Goal: Task Accomplishment & Management: Complete application form

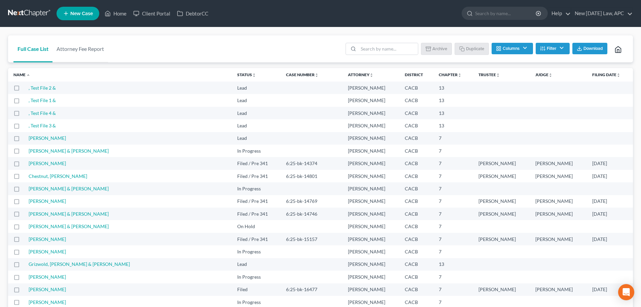
click at [35, 11] on link at bounding box center [29, 13] width 43 height 12
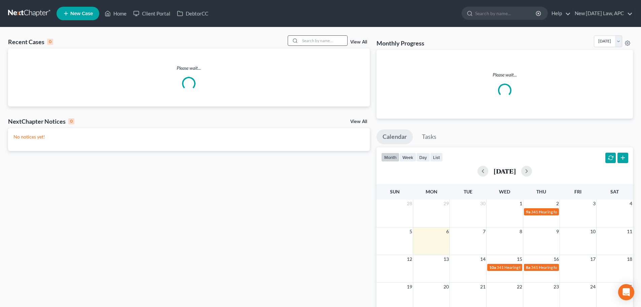
click at [308, 39] on input "search" at bounding box center [323, 41] width 47 height 10
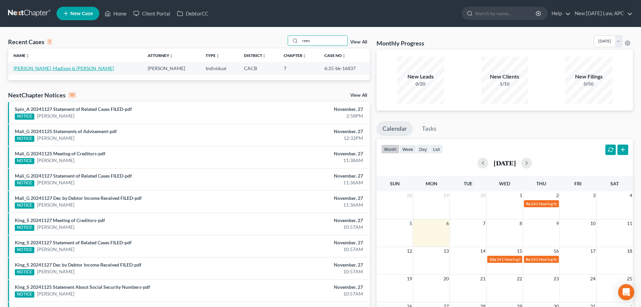
type input "reev"
click at [36, 66] on link "[PERSON_NAME], Madison & [PERSON_NAME]" at bounding box center [63, 68] width 100 height 6
select select "4"
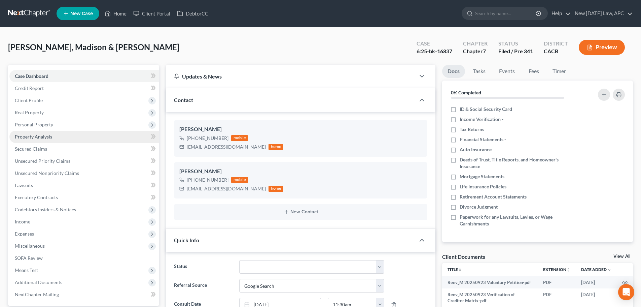
scroll to position [308, 0]
click at [31, 151] on span "Secured Claims" at bounding box center [31, 149] width 32 height 6
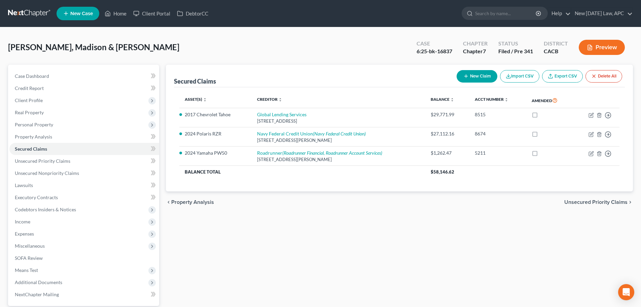
click at [26, 11] on link at bounding box center [29, 13] width 43 height 12
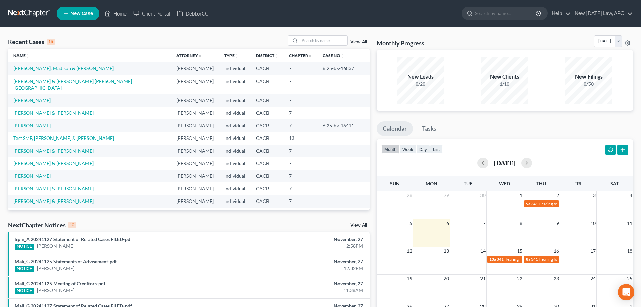
click at [93, 77] on td "[PERSON_NAME] & [PERSON_NAME] [PERSON_NAME][GEOGRAPHIC_DATA]" at bounding box center [89, 84] width 163 height 19
click at [95, 80] on link "[PERSON_NAME] & [PERSON_NAME] [PERSON_NAME][GEOGRAPHIC_DATA]" at bounding box center [72, 84] width 119 height 12
select select "6"
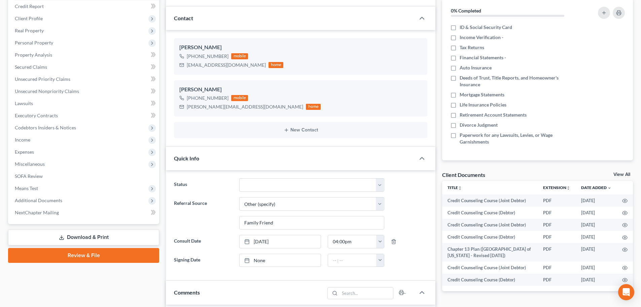
scroll to position [202, 0]
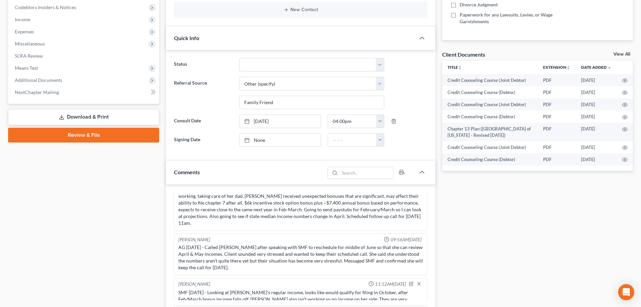
click at [88, 119] on link "Download & Print" at bounding box center [83, 117] width 151 height 16
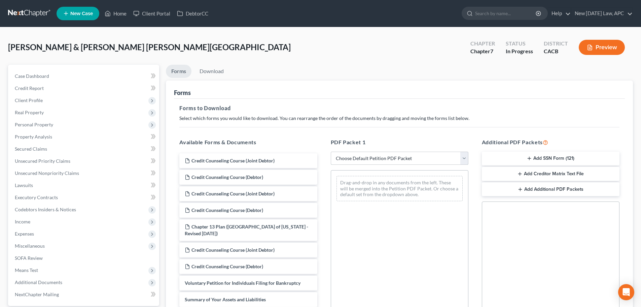
click at [381, 159] on select "Choose Default Petition PDF Packet Complete Bankruptcy Petition (all forms and …" at bounding box center [400, 158] width 138 height 13
select select "4"
click at [331, 152] on select "Choose Default Petition PDF Packet Complete Bankruptcy Petition (all forms and …" at bounding box center [400, 158] width 138 height 13
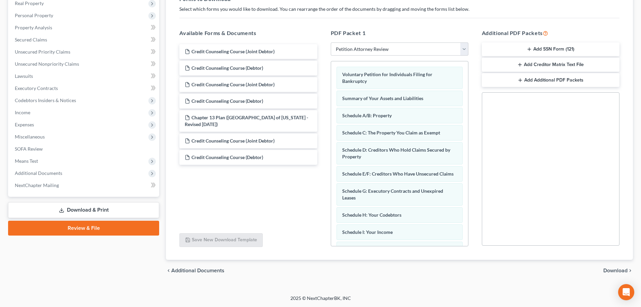
click at [606, 268] on span "Download" at bounding box center [616, 270] width 24 height 5
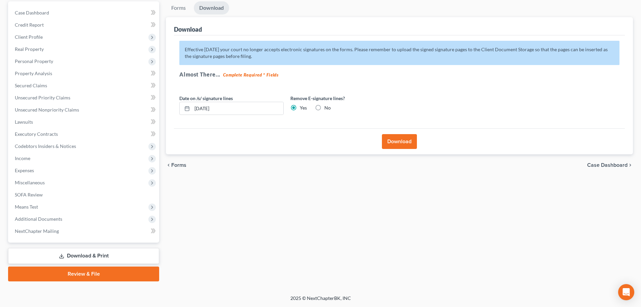
click at [404, 145] on button "Download" at bounding box center [399, 141] width 35 height 15
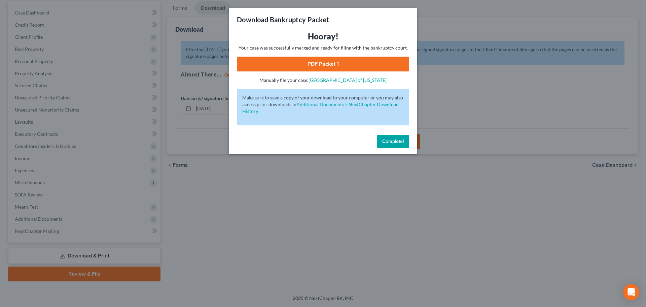
click at [349, 65] on link "PDF Packet 1" at bounding box center [323, 64] width 172 height 15
click at [387, 142] on span "Complete!" at bounding box center [393, 141] width 22 height 6
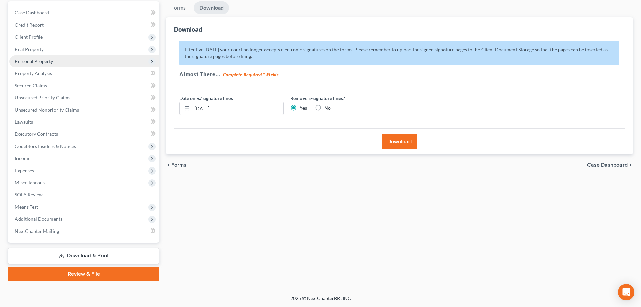
click at [34, 61] on span "Personal Property" at bounding box center [34, 61] width 38 height 6
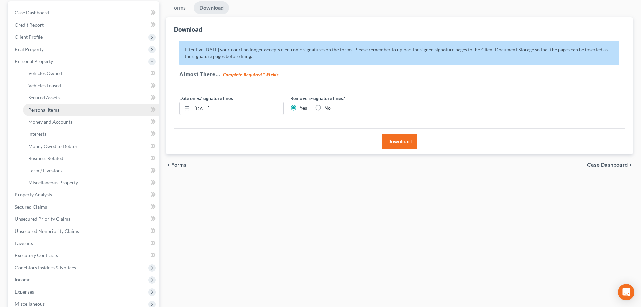
click at [46, 108] on span "Personal Items" at bounding box center [43, 110] width 31 height 6
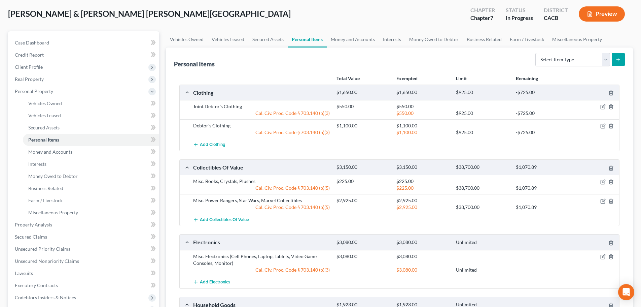
scroll to position [34, 0]
click at [601, 181] on icon "button" at bounding box center [603, 181] width 4 height 4
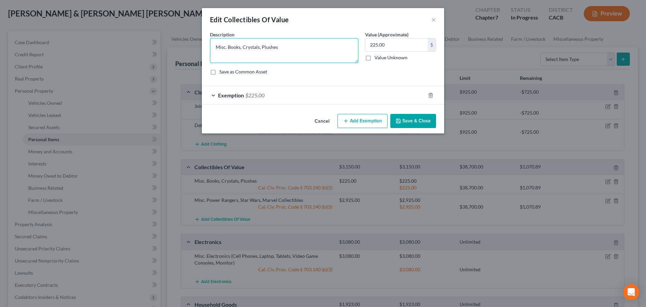
click at [273, 49] on textarea "Misc. Books, Crystals, Plushes" at bounding box center [284, 50] width 148 height 25
type textarea "Misc. Books, Crystals, Plushies"
click at [429, 117] on button "Save & Close" at bounding box center [414, 121] width 46 height 14
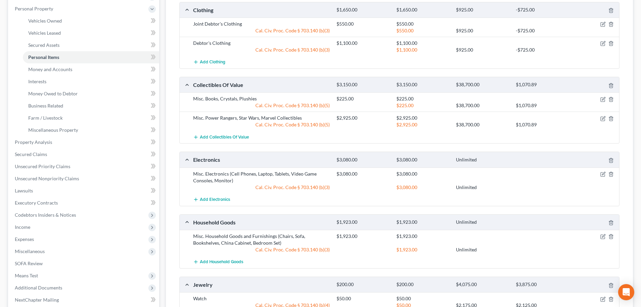
scroll to position [0, 0]
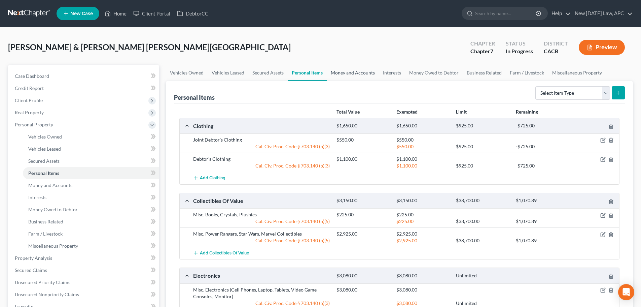
click at [350, 70] on link "Money and Accounts" at bounding box center [353, 73] width 52 height 16
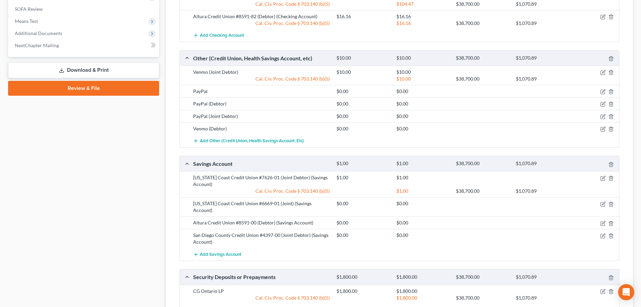
scroll to position [370, 0]
click at [605, 176] on icon "button" at bounding box center [603, 177] width 5 height 5
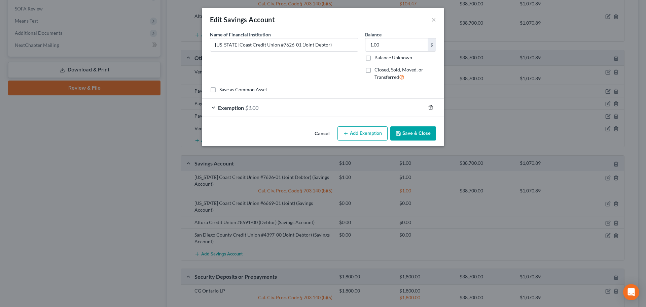
click at [431, 108] on line "button" at bounding box center [431, 107] width 0 height 1
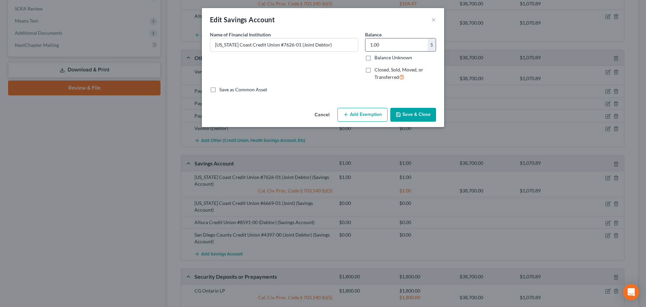
click at [388, 42] on input "1.00" at bounding box center [397, 44] width 62 height 13
type input "0.00"
click at [411, 114] on button "Save & Close" at bounding box center [414, 115] width 46 height 14
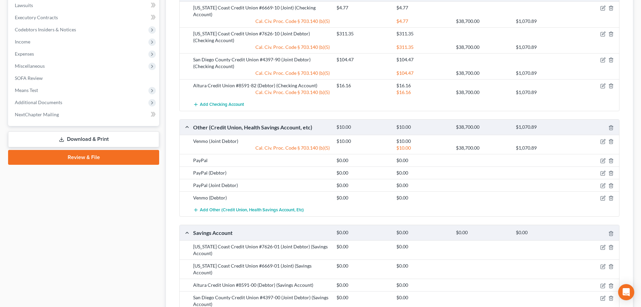
scroll to position [337, 0]
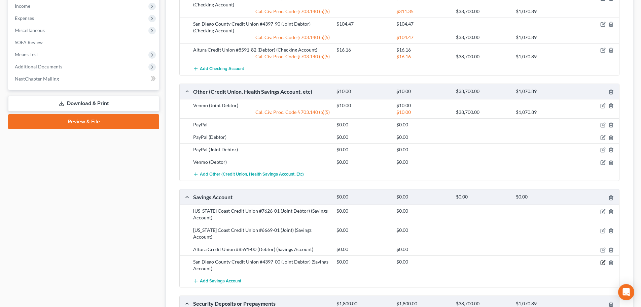
click at [601, 260] on icon "button" at bounding box center [603, 262] width 5 height 5
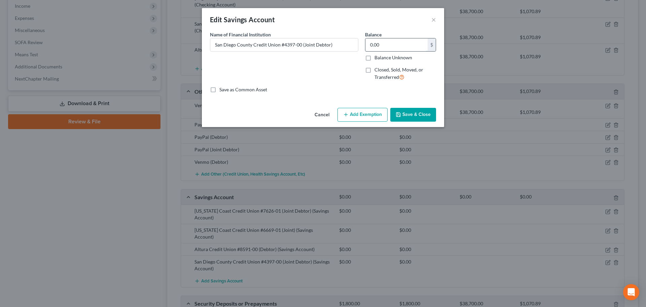
click at [390, 47] on input "0.00" at bounding box center [397, 44] width 62 height 13
type input "1.00"
click at [413, 112] on button "Save & Close" at bounding box center [414, 115] width 46 height 14
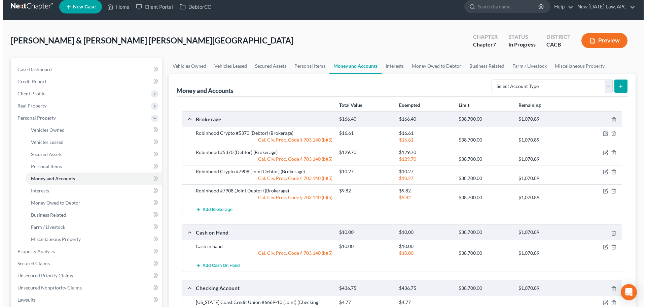
scroll to position [0, 0]
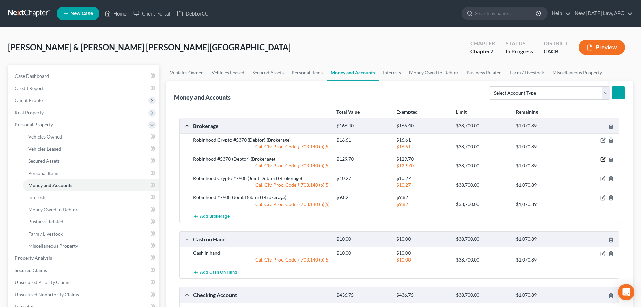
click at [602, 159] on icon "button" at bounding box center [603, 159] width 5 height 5
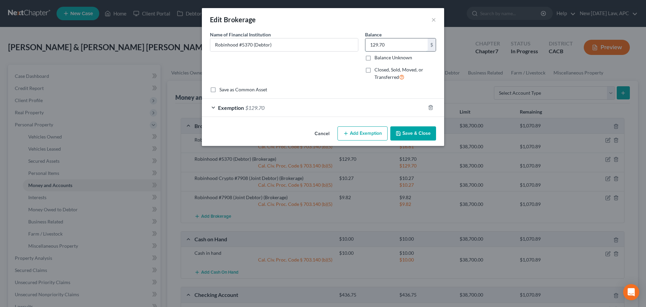
click at [390, 46] on input "129.70" at bounding box center [397, 44] width 62 height 13
type input "163.66"
click at [297, 110] on div "Exemption $129.70" at bounding box center [314, 108] width 224 height 18
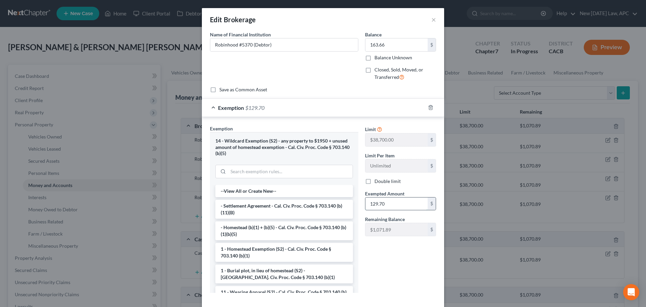
click at [388, 201] on input "129.70" at bounding box center [397, 203] width 62 height 13
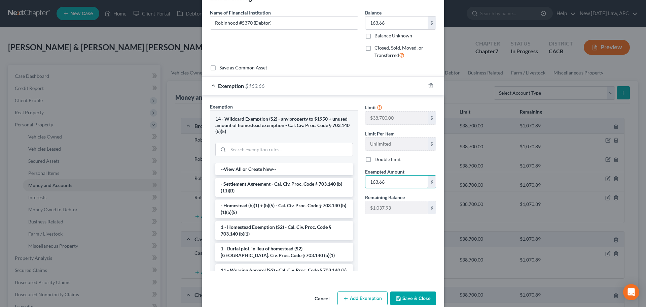
scroll to position [34, 0]
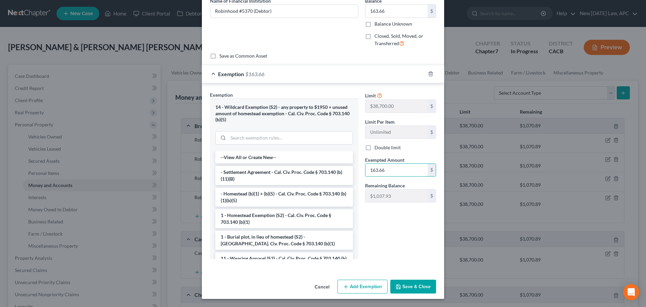
type input "163.66"
click at [412, 285] on button "Save & Close" at bounding box center [414, 286] width 46 height 14
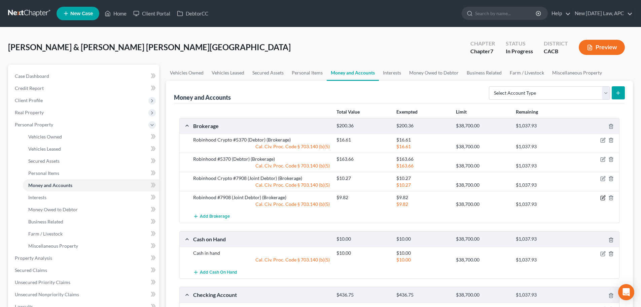
click at [602, 197] on icon "button" at bounding box center [603, 197] width 5 height 5
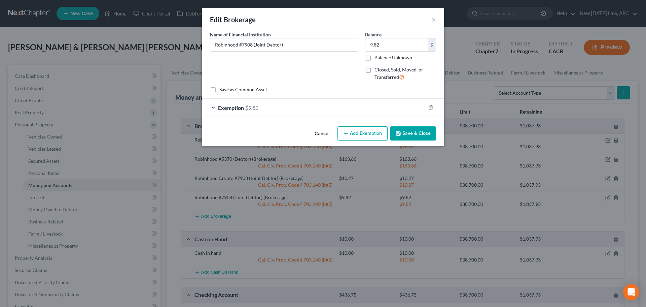
drag, startPoint x: 338, startPoint y: 111, endPoint x: 346, endPoint y: 106, distance: 9.4
click at [339, 110] on div "Exemption $9.82" at bounding box center [314, 108] width 224 height 18
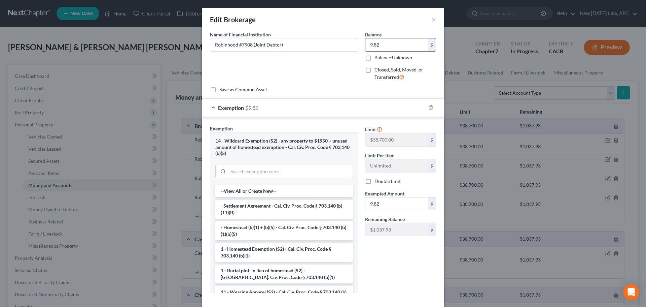
click at [398, 42] on input "9.82" at bounding box center [397, 44] width 62 height 13
type input "6.14"
click at [393, 204] on input "9.82" at bounding box center [397, 203] width 62 height 13
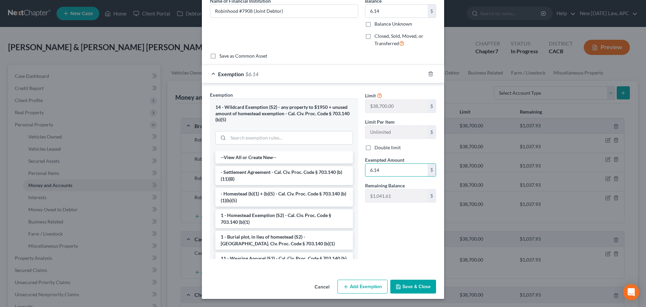
type input "6.14"
click at [417, 290] on button "Save & Close" at bounding box center [414, 286] width 46 height 14
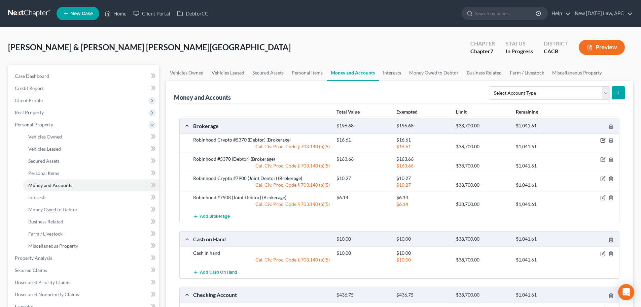
click at [604, 140] on icon "button" at bounding box center [603, 139] width 5 height 5
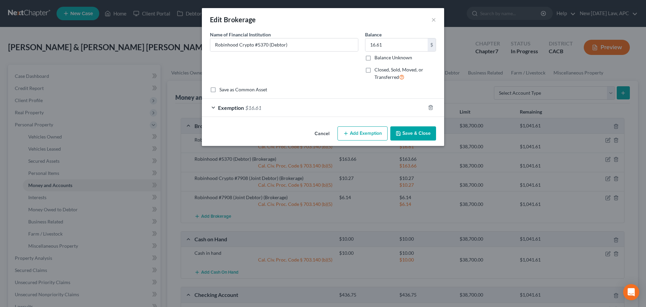
click at [341, 105] on div "Exemption $16.61" at bounding box center [314, 108] width 224 height 18
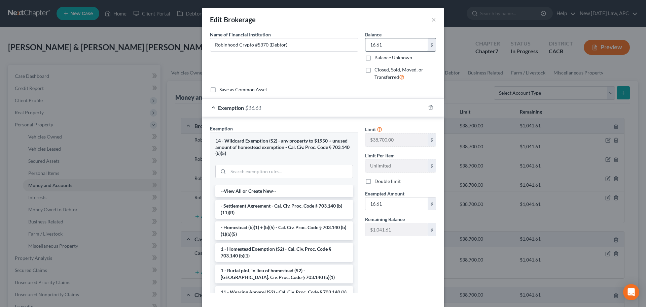
click at [397, 41] on input "16.61" at bounding box center [397, 44] width 62 height 13
type input "15.23"
click at [387, 204] on input "16.61" at bounding box center [397, 203] width 62 height 13
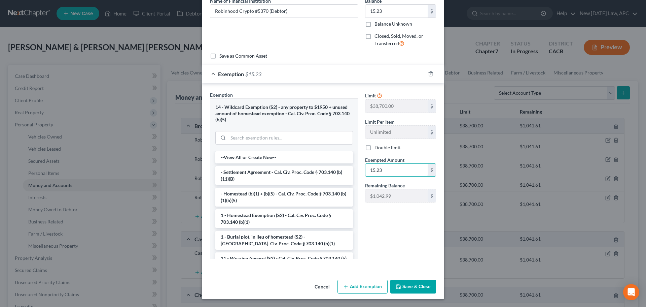
type input "15.23"
click at [414, 286] on button "Save & Close" at bounding box center [414, 286] width 46 height 14
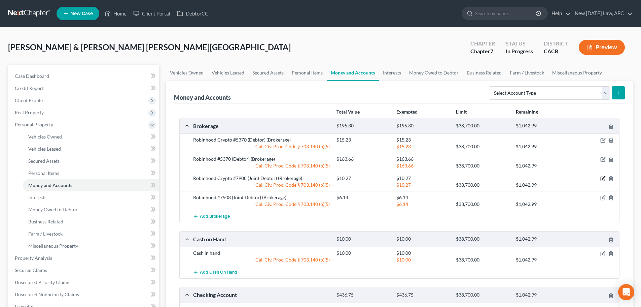
click at [602, 179] on icon "button" at bounding box center [603, 178] width 5 height 5
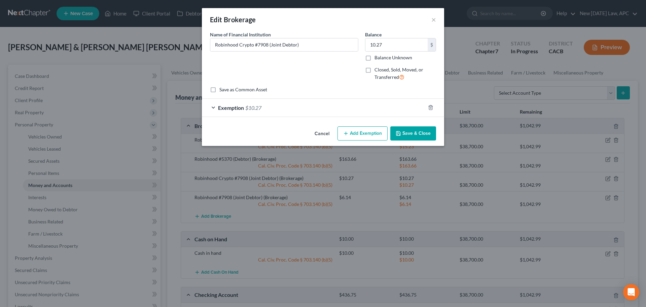
click at [322, 108] on div "Exemption $10.27" at bounding box center [314, 108] width 224 height 18
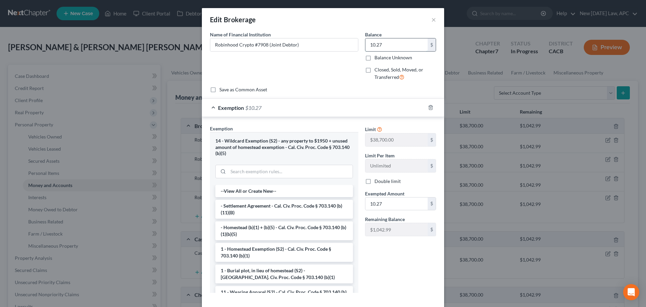
click at [389, 46] on input "10.27" at bounding box center [397, 44] width 62 height 13
type input "29.44"
click at [405, 204] on input "10.27" at bounding box center [397, 203] width 62 height 13
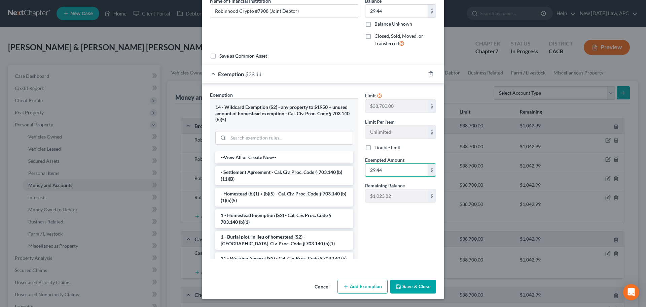
type input "29.44"
click at [416, 284] on button "Save & Close" at bounding box center [414, 286] width 46 height 14
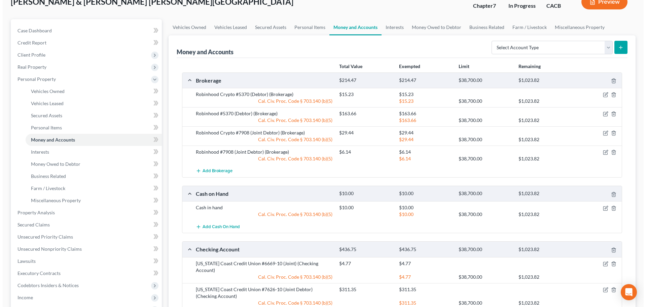
scroll to position [0, 0]
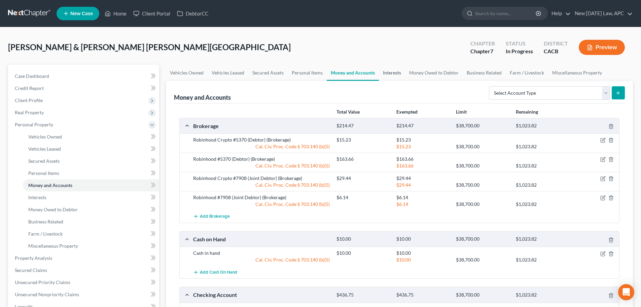
click at [392, 71] on link "Interests" at bounding box center [392, 73] width 26 height 16
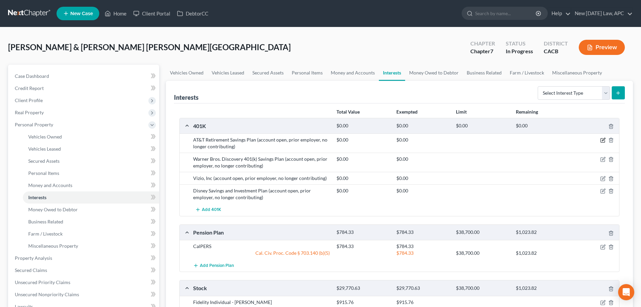
click at [604, 138] on icon "button" at bounding box center [603, 139] width 5 height 5
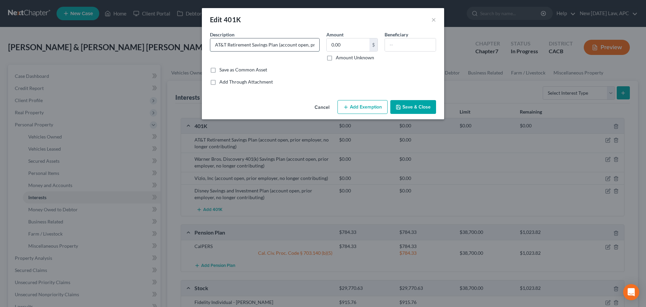
drag, startPoint x: 309, startPoint y: 45, endPoint x: 280, endPoint y: 44, distance: 28.6
click at [280, 44] on input "AT&T Retirement Savings Plan (account open, prior employer, no longer contribut…" at bounding box center [264, 44] width 109 height 13
drag, startPoint x: 278, startPoint y: 44, endPoint x: 316, endPoint y: 44, distance: 37.7
click at [316, 44] on input "AT&T Retirement Savings Plan (prior employer, no longer contributing)" at bounding box center [264, 44] width 109 height 13
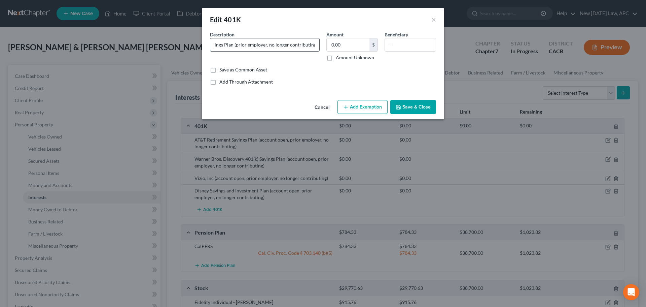
click at [297, 45] on input "AT&T Retirement Savings Plan (prior employer, no longer contributing)" at bounding box center [264, 44] width 109 height 13
type input "AT&T Retirement Savings Plan (prior employer, no longer contributing)"
click at [401, 103] on button "Save & Close" at bounding box center [414, 107] width 46 height 14
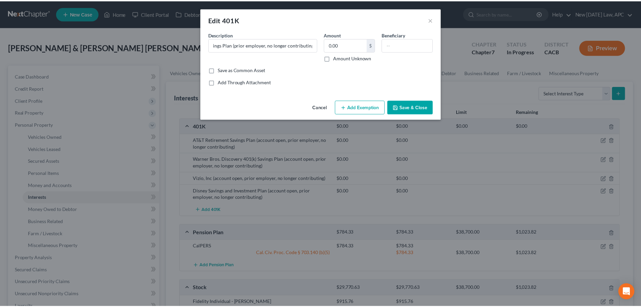
scroll to position [0, 0]
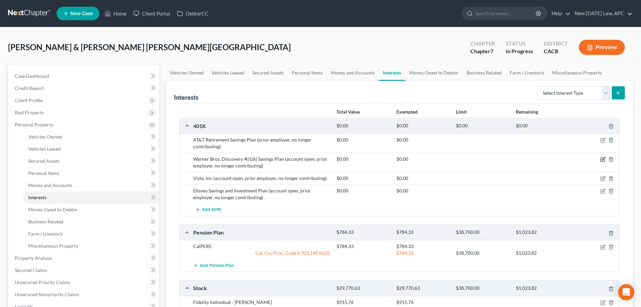
click at [603, 159] on icon "button" at bounding box center [603, 158] width 3 height 3
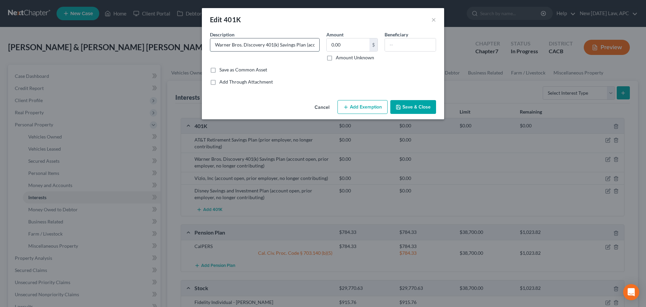
click at [294, 38] on input "Warner Bros. Discovery 401(k) Savings Plan (account open, prior employer, no lo…" at bounding box center [264, 44] width 109 height 13
click at [308, 44] on input "Warner Bros. Discovery 401(k) Savings Plan (account open, prior employer, no lo…" at bounding box center [264, 44] width 109 height 13
type input "Warner Bros. Discovery 401(k) Savings Plan (prior employer, no longer contribut…"
click at [407, 107] on button "Save & Close" at bounding box center [414, 107] width 46 height 14
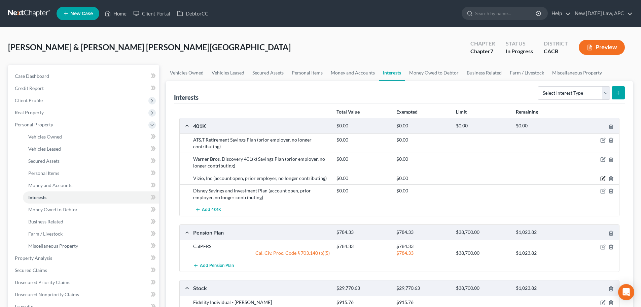
click at [603, 177] on icon "button" at bounding box center [603, 179] width 4 height 4
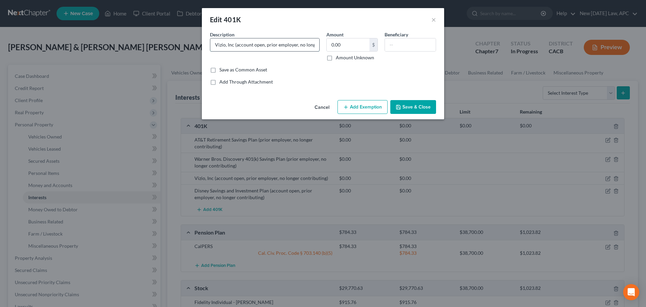
click at [237, 47] on input "Vizio, Inc (account open, prior employer, no longer contributing)" at bounding box center [264, 44] width 109 height 13
type input "Vizio, Inc (prior employer, no longer contributing)"
click at [411, 106] on button "Save & Close" at bounding box center [414, 107] width 46 height 14
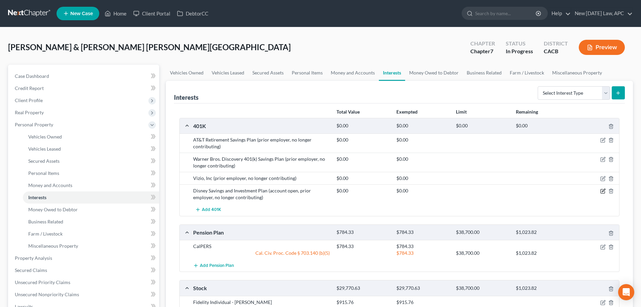
click at [601, 192] on icon "button" at bounding box center [603, 191] width 4 height 4
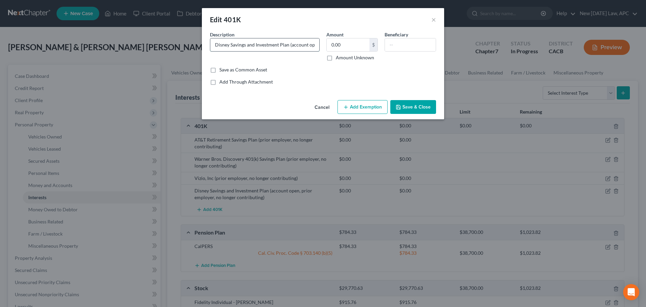
click at [294, 44] on input "Disney Savings and Investment Plan (account open, prior employer, no longer con…" at bounding box center [264, 44] width 109 height 13
click at [291, 45] on input "Disney Savings and Investment Plan (account open, prior employer, no longer con…" at bounding box center [264, 44] width 109 height 13
type input "Disney Savings and Investment Plan (prior employer, no longer contributing)"
click at [422, 103] on button "Save & Close" at bounding box center [414, 107] width 46 height 14
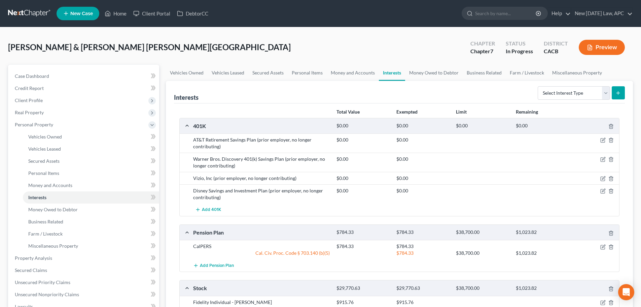
click at [598, 39] on div "Preview" at bounding box center [604, 48] width 60 height 20
click at [601, 45] on button "Preview" at bounding box center [602, 47] width 46 height 15
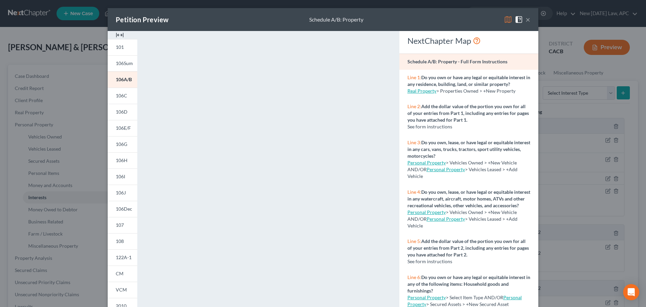
click at [526, 19] on button "×" at bounding box center [528, 19] width 5 height 8
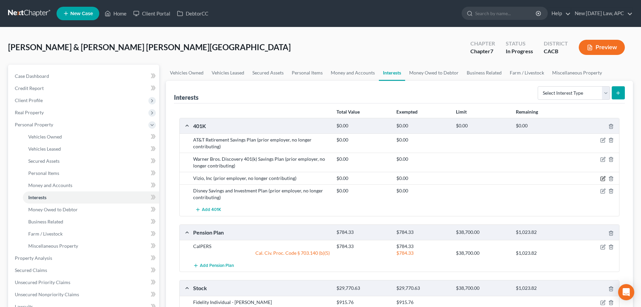
click at [601, 177] on icon "button" at bounding box center [603, 178] width 5 height 5
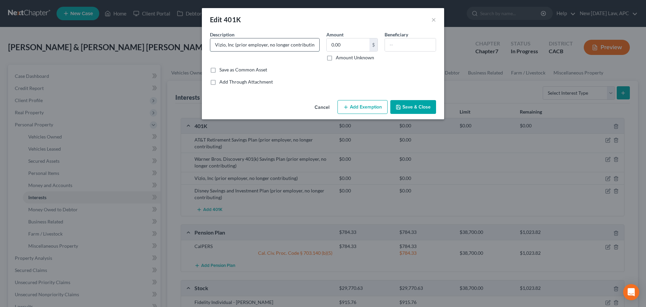
click at [236, 45] on input "Vizio, Inc (prior employer, no longer contributing)" at bounding box center [264, 44] width 109 height 13
click at [233, 49] on input "Vizio, Inc (prior employer, no longer contributing)" at bounding box center [264, 44] width 109 height 13
click at [233, 44] on input "Vizio, Inc 401k (prior employer, no longer contributing)" at bounding box center [264, 44] width 109 height 13
type input "Vizio, Inc. 401(k) (prior employer, no longer contributing)"
click at [408, 110] on button "Save & Close" at bounding box center [414, 107] width 46 height 14
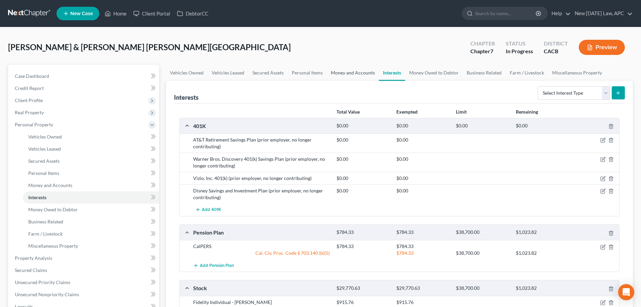
click at [364, 70] on link "Money and Accounts" at bounding box center [353, 73] width 52 height 16
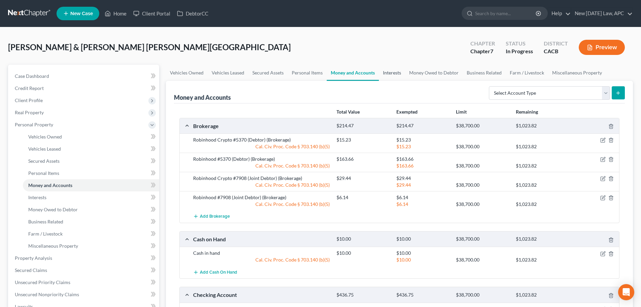
click at [384, 75] on link "Interests" at bounding box center [392, 73] width 26 height 16
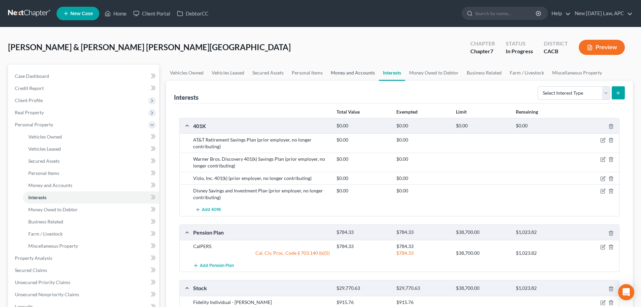
click at [360, 67] on link "Money and Accounts" at bounding box center [353, 73] width 52 height 16
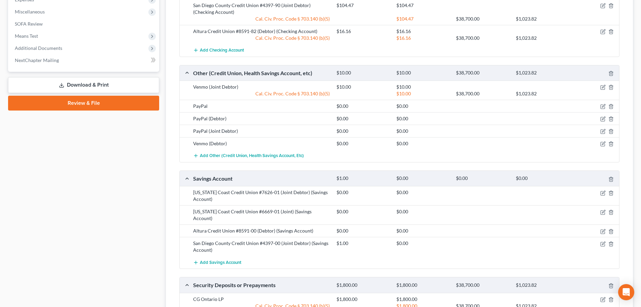
scroll to position [370, 0]
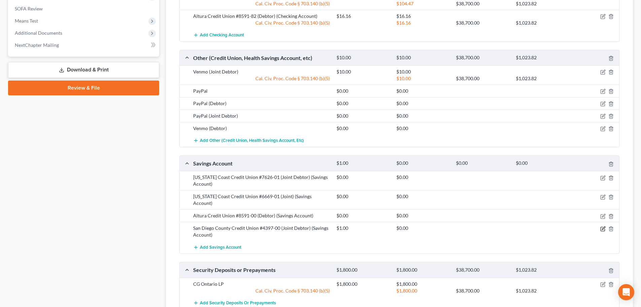
click at [603, 226] on icon "button" at bounding box center [603, 228] width 5 height 5
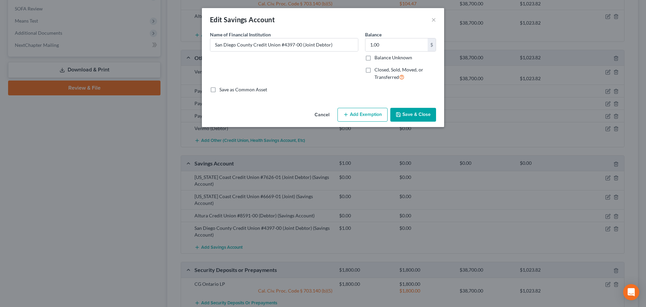
click at [354, 115] on button "Add Exemption" at bounding box center [363, 115] width 50 height 14
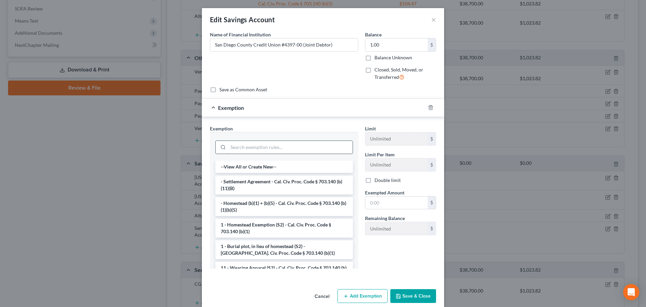
click at [274, 149] on input "search" at bounding box center [290, 147] width 125 height 13
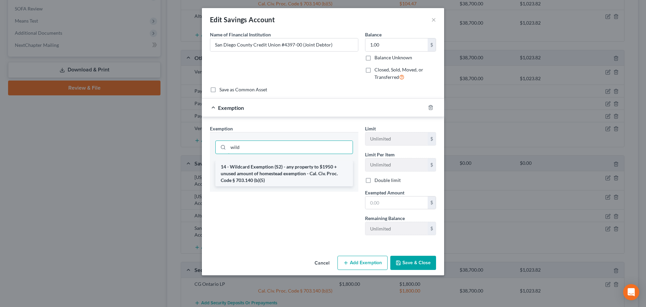
type input "wild"
click at [256, 169] on li "14 - Wildcard Exemption (S2) - any property to $1950 + unused amount of homeste…" at bounding box center [284, 174] width 138 height 26
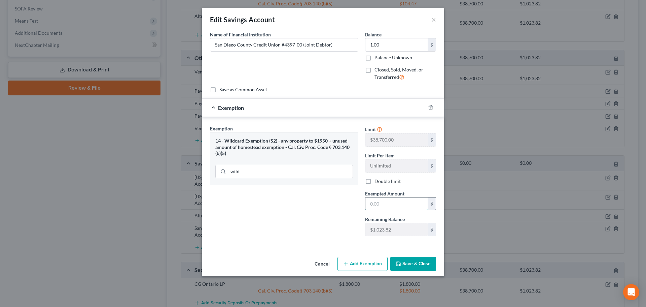
click at [386, 208] on input "text" at bounding box center [397, 203] width 62 height 13
type input "1.00"
click at [398, 266] on polyline "button" at bounding box center [399, 265] width 2 height 2
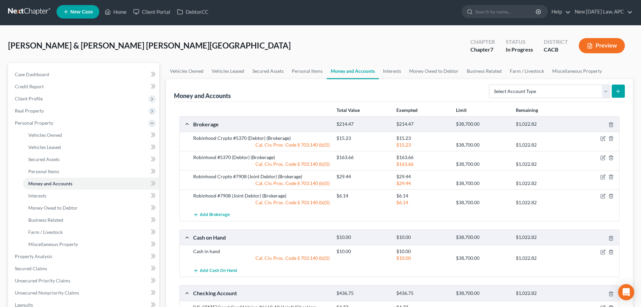
scroll to position [0, 0]
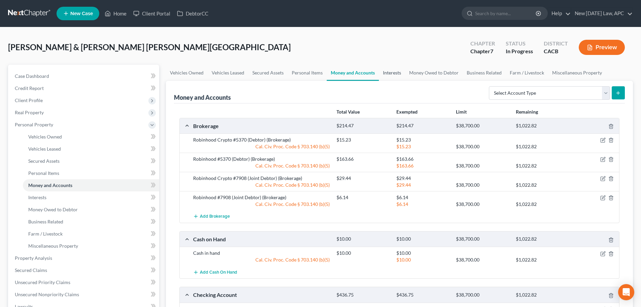
click at [394, 74] on link "Interests" at bounding box center [392, 73] width 26 height 16
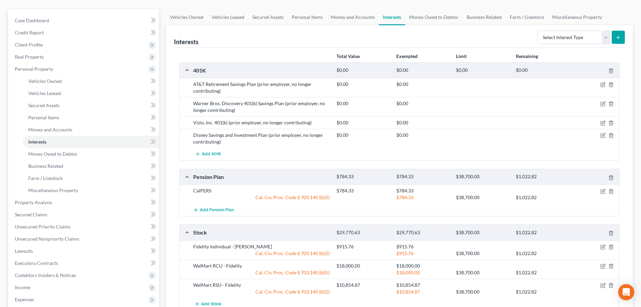
scroll to position [67, 0]
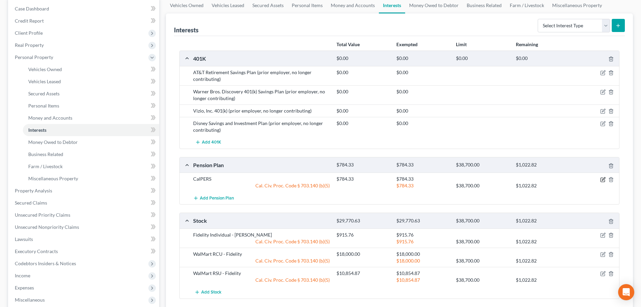
click at [603, 181] on icon "button" at bounding box center [603, 179] width 5 height 5
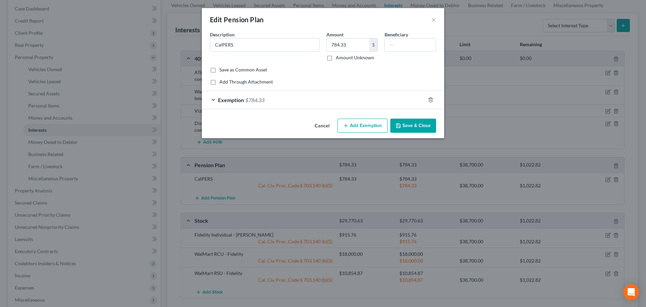
click at [354, 122] on button "Add Exemption" at bounding box center [363, 126] width 50 height 14
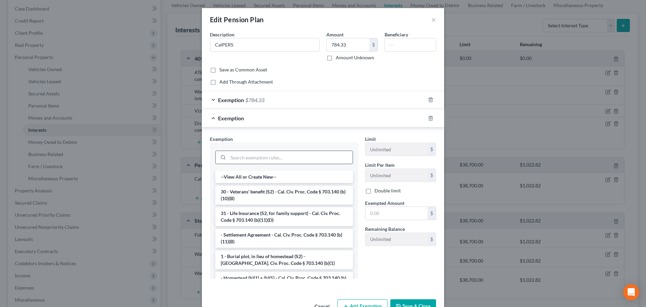
click at [250, 157] on input "search" at bounding box center [290, 157] width 125 height 13
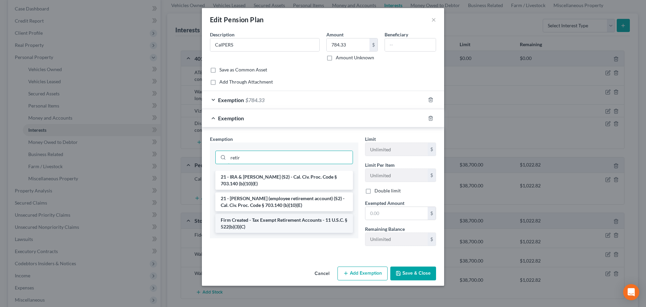
type input "retir"
click at [277, 228] on li "Firm Created - Tax Exempt Retirement Accounts - 11 U.S.C. § 522(b)(3)(C)" at bounding box center [284, 223] width 138 height 19
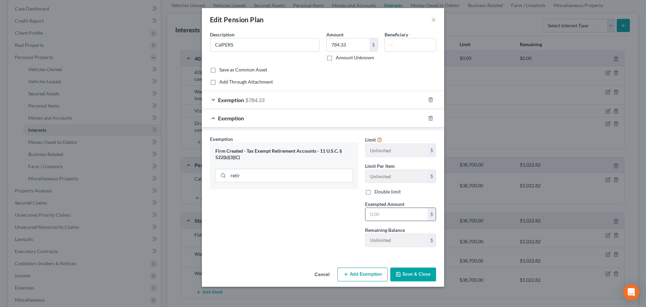
click at [387, 214] on input "text" at bounding box center [397, 214] width 62 height 13
type input "784.33"
click at [431, 100] on line "button" at bounding box center [431, 100] width 0 height 1
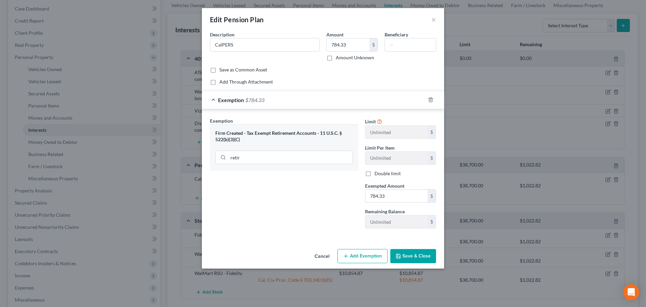
click at [425, 257] on button "Save & Close" at bounding box center [414, 256] width 46 height 14
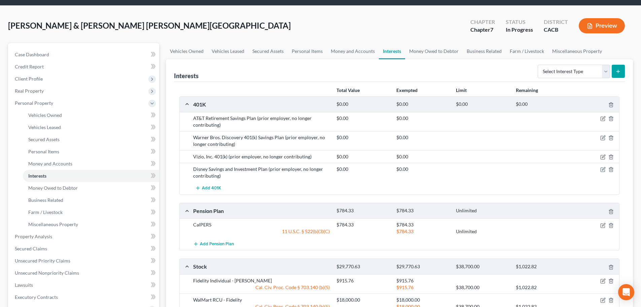
scroll to position [0, 0]
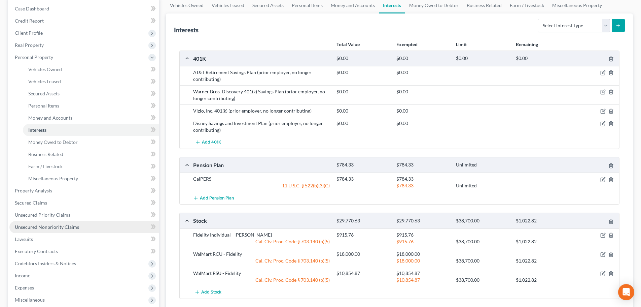
click at [48, 228] on span "Unsecured Nonpriority Claims" at bounding box center [47, 227] width 64 height 6
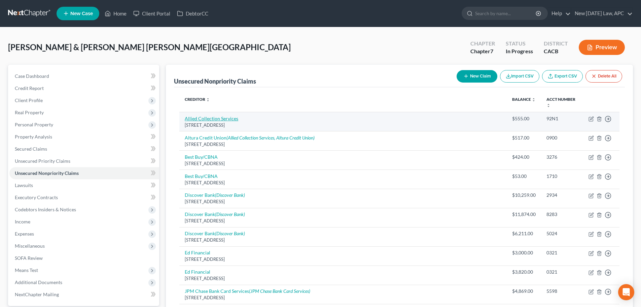
click at [232, 118] on link "Allied Collection Services" at bounding box center [212, 118] width 54 height 6
select select "4"
select select "1"
select select "4"
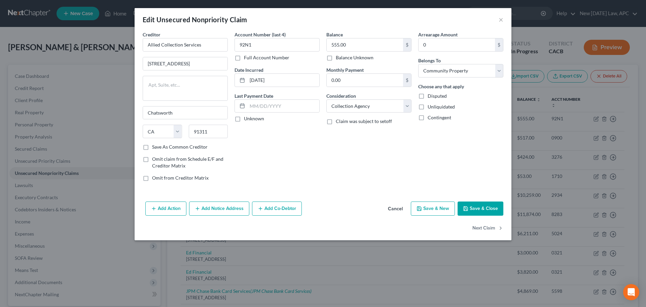
click at [225, 207] on button "Add Notice Address" at bounding box center [219, 208] width 60 height 14
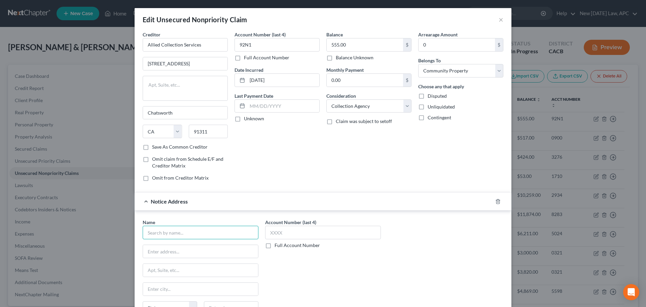
click at [184, 230] on input "text" at bounding box center [201, 232] width 116 height 13
type input "Altura Credit Union"
click at [339, 231] on input "text" at bounding box center [323, 232] width 116 height 13
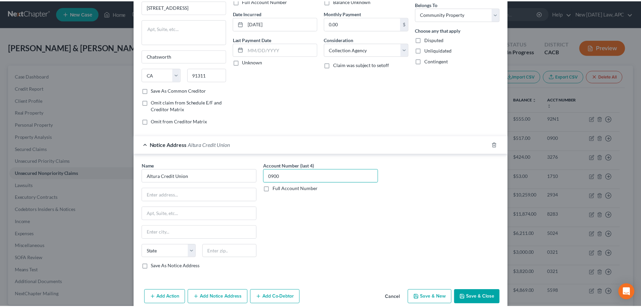
scroll to position [87, 0]
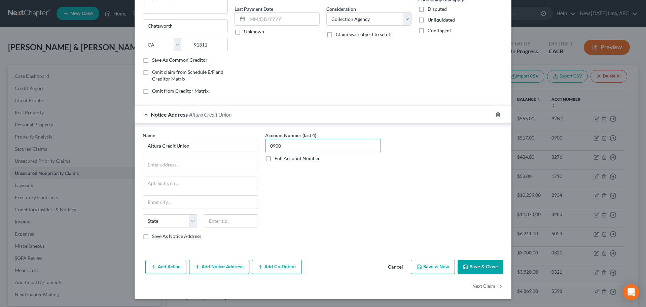
type input "0900"
click at [468, 266] on button "Save & Close" at bounding box center [481, 267] width 46 height 14
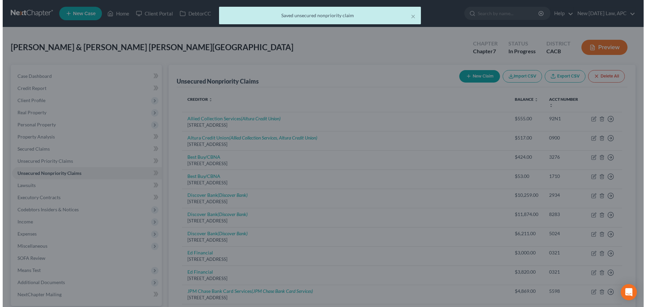
scroll to position [0, 0]
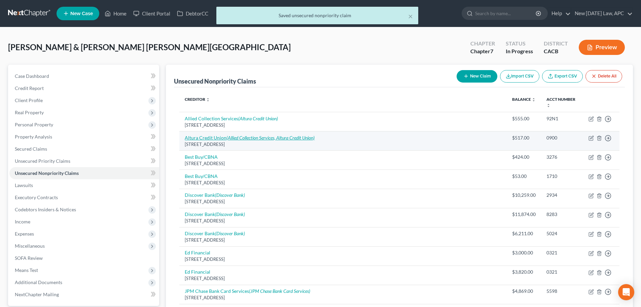
click at [264, 139] on icon "(Allied Collection Services, Altura Credit Union)" at bounding box center [271, 138] width 88 height 6
select select "4"
select select "2"
select select "0"
select select "4"
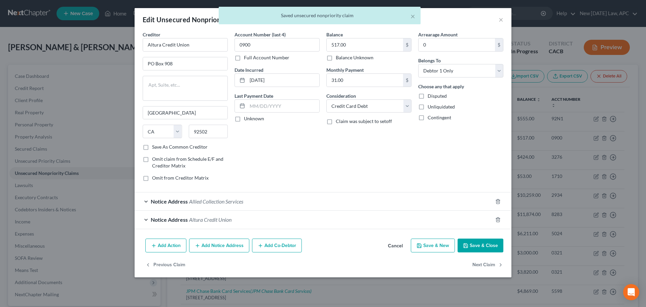
click at [231, 216] on span "Altura Credit Union" at bounding box center [210, 219] width 42 height 6
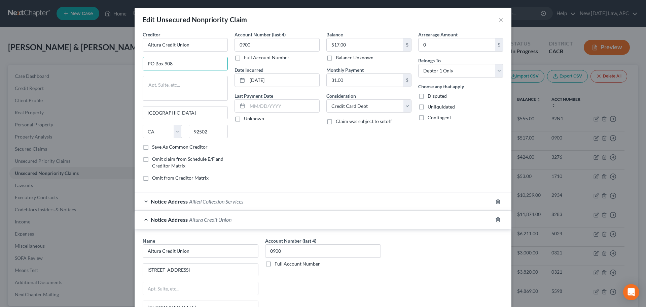
drag, startPoint x: 186, startPoint y: 64, endPoint x: 138, endPoint y: 61, distance: 48.3
click at [139, 61] on div "Creditor * Altura Credit Union PO Box 908 Riverside State AL AK AR AZ CA CO CT …" at bounding box center [185, 109] width 92 height 156
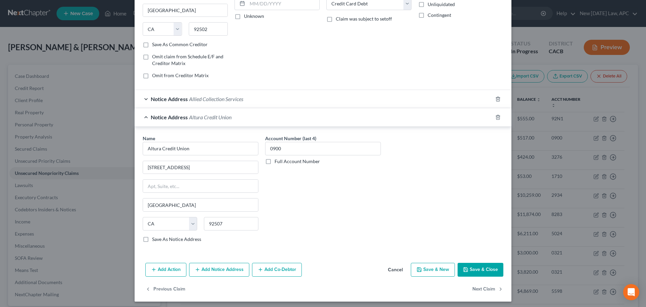
scroll to position [105, 0]
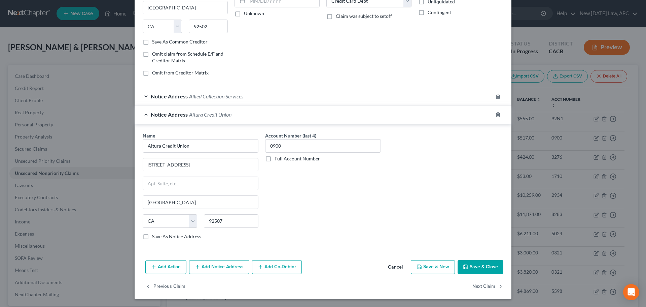
click at [395, 266] on button "Cancel" at bounding box center [396, 267] width 26 height 13
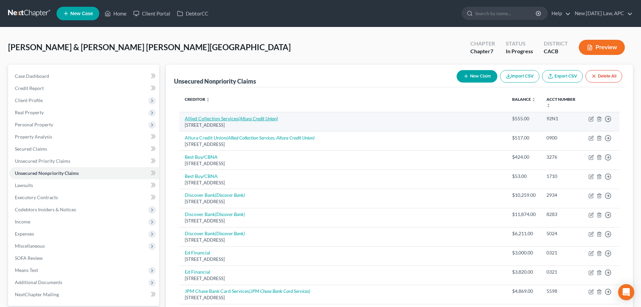
click at [210, 119] on link "Allied Collection Services (Altura Credit Union)" at bounding box center [231, 118] width 93 height 6
select select "4"
select select "1"
select select "4"
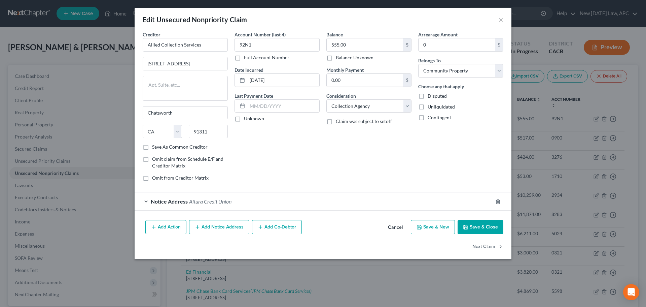
click at [220, 203] on span "Altura Credit Union" at bounding box center [210, 201] width 42 height 6
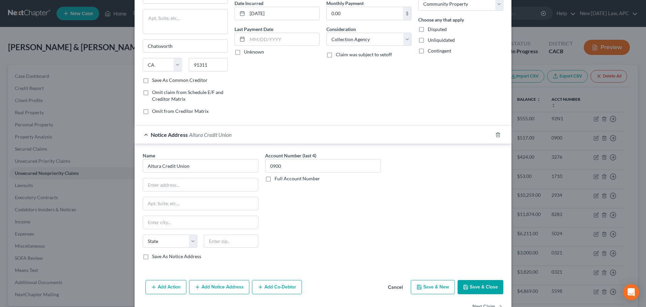
scroll to position [67, 0]
click at [194, 186] on input "text" at bounding box center [200, 183] width 115 height 13
paste input "PO Box 908"
type input "PO Box 908"
click at [216, 238] on input "text" at bounding box center [231, 240] width 55 height 13
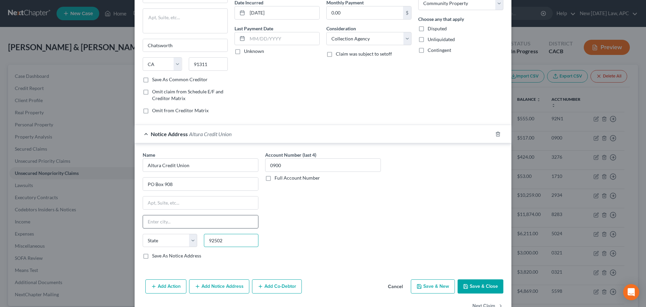
type input "92502"
click at [213, 223] on input "text" at bounding box center [200, 221] width 115 height 13
type input "Riverside"
select select "4"
click at [306, 270] on div "Creditor * Allied Collection Services 9301 Oakdale Ave Chatsworth State AL AK A…" at bounding box center [323, 120] width 377 height 313
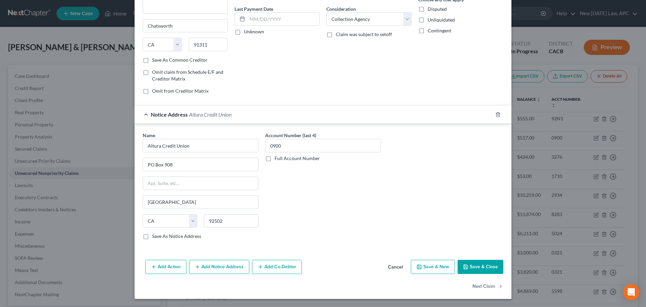
click at [233, 267] on button "Add Notice Address" at bounding box center [219, 267] width 60 height 14
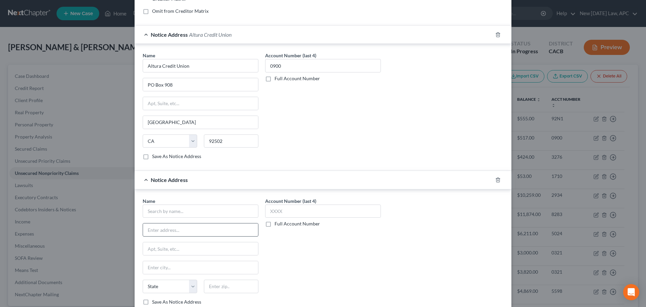
scroll to position [188, 0]
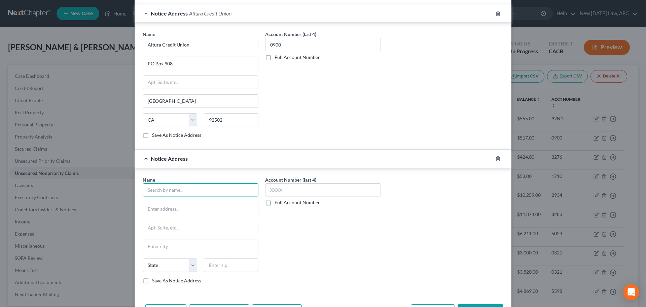
click at [168, 193] on input "text" at bounding box center [201, 189] width 116 height 13
type input "Altura Credit Union"
type input "2847 Campus Pkwy"
type input "Riverside"
select select "4"
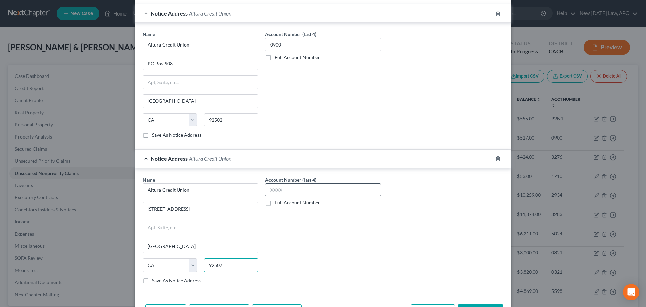
type input "92507"
click at [275, 192] on input "text" at bounding box center [323, 189] width 116 height 13
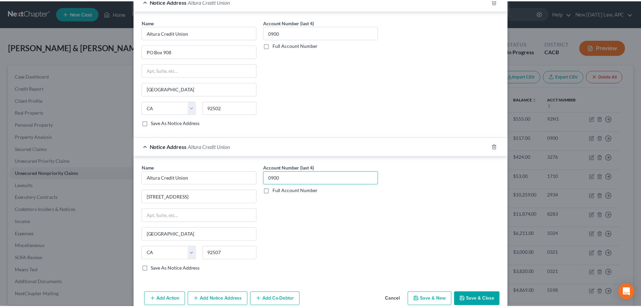
scroll to position [232, 0]
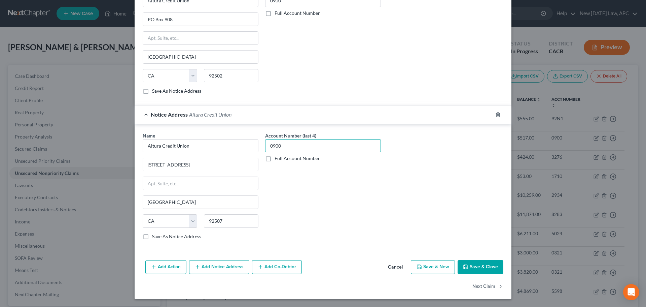
type input "0900"
click at [466, 268] on icon "button" at bounding box center [465, 266] width 5 height 5
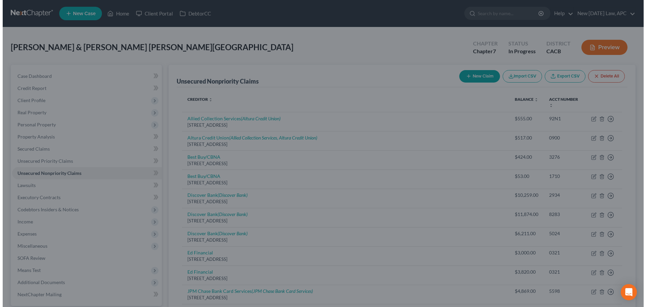
scroll to position [0, 0]
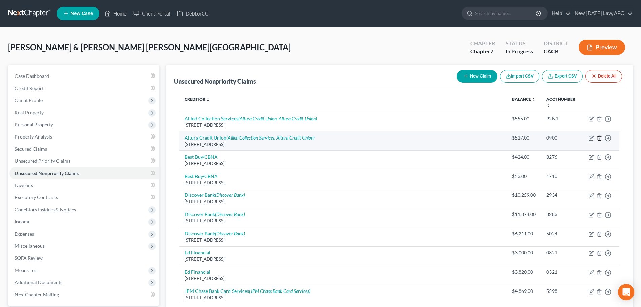
click at [599, 136] on icon "button" at bounding box center [599, 137] width 5 height 5
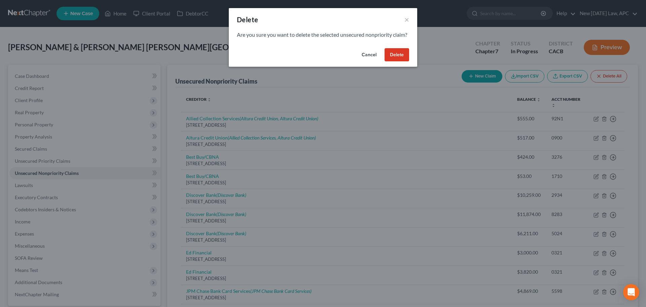
click at [394, 62] on button "Delete" at bounding box center [397, 54] width 25 height 13
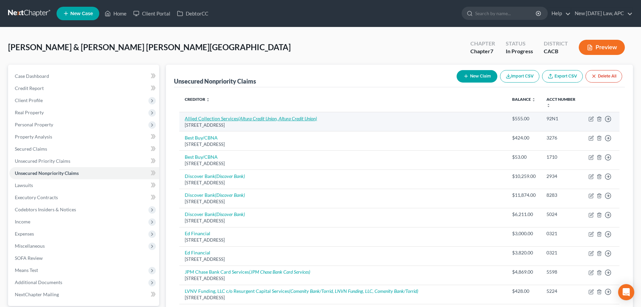
click at [312, 116] on icon "(Altura Credit Union, Altura Credit Union)" at bounding box center [277, 118] width 79 height 6
select select "4"
select select "1"
select select "4"
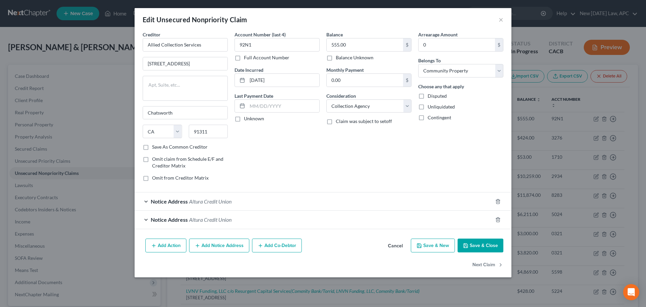
click at [241, 197] on div "Notice Address Altura Credit Union" at bounding box center [314, 201] width 358 height 18
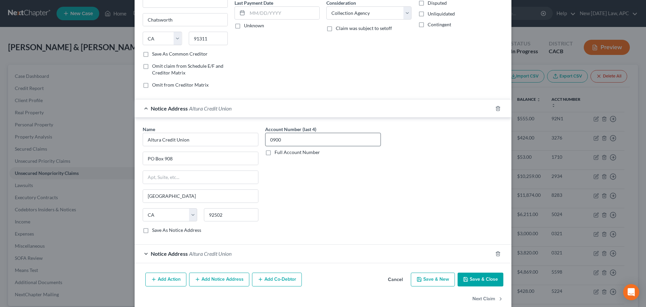
scroll to position [105, 0]
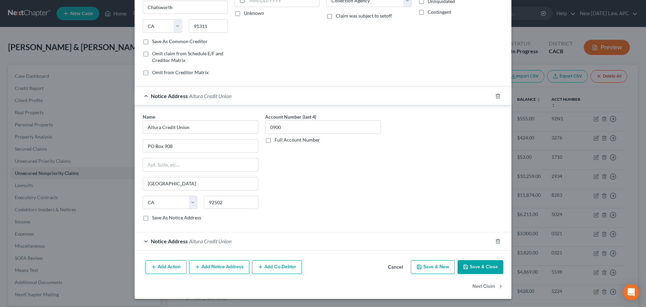
click at [274, 237] on div "Notice Address Altura Credit Union" at bounding box center [314, 241] width 358 height 18
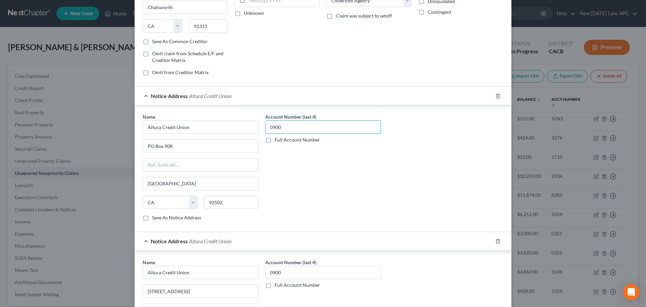
click at [291, 126] on input "0900" at bounding box center [323, 126] width 116 height 13
type input "0"
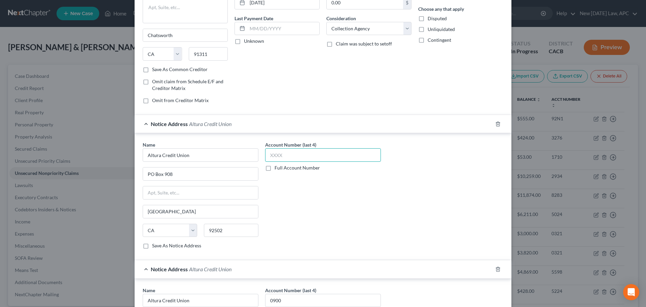
scroll to position [0, 0]
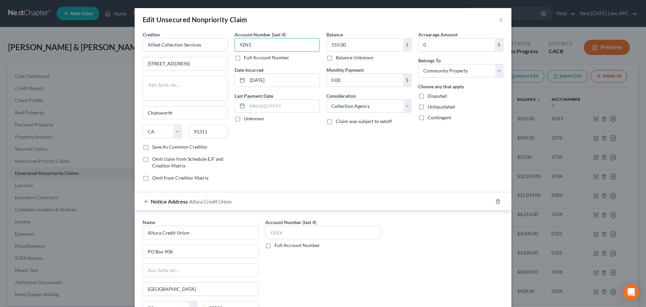
drag, startPoint x: 262, startPoint y: 42, endPoint x: 234, endPoint y: 41, distance: 28.7
click at [235, 41] on input "92N1" at bounding box center [277, 44] width 85 height 13
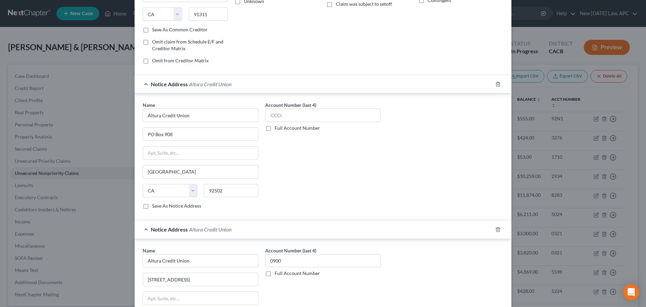
scroll to position [135, 0]
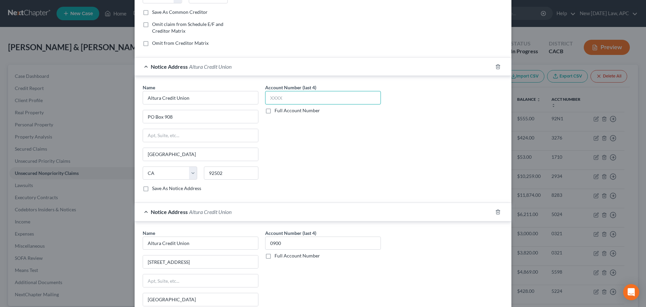
click at [292, 94] on input "text" at bounding box center [323, 97] width 116 height 13
paste input "92N1"
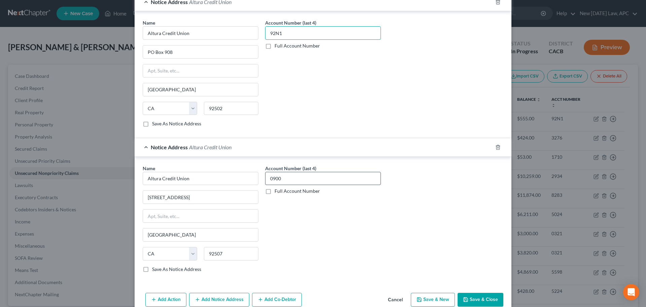
scroll to position [202, 0]
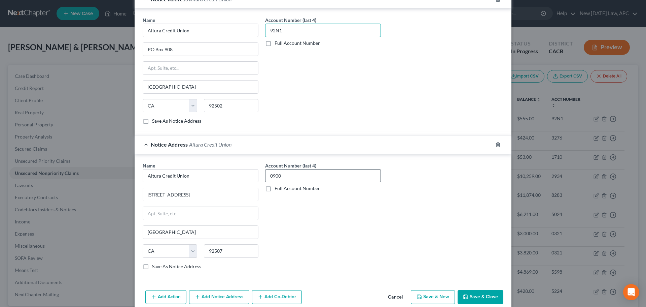
type input "92N1"
click at [300, 175] on input "0900" at bounding box center [323, 175] width 116 height 13
drag, startPoint x: 300, startPoint y: 175, endPoint x: 262, endPoint y: 172, distance: 38.8
click at [262, 172] on div "Account Number (last 4) 0900 Full Account Number" at bounding box center [323, 218] width 123 height 113
paste input "92N1"
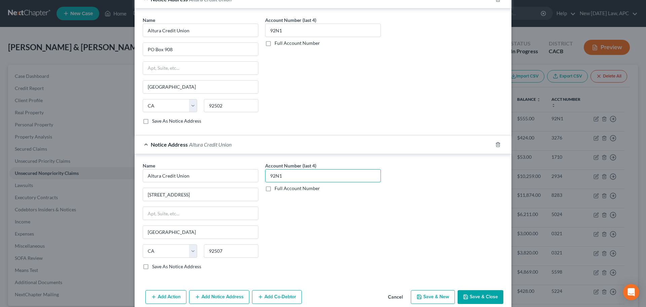
type input "92N1"
drag, startPoint x: 484, startPoint y: 296, endPoint x: 467, endPoint y: 284, distance: 20.7
click at [484, 296] on button "Save & Close" at bounding box center [481, 297] width 46 height 14
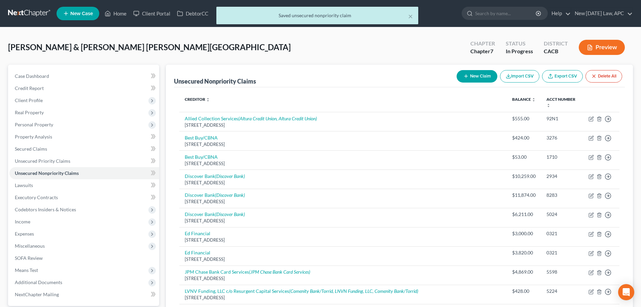
click at [482, 76] on button "New Claim" at bounding box center [477, 76] width 41 height 12
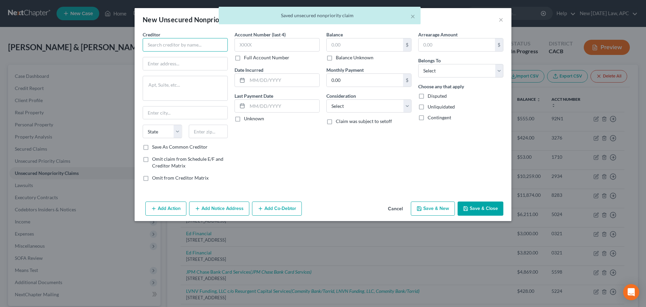
click at [198, 41] on input "text" at bounding box center [185, 44] width 85 height 13
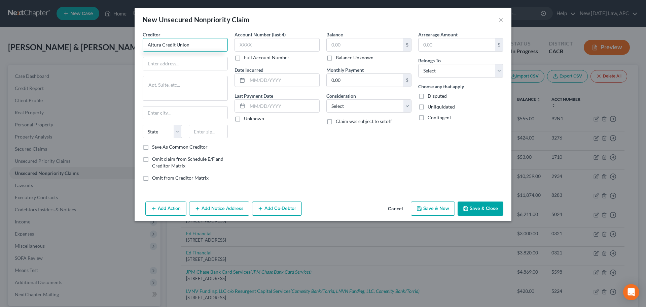
type input "Altura Credit Union"
type input "2847 Campus Pkwy"
click at [168, 124] on div "Creditor * Altura Credit Union 2847 Campus Pkwy State AL AK AR AZ CA CO CT DE D…" at bounding box center [185, 87] width 85 height 112
click at [216, 136] on input "text" at bounding box center [208, 131] width 39 height 13
type input "92507"
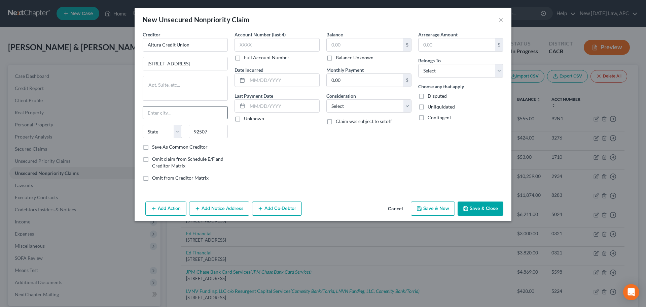
click at [205, 112] on input "text" at bounding box center [185, 112] width 85 height 13
type input "Riverside"
select select "4"
click at [257, 42] on input "text" at bounding box center [277, 44] width 85 height 13
type input "0900"
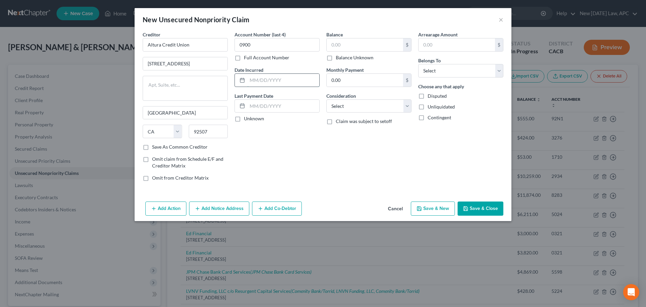
click at [270, 83] on input "text" at bounding box center [283, 80] width 72 height 13
type input "11/13/2015"
click at [428, 72] on select "Select Debtor 1 Only Debtor 2 Only Debtor 1 And Debtor 2 Only At Least One Of T…" at bounding box center [461, 70] width 85 height 13
select select "0"
click at [419, 64] on select "Select Debtor 1 Only Debtor 2 Only Debtor 1 And Debtor 2 Only At Least One Of T…" at bounding box center [461, 70] width 85 height 13
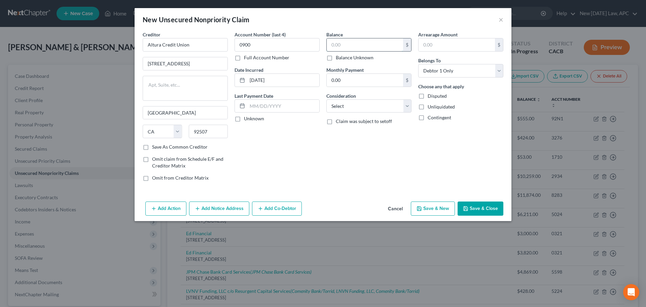
click at [340, 47] on input "text" at bounding box center [365, 44] width 76 height 13
type input "482.00"
click at [221, 208] on button "Add Notice Address" at bounding box center [219, 208] width 60 height 14
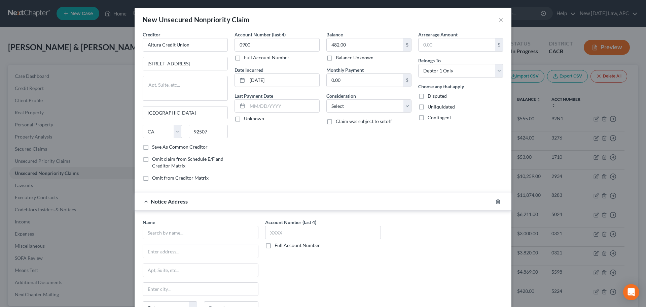
click at [169, 225] on div "Name *" at bounding box center [201, 229] width 116 height 21
click at [169, 230] on input "text" at bounding box center [201, 232] width 116 height 13
type input "Altura Credit Union"
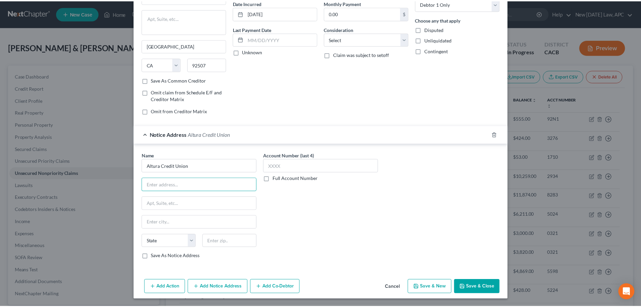
scroll to position [67, 0]
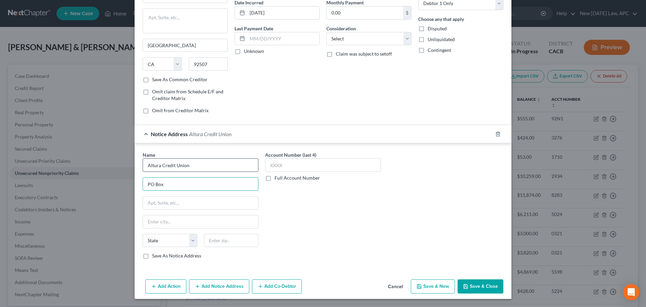
type input "PO Box"
click at [199, 165] on input "Altura Credit Union" at bounding box center [201, 164] width 116 height 13
click at [191, 184] on div "PO Box 908, Riverside, CA 92502-0908" at bounding box center [183, 183] width 70 height 6
type input "Altura Credit Union"
type input "PO Box 908"
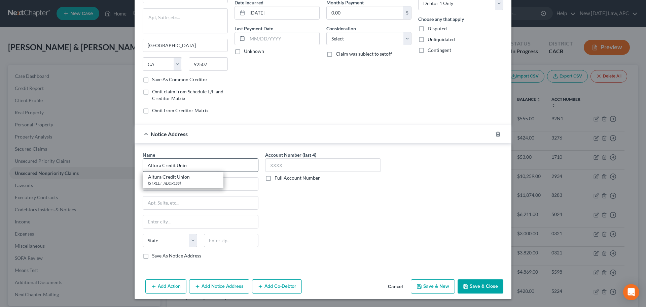
type input "Riverside"
select select "4"
type input "92502-0908"
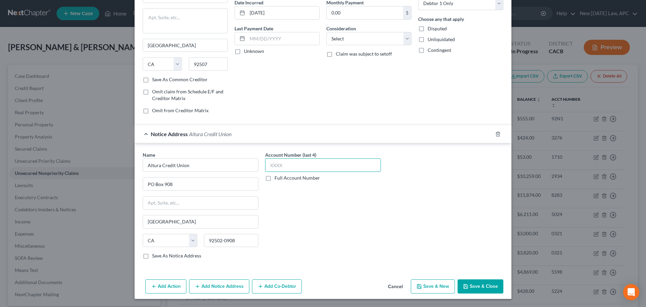
click at [305, 164] on input "text" at bounding box center [323, 164] width 116 height 13
type input "0900"
click at [473, 285] on button "Save & Close" at bounding box center [481, 286] width 46 height 14
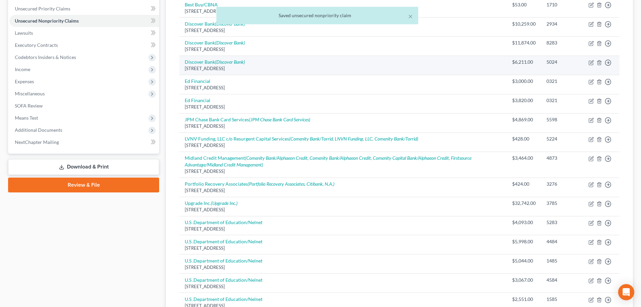
scroll to position [0, 0]
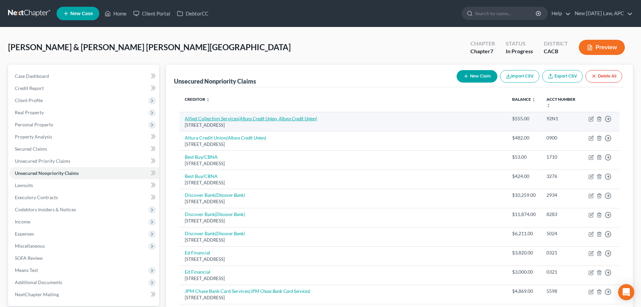
click at [254, 118] on icon "(Altura Credit Union, Altura Credit Union)" at bounding box center [277, 118] width 79 height 6
select select "4"
select select "1"
select select "4"
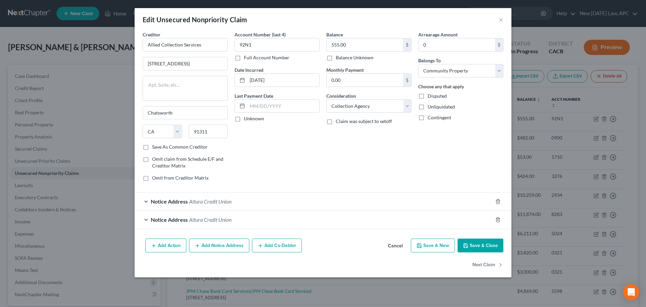
click at [402, 246] on button "Cancel" at bounding box center [396, 245] width 26 height 13
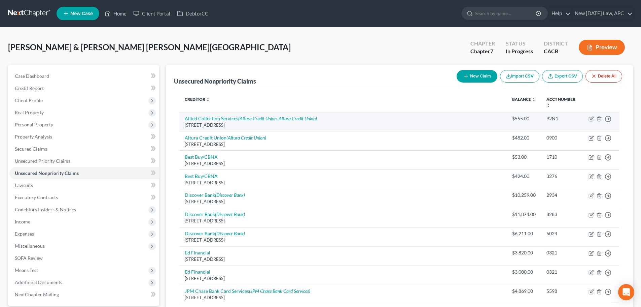
click at [307, 121] on td "Allied Collection Services (Altura Credit Union, Altura Credit Union) 9301 Oakd…" at bounding box center [343, 121] width 328 height 19
click at [306, 120] on icon "(Altura Credit Union, Altura Credit Union)" at bounding box center [277, 118] width 79 height 6
select select "4"
select select "1"
select select "4"
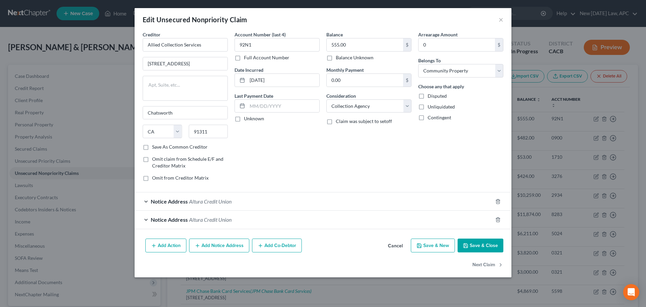
click at [390, 245] on button "Cancel" at bounding box center [396, 245] width 26 height 13
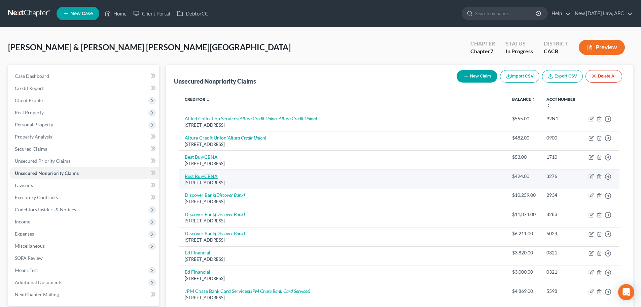
click at [207, 175] on link "Best Buy/CBNA" at bounding box center [201, 176] width 33 height 6
select select "14"
select select "2"
select select "4"
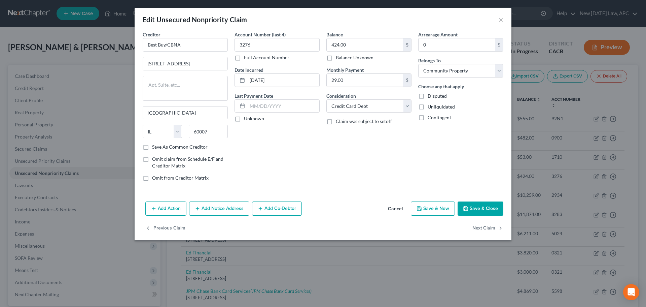
click at [336, 59] on label "Balance Unknown" at bounding box center [355, 57] width 38 height 7
click at [339, 59] on input "Balance Unknown" at bounding box center [341, 56] width 4 height 4
checkbox input "true"
type input "0.00"
click at [352, 110] on select "Select Cable / Satellite Services Collection Agency Credit Card Debt Debt Couns…" at bounding box center [369, 105] width 85 height 13
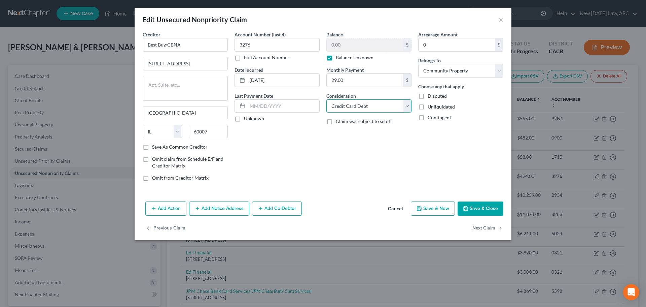
select select "14"
click at [327, 99] on select "Select Cable / Satellite Services Collection Agency Credit Card Debt Debt Couns…" at bounding box center [369, 105] width 85 height 13
drag, startPoint x: 343, startPoint y: 135, endPoint x: 321, endPoint y: 126, distance: 24.8
click at [343, 135] on input "text" at bounding box center [369, 131] width 85 height 13
type input "j"
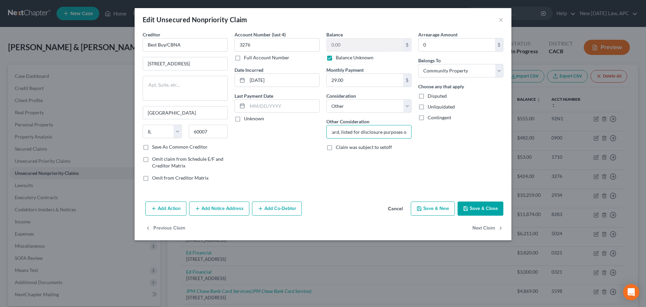
scroll to position [0, 85]
type input "Joint Debtor authorized user on credit card, listed for disclosure purposes only"
click at [477, 205] on button "Save & Close" at bounding box center [481, 208] width 46 height 14
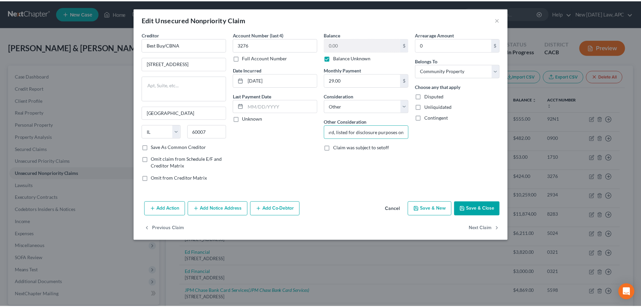
scroll to position [0, 0]
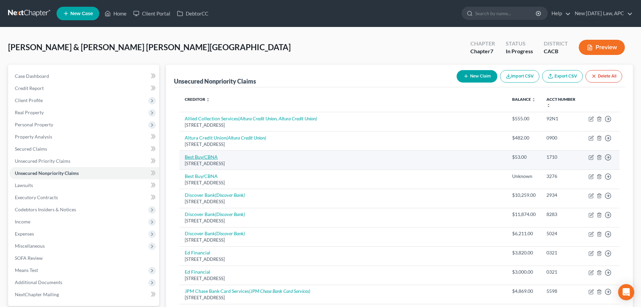
click at [206, 155] on link "Best Buy/CBNA" at bounding box center [201, 157] width 33 height 6
select select "43"
select select "2"
select select "1"
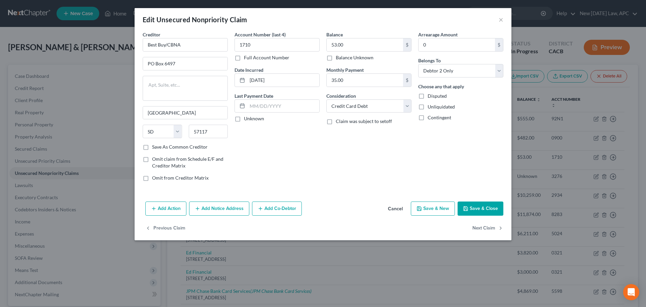
click at [395, 208] on button "Cancel" at bounding box center [396, 208] width 26 height 13
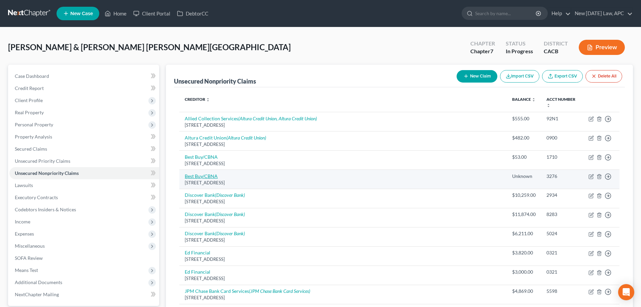
click at [204, 175] on link "Best Buy/CBNA" at bounding box center [201, 176] width 33 height 6
select select "14"
select select "4"
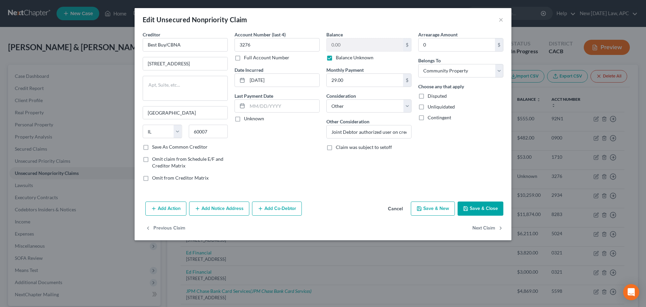
click at [391, 206] on button "Cancel" at bounding box center [396, 208] width 26 height 13
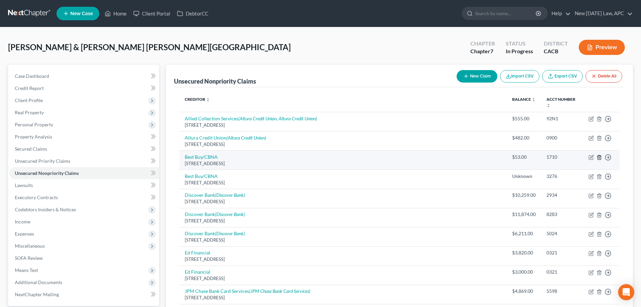
click at [599, 157] on line "button" at bounding box center [599, 157] width 0 height 1
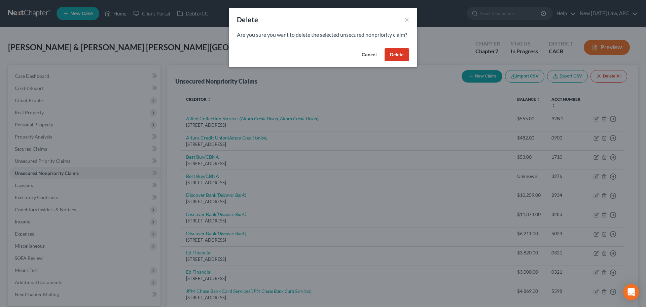
click at [396, 62] on button "Delete" at bounding box center [397, 54] width 25 height 13
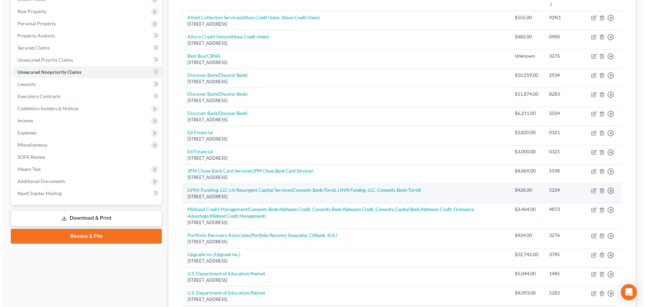
scroll to position [135, 0]
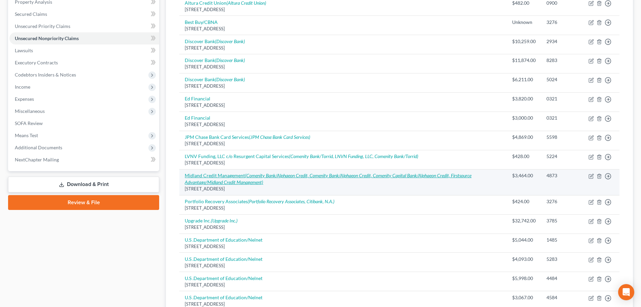
click at [263, 173] on icon "(Comenity Bank/Alphaeon Credit, Comenity Bank/Alphaeon Credit, Comenity Capital…" at bounding box center [328, 178] width 287 height 12
select select "23"
select select "1"
select select "4"
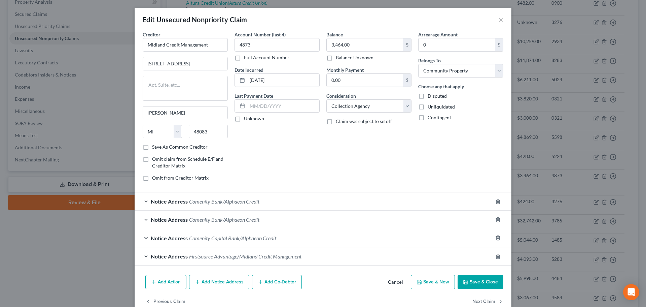
scroll to position [15, 0]
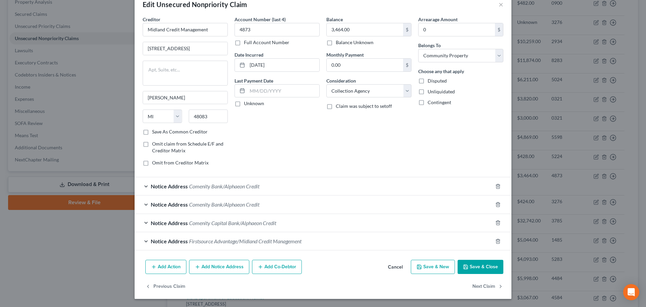
click at [231, 222] on span "Comenity Capital Bank/Alphaeon Credit" at bounding box center [232, 223] width 87 height 6
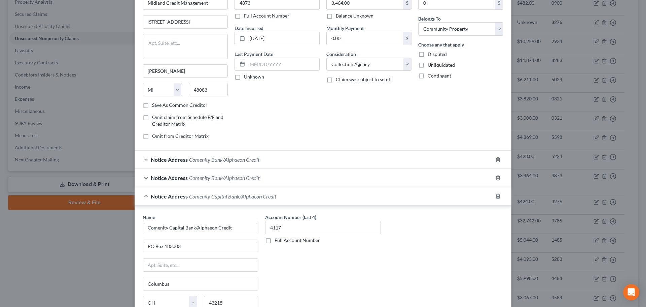
scroll to position [82, 0]
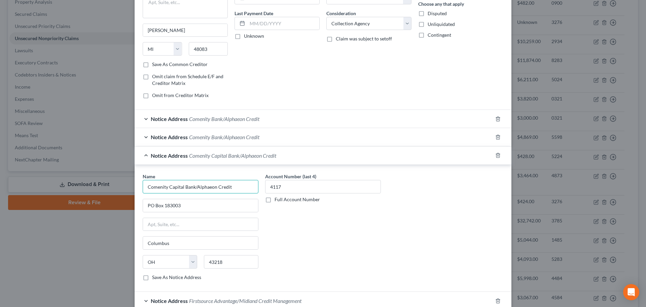
click at [178, 183] on input "Comenity Capital Bank/Alphaeon Credit" at bounding box center [201, 186] width 116 height 13
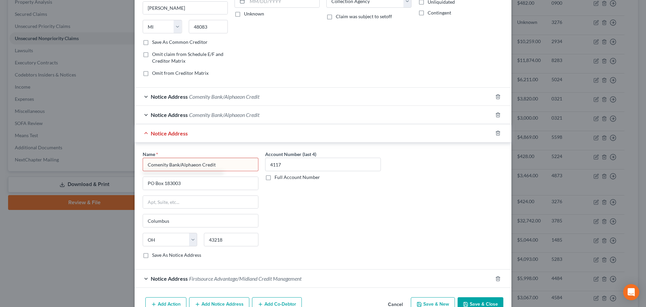
scroll to position [142, 0]
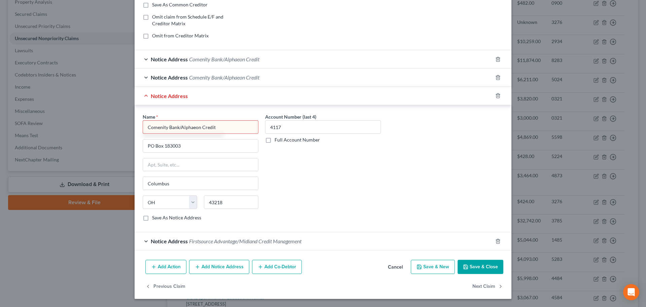
type input "Comenity Bank/Alphaeon Credit"
click at [468, 267] on button "Save & Close" at bounding box center [481, 267] width 46 height 14
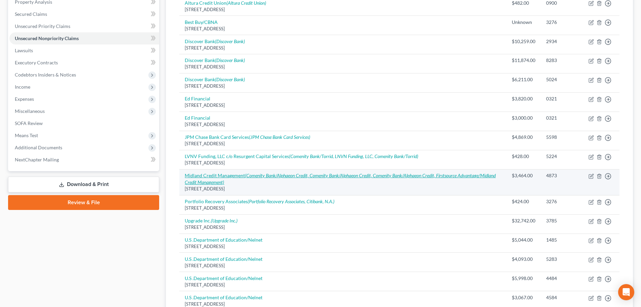
click at [328, 175] on icon "(Comenity Bank/Alphaeon Credit, Comenity Bank/Alphaeon Credit, Comenity Bank/Al…" at bounding box center [340, 178] width 311 height 12
select select "23"
select select "1"
select select "4"
select select "35"
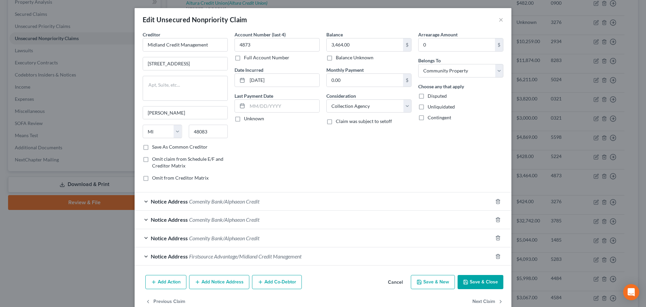
click at [253, 260] on div "Notice Address Firstsource Advantage/Midland Credit Management" at bounding box center [314, 256] width 358 height 18
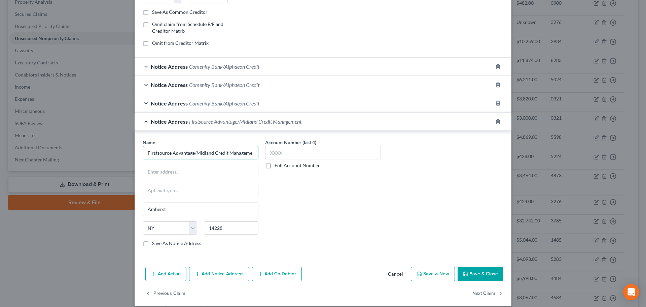
scroll to position [0, 2]
drag, startPoint x: 191, startPoint y: 151, endPoint x: 285, endPoint y: 163, distance: 95.1
click at [285, 163] on div "Name * Firstsource Advantage/Midland Credit Management Amherst State AL AK AR A…" at bounding box center [323, 195] width 368 height 113
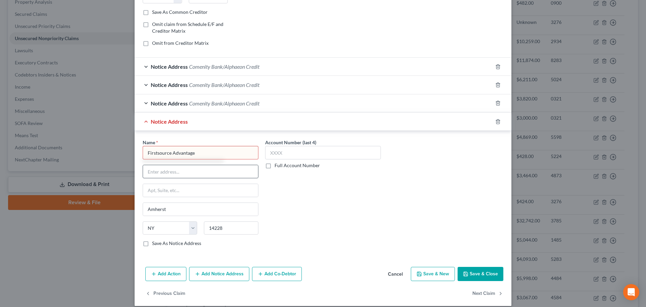
type input "Firstsource Advantage"
click at [222, 173] on input "text" at bounding box center [200, 171] width 115 height 13
paste input "205 Bryant Woods S"
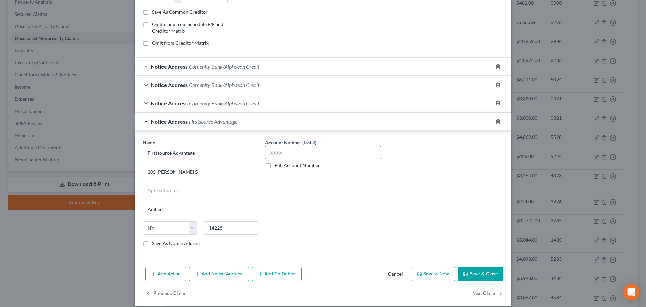
type input "205 Bryant Woods S"
click at [298, 153] on input "text" at bounding box center [323, 152] width 116 height 13
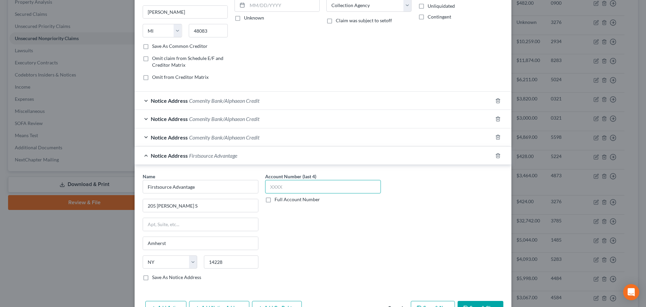
scroll to position [101, 0]
click at [283, 140] on div "Notice Address Comenity Bank/Alphaeon Credit" at bounding box center [314, 137] width 358 height 18
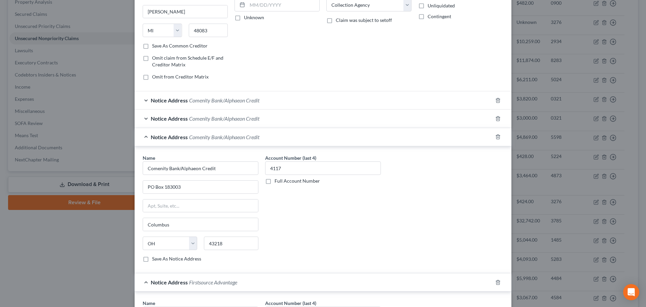
click at [279, 124] on div "Notice Address Comenity Bank/Alphaeon Credit" at bounding box center [314, 118] width 358 height 18
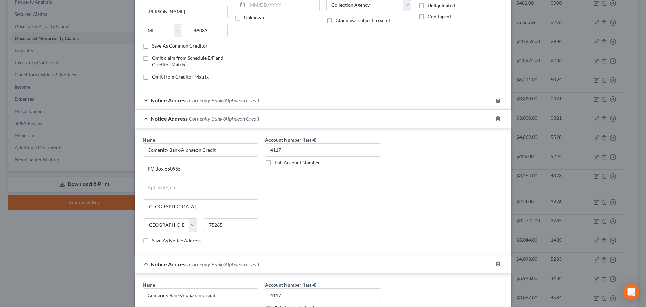
click at [281, 99] on div "Notice Address Comenity Bank/Alphaeon Credit" at bounding box center [314, 100] width 358 height 18
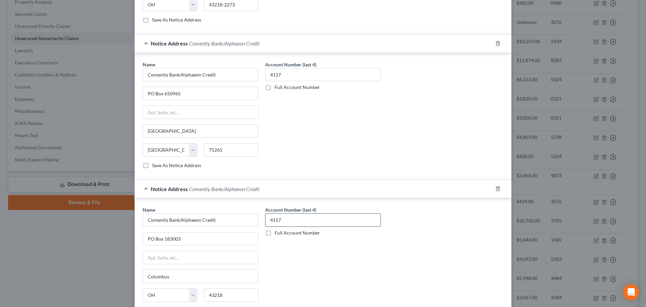
scroll to position [471, 0]
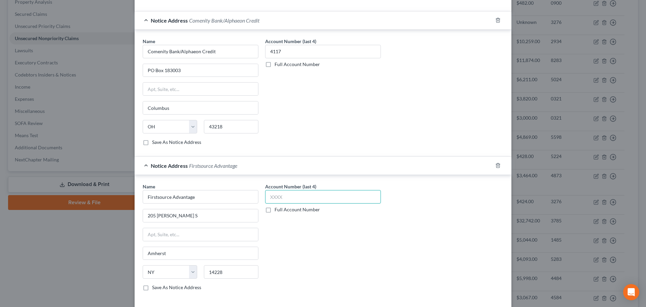
click at [308, 195] on input "text" at bounding box center [323, 196] width 116 height 13
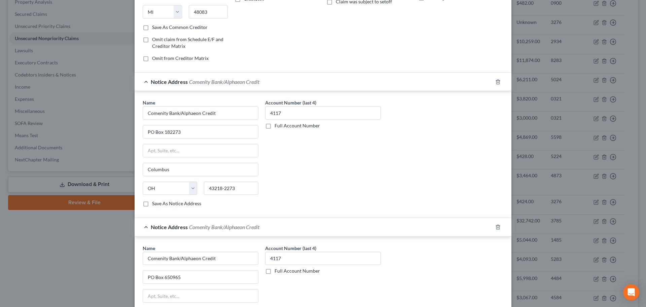
scroll to position [135, 0]
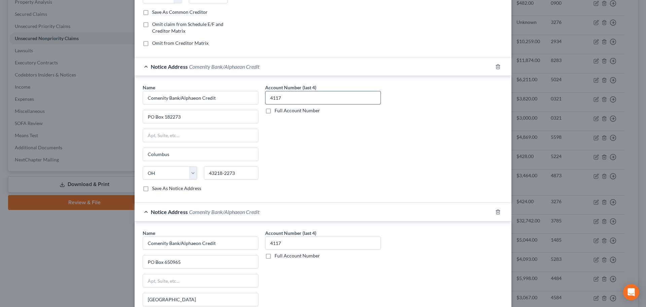
type input "4117"
click at [289, 98] on input "4117" at bounding box center [323, 97] width 116 height 13
drag, startPoint x: 292, startPoint y: 98, endPoint x: 251, endPoint y: 94, distance: 41.6
click at [251, 94] on div "Name * Comenity Bank/Alphaeon Credit PO Box 182273 Columbus State AL AK AR AZ C…" at bounding box center [323, 140] width 368 height 113
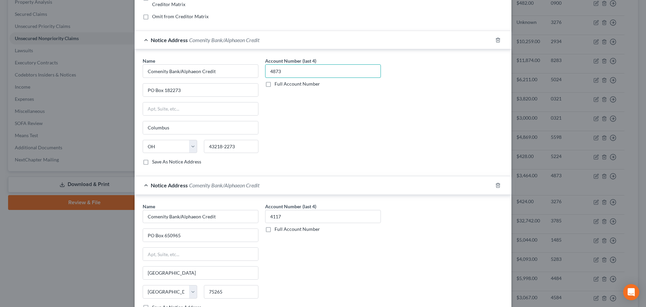
scroll to position [236, 0]
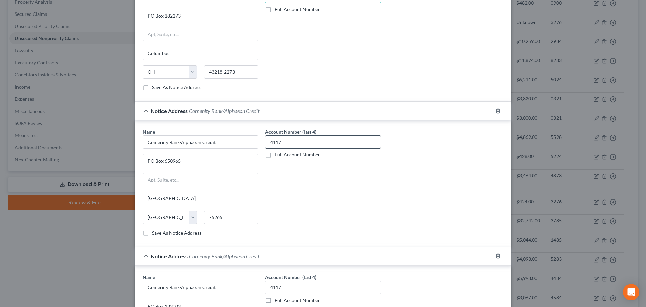
type input "4873"
click at [294, 144] on input "4117" at bounding box center [323, 141] width 116 height 13
drag, startPoint x: 295, startPoint y: 141, endPoint x: 252, endPoint y: 139, distance: 42.5
click at [252, 139] on div "Name * Comenity Bank/Alphaeon Credit PO Box 650965 Dallas State AL AK AR AZ CA …" at bounding box center [323, 184] width 368 height 113
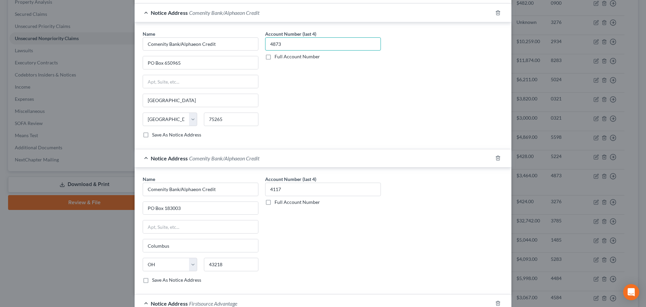
scroll to position [438, 0]
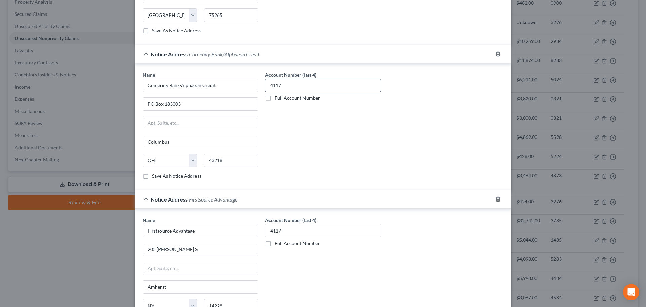
type input "4873"
click at [288, 83] on input "4117" at bounding box center [323, 84] width 116 height 13
drag, startPoint x: 283, startPoint y: 82, endPoint x: 250, endPoint y: 80, distance: 33.1
click at [250, 80] on div "Name * Comenity Bank/Alphaeon Credit PO Box 183003 Columbus State AL AK AR AZ C…" at bounding box center [323, 127] width 368 height 113
type input "4873"
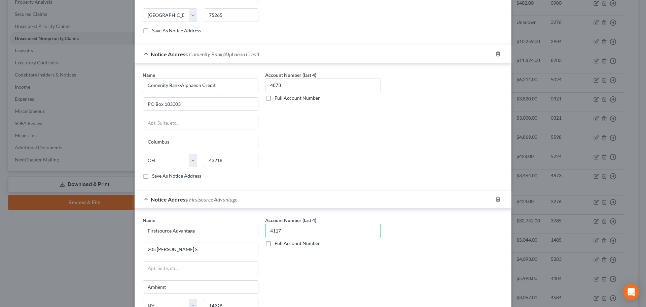
click at [292, 233] on input "4117" at bounding box center [323, 230] width 116 height 13
drag, startPoint x: 294, startPoint y: 228, endPoint x: 226, endPoint y: 228, distance: 68.0
click at [226, 228] on div "Name * Firstsource Advantage 205 Bryant Woods S Amherst State AL AK AR AZ CA CO…" at bounding box center [323, 272] width 368 height 113
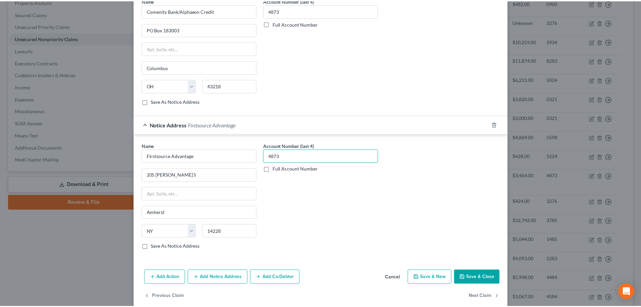
scroll to position [522, 0]
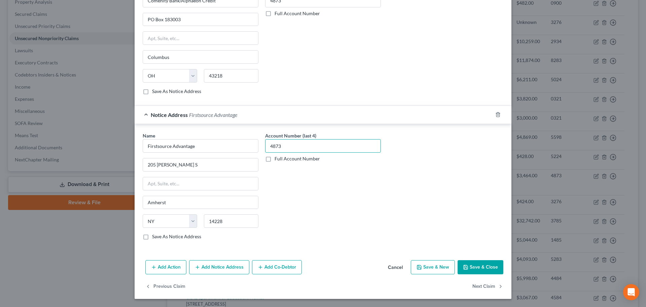
type input "4873"
click at [471, 263] on button "Save & Close" at bounding box center [481, 267] width 46 height 14
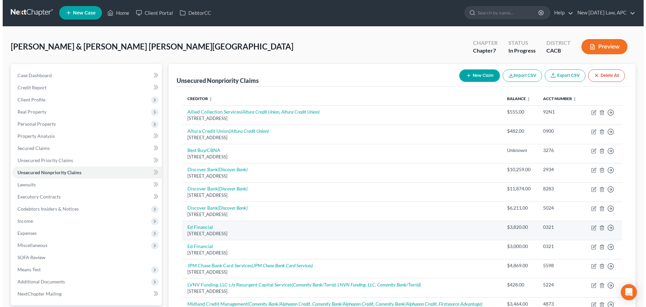
scroll to position [0, 0]
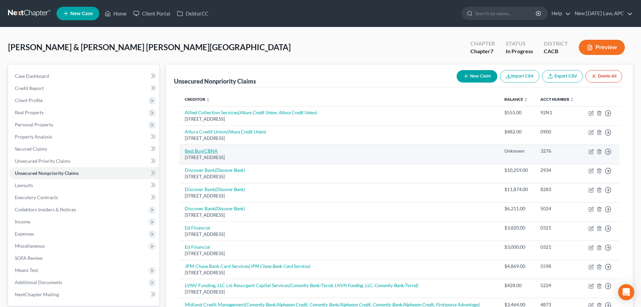
click at [210, 148] on link "Best Buy/CBNA" at bounding box center [201, 151] width 33 height 6
select select "14"
select select "4"
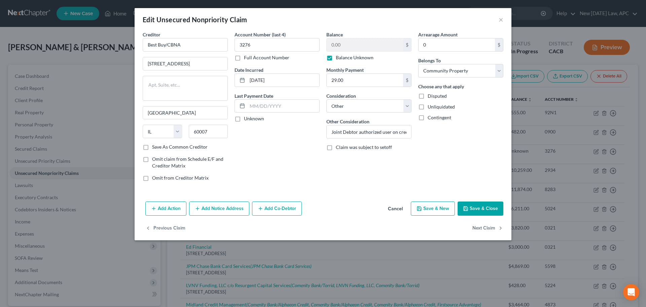
click at [238, 204] on button "Add Notice Address" at bounding box center [219, 208] width 60 height 14
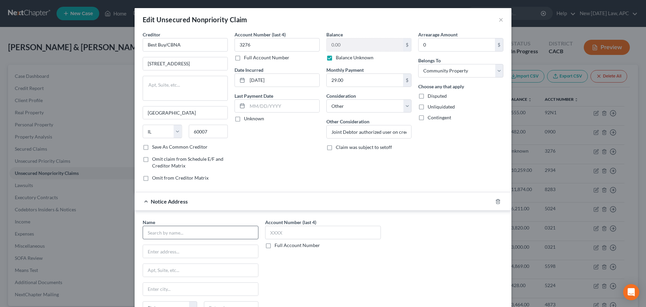
scroll to position [67, 0]
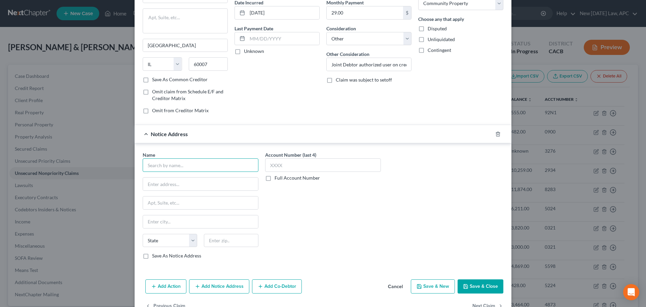
click at [202, 159] on input "text" at bounding box center [201, 164] width 116 height 13
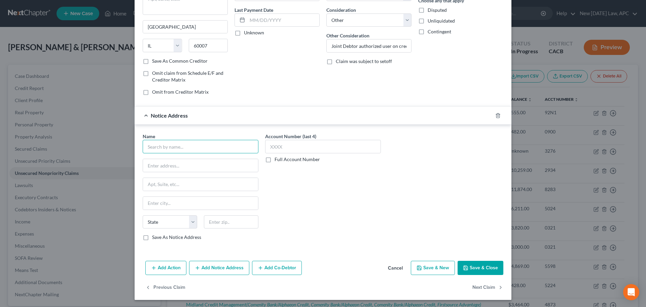
scroll to position [87, 0]
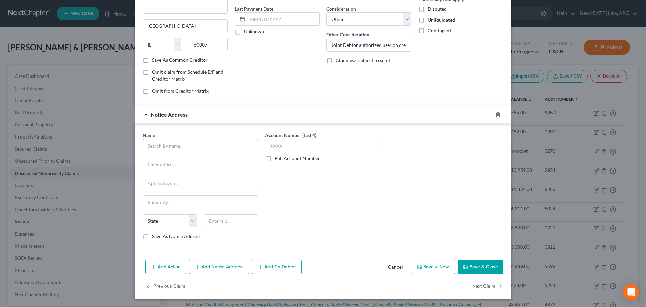
click at [182, 149] on input "text" at bounding box center [201, 145] width 116 height 13
click at [153, 143] on input "Porfolio Recovery Associates" at bounding box center [201, 145] width 116 height 13
type input "Portfolio Recovery Associates"
click at [164, 161] on input "text" at bounding box center [200, 164] width 115 height 13
type input "120"
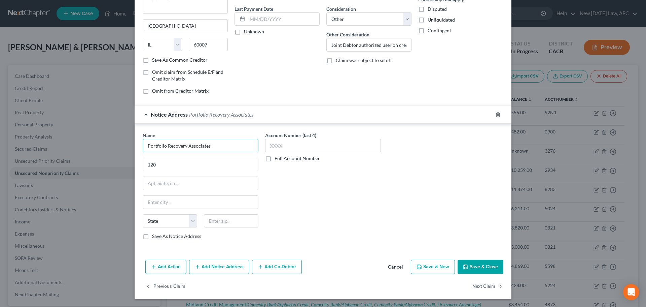
click at [223, 147] on input "Portfolio Recovery Associates" at bounding box center [201, 145] width 116 height 13
drag, startPoint x: 225, startPoint y: 144, endPoint x: 162, endPoint y: 144, distance: 62.3
click at [162, 144] on input "Portfolio Recovery Associates" at bounding box center [201, 145] width 116 height 13
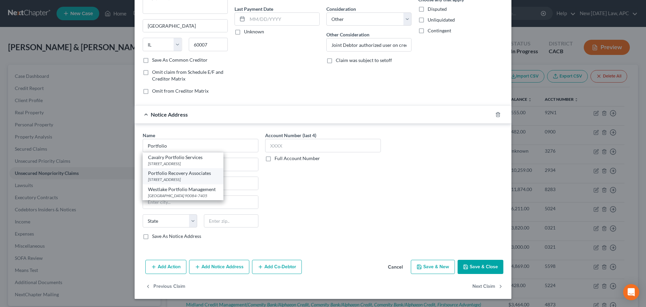
click at [179, 178] on div "120 Corporate Blvd, Norfolk, VA 23502" at bounding box center [183, 179] width 70 height 6
type input "Portfolio Recovery Associates"
type input "120 Corporate Blvd"
type input "Norfolk"
select select "48"
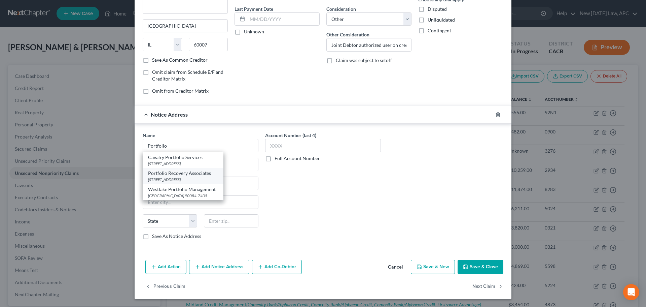
type input "23502"
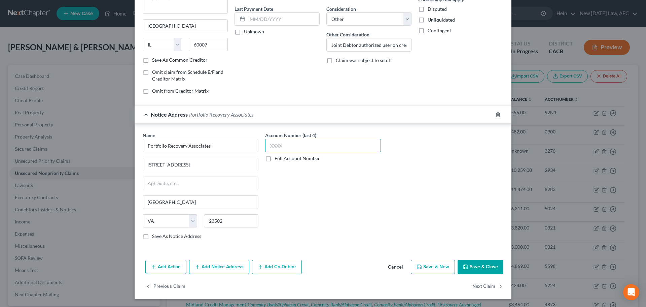
click at [284, 147] on input "text" at bounding box center [323, 145] width 116 height 13
type input "3276"
click at [217, 263] on button "Add Notice Address" at bounding box center [219, 267] width 60 height 14
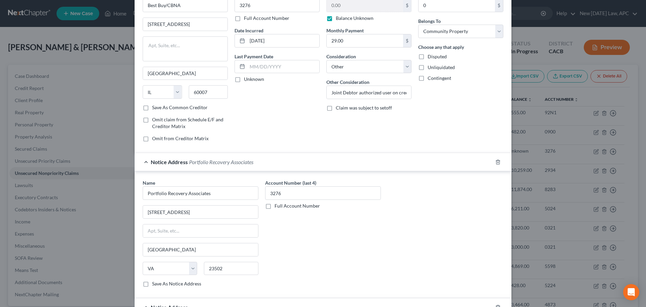
scroll to position [202, 0]
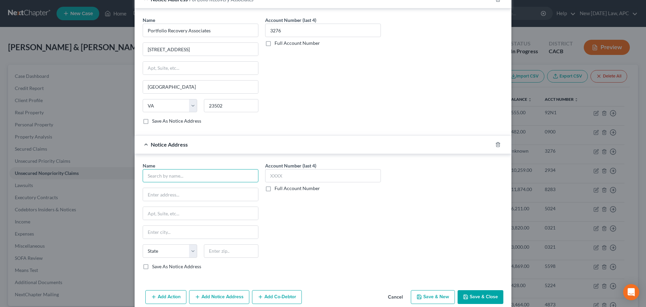
click at [170, 176] on input "text" at bounding box center [201, 175] width 116 height 13
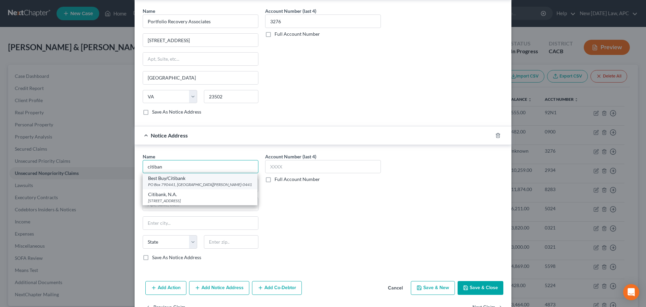
scroll to position [232, 0]
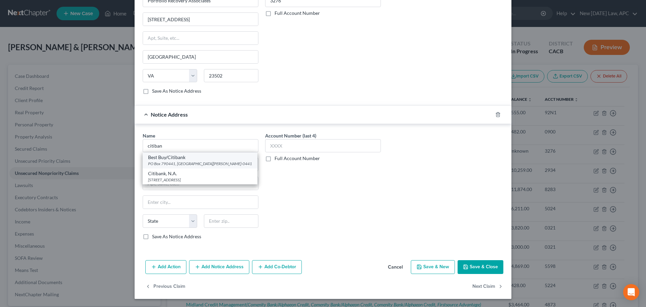
click at [183, 163] on div "PO Box 790441, St. Louis, MO 63179-0441" at bounding box center [200, 164] width 104 height 6
type input "Best Buy/Citibank"
type input "PO Box 790441"
type input "St. Louis"
type input "63179-0441"
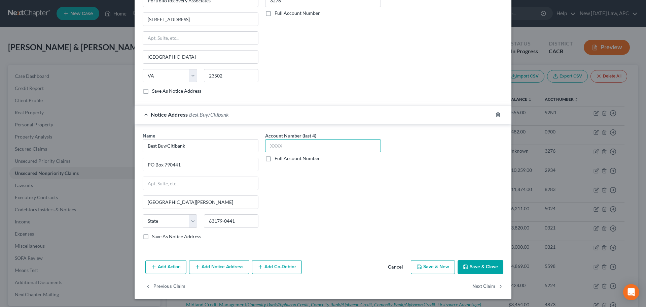
click at [282, 142] on input "text" at bounding box center [323, 145] width 116 height 13
type input "3276"
click at [235, 263] on button "Add Notice Address" at bounding box center [219, 267] width 60 height 14
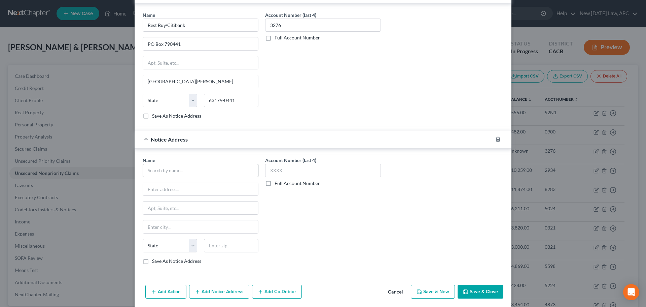
scroll to position [367, 0]
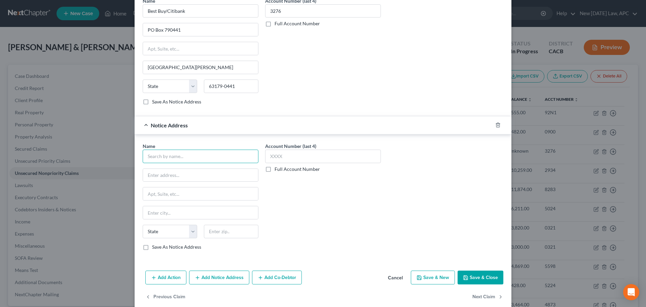
click at [204, 153] on input "text" at bounding box center [201, 155] width 116 height 13
drag, startPoint x: 179, startPoint y: 153, endPoint x: 96, endPoint y: 150, distance: 83.2
click at [96, 150] on div "Edit Unsecured Nonpriority Claim × Creditor * Best Buy/CBNA 50 Northwest Point …" at bounding box center [323, 153] width 646 height 307
drag, startPoint x: 176, startPoint y: 158, endPoint x: 123, endPoint y: 155, distance: 53.6
click at [123, 155] on div "Edit Unsecured Nonpriority Claim × Creditor * Best Buy/CBNA 50 Northwest Point …" at bounding box center [323, 153] width 646 height 307
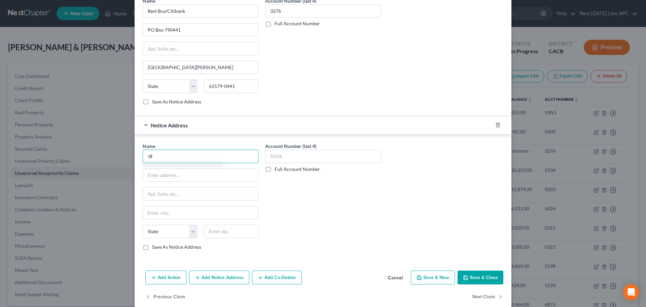
type input "\"
type input "Best Buy/CBNA"
type input "5800 South Corporate Place"
type input "57108"
click at [195, 190] on input "text" at bounding box center [200, 193] width 115 height 13
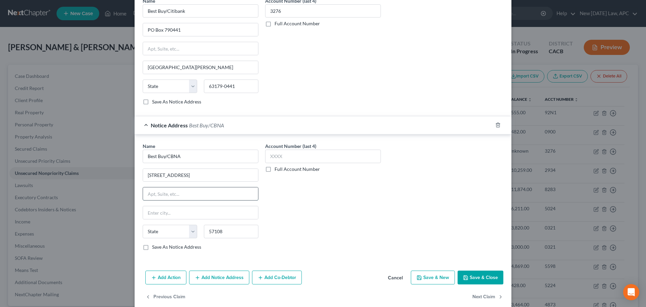
type input "Sioux Falls"
select select "43"
click at [293, 157] on input "text" at bounding box center [323, 155] width 116 height 13
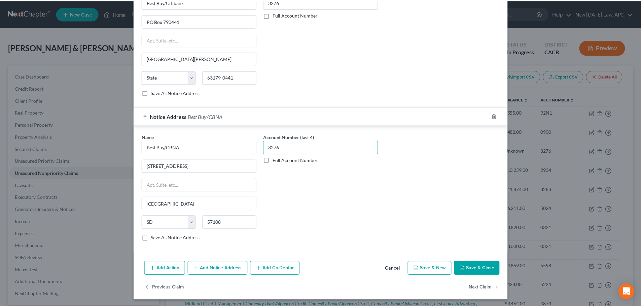
scroll to position [377, 0]
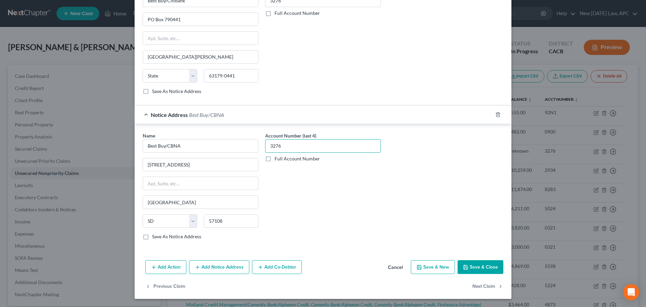
type input "3276"
click at [469, 264] on button "Save & Close" at bounding box center [481, 267] width 46 height 14
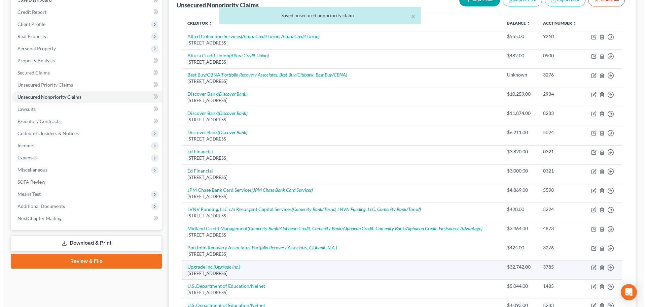
scroll to position [68, 0]
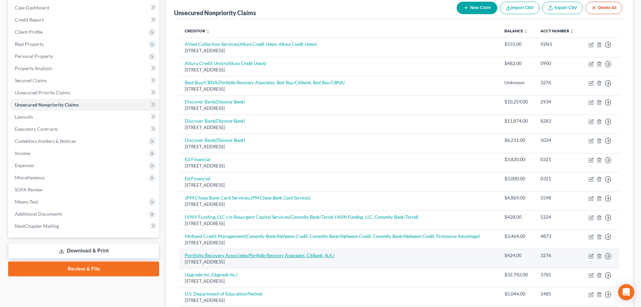
click at [289, 253] on icon "(Portfolio Recovery Associates, Citibank, N.A.)" at bounding box center [291, 255] width 87 height 6
select select "48"
select select "1"
select select "4"
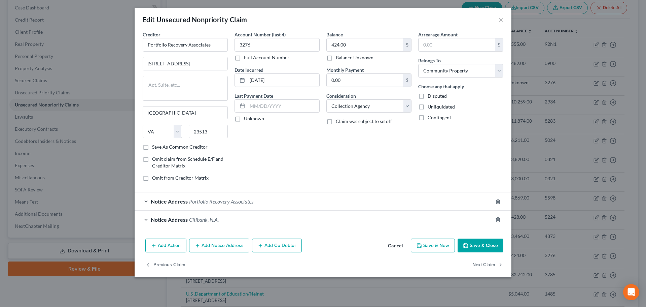
click at [278, 201] on div "Notice Address Portfolio Recovery Associates" at bounding box center [314, 201] width 358 height 18
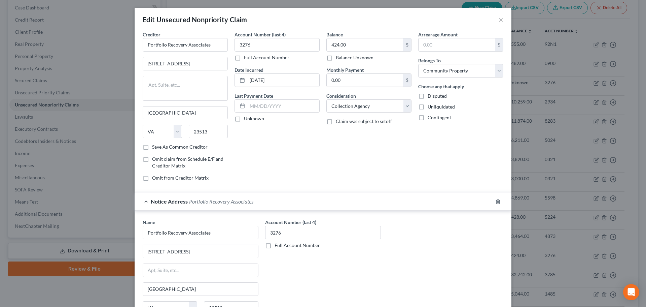
click at [278, 201] on div "Notice Address Portfolio Recovery Associates" at bounding box center [314, 201] width 358 height 18
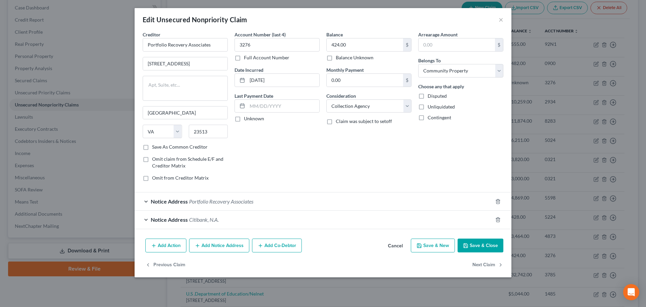
click at [393, 244] on button "Cancel" at bounding box center [396, 245] width 26 height 13
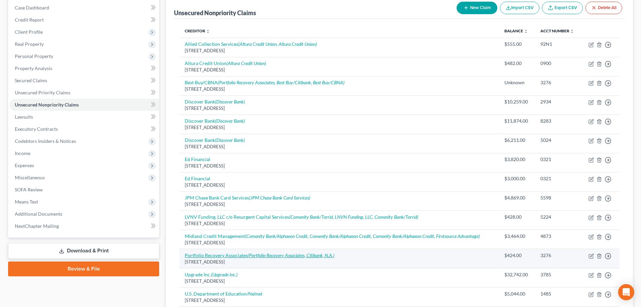
click at [262, 254] on icon "(Portfolio Recovery Associates, Citibank, N.A.)" at bounding box center [291, 255] width 87 height 6
select select "48"
select select "1"
select select "4"
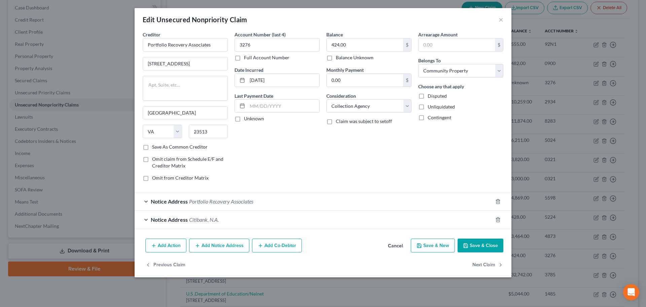
click at [219, 198] on span "Portfolio Recovery Associates" at bounding box center [221, 201] width 64 height 6
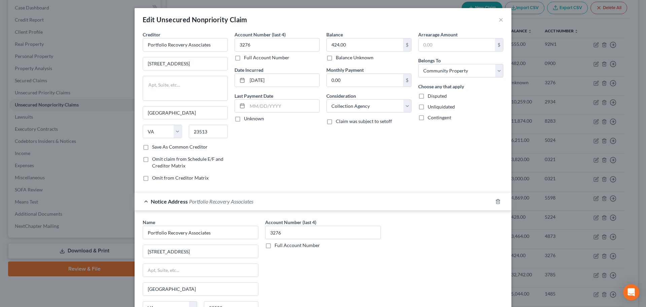
click at [221, 198] on div "Notice Address Portfolio Recovery Associates" at bounding box center [314, 201] width 358 height 18
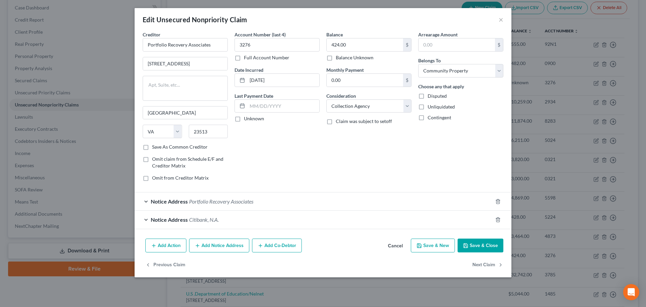
click at [197, 222] on span "Citibank, N.A." at bounding box center [204, 219] width 30 height 6
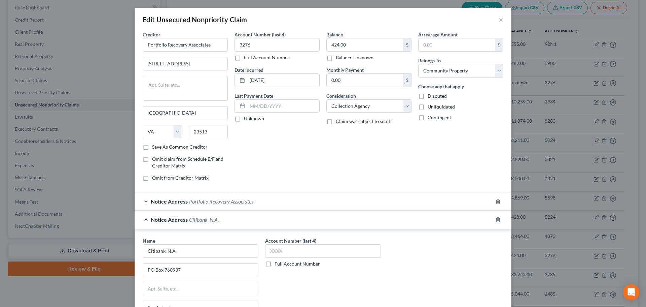
click at [197, 222] on span "Citibank, N.A." at bounding box center [204, 219] width 30 height 6
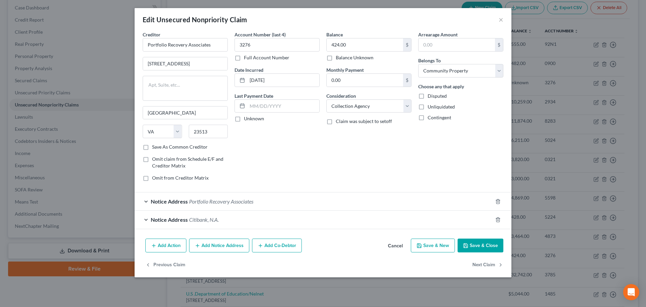
click at [224, 243] on button "Add Notice Address" at bounding box center [219, 245] width 60 height 14
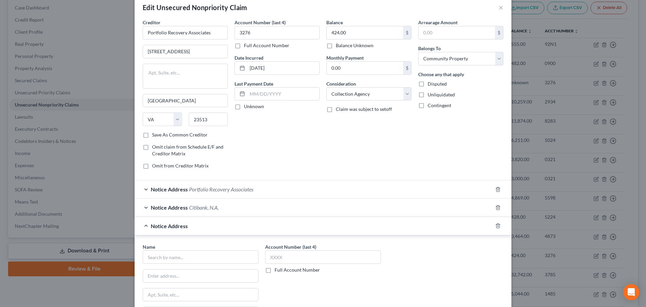
scroll to position [34, 0]
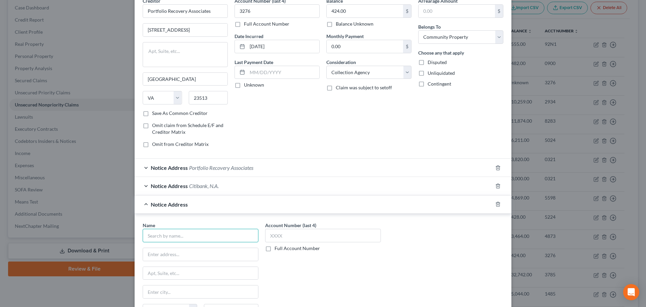
click at [164, 234] on input "text" at bounding box center [201, 235] width 116 height 13
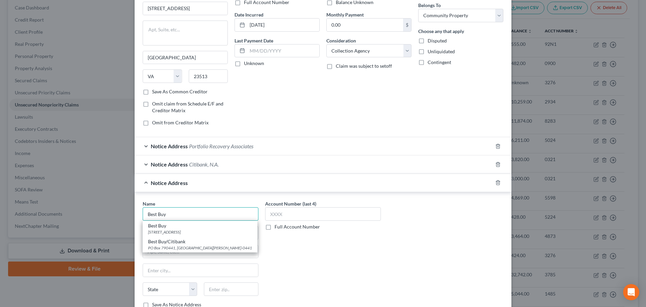
scroll to position [67, 0]
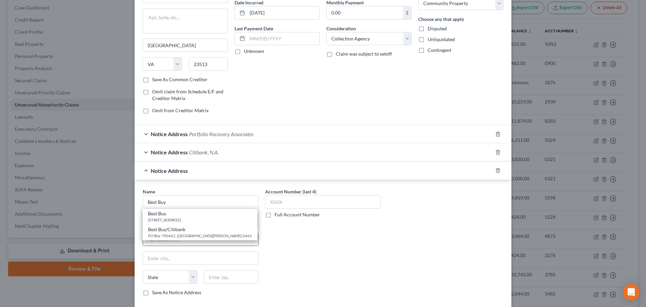
click at [185, 236] on div "PO Box 790441, St. Louis, MO 63179-0441" at bounding box center [200, 236] width 104 height 6
type input "Best Buy/Citibank"
type input "PO Box 790441"
type input "St. Louis"
type input "63179-0441"
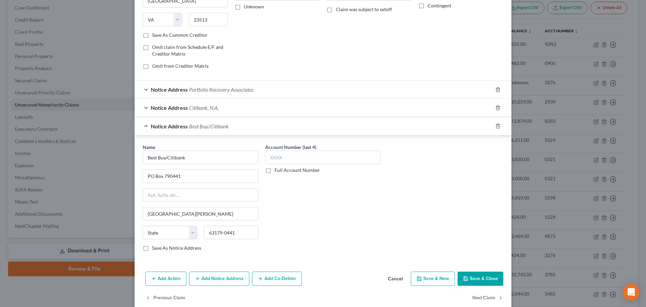
scroll to position [123, 0]
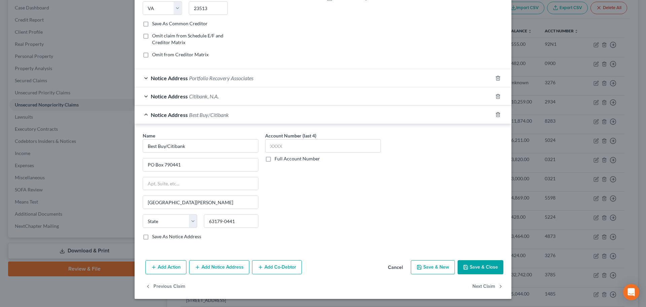
click at [222, 262] on button "Add Notice Address" at bounding box center [219, 267] width 60 height 14
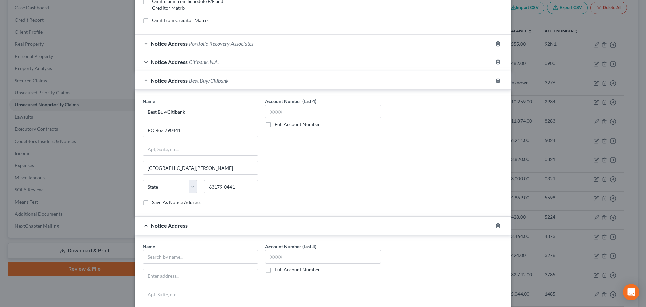
scroll to position [191, 0]
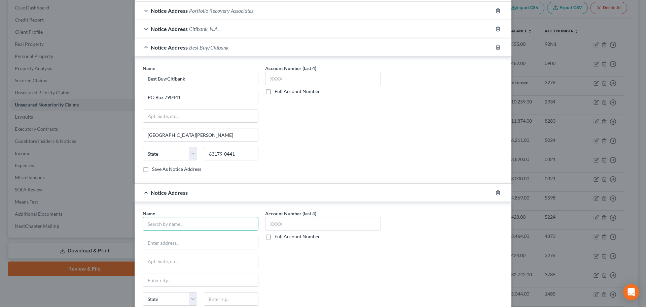
click at [170, 223] on input "text" at bounding box center [201, 223] width 116 height 13
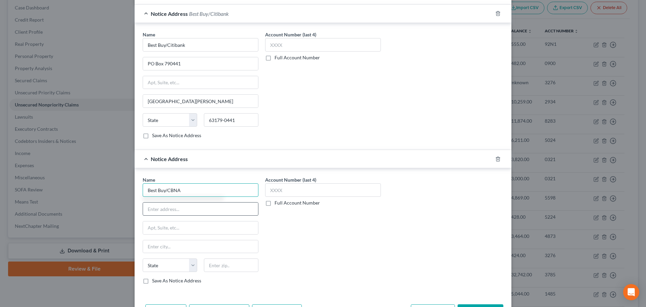
type input "Best Buy/CBNA"
click at [159, 206] on input "text" at bounding box center [200, 208] width 115 height 13
type input "5800 South Corporate Place"
type input "57108"
click at [273, 182] on label "Account Number (last 4)" at bounding box center [290, 179] width 51 height 7
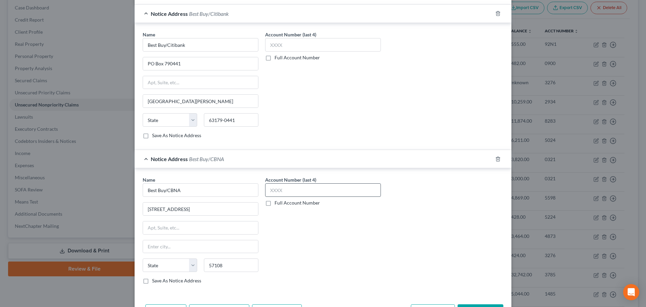
type input "Sioux Falls"
select select "43"
click at [275, 187] on input "text" at bounding box center [323, 189] width 116 height 13
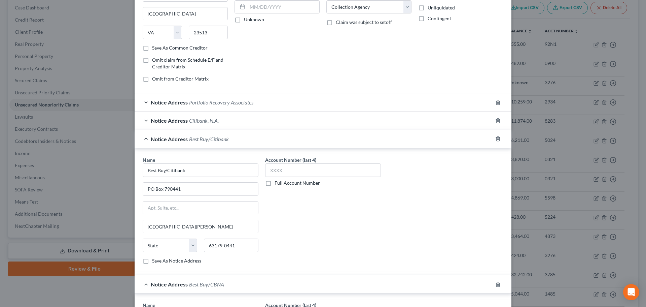
scroll to position [101, 0]
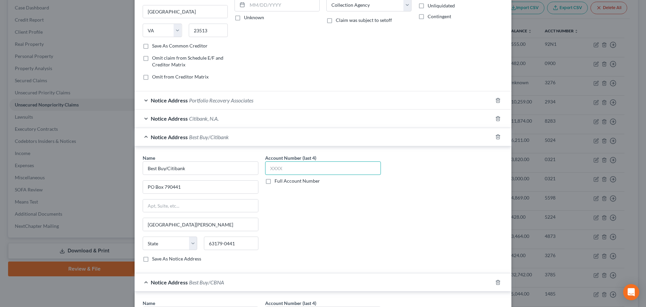
click at [305, 164] on input "text" at bounding box center [323, 167] width 116 height 13
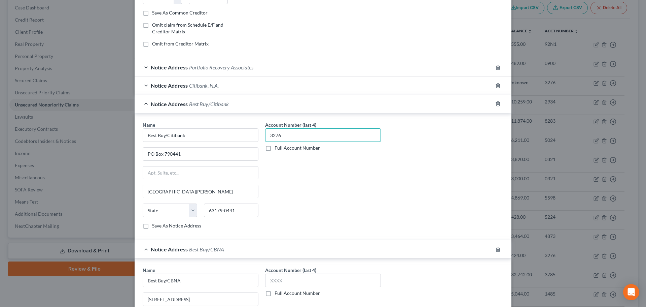
scroll to position [236, 0]
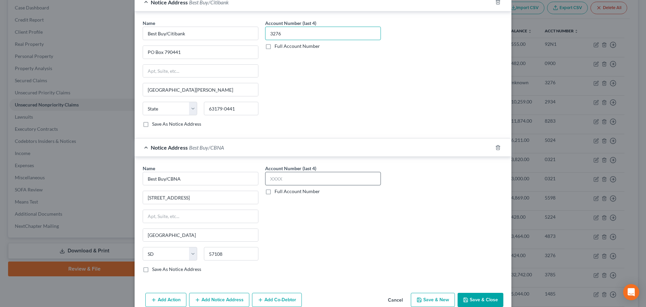
type input "3276"
click at [279, 175] on input "text" at bounding box center [323, 178] width 116 height 13
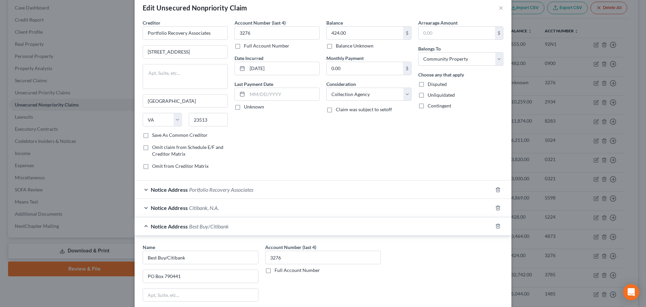
scroll to position [0, 0]
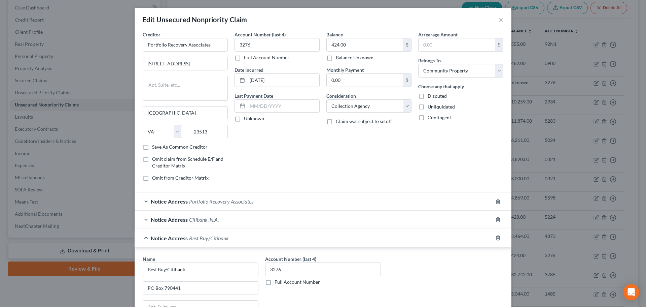
type input "3276"
click at [243, 234] on div "Notice Address Best Buy/Citibank" at bounding box center [314, 238] width 358 height 18
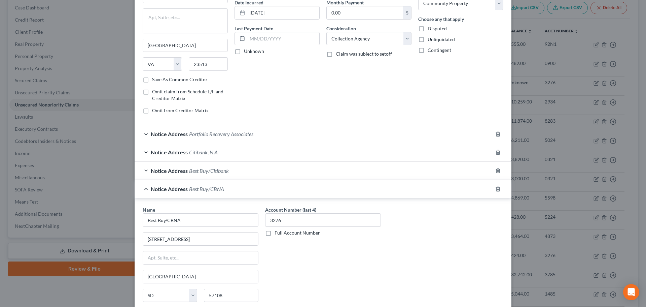
click at [232, 184] on div "Notice Address Best Buy/CBNA" at bounding box center [314, 189] width 358 height 18
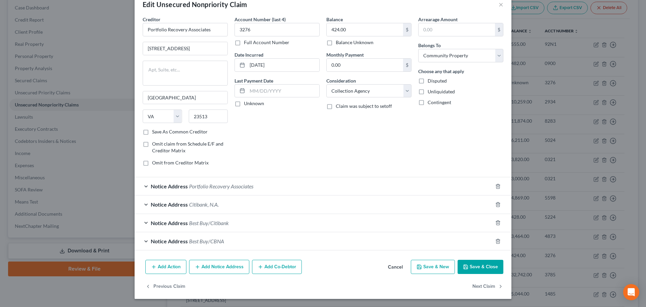
scroll to position [15, 0]
click at [496, 203] on icon "button" at bounding box center [498, 204] width 5 height 5
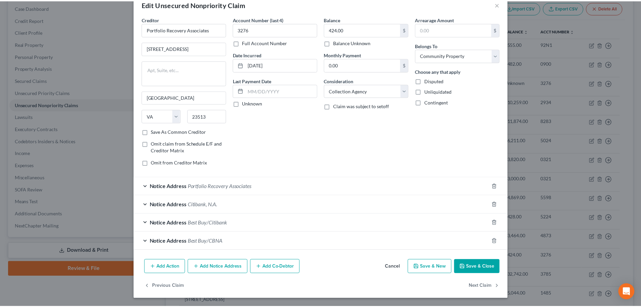
scroll to position [0, 0]
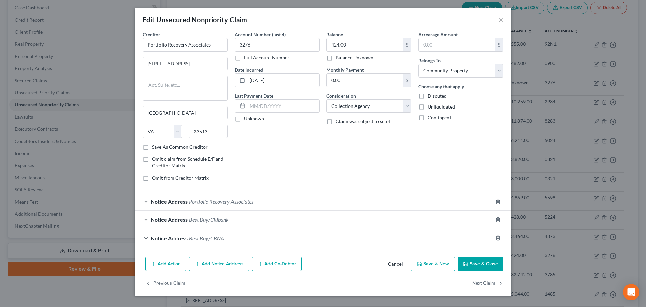
click at [482, 264] on button "Save & Close" at bounding box center [481, 264] width 46 height 14
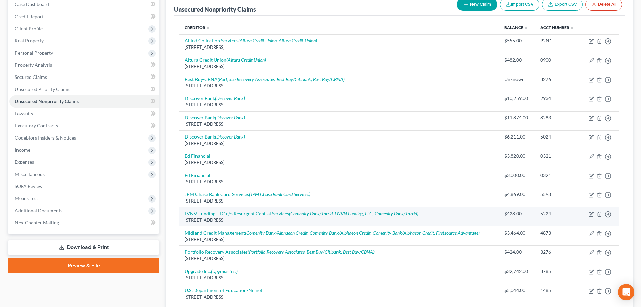
scroll to position [101, 0]
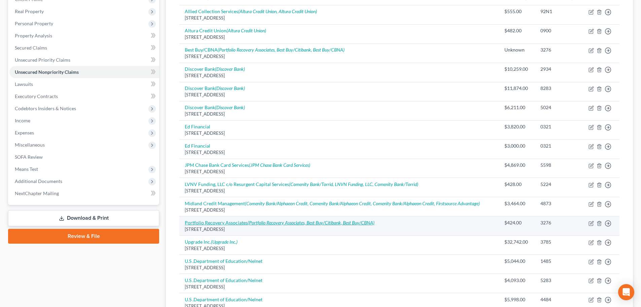
click at [330, 224] on icon "(Portfolio Recovery Associates, Best Buy/Citibank, Best Buy/CBNA)" at bounding box center [311, 223] width 127 height 6
select select "48"
select select "1"
select select "4"
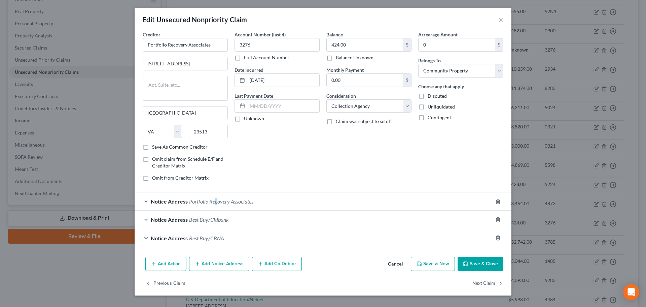
click at [216, 202] on span "Portfolio Recovery Associates" at bounding box center [221, 201] width 64 height 6
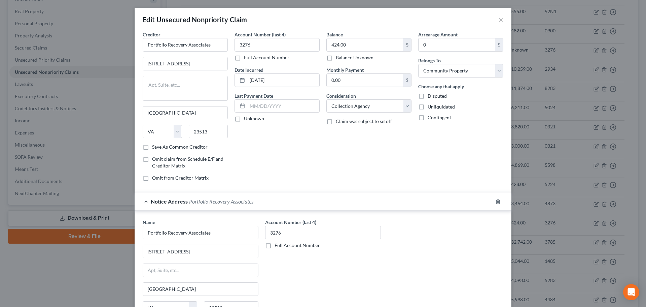
click at [216, 202] on span "Portfolio Recovery Associates" at bounding box center [221, 201] width 64 height 6
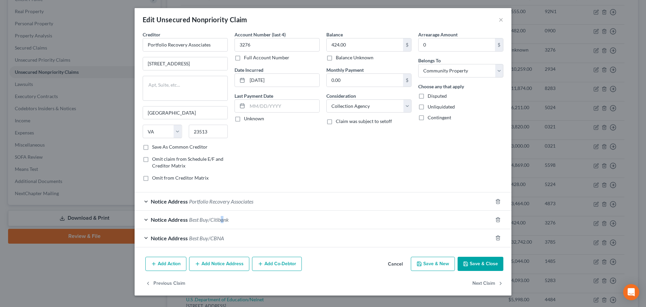
click at [222, 215] on div "Notice Address Best Buy/Citibank" at bounding box center [314, 219] width 358 height 18
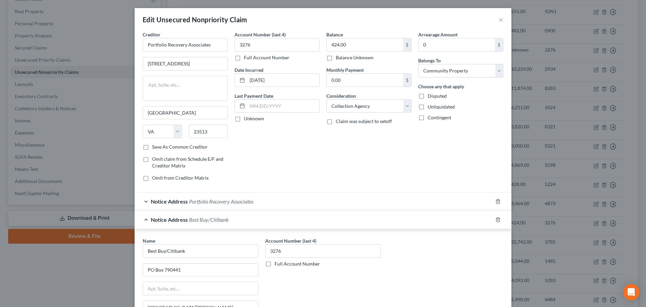
click at [223, 215] on div "Notice Address Best Buy/Citibank" at bounding box center [314, 219] width 358 height 18
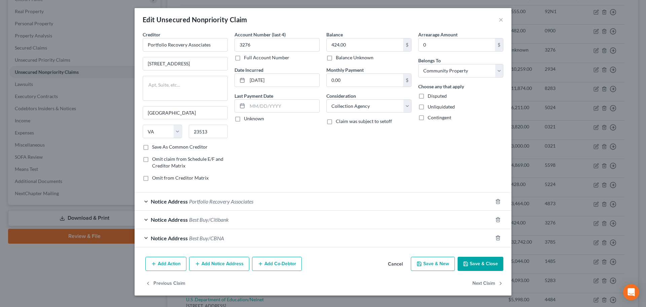
click at [221, 235] on span "Best Buy/CBNA" at bounding box center [206, 238] width 35 height 6
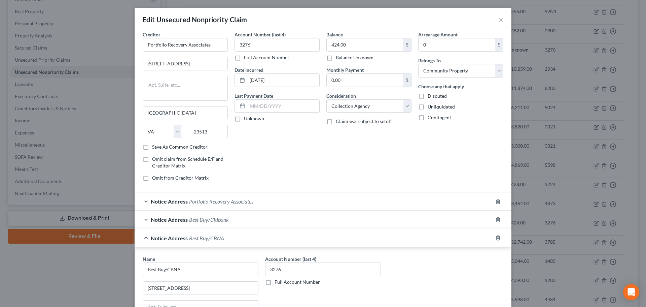
click at [221, 235] on span "Best Buy/CBNA" at bounding box center [206, 238] width 35 height 6
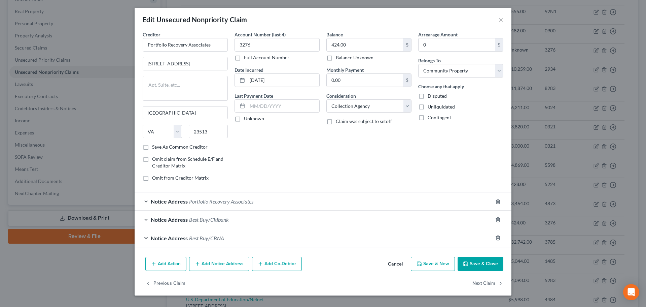
click at [485, 259] on button "Save & Close" at bounding box center [481, 264] width 46 height 14
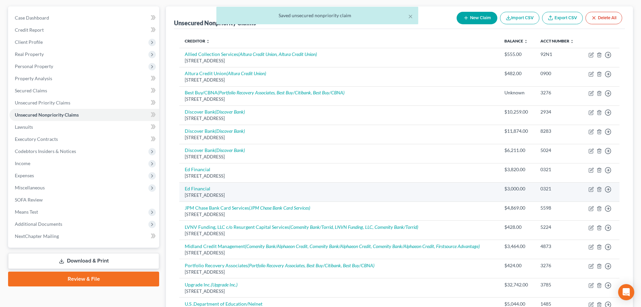
scroll to position [0, 0]
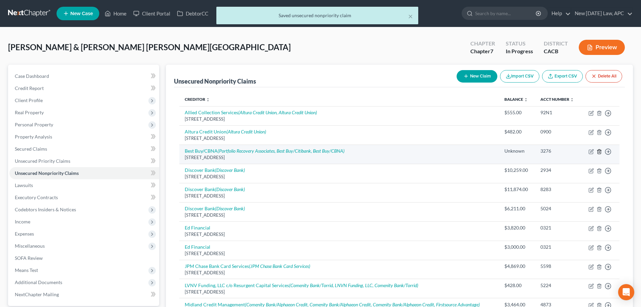
click at [598, 151] on icon "button" at bounding box center [599, 151] width 5 height 5
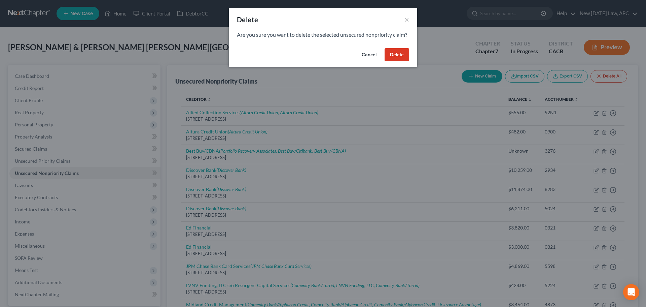
click at [402, 62] on button "Delete" at bounding box center [397, 54] width 25 height 13
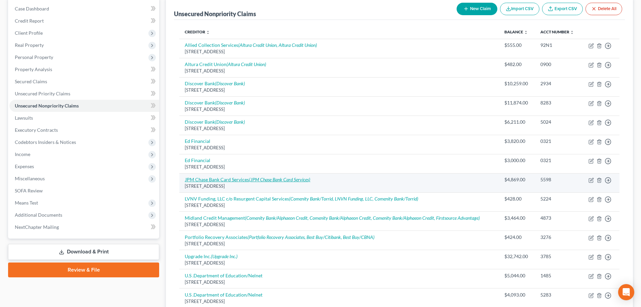
scroll to position [101, 0]
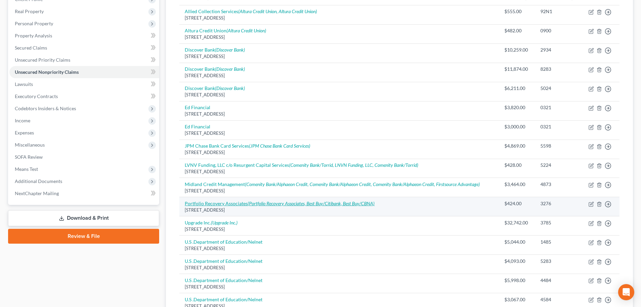
click at [285, 204] on icon "(Portfolio Recovery Associates, Best Buy/Citibank, Best Buy/CBNA)" at bounding box center [311, 203] width 127 height 6
select select "48"
select select "1"
select select "4"
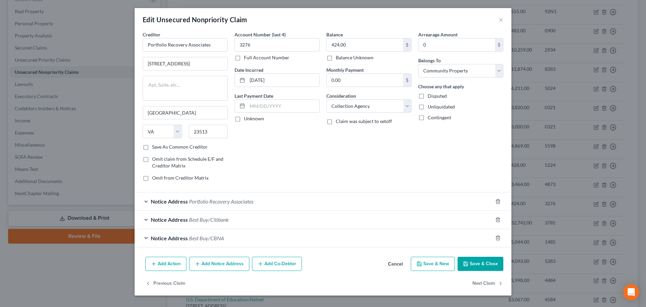
click at [400, 267] on button "Cancel" at bounding box center [396, 263] width 26 height 13
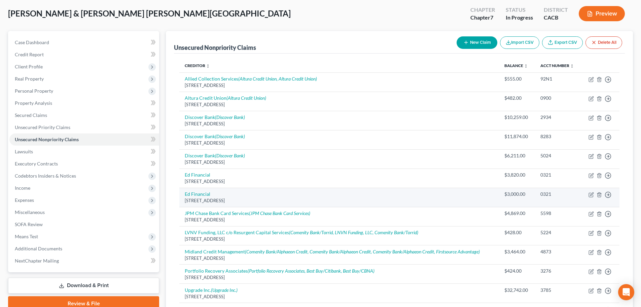
scroll to position [0, 0]
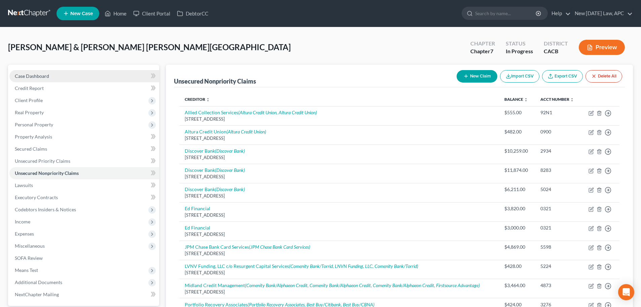
click at [47, 75] on span "Case Dashboard" at bounding box center [32, 76] width 34 height 6
select select "6"
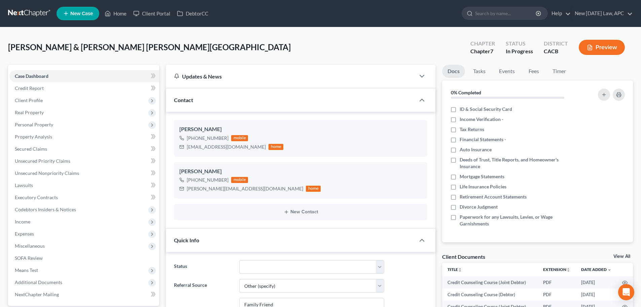
scroll to position [3680, 0]
click at [47, 220] on span "Income" at bounding box center [84, 221] width 150 height 12
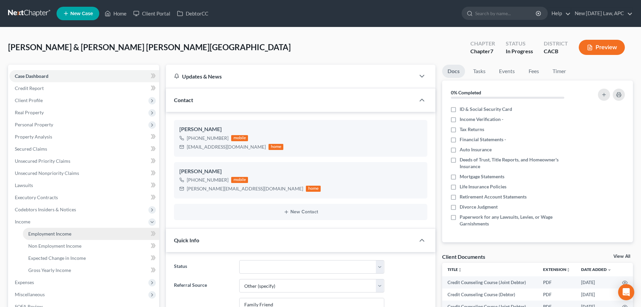
click at [56, 230] on link "Employment Income" at bounding box center [91, 234] width 136 height 12
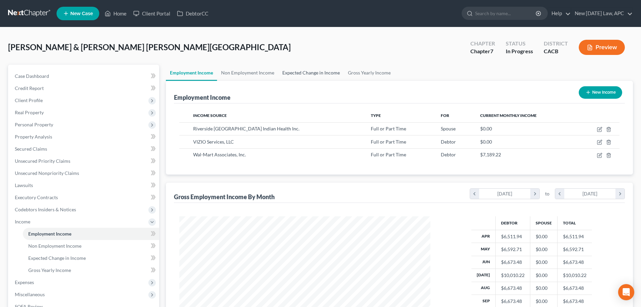
click at [298, 68] on link "Expected Change in Income" at bounding box center [311, 73] width 66 height 16
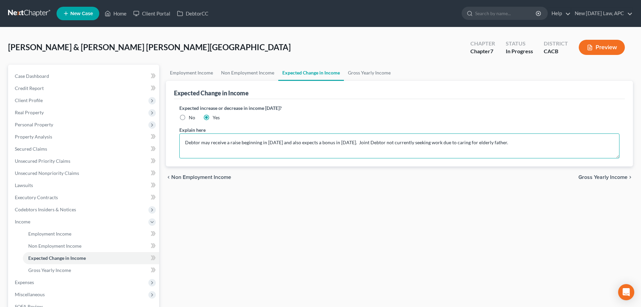
drag, startPoint x: 225, startPoint y: 141, endPoint x: 203, endPoint y: 140, distance: 21.9
click at [224, 141] on textarea "Debtor may receive a raise beginning in 2026 and also expects a bonus in March …" at bounding box center [399, 145] width 440 height 25
click at [182, 142] on textarea "Debtor may receive a raise beginning in 2026 and also expects a bonus in March …" at bounding box center [399, 145] width 440 height 25
type textarea "Income reported is prior 6-month average. Debtor may receive a raise beginning …"
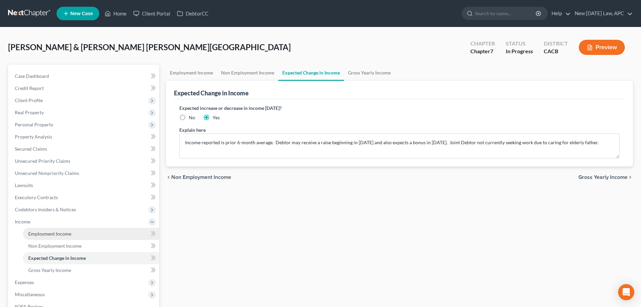
click at [77, 232] on link "Employment Income" at bounding box center [91, 234] width 136 height 12
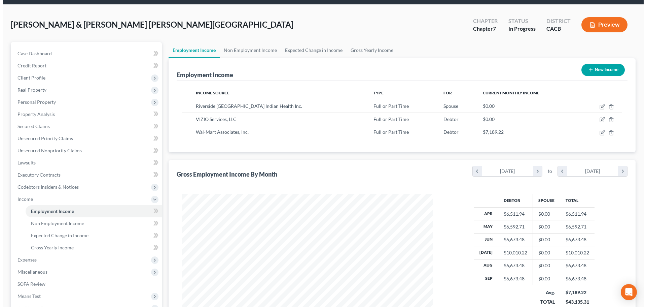
scroll to position [34, 0]
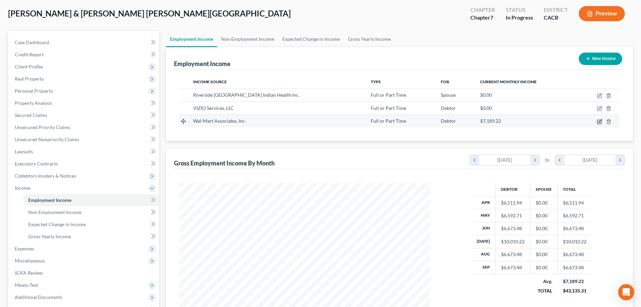
click at [600, 122] on icon "button" at bounding box center [600, 120] width 3 height 3
select select "0"
select select "2"
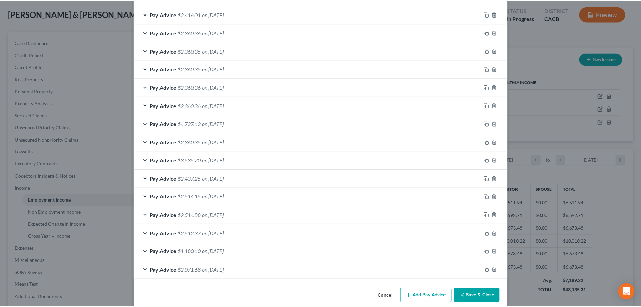
scroll to position [397, 0]
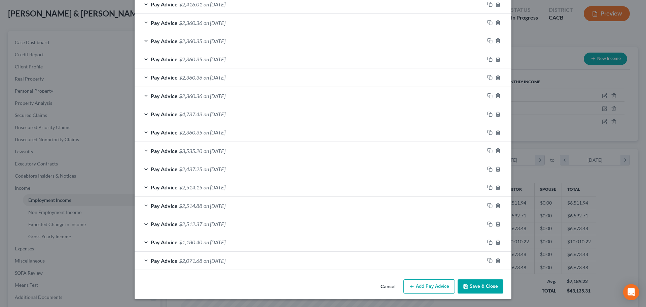
click at [392, 280] on button "Cancel" at bounding box center [388, 286] width 26 height 13
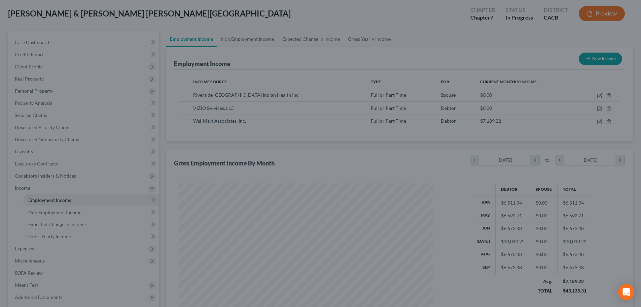
scroll to position [336577, 336438]
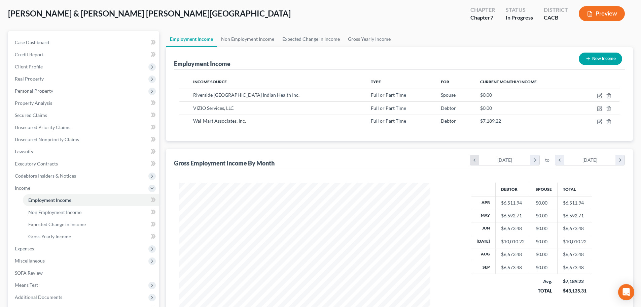
click at [473, 159] on icon "chevron_left" at bounding box center [474, 160] width 9 height 10
click at [534, 160] on icon "chevron_right" at bounding box center [535, 160] width 9 height 10
click at [51, 43] on link "Case Dashboard" at bounding box center [84, 42] width 150 height 12
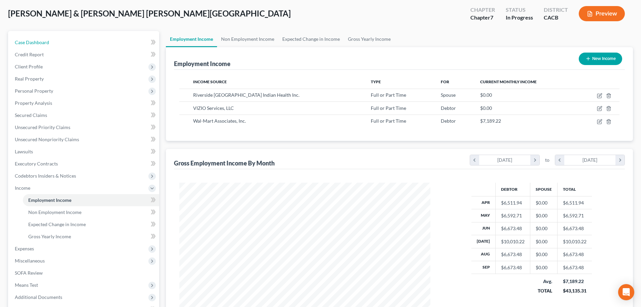
select select "6"
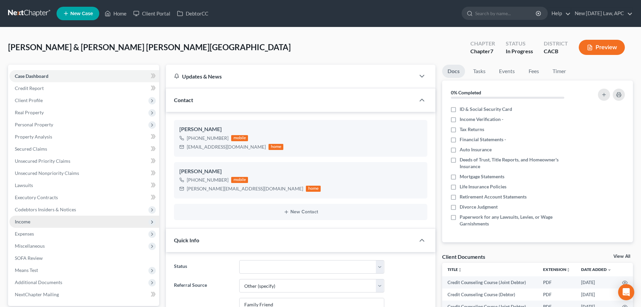
scroll to position [3680, 0]
click at [40, 221] on span "Income" at bounding box center [84, 221] width 150 height 12
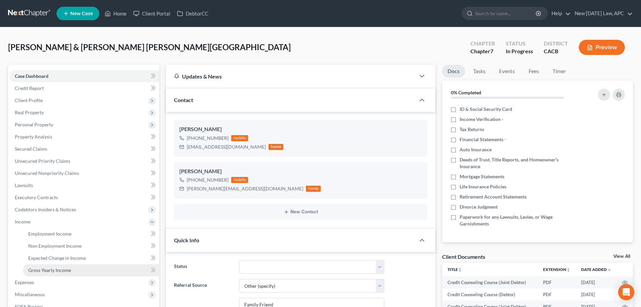
click at [55, 268] on span "Gross Yearly Income" at bounding box center [49, 270] width 43 height 6
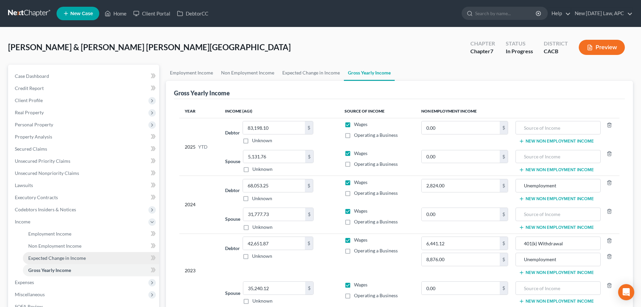
click at [61, 257] on span "Expected Change in Income" at bounding box center [57, 258] width 58 height 6
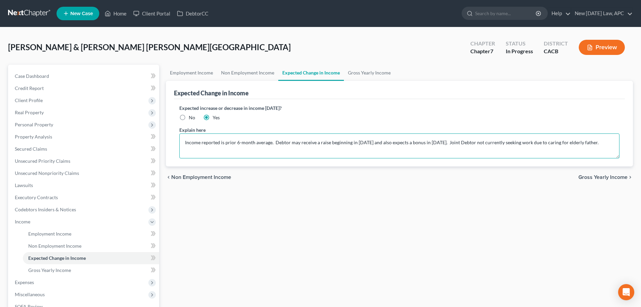
click at [374, 142] on textarea "Income reported is prior 6-month average. Debtor may receive a raise beginning …" at bounding box center [399, 145] width 440 height 25
click at [441, 143] on textarea "Income reported is prior 6-month average. Debtor may receive a raise beginning …" at bounding box center [399, 145] width 440 height 25
click at [397, 142] on textarea "Income reported is prior 6-month average. Debtor may receive a raise beginning …" at bounding box center [399, 145] width 440 height 25
click at [576, 145] on textarea "Income reported is prior 6-month average. Debtor may receive a raise beginning …" at bounding box center [399, 145] width 440 height 25
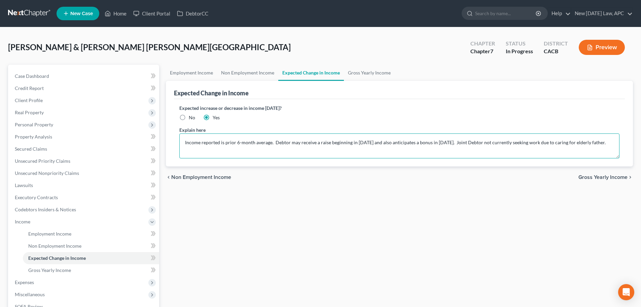
click at [603, 140] on textarea "Income reported is prior 6-month average. Debtor may receive a raise beginning …" at bounding box center [399, 145] width 440 height 25
click at [556, 142] on textarea "Income reported is prior 6-month average. Debtor may receive a raise beginning …" at bounding box center [399, 145] width 440 height 25
click at [239, 144] on textarea "Income reported is prior 6-month average. Debtor may receive a raise beginning …" at bounding box center [399, 145] width 440 height 25
click at [239, 149] on textarea "Income reported is prior 6-month average. Debtor may receive a raise beginning …" at bounding box center [399, 145] width 440 height 25
type textarea "Income reported is prior 6-month average. Debtor may receive a raise beginning …"
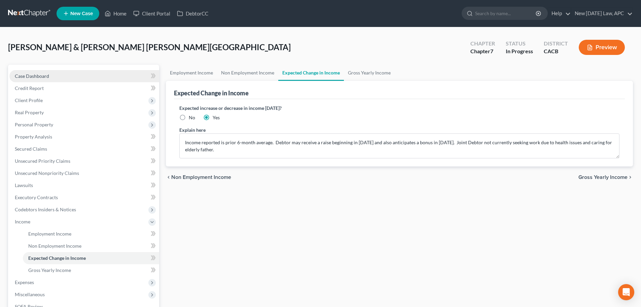
click at [62, 78] on link "Case Dashboard" at bounding box center [84, 76] width 150 height 12
select select "5"
select select "6"
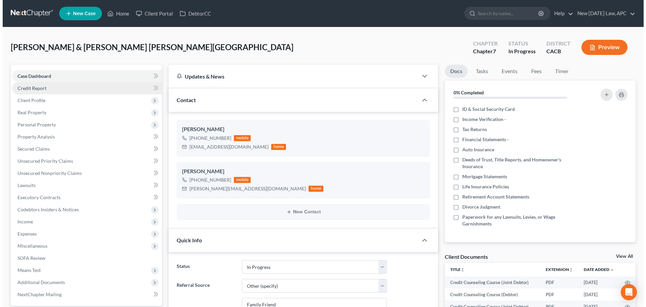
scroll to position [3680, 0]
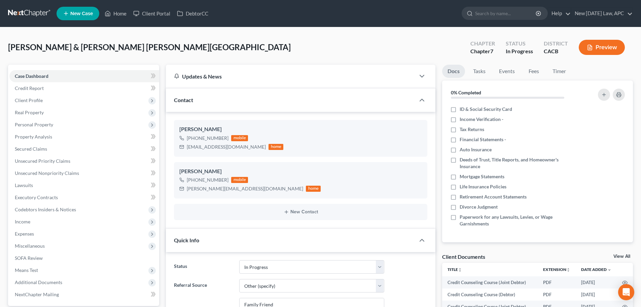
click at [594, 45] on button "Preview" at bounding box center [602, 47] width 46 height 15
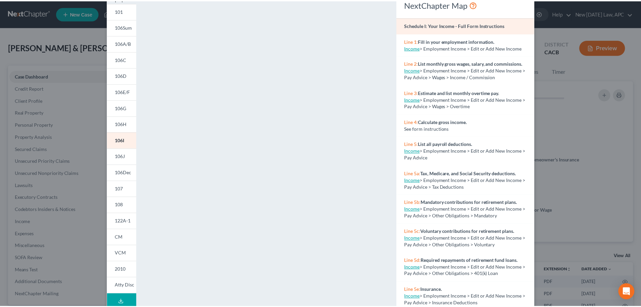
scroll to position [0, 0]
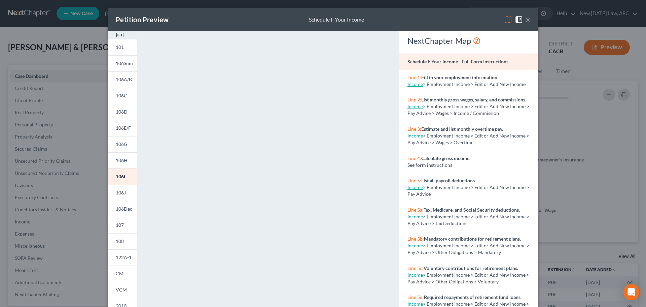
click at [526, 17] on button "×" at bounding box center [528, 19] width 5 height 8
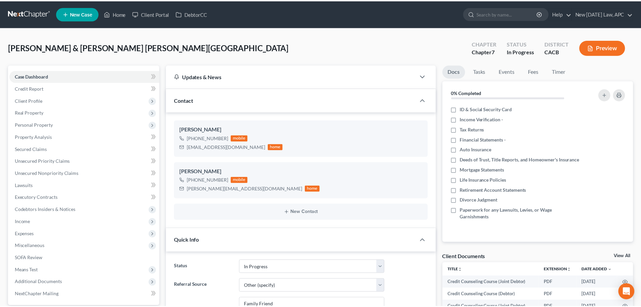
scroll to position [3680, 0]
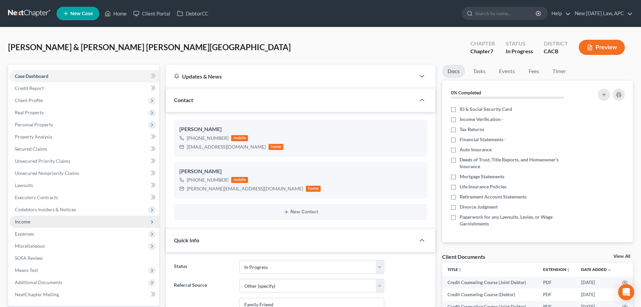
click at [29, 215] on span "Income" at bounding box center [84, 221] width 150 height 12
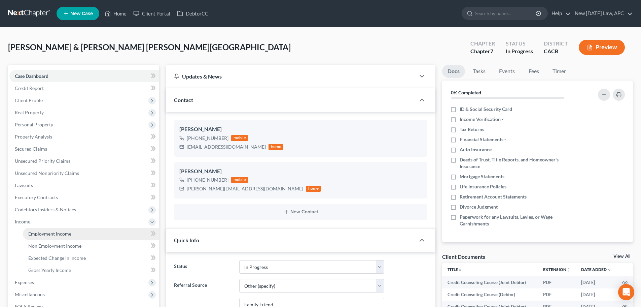
click at [48, 232] on span "Employment Income" at bounding box center [49, 234] width 43 height 6
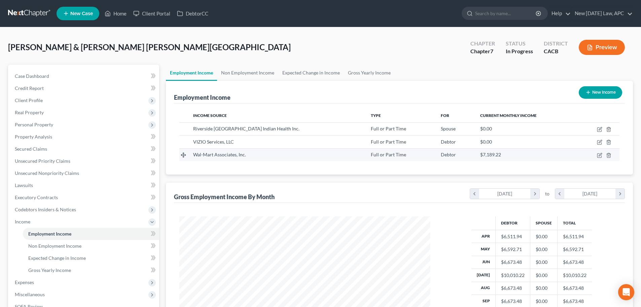
scroll to position [126, 265]
click at [330, 73] on link "Expected Change in Income" at bounding box center [311, 73] width 66 height 16
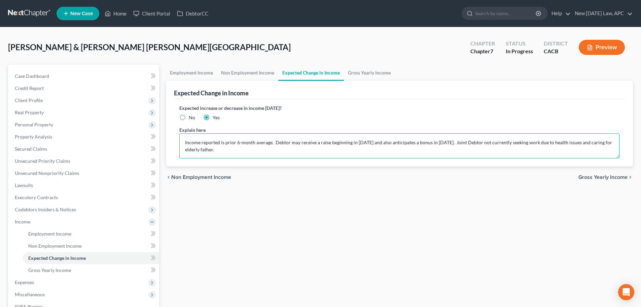
click at [315, 138] on textarea "Income reported is prior 6-month average. Debtor may receive a raise beginning …" at bounding box center [399, 145] width 440 height 25
drag, startPoint x: 348, startPoint y: 142, endPoint x: 330, endPoint y: 142, distance: 18.2
click at [330, 142] on textarea "Income reported is prior 6-month average. Debtor may receive a raise beginning …" at bounding box center [399, 145] width 440 height 25
click at [318, 141] on textarea "Income reported is prior 6-month average. Debtor may receive a raise in 2026 an…" at bounding box center [399, 145] width 440 height 25
click at [453, 141] on textarea "Income reported is prior 6-month average. Debtor may receive a standard raise i…" at bounding box center [399, 145] width 440 height 25
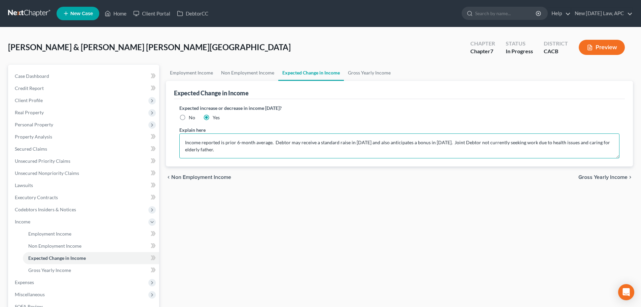
click at [349, 142] on textarea "Income reported is prior 6-month average. Debtor may receive a standard raise i…" at bounding box center [399, 145] width 440 height 25
drag, startPoint x: 383, startPoint y: 145, endPoint x: 402, endPoint y: 145, distance: 18.5
click at [384, 145] on textarea "Income reported is prior 6-month average. Debtor may receive a standard raise i…" at bounding box center [399, 145] width 440 height 25
click at [513, 144] on textarea "Income reported is prior 6-month average. Debtor may receive a standard raise i…" at bounding box center [399, 145] width 440 height 25
click at [526, 141] on textarea "Income reported is prior 6-month average. Debtor may receive a standard raise i…" at bounding box center [399, 145] width 440 height 25
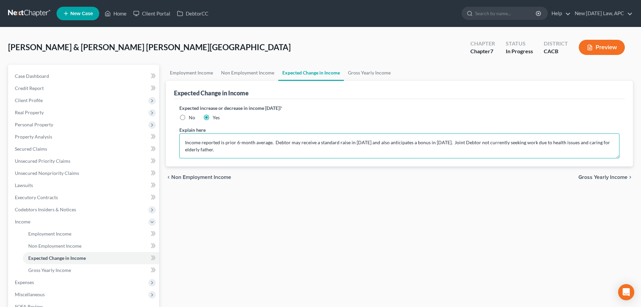
click at [465, 151] on textarea "Income reported is prior 6-month average. Debtor may receive a standard raise i…" at bounding box center [399, 145] width 440 height 25
type textarea "Income reported is prior 6-month average. Debtor may receive a standard raise i…"
drag, startPoint x: 84, startPoint y: 71, endPoint x: 221, endPoint y: 3, distance: 153.0
click at [84, 71] on link "Case Dashboard" at bounding box center [84, 76] width 150 height 12
select select "5"
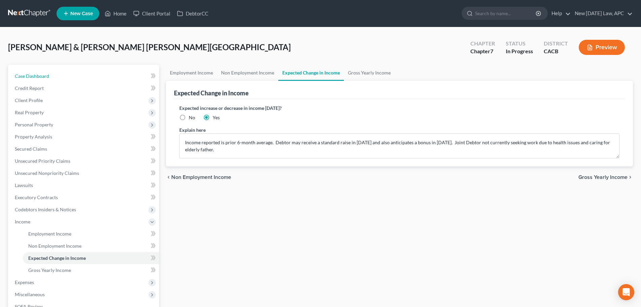
select select "6"
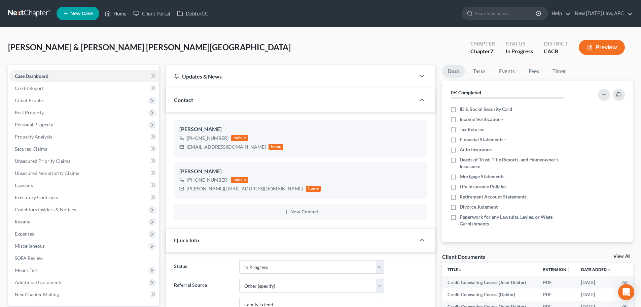
scroll to position [3680, 0]
click at [47, 223] on span "Income" at bounding box center [84, 221] width 150 height 12
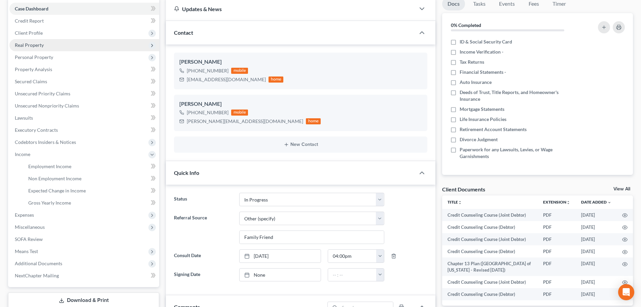
scroll to position [0, 0]
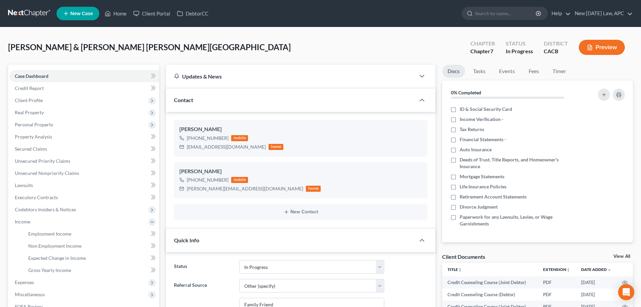
click at [36, 14] on link at bounding box center [29, 13] width 43 height 12
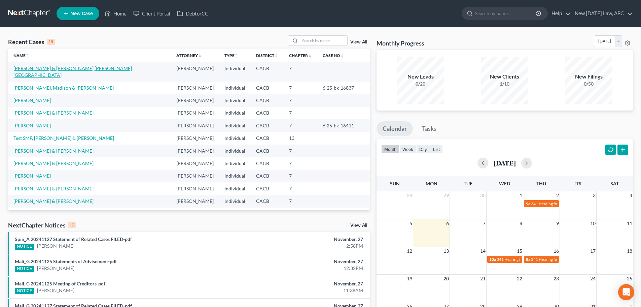
click at [26, 68] on link "[PERSON_NAME] & [PERSON_NAME] [PERSON_NAME][GEOGRAPHIC_DATA]" at bounding box center [72, 71] width 119 height 12
select select "6"
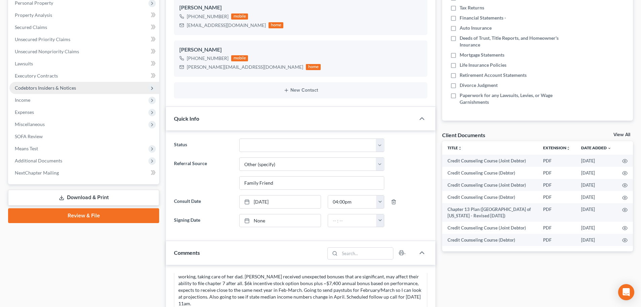
scroll to position [67, 0]
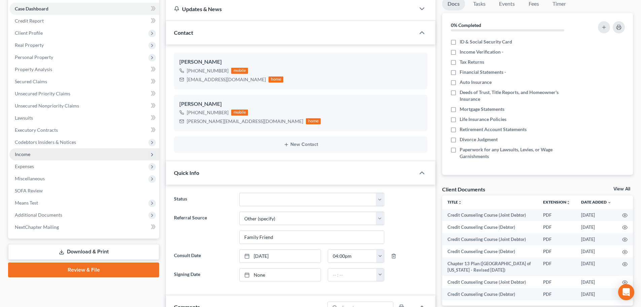
click at [34, 151] on span "Income" at bounding box center [84, 154] width 150 height 12
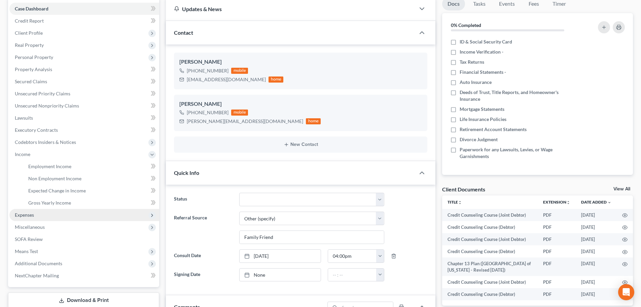
click at [36, 215] on span "Expenses" at bounding box center [84, 215] width 150 height 12
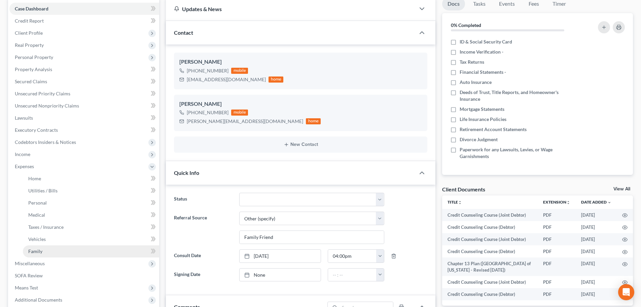
click at [41, 252] on span "Family" at bounding box center [35, 251] width 14 height 6
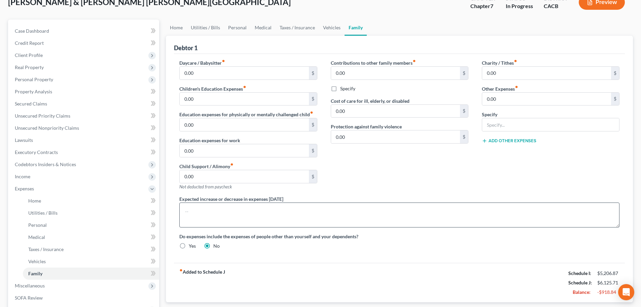
scroll to position [101, 0]
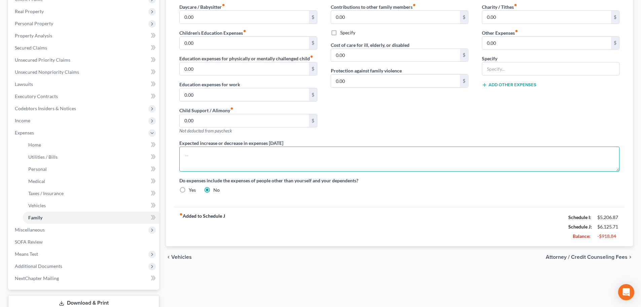
click at [199, 152] on textarea at bounding box center [399, 158] width 440 height 25
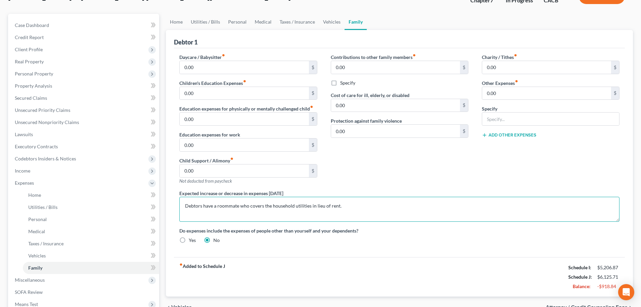
scroll to position [0, 0]
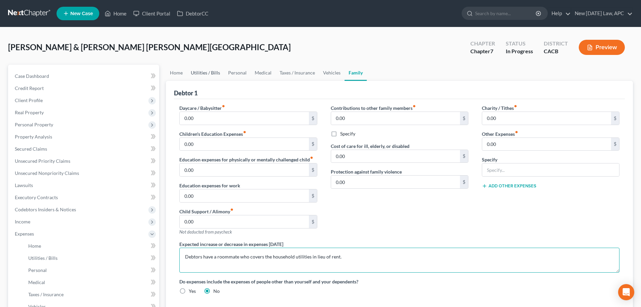
type textarea "Debtors have a roommate who covers the household utilities in lieu of rent."
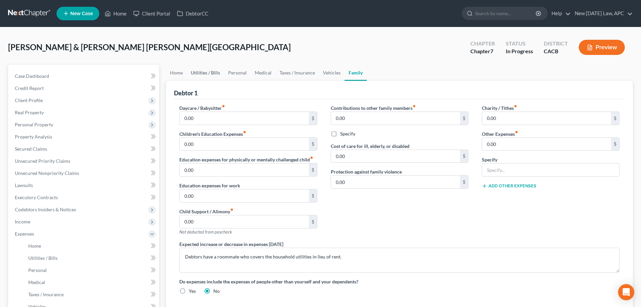
click at [202, 71] on link "Utilities / Bills" at bounding box center [205, 73] width 37 height 16
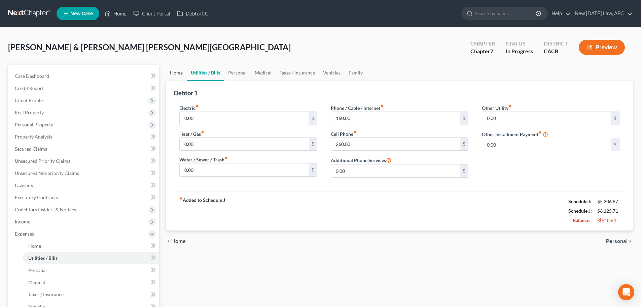
click at [173, 72] on link "Home" at bounding box center [176, 73] width 21 height 16
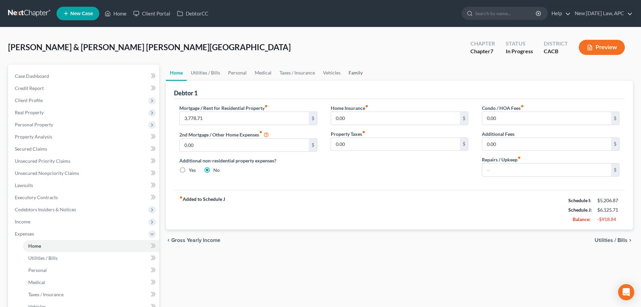
click at [348, 72] on link "Family" at bounding box center [356, 73] width 22 height 16
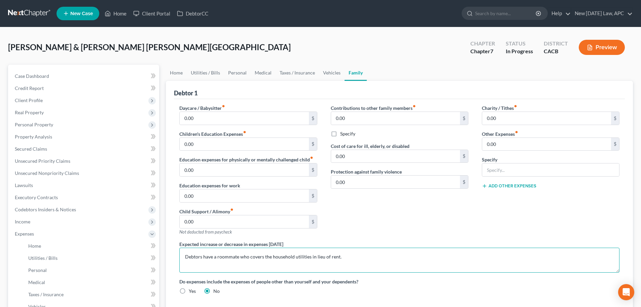
click at [362, 260] on textarea "Debtors have a roommate who covers the household utilities in lieu of rent." at bounding box center [399, 259] width 440 height 25
type textarea "Debtors have a roommate who covers the household utilities in lieu of rent, is …"
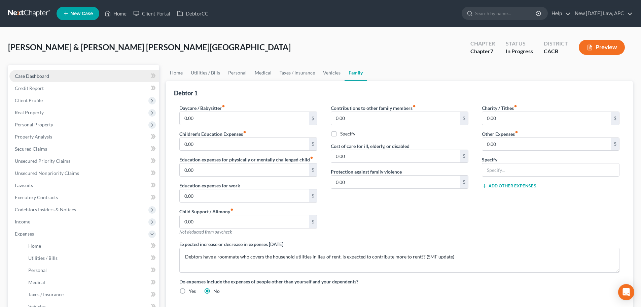
click at [40, 70] on link "Case Dashboard" at bounding box center [84, 76] width 150 height 12
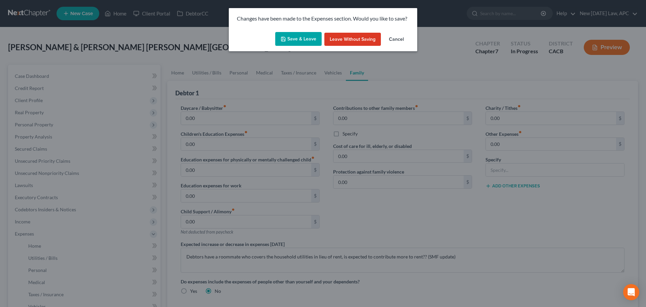
click at [306, 37] on button "Save & Leave" at bounding box center [298, 39] width 46 height 14
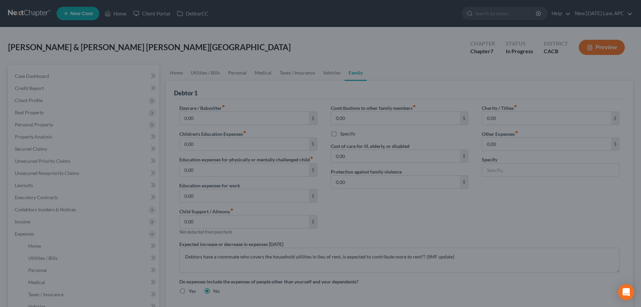
select select "6"
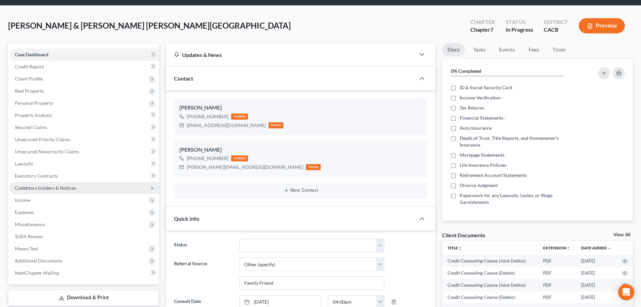
scroll to position [34, 0]
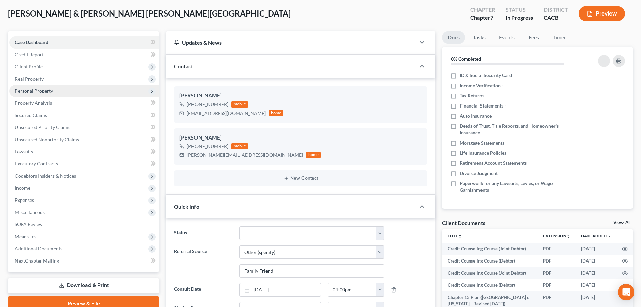
click at [36, 85] on span "Personal Property" at bounding box center [84, 91] width 150 height 12
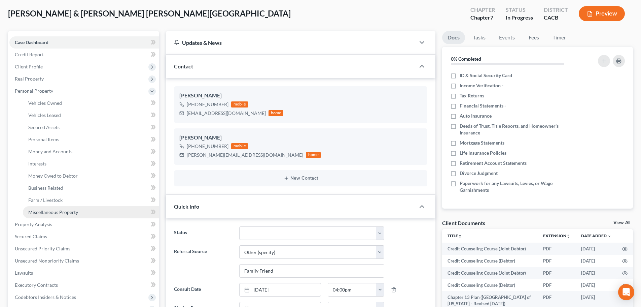
click at [70, 214] on span "Miscellaneous Property" at bounding box center [53, 212] width 50 height 6
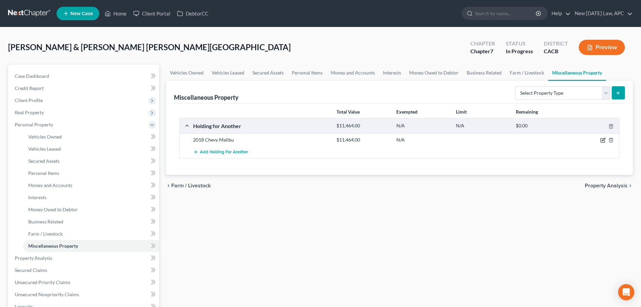
click at [601, 139] on icon "button" at bounding box center [603, 140] width 4 height 4
select select "4"
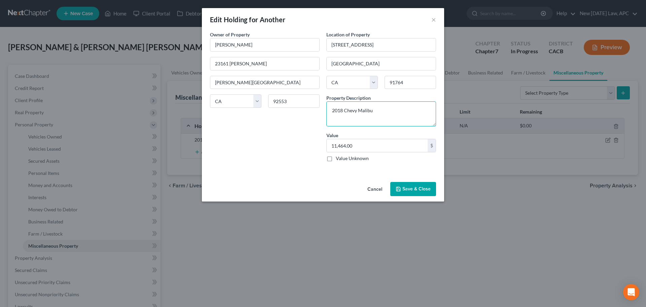
click at [381, 117] on textarea "2018 Chevy Malibu" at bounding box center [382, 113] width 110 height 25
type textarea "2018 Chevy Malibu; Debtor borrowing vehicle from father."
click at [417, 191] on button "Save & Close" at bounding box center [414, 189] width 46 height 14
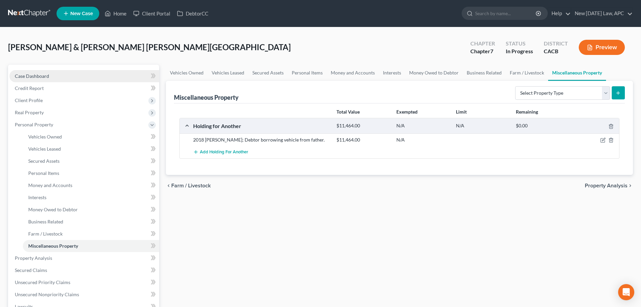
click at [71, 73] on link "Case Dashboard" at bounding box center [84, 76] width 150 height 12
select select "6"
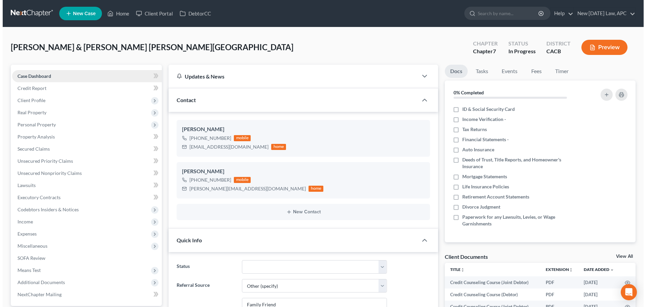
scroll to position [3680, 0]
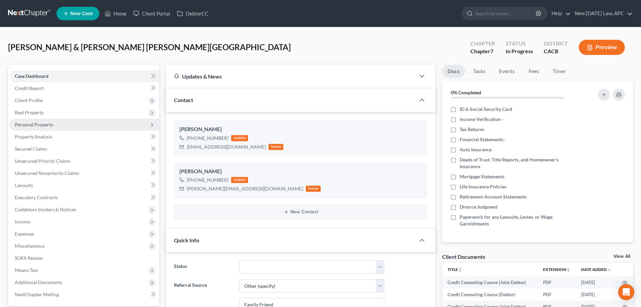
drag, startPoint x: 39, startPoint y: 122, endPoint x: 40, endPoint y: 126, distance: 3.5
click at [39, 122] on span "Personal Property" at bounding box center [34, 125] width 38 height 6
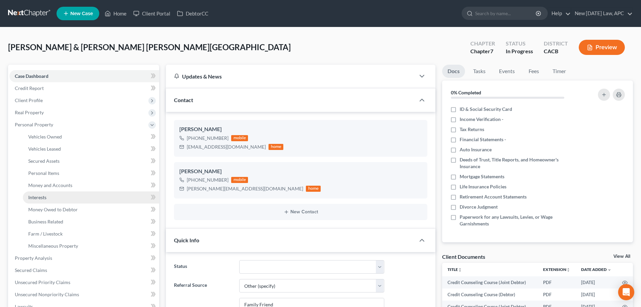
click at [47, 193] on link "Interests" at bounding box center [91, 197] width 136 height 12
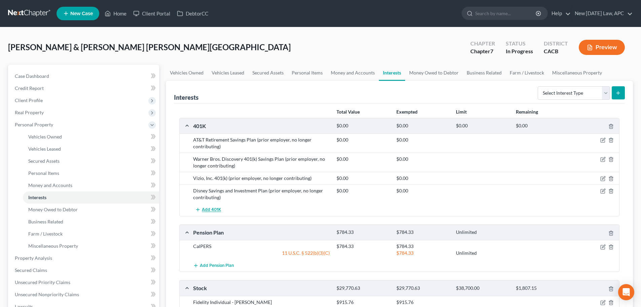
click at [213, 210] on span "Add 401K" at bounding box center [211, 209] width 19 height 5
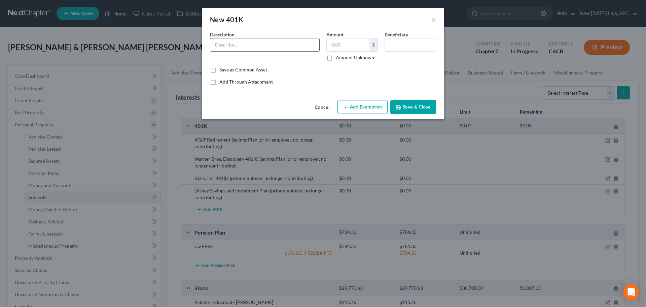
click at [238, 44] on input "text" at bounding box center [264, 44] width 109 height 13
type input "WalMart 401(k) Plan"
click at [336, 45] on input "text" at bounding box center [348, 44] width 43 height 13
type input "6,776.07"
click at [357, 109] on button "Add Exemption" at bounding box center [363, 107] width 50 height 14
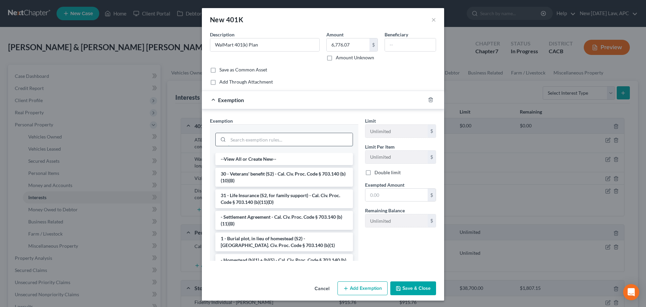
click at [247, 143] on input "search" at bounding box center [290, 139] width 125 height 13
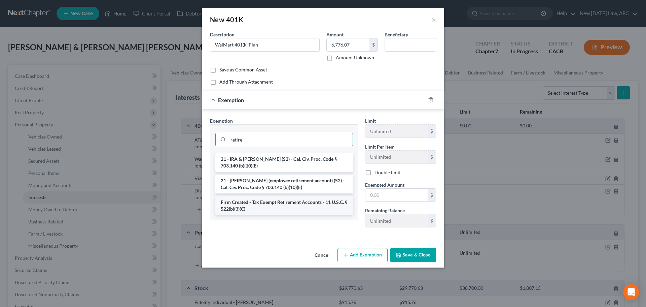
type input "retire"
click at [278, 209] on li "Firm Created - Tax Exempt Retirement Accounts - 11 U.S.C. § 522(b)(3)(C)" at bounding box center [284, 205] width 138 height 19
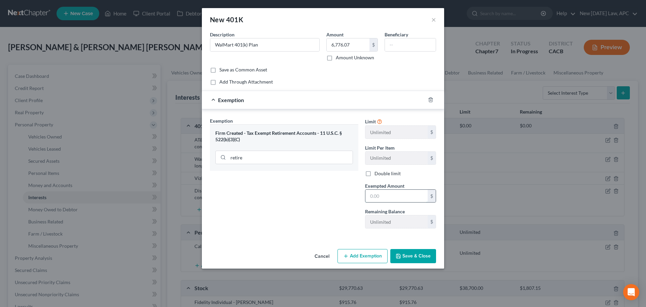
click at [388, 194] on input "text" at bounding box center [397, 196] width 62 height 13
type input "6,776.07"
click at [428, 252] on button "Save & Close" at bounding box center [414, 256] width 46 height 14
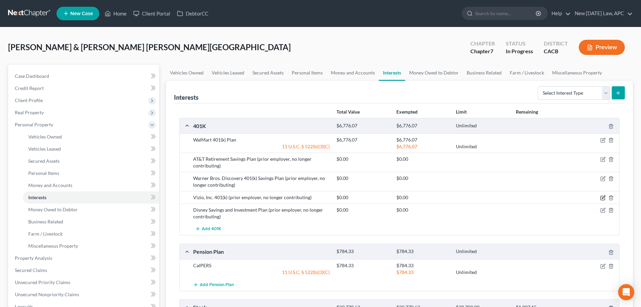
click at [605, 199] on icon "button" at bounding box center [603, 198] width 4 height 4
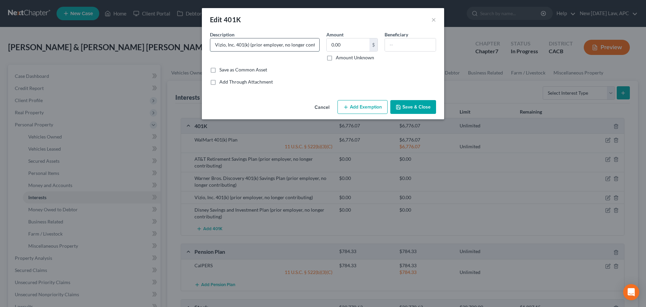
click at [290, 42] on input "Vizio, Inc. 401(k) (prior employer, no longer contributing)" at bounding box center [264, 44] width 109 height 13
drag, startPoint x: 291, startPoint y: 45, endPoint x: 323, endPoint y: 45, distance: 32.7
click at [323, 45] on div "Description * Vizio, Inc. 401(k) (prior employer, no longer contributing) Amoun…" at bounding box center [323, 48] width 233 height 35
click at [272, 41] on input "Vizio, Inc. 401(k) (prior employer, no longer contributing)" at bounding box center [264, 44] width 109 height 13
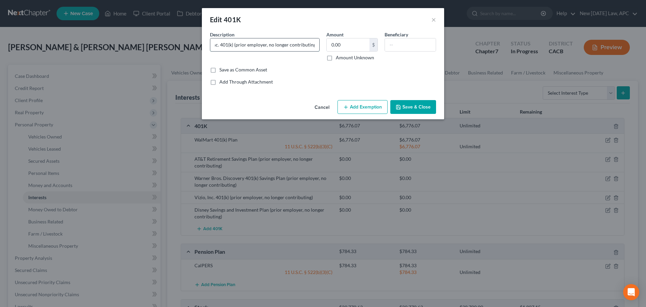
click at [257, 42] on input "Vizio, Inc. 401(k) (prior employer, no longer contributing)" at bounding box center [264, 44] width 109 height 13
click at [421, 107] on button "Save & Close" at bounding box center [414, 107] width 46 height 14
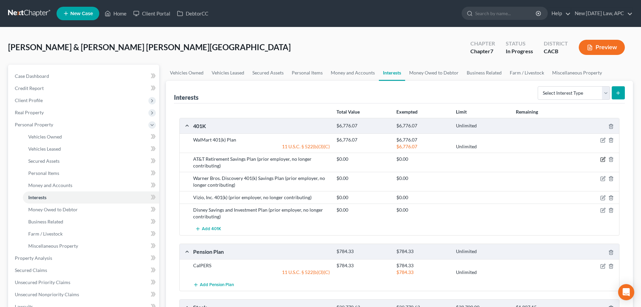
click at [603, 159] on icon "button" at bounding box center [603, 158] width 3 height 3
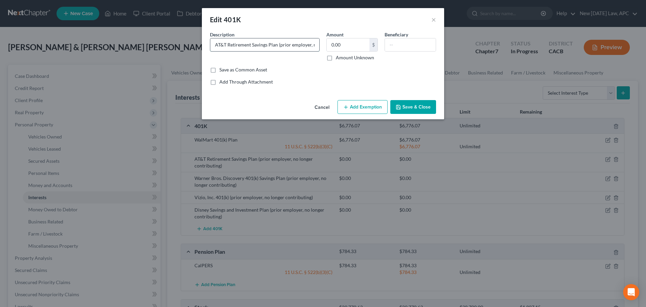
click at [278, 45] on input "AT&T Retirement Savings Plan (prior employer, no longer contributing)" at bounding box center [264, 44] width 109 height 13
drag, startPoint x: 299, startPoint y: 46, endPoint x: 295, endPoint y: 41, distance: 6.0
click at [326, 45] on div "Description * AT&T Retirement Savings Plan - Former Employer (prior employer, n…" at bounding box center [323, 48] width 233 height 35
click at [290, 40] on input "AT&T Retirement Savings Plan - Former Employer (prior employer, no longer contr…" at bounding box center [264, 44] width 109 height 13
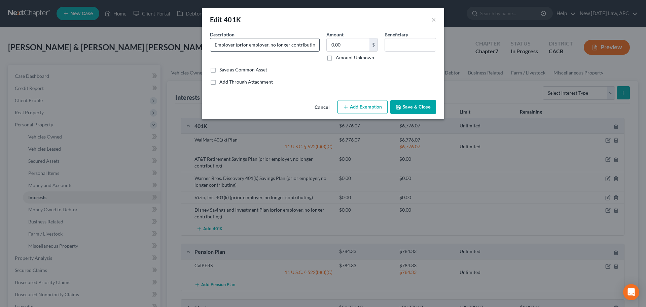
drag, startPoint x: 315, startPoint y: 44, endPoint x: 236, endPoint y: 43, distance: 78.8
click at [236, 43] on input "AT&T Retirement Savings Plan - Former Employer (prior employer, no longer contr…" at bounding box center [264, 44] width 109 height 13
click at [303, 43] on input "AT&T Retirement Savings Plan - Former Employer (inactive)" at bounding box center [264, 44] width 109 height 13
click at [299, 46] on input "AT&T Retirement Savings Plan - Former Employer (inactive)" at bounding box center [264, 44] width 109 height 13
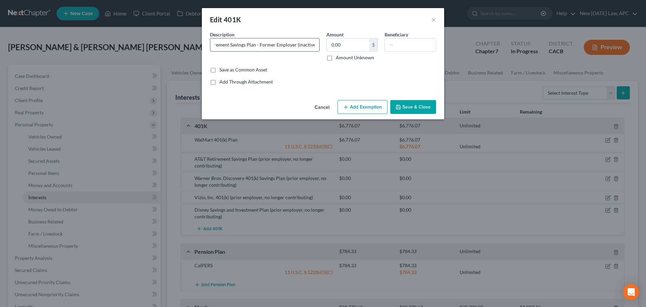
click at [297, 44] on input "AT&T Retirement Savings Plan - Former Employer (inactive)" at bounding box center [264, 44] width 109 height 13
click at [285, 48] on input "AT&T Retirement Savings Plan - Former Employer (inactive)" at bounding box center [264, 44] width 109 height 13
click at [279, 44] on input "AT&T Retirement Savings Plan - Former Employer (inactive)" at bounding box center [264, 44] width 109 height 13
drag, startPoint x: 297, startPoint y: 47, endPoint x: 260, endPoint y: 47, distance: 37.7
click at [260, 47] on input "AT&T Retirement Savings Plan - Former Employer (inactive)" at bounding box center [264, 44] width 109 height 13
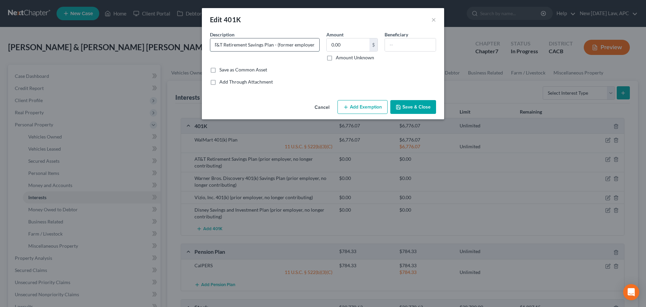
scroll to position [0, 22]
drag, startPoint x: 244, startPoint y: 45, endPoint x: 320, endPoint y: 46, distance: 75.1
click at [320, 46] on div "AT&T Retirement Savings Plan - (former employer, inactive)" at bounding box center [265, 44] width 110 height 13
click at [295, 46] on input "AT&T Retirement Savings Plan - (former employer, inactive)" at bounding box center [264, 44] width 109 height 13
click at [316, 44] on input "AT&T Retirement Savings Plan - (former employer, inactive)" at bounding box center [264, 44] width 109 height 13
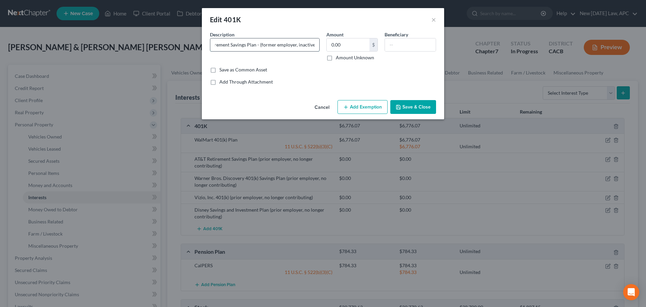
drag, startPoint x: 317, startPoint y: 44, endPoint x: 260, endPoint y: 46, distance: 56.9
click at [260, 46] on input "AT&T Retirement Savings Plan - (former employer, inactive)" at bounding box center [264, 44] width 109 height 13
click at [262, 46] on input "AT&T Retirement Savings Plan - (former employer, inactive)" at bounding box center [264, 44] width 109 height 13
click at [292, 44] on input "AT&T Retirement Savings Plan (former employer, inactive)" at bounding box center [264, 44] width 109 height 13
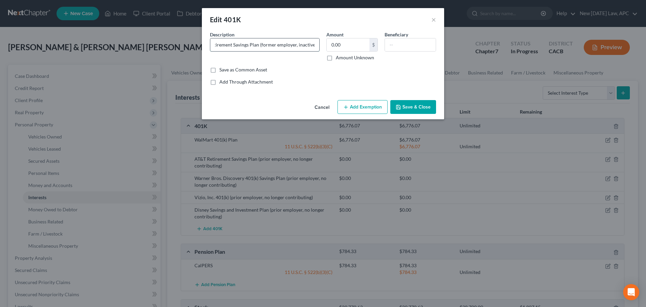
drag, startPoint x: 317, startPoint y: 48, endPoint x: 260, endPoint y: 47, distance: 57.6
click at [260, 47] on input "AT&T Retirement Savings Plan (former employer, inactive)" at bounding box center [264, 44] width 109 height 13
click at [262, 43] on input "AT&T Retirement Savings Plan (former employer, inactive)" at bounding box center [264, 44] width 109 height 13
type input "AT&T Retirement Savings Plan (former employer, inactive)"
click at [407, 106] on button "Save & Close" at bounding box center [414, 107] width 46 height 14
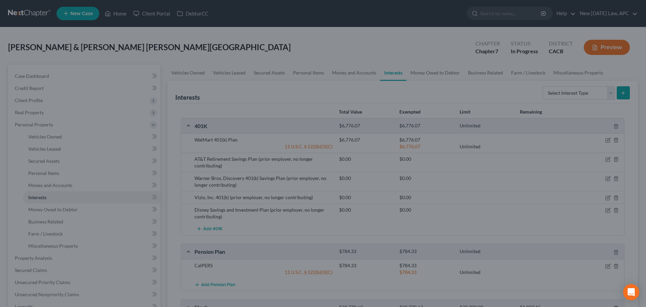
scroll to position [0, 0]
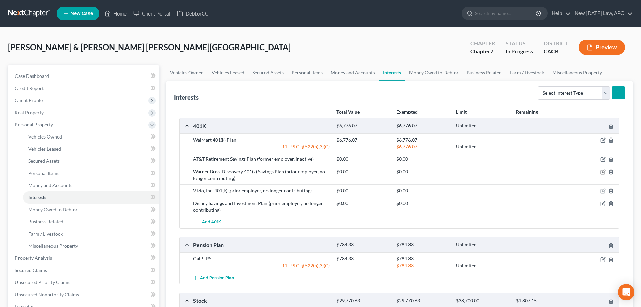
click at [603, 172] on icon "button" at bounding box center [603, 171] width 5 height 5
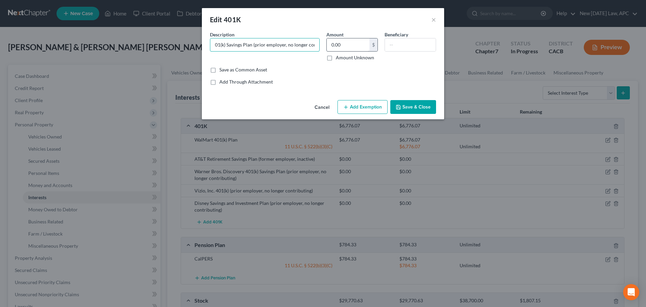
scroll to position [0, 72]
drag, startPoint x: 305, startPoint y: 44, endPoint x: 332, endPoint y: 43, distance: 26.3
click at [332, 43] on div "Description * Warner Bros. Discovery 401(k) Savings Plan (prior employer, no lo…" at bounding box center [323, 48] width 233 height 35
paste input "(former employer, inactive"
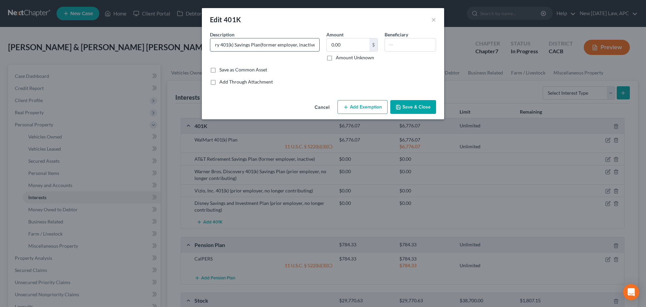
click at [259, 45] on input "Warner Bros. Discovery 401(k) Savings Plan(former employer, inactive)" at bounding box center [264, 44] width 109 height 13
type input "Warner Bros. Discovery 401(k) Savings Plan (former employer, inactive)"
click at [404, 104] on button "Save & Close" at bounding box center [414, 107] width 46 height 14
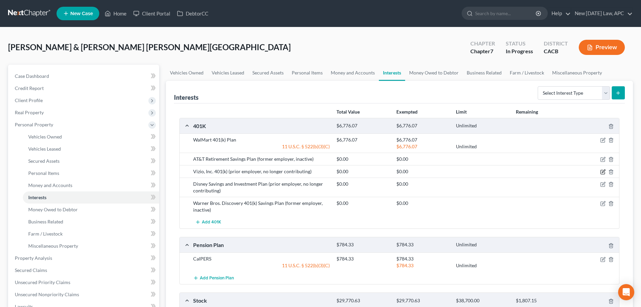
click at [602, 172] on icon "button" at bounding box center [603, 171] width 5 height 5
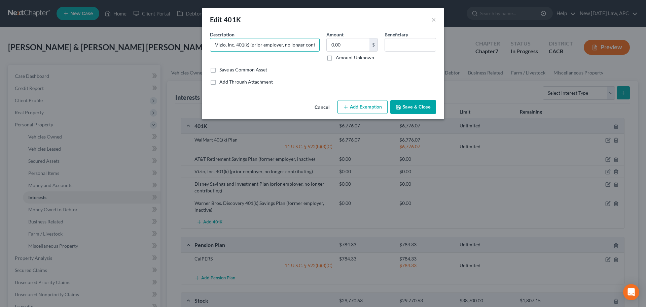
scroll to position [0, 16]
drag, startPoint x: 249, startPoint y: 45, endPoint x: 355, endPoint y: 53, distance: 106.7
click at [354, 53] on div "Description * Vizio, Inc. 401(k) (prior employer, no longer contributing) Amoun…" at bounding box center [323, 48] width 233 height 35
paste input "(former employer, inactive"
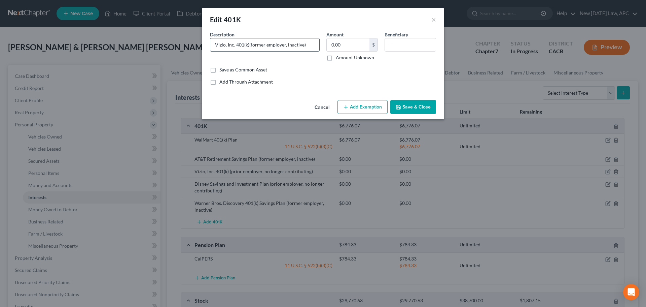
click at [249, 44] on input "Vizio, Inc. 401(k)(former employer, inactive)" at bounding box center [264, 44] width 109 height 13
type input "Vizio, Inc. 401(k) (former employer, inactive)"
click at [431, 106] on button "Save & Close" at bounding box center [414, 107] width 46 height 14
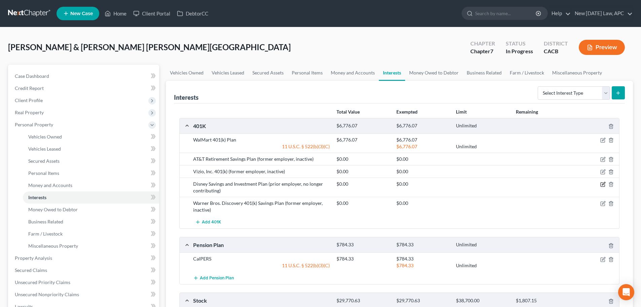
click at [602, 184] on icon "button" at bounding box center [603, 183] width 5 height 5
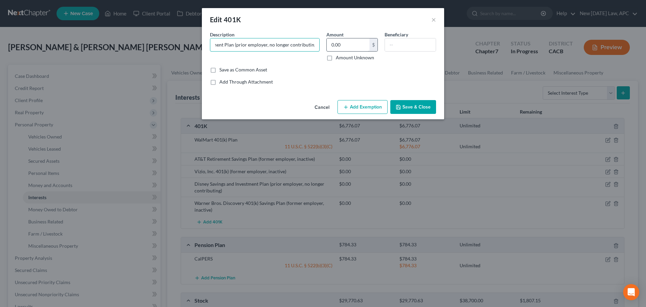
drag, startPoint x: 289, startPoint y: 46, endPoint x: 359, endPoint y: 47, distance: 70.0
click at [359, 47] on div "Description * Disney Savings and Investment Plan (prior employer, no longer con…" at bounding box center [323, 48] width 233 height 35
paste input "former employer, inactive"
type input "Disney Savings and Investment Plan (former employer, inactive)"
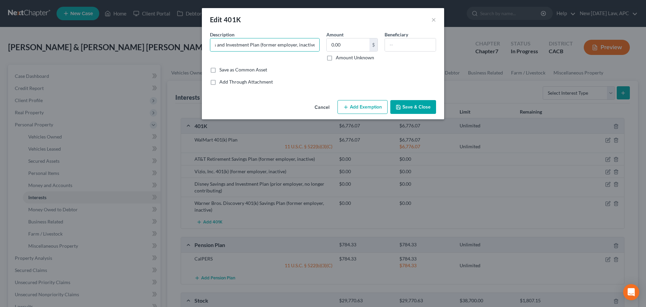
click at [410, 103] on button "Save & Close" at bounding box center [414, 107] width 46 height 14
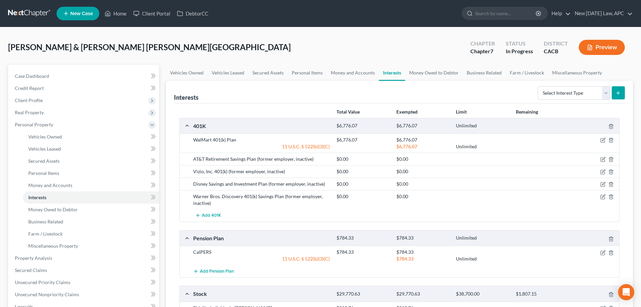
click at [594, 49] on button "Preview" at bounding box center [602, 47] width 46 height 15
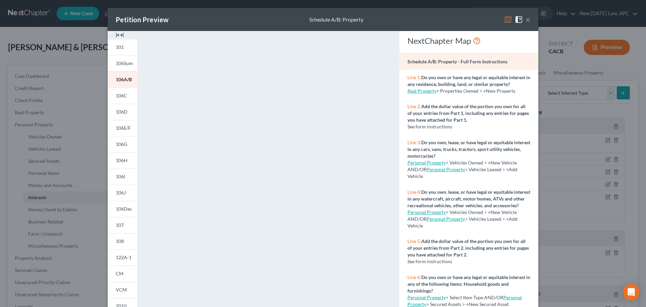
click at [528, 21] on button "×" at bounding box center [528, 19] width 5 height 8
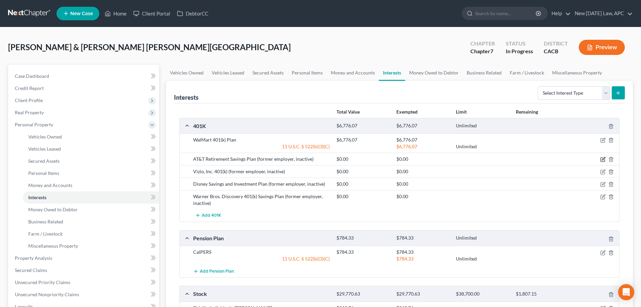
click at [603, 161] on icon "button" at bounding box center [603, 159] width 5 height 5
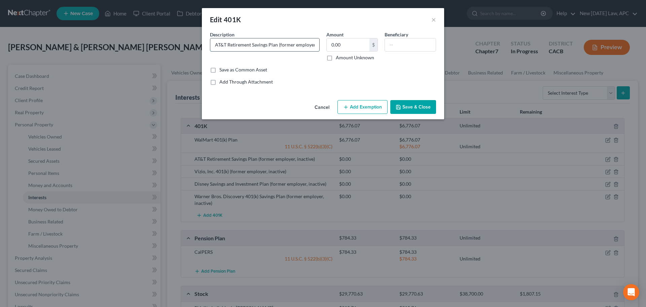
click at [286, 44] on input "AT&T Retirement Savings Plan (former employer, inactive)" at bounding box center [264, 44] width 109 height 13
click at [279, 44] on input "AT&T Retirement Savings Plan (former employer, inactive)" at bounding box center [264, 44] width 109 height 13
drag, startPoint x: 285, startPoint y: 47, endPoint x: 323, endPoint y: 48, distance: 38.1
click at [323, 48] on div "Description * AT&T Retirement Savings Plan (former employer, inactive)" at bounding box center [265, 46] width 116 height 30
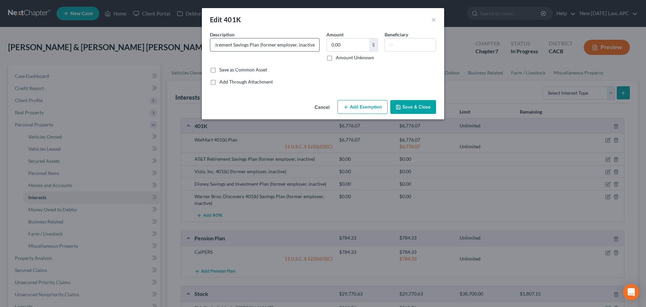
click at [309, 46] on input "AT&T Retirement Savings Plan (former employer, inactive)" at bounding box center [264, 44] width 109 height 13
drag, startPoint x: 283, startPoint y: 44, endPoint x: 271, endPoint y: 44, distance: 12.5
click at [282, 44] on input "AT&T Retirement Savings Plan (former employer, inactive)" at bounding box center [264, 44] width 109 height 13
drag, startPoint x: 262, startPoint y: 42, endPoint x: 275, endPoint y: 43, distance: 13.5
click at [261, 42] on input "AT&T Retirement Savings Plan (former employer, inactive)" at bounding box center [264, 44] width 109 height 13
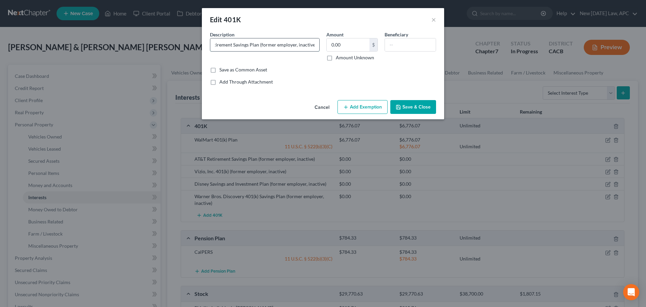
drag, startPoint x: 297, startPoint y: 44, endPoint x: 302, endPoint y: 49, distance: 7.2
click at [297, 45] on input "AT&T Retirement Savings Plan (former employer, inactive)" at bounding box center [264, 44] width 109 height 13
click at [311, 43] on input "AT&T Retirement Savings Plan (former employer, inactive)" at bounding box center [264, 44] width 109 height 13
drag, startPoint x: 313, startPoint y: 43, endPoint x: 314, endPoint y: 49, distance: 6.5
click at [313, 43] on input "AT&T Retirement Savings Plan (former employer, inactive)" at bounding box center [264, 44] width 109 height 13
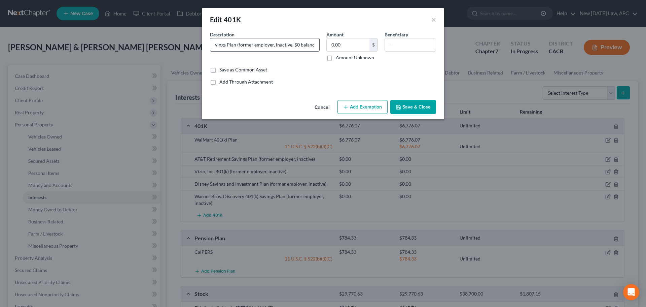
scroll to position [0, 43]
drag, startPoint x: 290, startPoint y: 41, endPoint x: 314, endPoint y: 41, distance: 23.9
click at [314, 41] on input "AT&T Retirement Savings Plan (former employer, inactive, $0 balance)" at bounding box center [264, 44] width 109 height 13
click at [308, 43] on input "AT&T Retirement Savings Plan (former employer, inactive, $0 balance)" at bounding box center [264, 44] width 109 height 13
click at [287, 42] on input "AT&T Retirement Savings Plan (former employer, inactive, $0 balance)" at bounding box center [264, 44] width 109 height 13
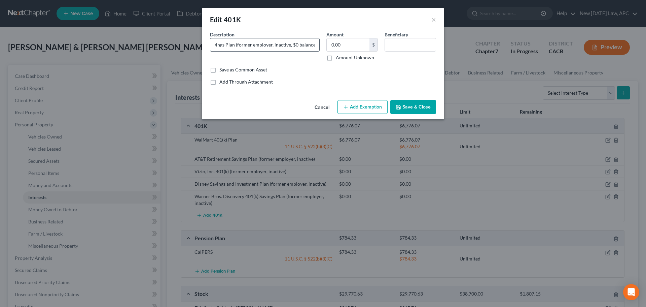
drag, startPoint x: 289, startPoint y: 43, endPoint x: 314, endPoint y: 46, distance: 25.5
click at [314, 46] on input "AT&T Retirement Savings Plan (former employer, inactive, $0 balance)" at bounding box center [264, 44] width 109 height 13
type input "AT&T Retirement Savings Plan (former employer, inactive, $0 balance)"
click at [409, 111] on button "Save & Close" at bounding box center [414, 107] width 46 height 14
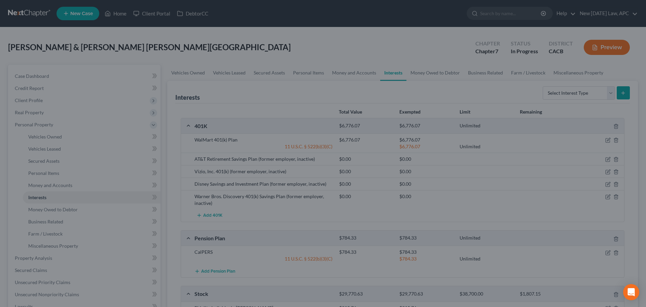
scroll to position [0, 0]
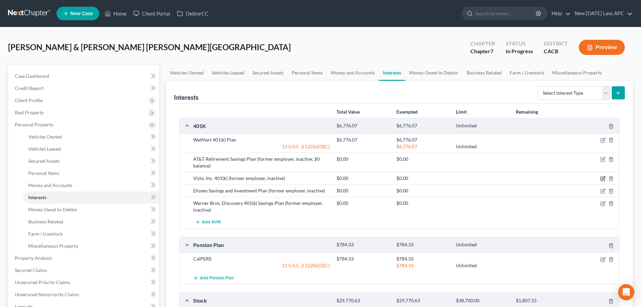
click at [601, 178] on icon "button" at bounding box center [603, 178] width 5 height 5
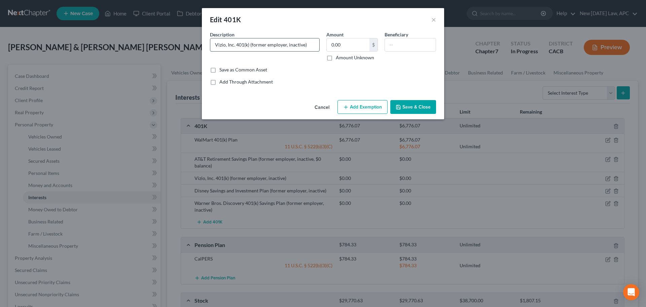
click at [304, 44] on input "Vizio, Inc. 401(k) (former employer, inactive)" at bounding box center [264, 44] width 109 height 13
paste input ", $0 balance"
type input "Vizio, Inc. 401(k) (former employer, inactive, $0 balance)"
click at [400, 109] on icon "button" at bounding box center [398, 106] width 5 height 5
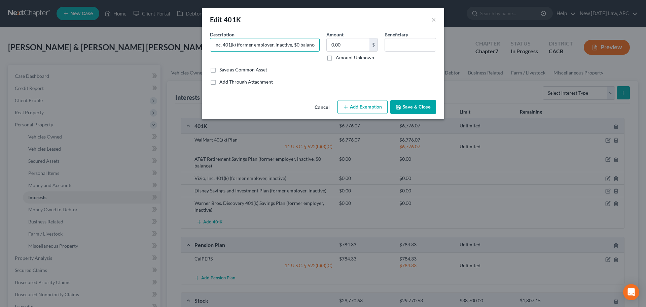
scroll to position [0, 0]
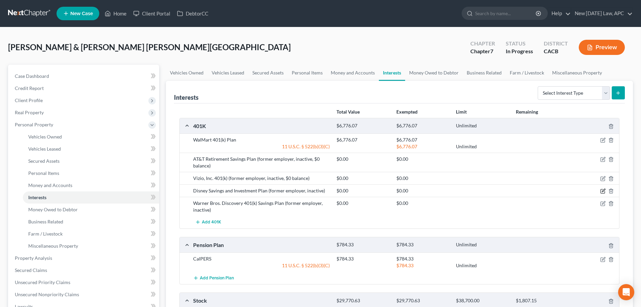
click at [603, 192] on icon "button" at bounding box center [603, 190] width 3 height 3
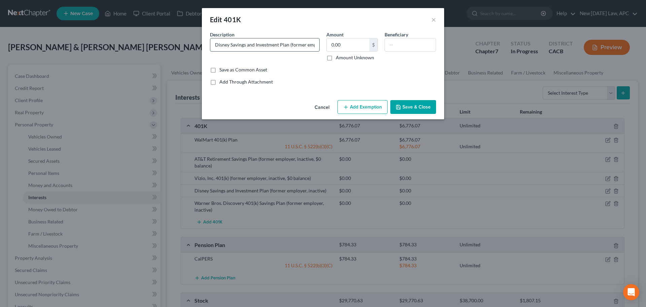
drag, startPoint x: 309, startPoint y: 44, endPoint x: 293, endPoint y: 46, distance: 16.7
click at [309, 44] on input "Disney Savings and Investment Plan (former employer, inactive)" at bounding box center [264, 44] width 109 height 13
drag, startPoint x: 293, startPoint y: 46, endPoint x: 320, endPoint y: 46, distance: 26.9
click at [320, 46] on div "Disney Savings and Investment Plan (former employer, inactive)" at bounding box center [265, 44] width 110 height 13
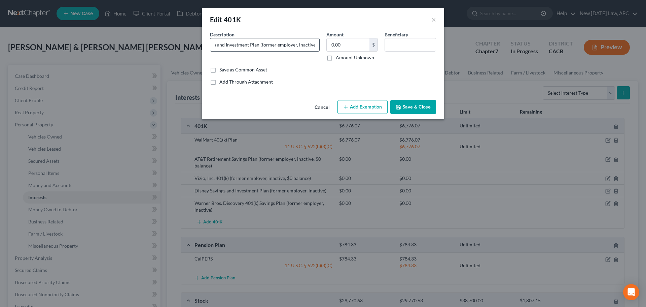
click at [314, 44] on input "Disney Savings and Investment Plan (former employer, inactive)" at bounding box center [264, 44] width 109 height 13
paste input ", $0 balance"
type input "Disney Savings and Investment Plan (former employer, inactive, $0 balance)"
click at [412, 110] on button "Save & Close" at bounding box center [414, 107] width 46 height 14
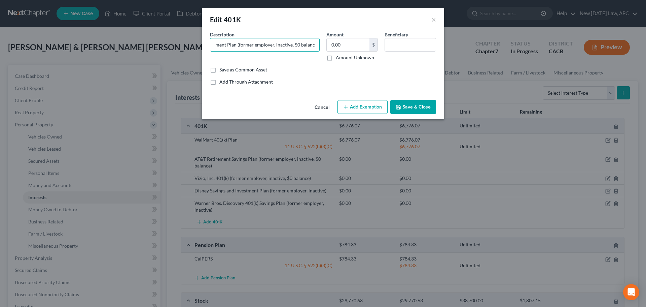
scroll to position [0, 0]
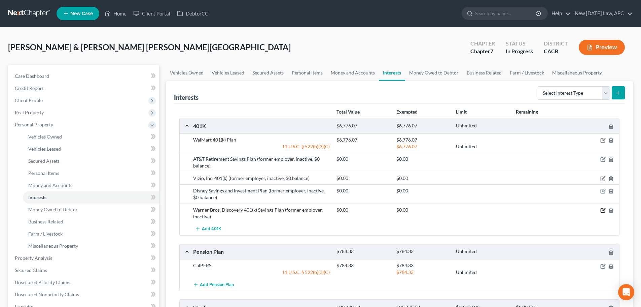
click at [603, 209] on icon "button" at bounding box center [603, 209] width 5 height 5
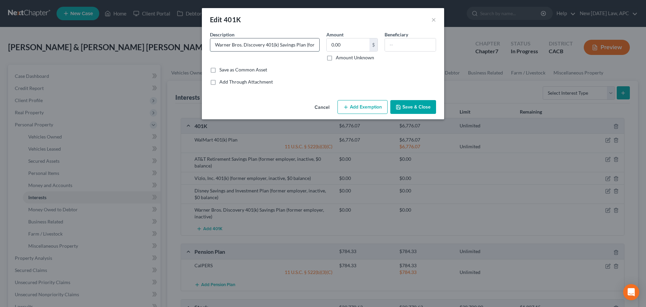
click at [306, 46] on input "Warner Bros. Discovery 401(k) Savings Plan (former employer, inactive)" at bounding box center [264, 44] width 109 height 13
drag, startPoint x: 277, startPoint y: 47, endPoint x: 324, endPoint y: 49, distance: 46.8
click at [324, 49] on div "Description * Warner Bros. Discovery 401(k) Savings Plan (former employer, inac…" at bounding box center [323, 48] width 233 height 35
click at [301, 45] on input "Warner Bros. Discovery 401(k) Savings Plan (former employer, inactive)" at bounding box center [264, 44] width 109 height 13
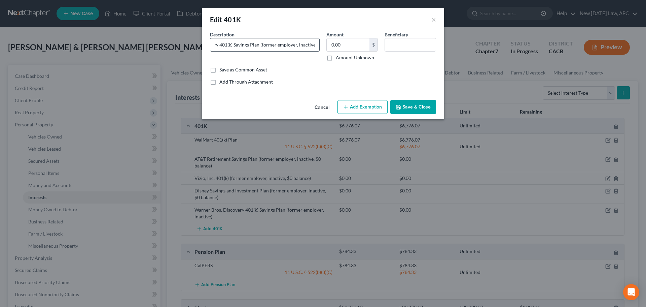
click at [313, 44] on input "Warner Bros. Discovery 401(k) Savings Plan (former employer, inactive)" at bounding box center [264, 44] width 109 height 13
paste input ", $0 balance"
type input "Warner Bros. Discovery 401(k) Savings Plan (former employer, inactive, $0 balan…"
click at [422, 106] on button "Save & Close" at bounding box center [414, 107] width 46 height 14
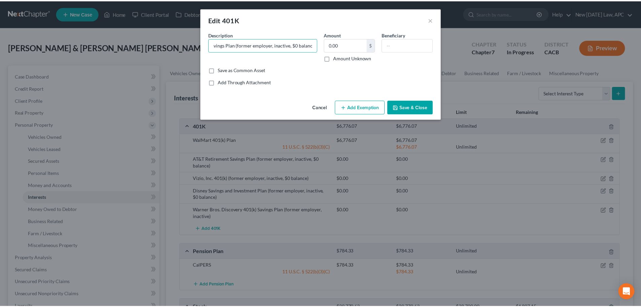
scroll to position [0, 0]
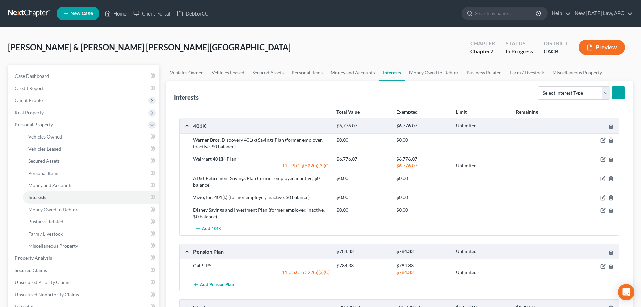
click at [600, 159] on div at bounding box center [596, 159] width 48 height 7
click at [602, 159] on icon "button" at bounding box center [603, 159] width 5 height 5
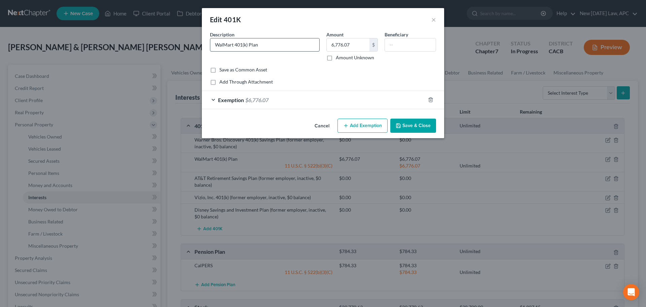
click at [274, 40] on input "WalMart 401(k) Plan" at bounding box center [264, 44] width 109 height 13
click at [413, 121] on button "Save & Close" at bounding box center [414, 126] width 46 height 14
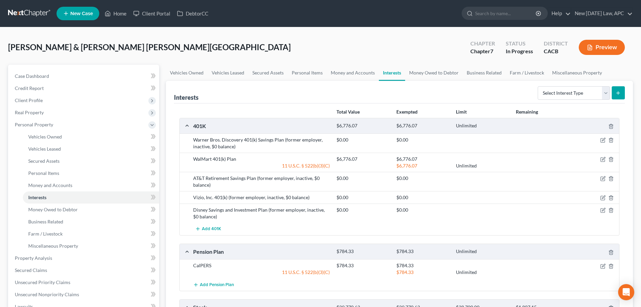
click at [600, 45] on button "Preview" at bounding box center [602, 47] width 46 height 15
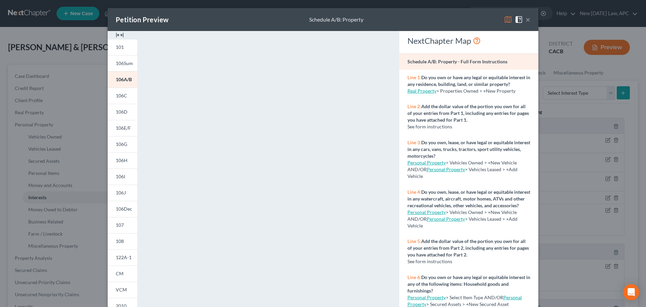
click at [526, 19] on button "×" at bounding box center [528, 19] width 5 height 8
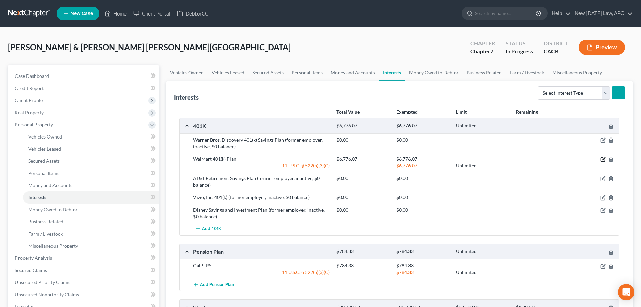
click at [602, 160] on icon "button" at bounding box center [603, 159] width 5 height 5
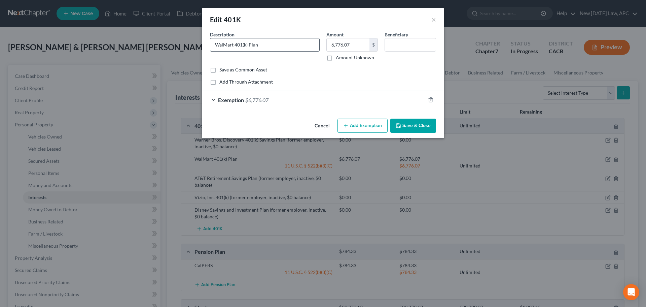
click at [283, 47] on input "WalMart 401(k) Plan" at bounding box center [264, 44] width 109 height 13
type input "WalMart 401(k)"
click at [415, 129] on button "Save & Close" at bounding box center [414, 126] width 46 height 14
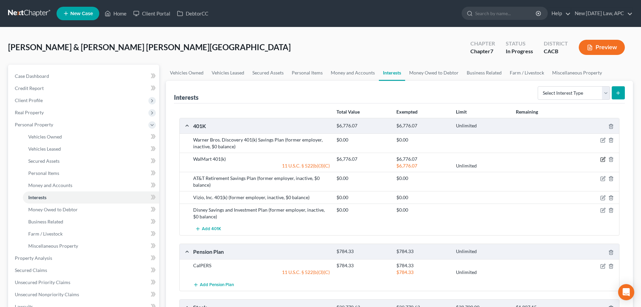
click at [601, 159] on icon "button" at bounding box center [603, 159] width 5 height 5
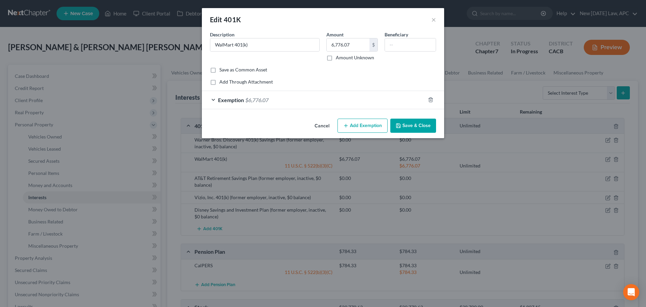
click at [268, 37] on div "Description * WalMart 401(k)" at bounding box center [265, 46] width 116 height 30
click at [404, 127] on button "Save & Close" at bounding box center [414, 126] width 46 height 14
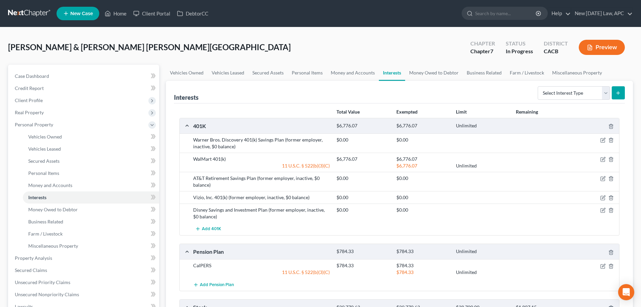
click at [239, 145] on div "Warner Bros. Discovery 401(k) Savings Plan (former employer, inactive, $0 balan…" at bounding box center [261, 142] width 143 height 13
drag, startPoint x: 191, startPoint y: 208, endPoint x: 225, endPoint y: 219, distance: 35.5
click at [225, 219] on div "Disney Savings and Investment Plan (former employer, inactive, $0 balance)" at bounding box center [261, 212] width 143 height 13
copy div "Disney Savings and Investment Plan (former employer, inactive, $0 balance)"
click at [211, 181] on div "AT&T Retirement Savings Plan (former employer, inactive, $0 balance)" at bounding box center [261, 181] width 143 height 13
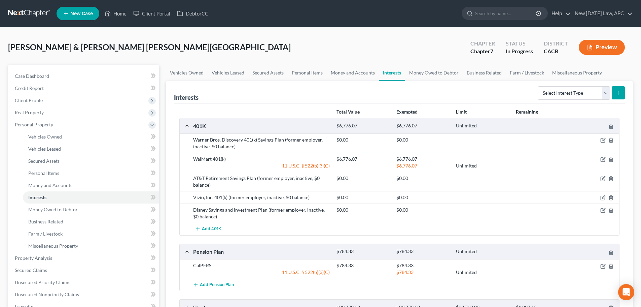
click at [618, 92] on icon "submit" at bounding box center [618, 92] width 5 height 5
click at [581, 99] on select "Select Interest Type 401K Annuity Bond Education IRA Government Bond Government…" at bounding box center [574, 92] width 72 height 13
select select "401k"
click at [539, 86] on select "Select Interest Type 401K Annuity Bond Education IRA Government Bond Government…" at bounding box center [574, 92] width 72 height 13
click at [615, 94] on button "submit" at bounding box center [618, 92] width 13 height 13
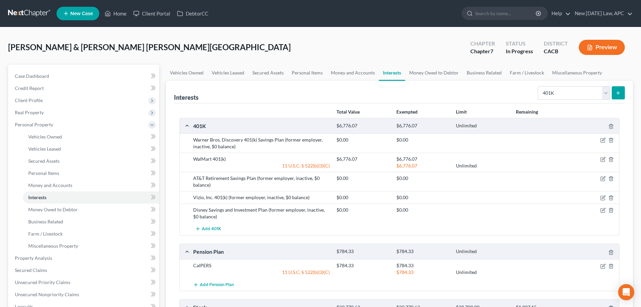
drag, startPoint x: 622, startPoint y: 92, endPoint x: 539, endPoint y: 91, distance: 82.8
click at [622, 93] on button "submit" at bounding box center [618, 92] width 13 height 13
click at [559, 105] on div "Total Value Exempted Limit Remaining 401K $6,776.07 $6,776.07 Unlimited Warner …" at bounding box center [399, 276] width 451 height 347
click at [618, 99] on button "submit" at bounding box center [618, 92] width 13 height 13
click at [605, 94] on select "Select Interest Type 401K Annuity Bond Education IRA Government Bond Government…" at bounding box center [574, 92] width 72 height 13
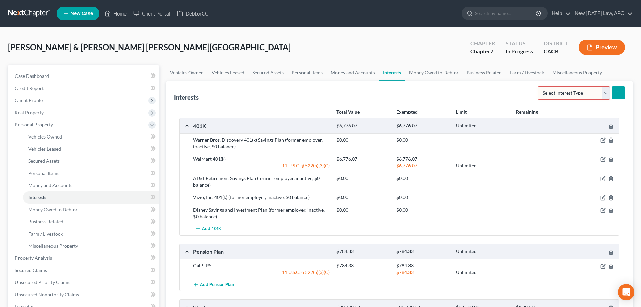
select select "401k"
click at [539, 86] on select "Select Interest Type 401K Annuity Bond Education IRA Government Bond Government…" at bounding box center [574, 92] width 72 height 13
click at [624, 92] on button "submit" at bounding box center [618, 92] width 13 height 13
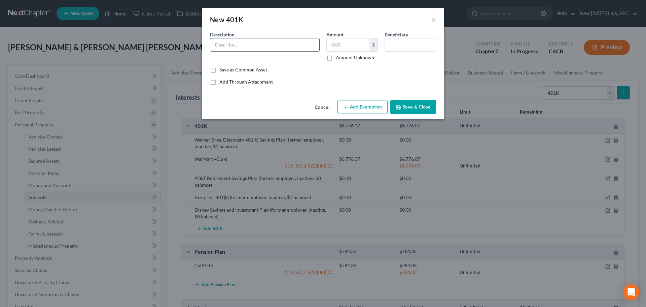
click at [298, 42] on input "text" at bounding box center [264, 44] width 109 height 13
type input "$0 Balance Inactive 401k Accounts: AT&T Retirement Savings Plan, Disney Savings…"
click at [332, 48] on input "text" at bounding box center [348, 44] width 43 height 13
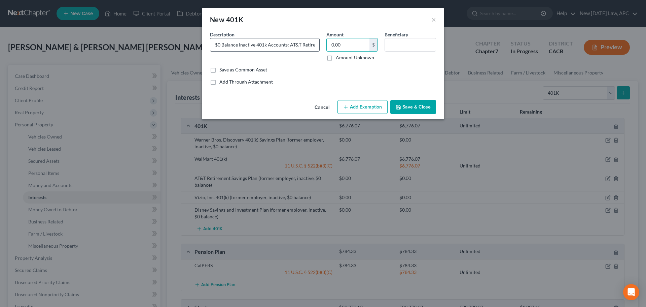
type input "0.00"
click at [263, 42] on input "$0 Balance Inactive 401k Accounts: AT&T Retirement Savings Plan, Disney Savings…" at bounding box center [264, 44] width 109 height 13
click at [242, 43] on input "$0 Balance Inactive 401k Accounts: AT&T Retirement Savings Plan, Disney Savings…" at bounding box center [264, 44] width 109 height 13
click at [286, 44] on input "$0 Balance Inactive 401k Accounts: AT&T Retirement Savings Plan, Disney Savings…" at bounding box center [264, 44] width 109 height 13
drag, startPoint x: 286, startPoint y: 44, endPoint x: 294, endPoint y: 54, distance: 12.9
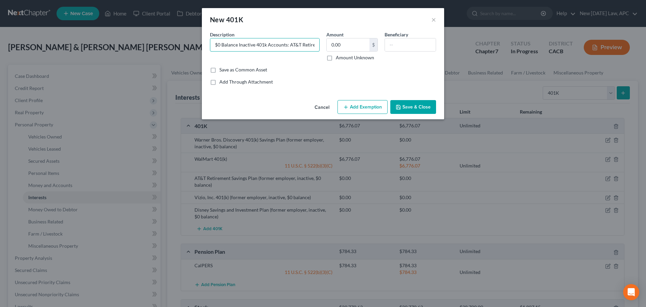
click at [286, 44] on input "$0 Balance Inactive 401k Accounts: AT&T Retirement Savings Plan, Disney Savings…" at bounding box center [264, 44] width 109 height 13
drag, startPoint x: 263, startPoint y: 48, endPoint x: 330, endPoint y: 51, distance: 67.0
click at [330, 51] on div "Description * $0 Balance Inactive 401k Accounts (Prior Employers): AT&T Retirem…" at bounding box center [323, 48] width 233 height 35
click at [297, 45] on input "$0 Balance Inactive 401k Accounts (Prior Employers): AT&T Retirement Savings Pl…" at bounding box center [264, 44] width 109 height 13
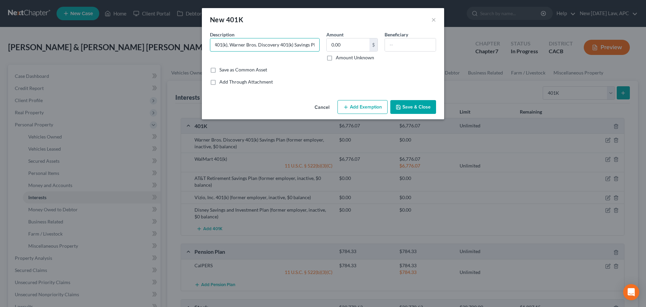
type input "$0 Balance Inactive 401k Accounts (Prior Employers): AT&T Retirement Savings Pl…"
click at [403, 106] on button "Save & Close" at bounding box center [414, 107] width 46 height 14
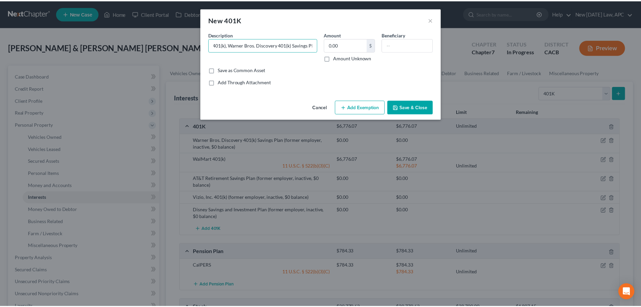
scroll to position [0, 0]
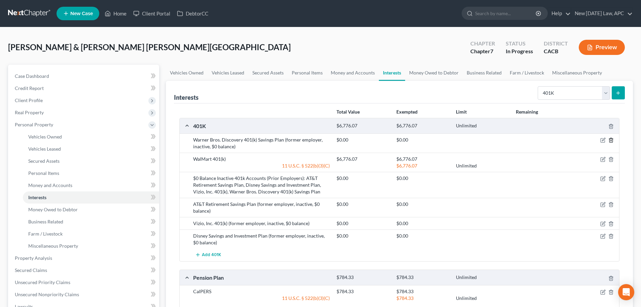
click at [613, 141] on icon "button" at bounding box center [611, 140] width 3 height 4
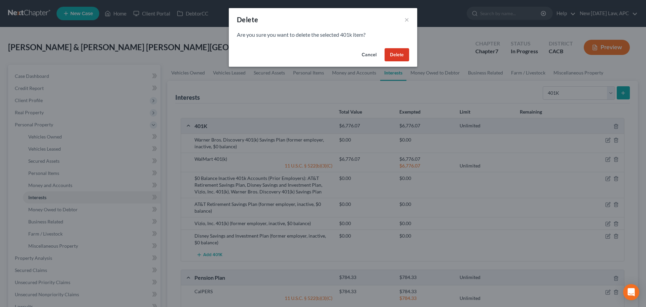
click at [401, 52] on button "Delete" at bounding box center [397, 54] width 25 height 13
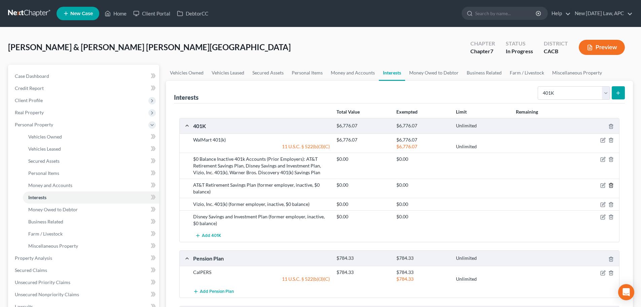
click at [611, 185] on icon "button" at bounding box center [611, 184] width 5 height 5
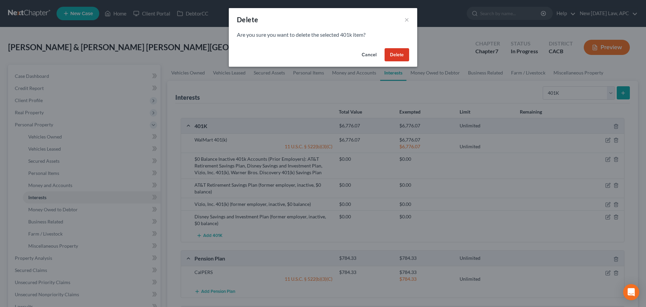
drag, startPoint x: 396, startPoint y: 57, endPoint x: 476, endPoint y: 93, distance: 87.9
click at [396, 57] on button "Delete" at bounding box center [397, 54] width 25 height 13
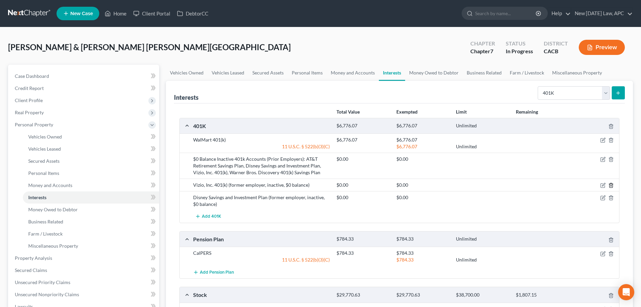
click at [613, 184] on icon "button" at bounding box center [611, 185] width 3 height 4
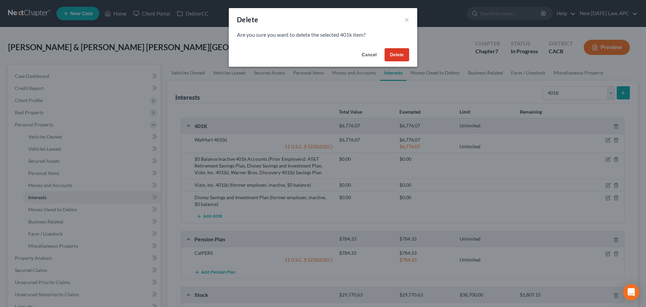
click at [391, 52] on button "Delete" at bounding box center [397, 54] width 25 height 13
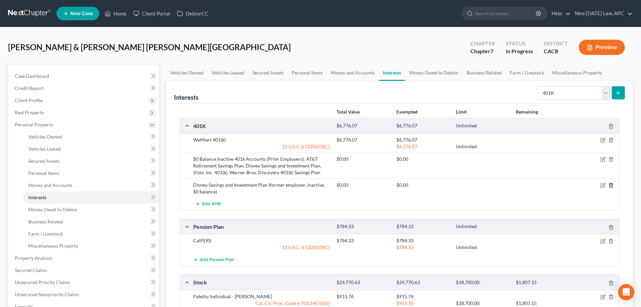
click at [613, 185] on icon "button" at bounding box center [611, 185] width 3 height 4
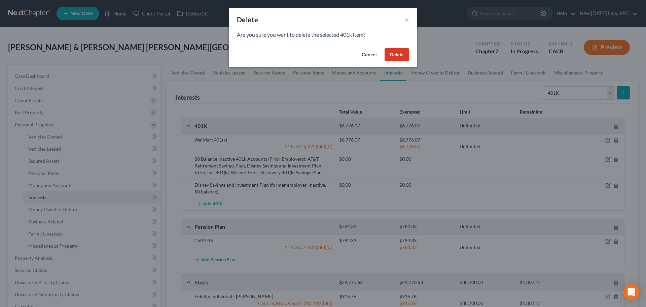
click at [402, 55] on button "Delete" at bounding box center [397, 54] width 25 height 13
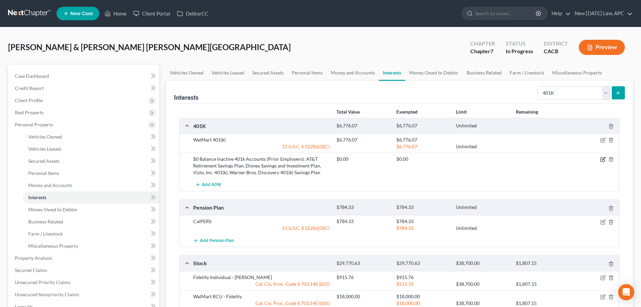
click at [602, 160] on icon "button" at bounding box center [603, 159] width 5 height 5
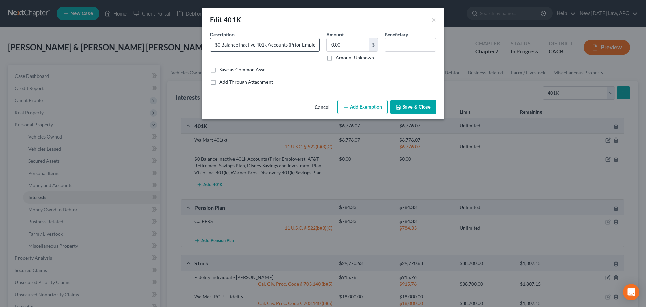
click at [262, 47] on input "$0 Balance Inactive 401k Accounts (Prior Employers): AT&T Retirement Savings Pl…" at bounding box center [264, 44] width 109 height 13
click at [325, 107] on button "Cancel" at bounding box center [322, 107] width 26 height 13
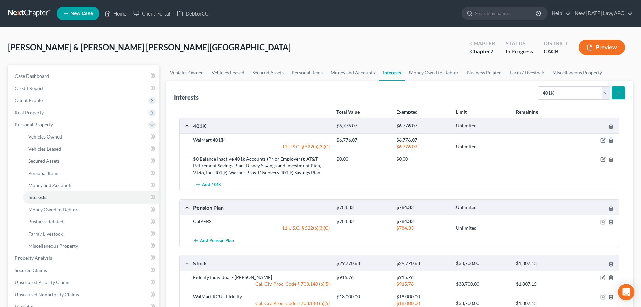
click at [594, 47] on button "Preview" at bounding box center [602, 47] width 46 height 15
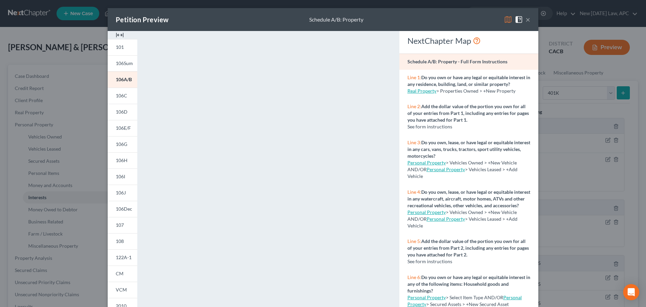
click at [526, 18] on button "×" at bounding box center [528, 19] width 5 height 8
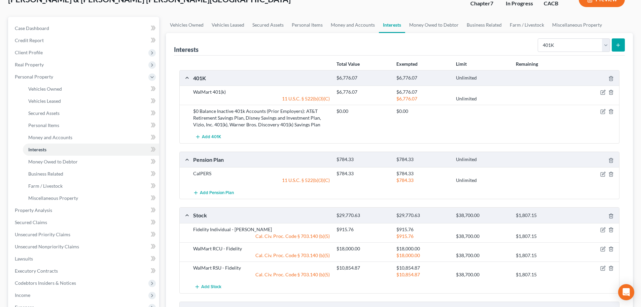
scroll to position [34, 0]
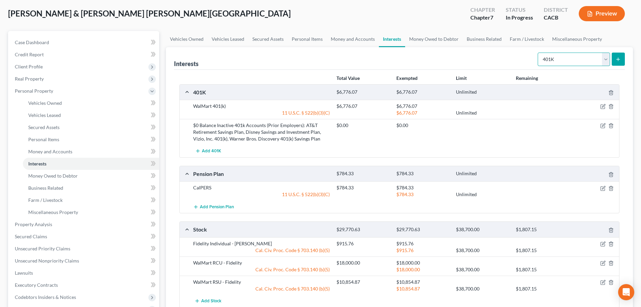
click at [560, 60] on select "Select Interest Type 401K Annuity Bond Education IRA Government Bond Government…" at bounding box center [574, 59] width 72 height 13
select select "other_retirement_plan"
click at [539, 53] on select "Select Interest Type 401K Annuity Bond Education IRA Government Bond Government…" at bounding box center [574, 59] width 72 height 13
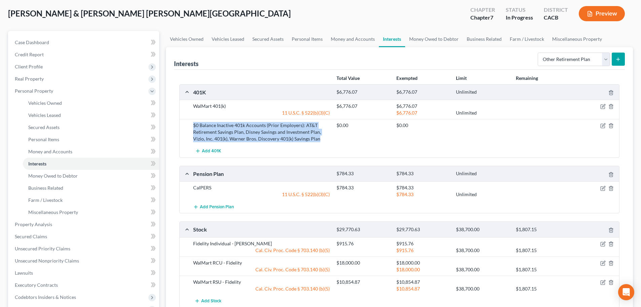
drag, startPoint x: 192, startPoint y: 126, endPoint x: 326, endPoint y: 140, distance: 134.8
click at [326, 140] on div "$0 Balance Inactive 401k Accounts (Prior Employers): AT&T Retirement Savings Pl…" at bounding box center [261, 132] width 143 height 20
copy div "$0 Balance Inactive 401k Accounts (Prior Employers): AT&T Retirement Savings Pl…"
click at [618, 58] on icon "submit" at bounding box center [618, 59] width 5 height 5
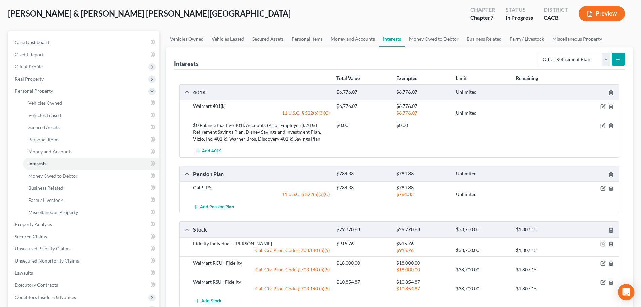
click at [626, 62] on div "Interests Select Interest Type 401K Annuity Bond Education IRA Government Bond …" at bounding box center [399, 209] width 467 height 325
click at [620, 58] on icon "submit" at bounding box center [618, 59] width 5 height 5
click at [623, 62] on button "submit" at bounding box center [618, 59] width 13 height 13
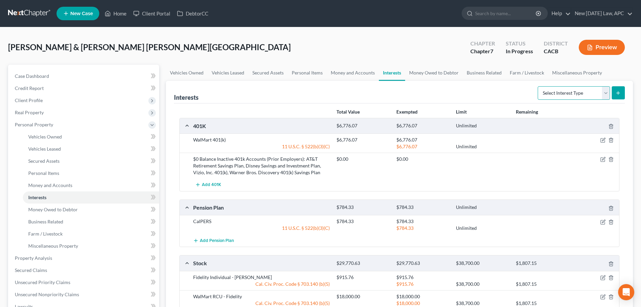
click at [587, 98] on select "Select Interest Type 401K Annuity Bond Education IRA Government Bond Government…" at bounding box center [574, 92] width 72 height 13
select select "other_retirement_plan"
click at [539, 86] on select "Select Interest Type 401K Annuity Bond Education IRA Government Bond Government…" at bounding box center [574, 92] width 72 height 13
click at [618, 92] on icon "submit" at bounding box center [618, 92] width 5 height 5
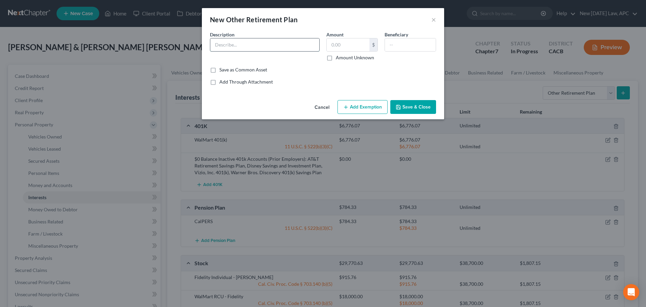
click at [229, 40] on input "text" at bounding box center [264, 44] width 109 height 13
paste input "$0 Balance Inactive 401k Accounts (Prior Employers): AT&T Retirement Savings Pl…"
click at [267, 45] on input "$0 Balance Inactive 401k Accounts (Prior Employers): AT&T Retirement Savings Pl…" at bounding box center [264, 44] width 109 height 13
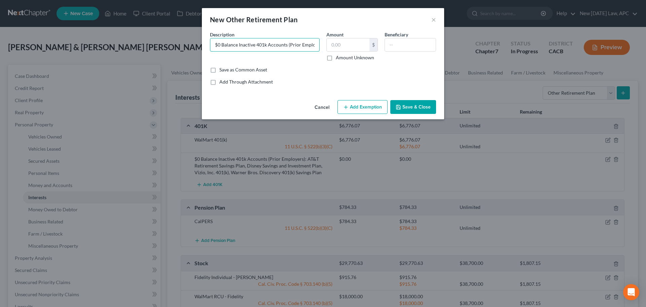
drag, startPoint x: 307, startPoint y: 43, endPoint x: 218, endPoint y: 38, distance: 89.7
click at [193, 34] on div "New Other Retirement Plan × An exemption set must first be selected from the Fi…" at bounding box center [323, 153] width 646 height 307
click at [245, 38] on div "$0 Balance Inactive 401k Accounts (Prior Employers): AT&T Retirement Savings Pl…" at bounding box center [265, 44] width 110 height 13
click at [216, 43] on input "$0 Balance Inactive 401k Accounts (Prior Employers): AT&T Retirement Savings Pl…" at bounding box center [264, 44] width 109 height 13
drag, startPoint x: 239, startPoint y: 43, endPoint x: 204, endPoint y: 40, distance: 34.9
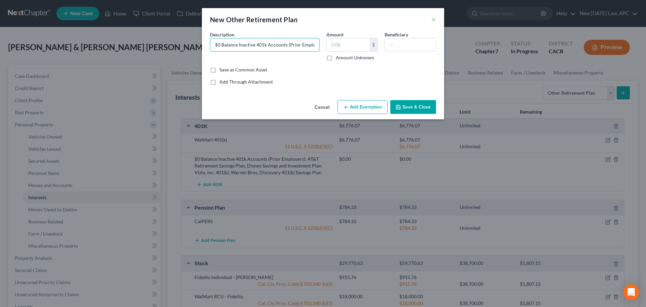
click at [204, 40] on div "An exemption set must first be selected from the Filing Information section. Co…" at bounding box center [323, 64] width 242 height 66
click at [266, 44] on input "Inactive 401k Accounts (Prior Employers): AT&T Retirement Savings Plan, Disney …" at bounding box center [264, 44] width 109 height 13
type input "Inactive 401k Accounts ($0 Balance, Prior Employers): AT&T Retirement Savings P…"
click at [296, 34] on div "Description * Inactive 401k Accounts ($0 Balance, Prior Employers): AT&T Retire…" at bounding box center [265, 46] width 116 height 30
click at [287, 41] on input "Inactive 401k Accounts ($0 Balance, Prior Employers): AT&T Retirement Savings P…" at bounding box center [264, 44] width 109 height 13
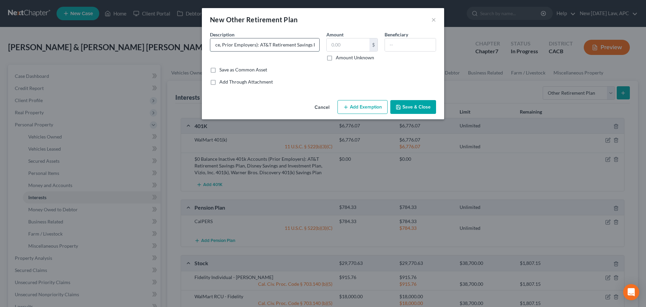
drag, startPoint x: 280, startPoint y: 44, endPoint x: 313, endPoint y: 44, distance: 32.7
click at [313, 44] on input "Inactive 401k Accounts ($0 Balance, Prior Employers): AT&T Retirement Savings P…" at bounding box center [264, 44] width 109 height 13
click at [274, 43] on input "Inactive 401k Accounts ($0 Balance, Prior Employers): AT&T Retirement Savings P…" at bounding box center [264, 44] width 109 height 13
click at [288, 43] on input "Inactive 401k Accounts ($0 Balance, Prior Employers): AT&T Retirement Savings P…" at bounding box center [264, 44] width 109 height 13
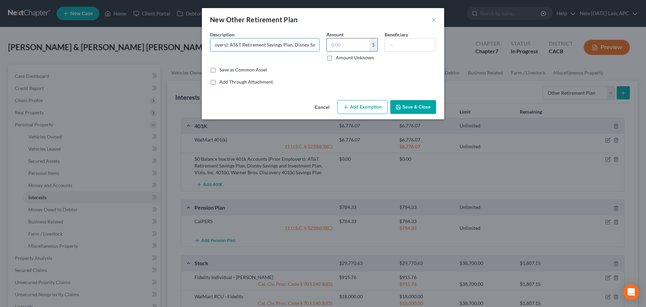
click at [331, 42] on input "text" at bounding box center [348, 44] width 43 height 13
type input "0.00"
click at [403, 108] on button "Save & Close" at bounding box center [414, 107] width 46 height 14
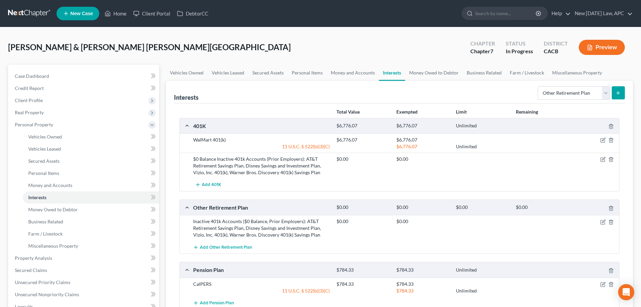
click at [599, 48] on button "Preview" at bounding box center [602, 47] width 46 height 15
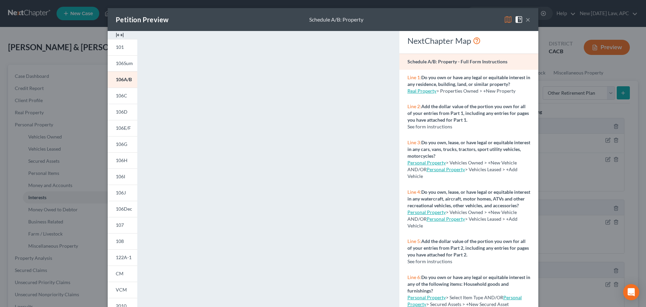
click at [527, 20] on button "×" at bounding box center [528, 19] width 5 height 8
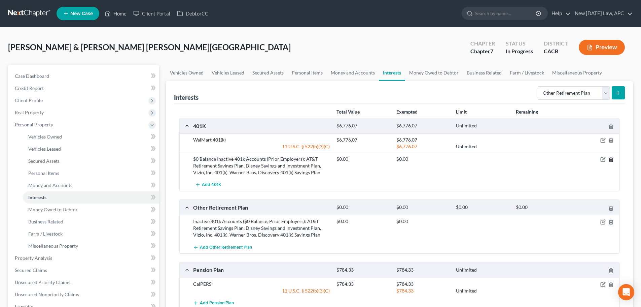
click at [611, 160] on line "button" at bounding box center [611, 159] width 0 height 1
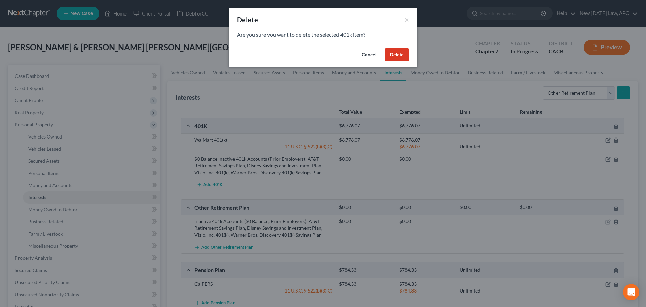
click at [395, 57] on button "Delete" at bounding box center [397, 54] width 25 height 13
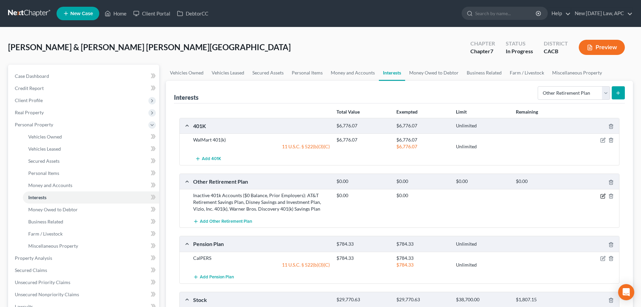
click at [602, 196] on icon "button" at bounding box center [603, 195] width 5 height 5
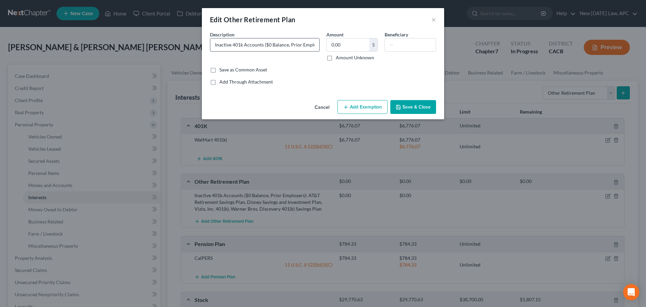
click at [244, 44] on input "Inactive 401k Accounts ($0 Balance, Prior Employers): AT&T Retirement Savings P…" at bounding box center [264, 44] width 109 height 13
click at [259, 45] on input "Inactive Accounts ($0 Balance, Prior Employers): AT&T Retirement Savings Plan, …" at bounding box center [264, 44] width 109 height 13
click at [283, 46] on input "Inactive Accounts ($0 Balance, Prior Employers): AT&T Retirement Savings Plan, …" at bounding box center [264, 44] width 109 height 13
drag, startPoint x: 270, startPoint y: 43, endPoint x: 334, endPoint y: 46, distance: 64.0
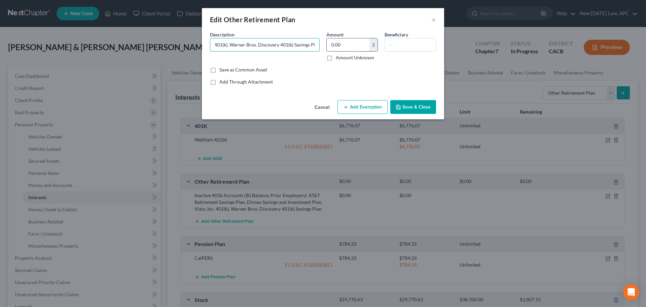
click at [334, 46] on div "Description * Inactive Accounts ($0 Balance, Prior Employers): AT&T Retirement …" at bounding box center [323, 48] width 233 height 35
click at [268, 41] on input "Inactive Accounts ($0 Balance, Prior Employers): AT&T Retirement Savings Plan, …" at bounding box center [264, 44] width 109 height 13
type input "Inactive Accounts ($0 Balance, Prior Employers): AT&T Retirement Savings Plan, …"
click at [410, 104] on button "Save & Close" at bounding box center [414, 107] width 46 height 14
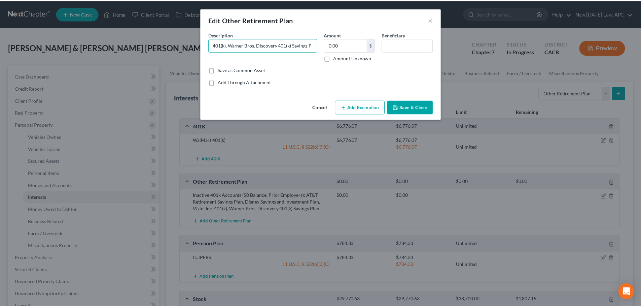
scroll to position [0, 0]
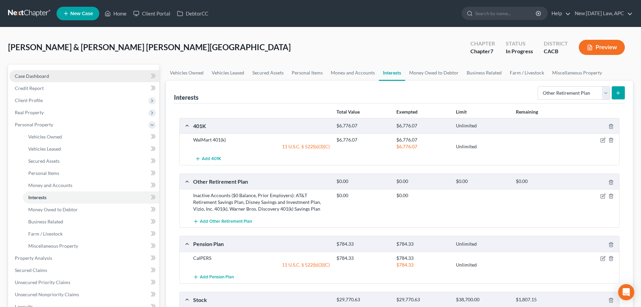
click at [28, 72] on link "Case Dashboard" at bounding box center [84, 76] width 150 height 12
select select "6"
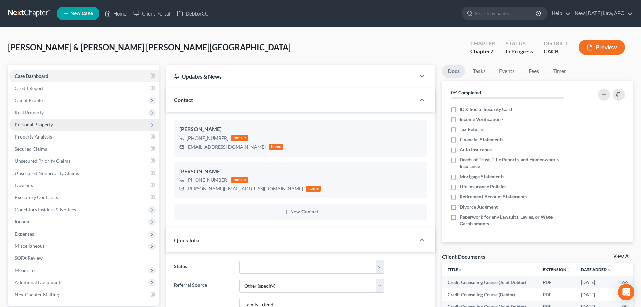
scroll to position [3680, 0]
click at [47, 123] on span "Personal Property" at bounding box center [34, 125] width 38 height 6
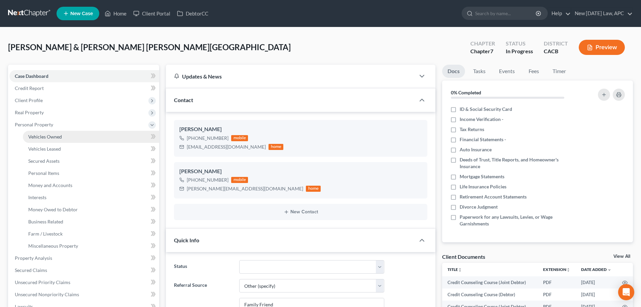
click at [50, 136] on span "Vehicles Owned" at bounding box center [45, 137] width 34 height 6
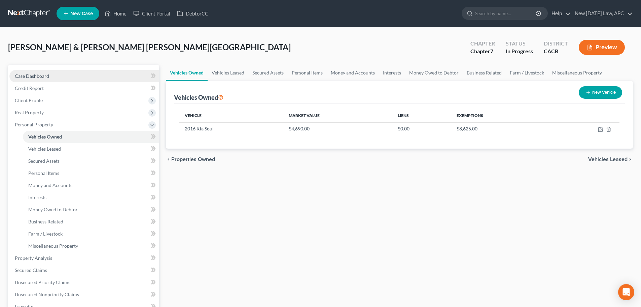
click at [58, 75] on link "Case Dashboard" at bounding box center [84, 76] width 150 height 12
select select "6"
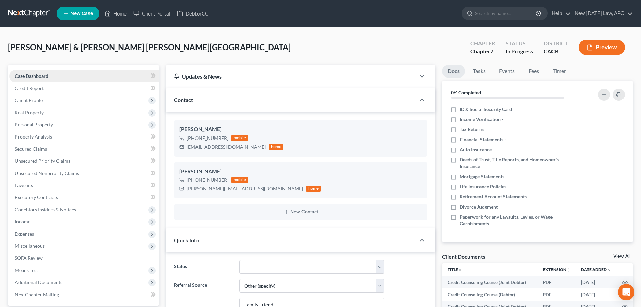
scroll to position [3680, 0]
click at [48, 126] on span "Personal Property" at bounding box center [34, 125] width 38 height 6
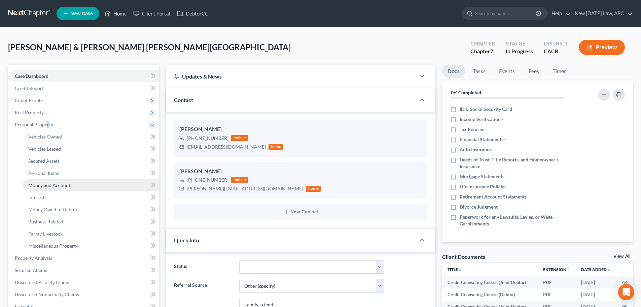
click at [48, 183] on span "Money and Accounts" at bounding box center [50, 185] width 44 height 6
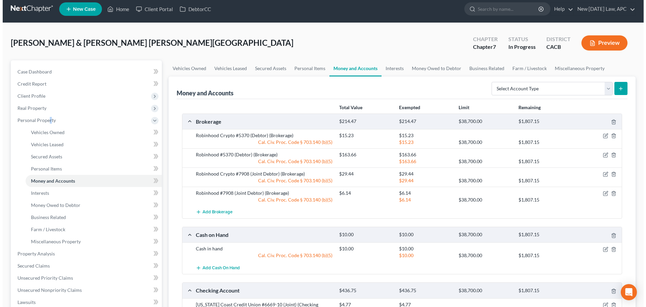
scroll to position [34, 0]
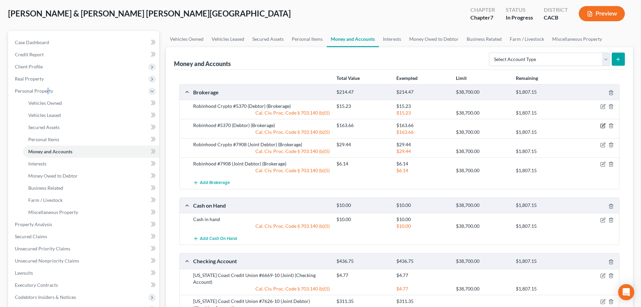
click at [602, 125] on icon "button" at bounding box center [603, 125] width 5 height 5
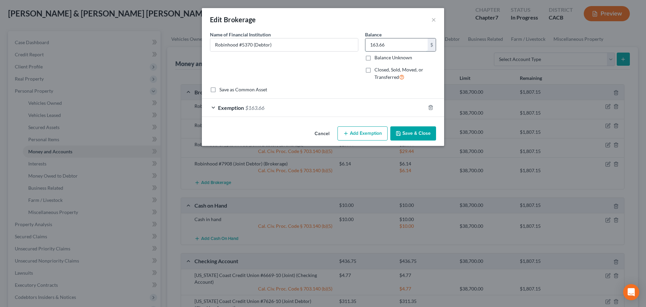
click at [397, 44] on input "163.66" at bounding box center [397, 44] width 62 height 13
type input "161.22"
click at [290, 110] on div "Exemption $163.66" at bounding box center [314, 108] width 224 height 18
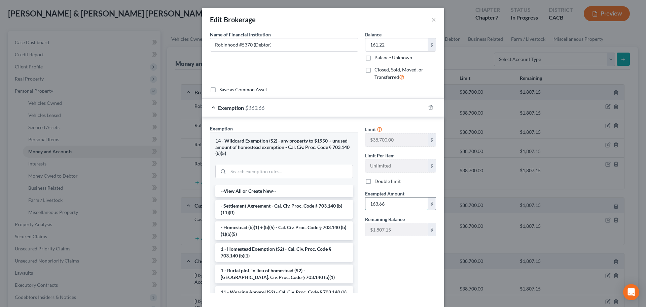
click at [393, 206] on input "163.66" at bounding box center [397, 203] width 62 height 13
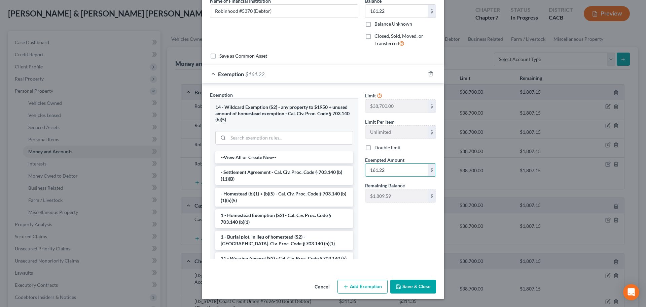
type input "161.22"
click at [407, 283] on button "Save & Close" at bounding box center [414, 286] width 46 height 14
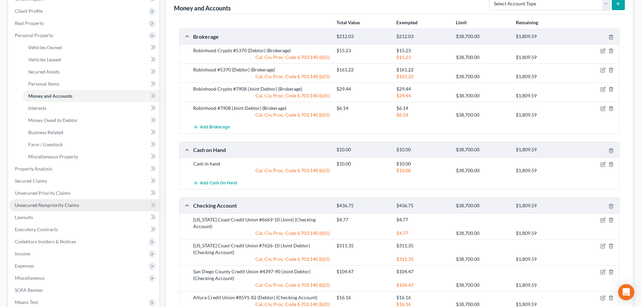
scroll to position [101, 0]
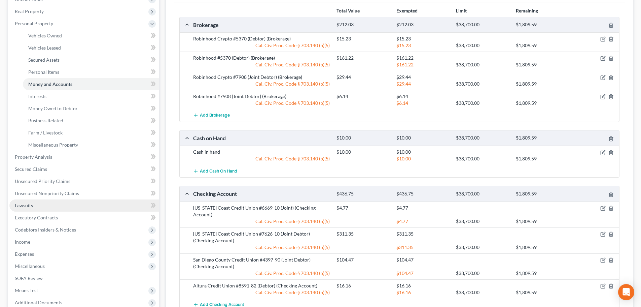
click at [36, 204] on link "Lawsuits" at bounding box center [84, 205] width 150 height 12
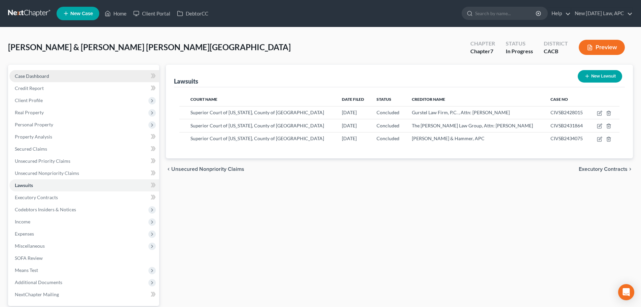
click at [43, 74] on span "Case Dashboard" at bounding box center [32, 76] width 34 height 6
select select "6"
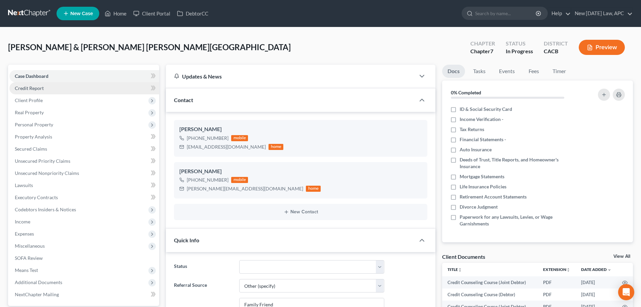
scroll to position [3680, 0]
click at [50, 85] on link "Credit Report" at bounding box center [84, 88] width 150 height 12
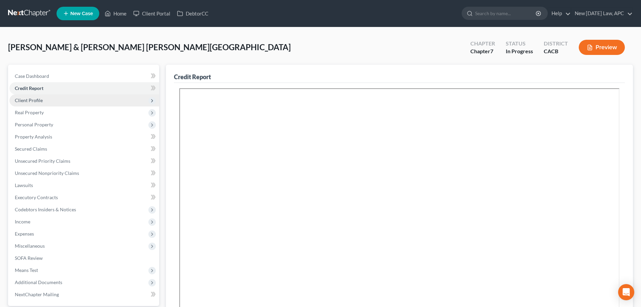
click at [51, 97] on span "Client Profile" at bounding box center [84, 100] width 150 height 12
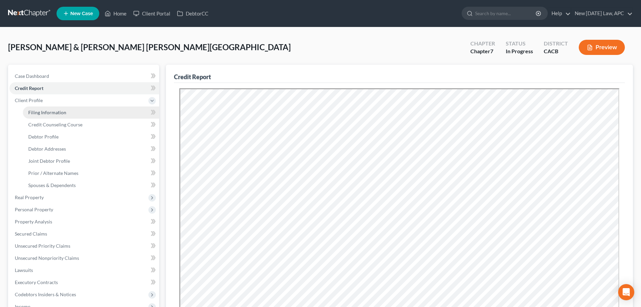
click at [48, 114] on span "Filing Information" at bounding box center [47, 112] width 38 height 6
select select "1"
select select "0"
select select "4"
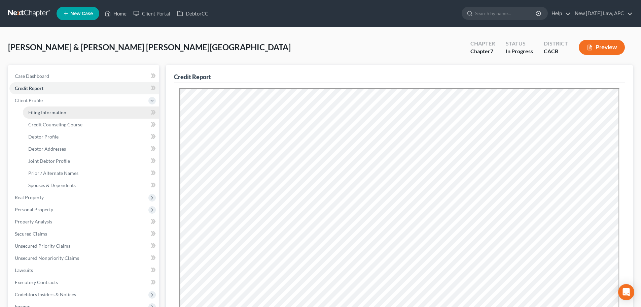
select select "0"
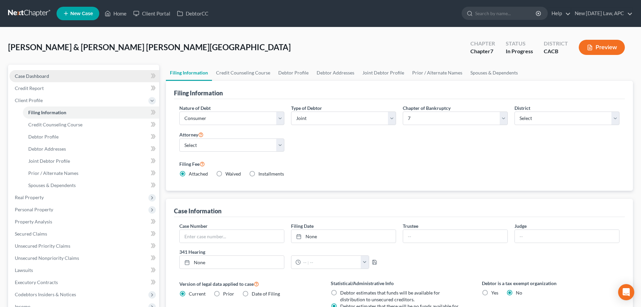
click at [47, 70] on link "Case Dashboard" at bounding box center [84, 76] width 150 height 12
select select "6"
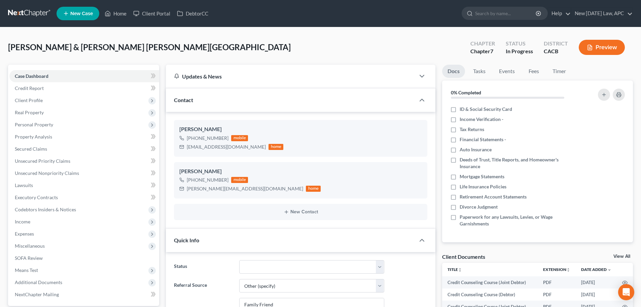
scroll to position [3680, 0]
click at [40, 135] on span "Property Analysis" at bounding box center [33, 137] width 37 height 6
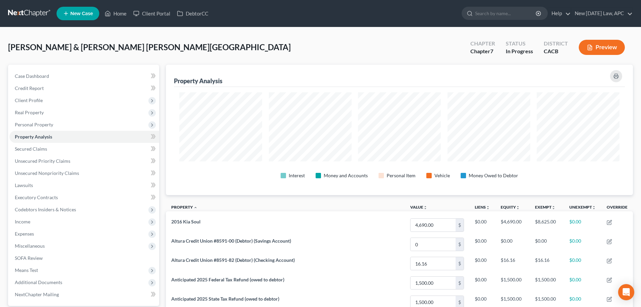
scroll to position [130, 467]
drag, startPoint x: 39, startPoint y: 149, endPoint x: 41, endPoint y: 157, distance: 8.0
click at [39, 149] on span "Secured Claims" at bounding box center [31, 149] width 32 height 6
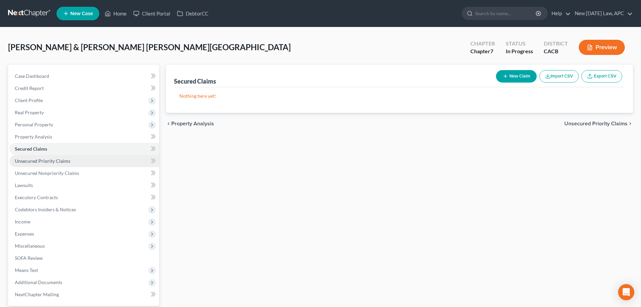
click at [45, 163] on span "Unsecured Priority Claims" at bounding box center [43, 161] width 56 height 6
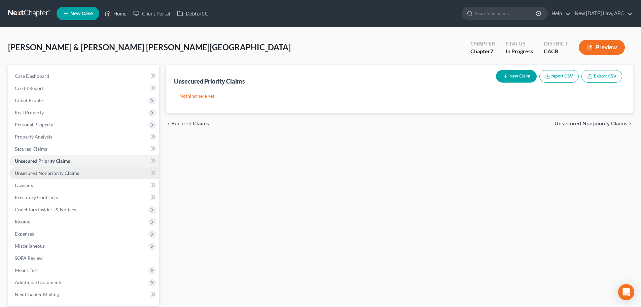
click at [49, 174] on span "Unsecured Nonpriority Claims" at bounding box center [47, 173] width 64 height 6
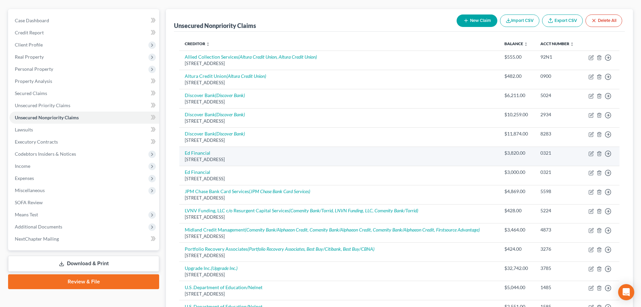
scroll to position [67, 0]
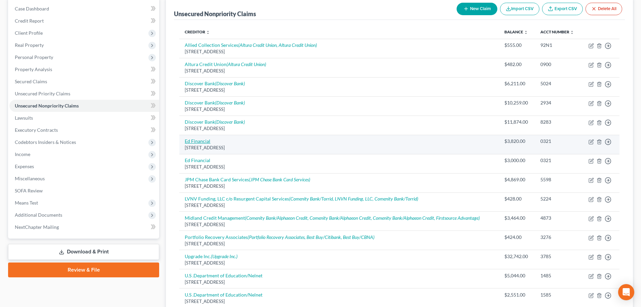
click at [204, 138] on link "Ed Financial" at bounding box center [198, 141] width 26 height 6
select select "44"
select select "17"
select select "1"
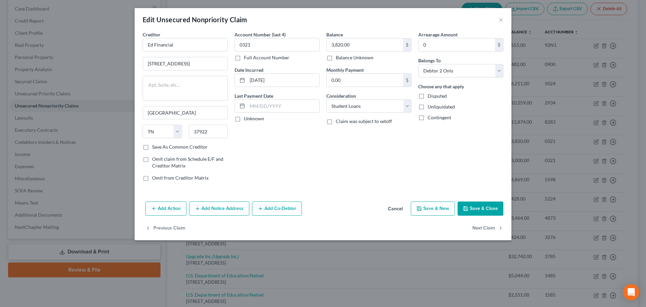
click at [395, 208] on button "Cancel" at bounding box center [396, 208] width 26 height 13
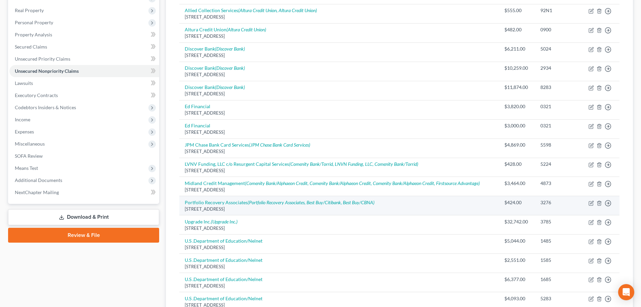
scroll to position [135, 0]
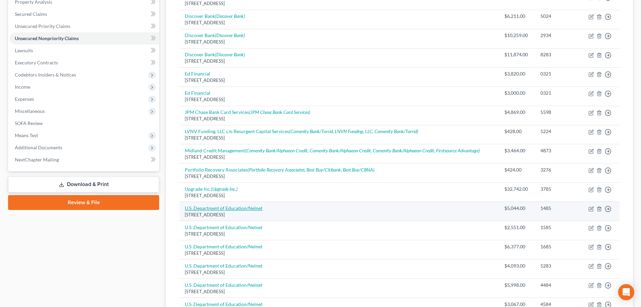
click at [223, 208] on link "U.S .Department of Education/Nelnet" at bounding box center [224, 208] width 78 height 6
select select "30"
select select "17"
select select "0"
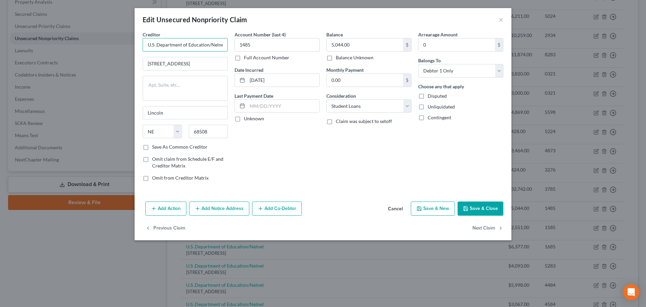
click at [159, 45] on input "U.S .Department of Education/Nelnet" at bounding box center [185, 44] width 85 height 13
type input "U.S. Department of Education/Nelnet"
click at [463, 206] on button "Save & Close" at bounding box center [481, 208] width 46 height 14
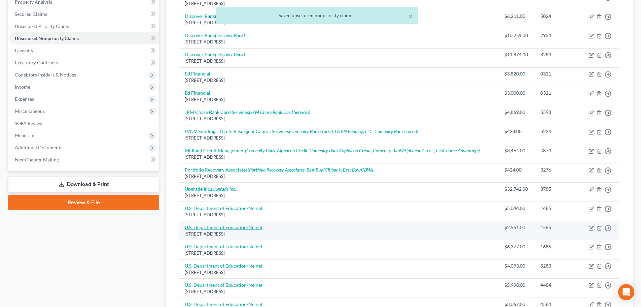
click at [208, 227] on link "U.S .Department of Education/Nelnet" at bounding box center [224, 227] width 78 height 6
select select "30"
select select "17"
select select "0"
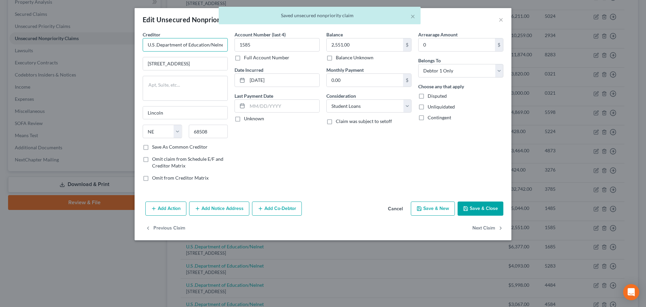
click at [158, 45] on input "U.S .Department of Education/Nelnet" at bounding box center [185, 44] width 85 height 13
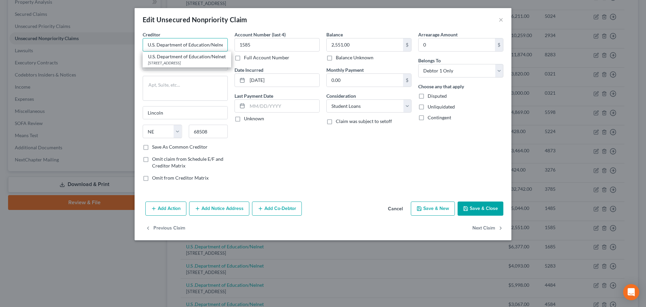
type input "U.S. Department of Education/Nelnet"
click at [478, 210] on button "Save & Close" at bounding box center [481, 208] width 46 height 14
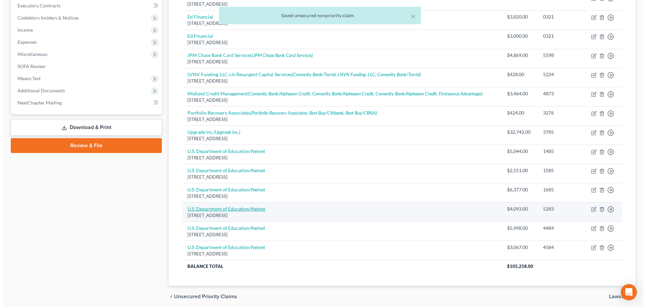
scroll to position [202, 0]
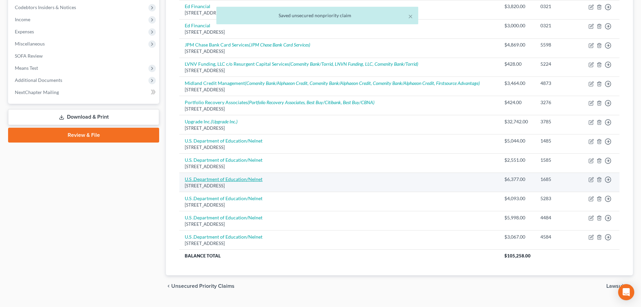
click at [221, 178] on link "U.S .Department of Education/Nelnet" at bounding box center [224, 179] width 78 height 6
select select "30"
select select "17"
select select "0"
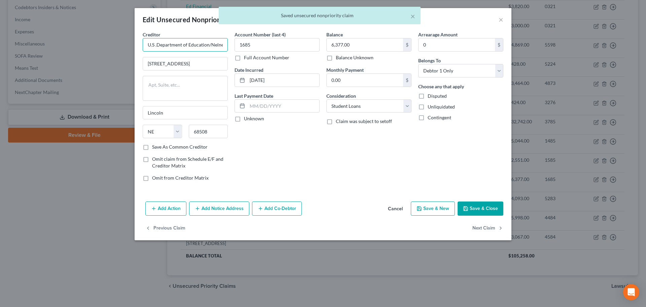
click at [157, 44] on input "U.S .Department of Education/Nelnet" at bounding box center [185, 44] width 85 height 13
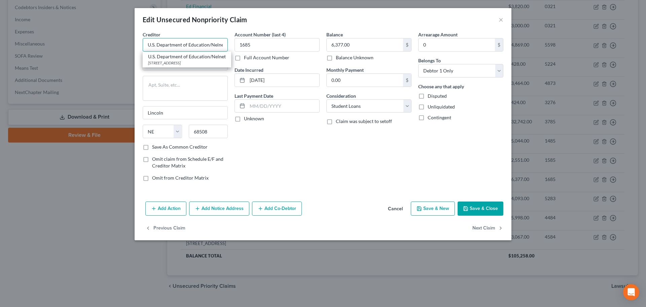
type input "U.S. Department of Education/Nelnet"
click at [492, 208] on button "Save & Close" at bounding box center [481, 208] width 46 height 14
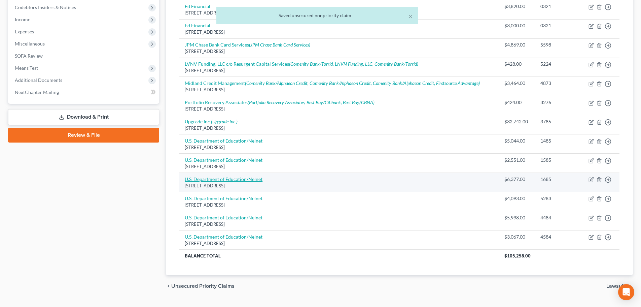
click at [225, 178] on link "U.S. Department of Education/Nelnet" at bounding box center [224, 179] width 78 height 6
select select "30"
select select "17"
select select "0"
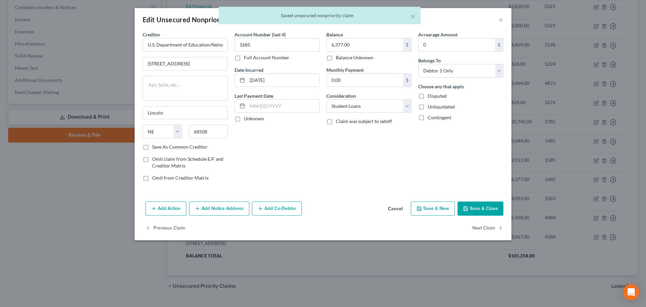
click at [406, 204] on button "Cancel" at bounding box center [396, 208] width 26 height 13
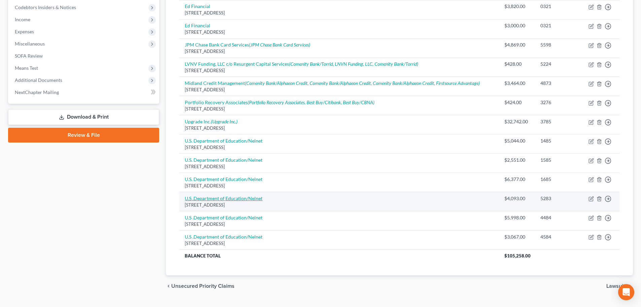
click at [213, 197] on link "U.S .Department of Education/Nelnet" at bounding box center [224, 198] width 78 height 6
select select "30"
select select "17"
select select "0"
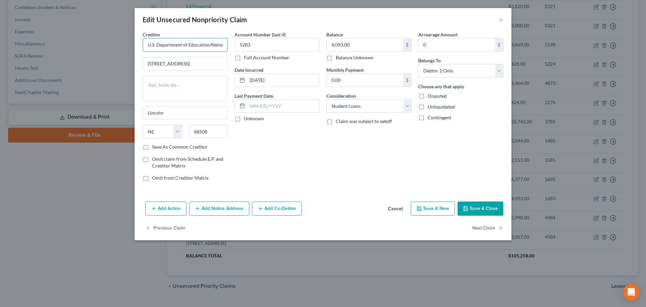
click at [157, 46] on input "U.S .Department of Education/Nelnet" at bounding box center [185, 44] width 85 height 13
type input "U.S. Department of Education/Nelnet"
click at [485, 202] on button "Save & Close" at bounding box center [481, 208] width 46 height 14
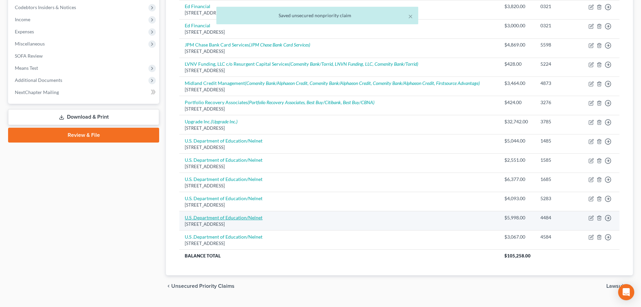
click at [209, 217] on link "U.S .Department of Education/Nelnet" at bounding box center [224, 217] width 78 height 6
select select "30"
select select "17"
select select "0"
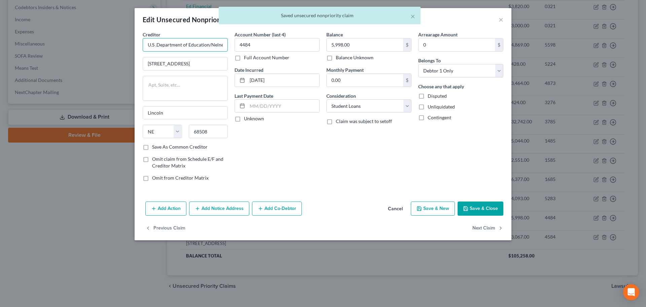
click at [156, 45] on input "U.S .Department of Education/Nelnet" at bounding box center [185, 44] width 85 height 13
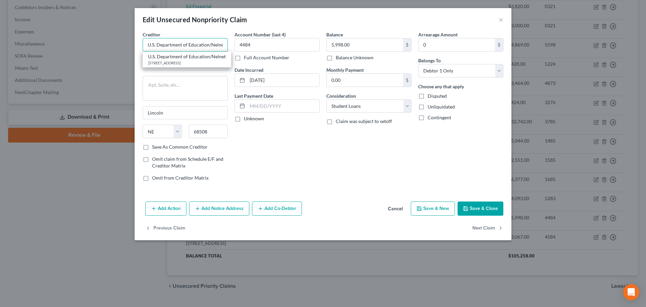
type input "U.S. Department of Education/Nelnet"
click at [474, 205] on button "Save & Close" at bounding box center [481, 208] width 46 height 14
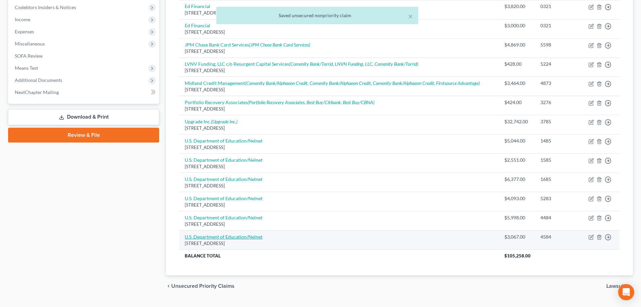
click at [219, 237] on link "U.S .Department of Education/Nelnet" at bounding box center [224, 237] width 78 height 6
select select "30"
select select "17"
select select "0"
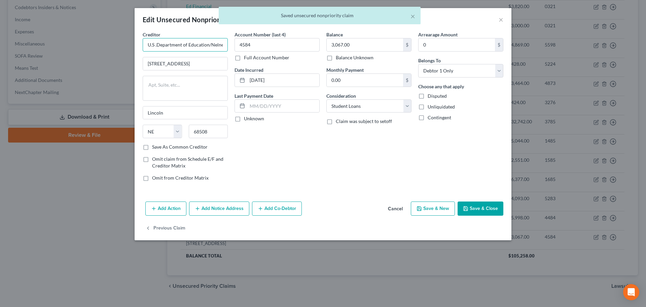
click at [155, 45] on input "U.S .Department of Education/Nelnet" at bounding box center [185, 44] width 85 height 13
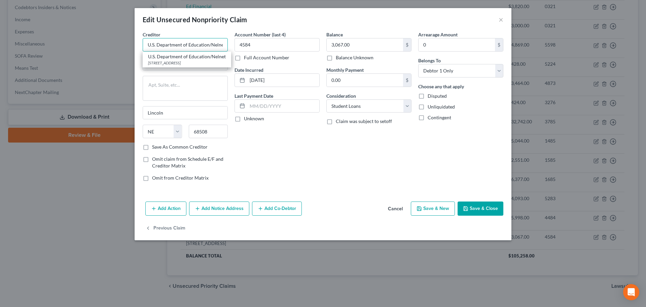
type input "U.S. Department of Education/Nelnet"
click at [472, 207] on button "Save & Close" at bounding box center [481, 208] width 46 height 14
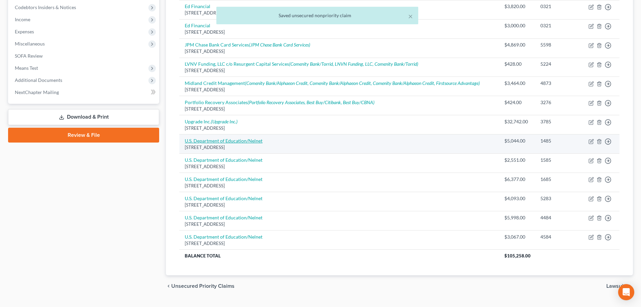
click at [216, 142] on link "U.S. Department of Education/Nelnet" at bounding box center [224, 141] width 78 height 6
select select "30"
select select "17"
select select "0"
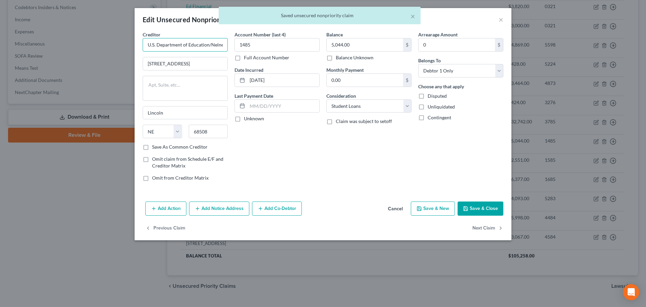
click at [189, 49] on input "U.S. Department of Education/Nelnet" at bounding box center [185, 44] width 85 height 13
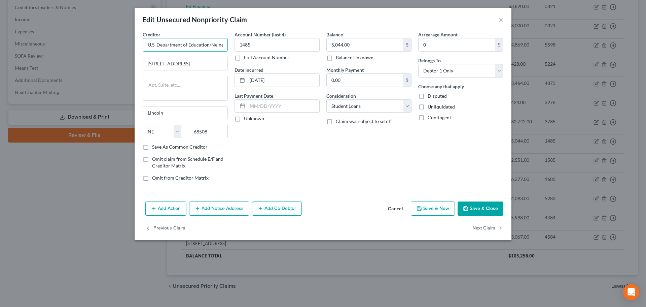
click at [189, 45] on input "U.S. Department of Education/Nelnet" at bounding box center [185, 44] width 85 height 13
click at [196, 72] on div "Creditor * U.S. Department of Education/Nelnet [GEOGRAPHIC_DATA] [US_STATE] AK …" at bounding box center [185, 87] width 85 height 112
click at [186, 46] on input "U.S. Department of Education/Nelnet" at bounding box center [185, 44] width 85 height 13
click at [154, 39] on input "U.S. Department of Education/Nelnet" at bounding box center [185, 44] width 85 height 13
click at [157, 46] on input "U.S. Department of Education/Nelnet" at bounding box center [185, 44] width 85 height 13
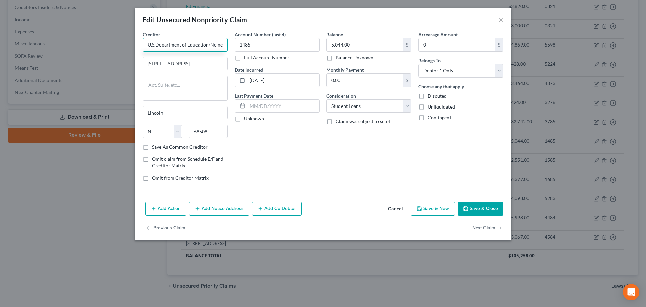
type input "U.S. Department of Education/Nelnet"
click at [160, 43] on input "U.S. Department of Education/Nelnet" at bounding box center [185, 44] width 85 height 13
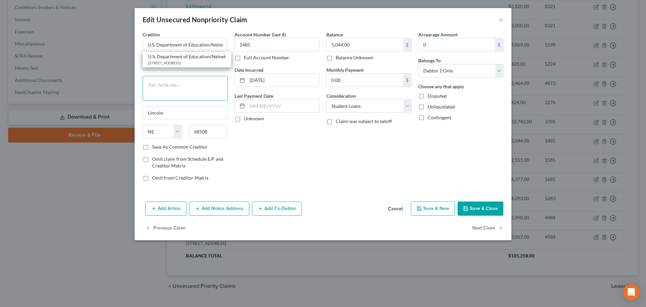
click at [188, 95] on textarea at bounding box center [185, 88] width 85 height 25
click at [491, 208] on button "Save & Close" at bounding box center [481, 208] width 46 height 14
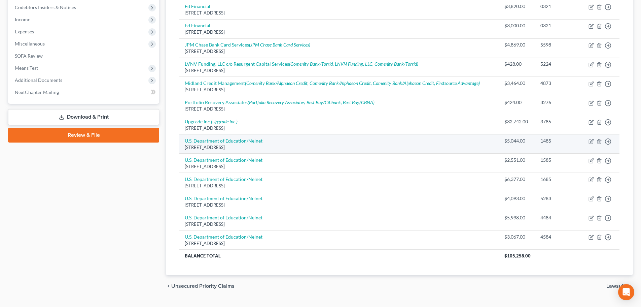
click at [239, 141] on link "U.S. Department of Education/Nelnet" at bounding box center [224, 141] width 78 height 6
select select "30"
select select "17"
select select "0"
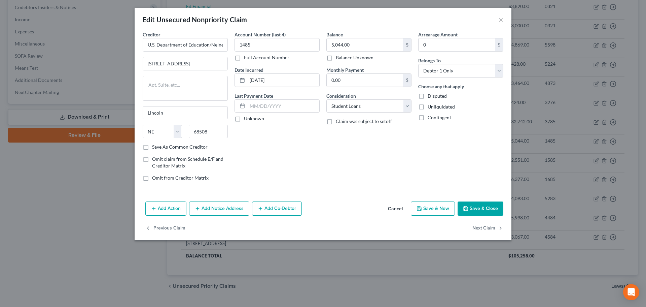
click at [215, 208] on button "Add Notice Address" at bounding box center [219, 208] width 60 height 14
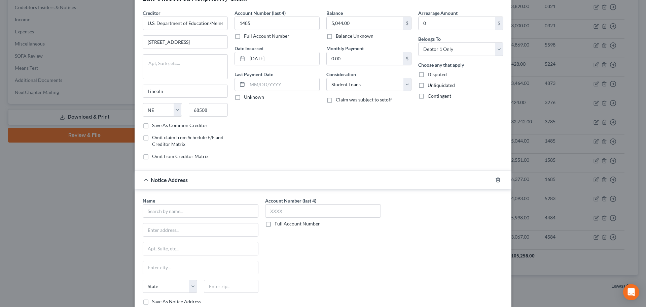
scroll to position [34, 0]
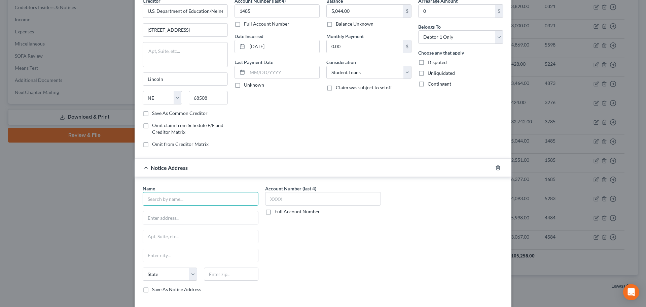
click at [188, 197] on input "text" at bounding box center [201, 198] width 116 height 13
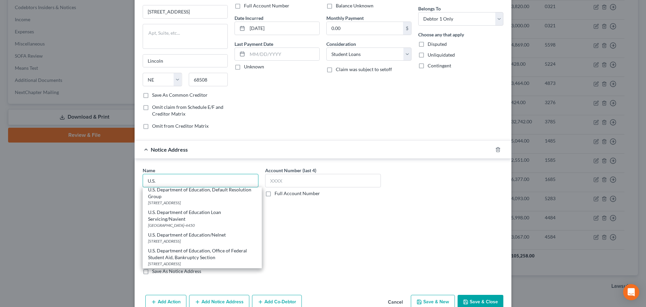
scroll to position [67, 0]
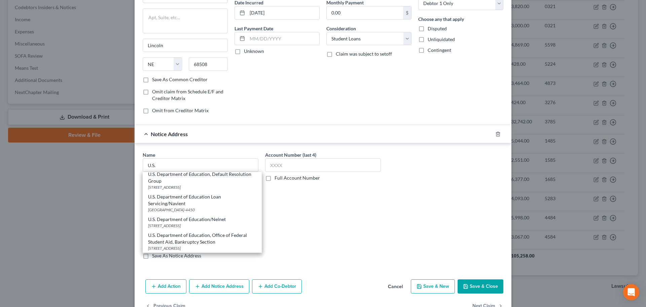
click at [187, 223] on div "[STREET_ADDRESS]" at bounding box center [202, 226] width 108 height 6
type input "U.S. Department of Education/Nelnet"
type input "PO Box 5609"
type input "[GEOGRAPHIC_DATA]"
select select "45"
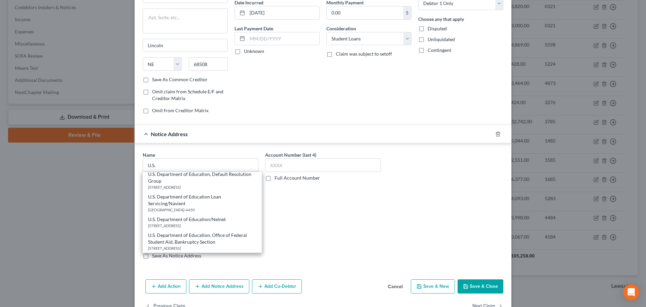
type input "75403-5609"
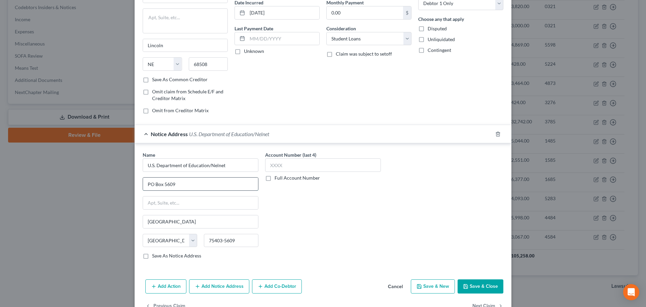
click at [185, 186] on input "PO Box 5609" at bounding box center [200, 183] width 115 height 13
drag, startPoint x: 190, startPoint y: 185, endPoint x: 162, endPoint y: 186, distance: 28.0
click at [162, 186] on input "PO Box 5609" at bounding box center [200, 183] width 115 height 13
type input "PO Box 82505"
click at [239, 249] on div "State [US_STATE] AK AR AZ CA CO CT DE DC [GEOGRAPHIC_DATA] [GEOGRAPHIC_DATA] GU…" at bounding box center [200, 243] width 123 height 19
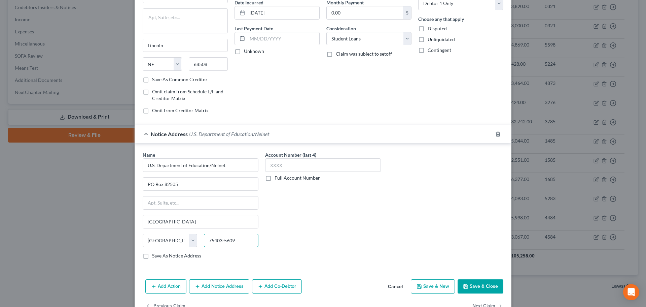
drag, startPoint x: 247, startPoint y: 242, endPoint x: 200, endPoint y: 242, distance: 47.1
click at [201, 242] on div "75403-5609" at bounding box center [231, 240] width 61 height 13
paste input "68501"
click at [209, 237] on input "68501" at bounding box center [231, 240] width 55 height 13
type input "68501"
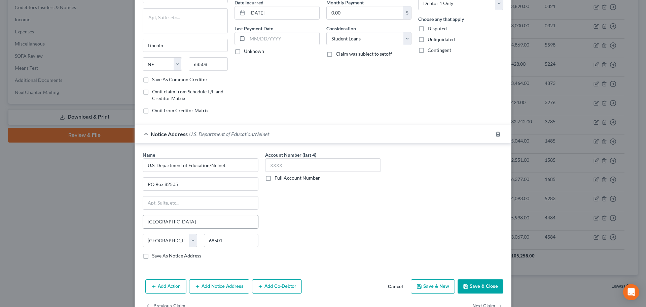
click at [216, 223] on input "[GEOGRAPHIC_DATA]" at bounding box center [200, 221] width 115 height 13
type input "Lincoln"
select select "30"
click at [237, 247] on div "State [US_STATE] AK AR AZ CA CO CT DE DC [GEOGRAPHIC_DATA] [GEOGRAPHIC_DATA] GU…" at bounding box center [200, 243] width 123 height 19
click at [238, 239] on input "68501" at bounding box center [231, 240] width 55 height 13
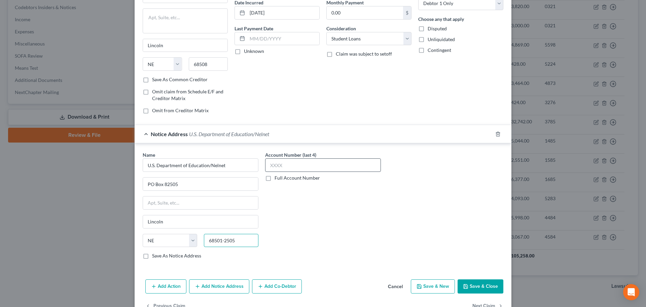
type input "68501-2505"
click at [317, 165] on input "text" at bounding box center [323, 164] width 116 height 13
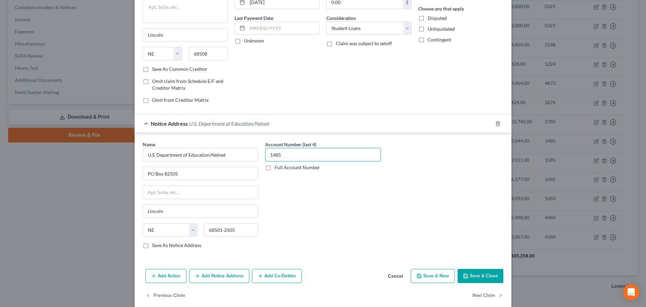
scroll to position [87, 0]
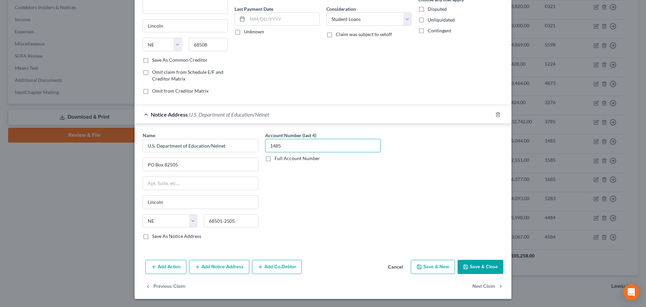
type input "1485"
click at [478, 264] on button "Save & Close" at bounding box center [481, 267] width 46 height 14
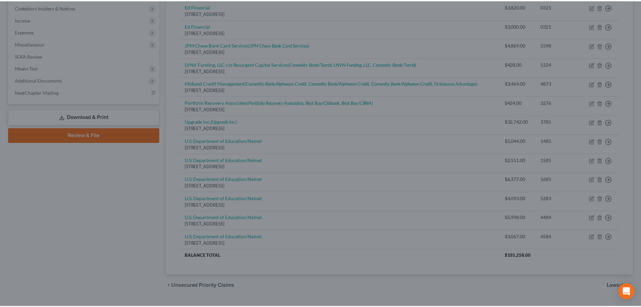
scroll to position [0, 0]
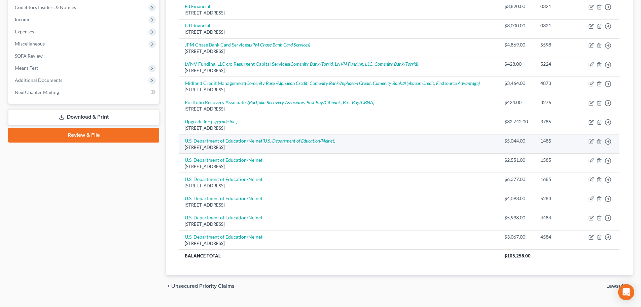
click at [288, 140] on icon "(U.S. Department of Education/Nelnet)" at bounding box center [299, 141] width 73 height 6
select select "30"
select select "17"
select select "0"
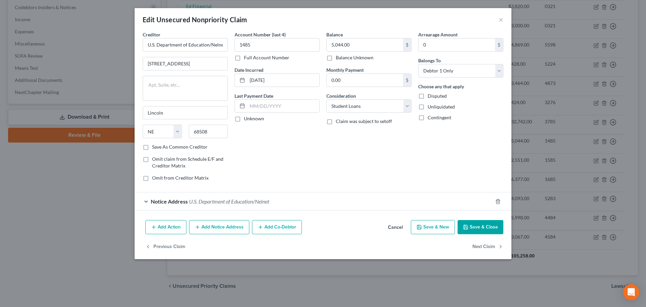
drag, startPoint x: 470, startPoint y: 226, endPoint x: 498, endPoint y: 74, distance: 153.7
click at [471, 226] on button "Save & Close" at bounding box center [481, 227] width 46 height 14
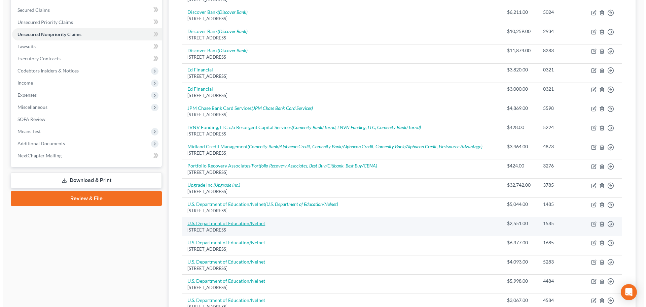
scroll to position [135, 0]
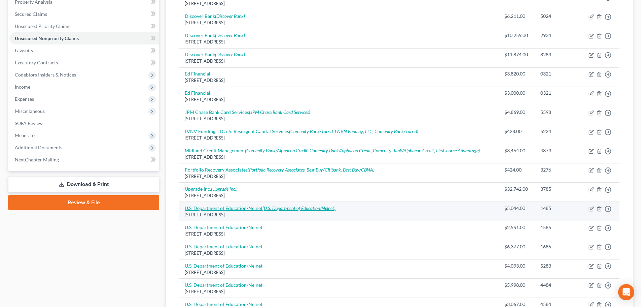
click at [251, 207] on link "U.S. Department of Education/Nelnet (U.S. Department of Education/Nelnet)" at bounding box center [260, 208] width 151 height 6
select select "30"
select select "17"
select select "0"
select select "30"
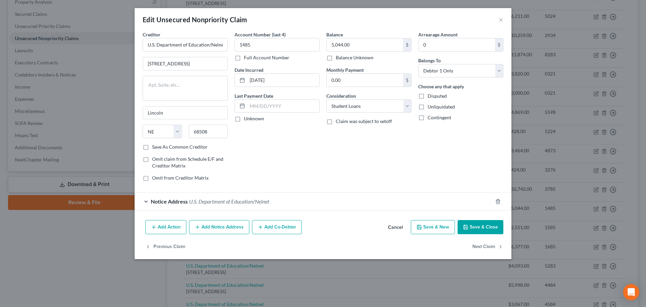
click at [199, 202] on span "U.S. Department of Education/Nelnet" at bounding box center [229, 201] width 80 height 6
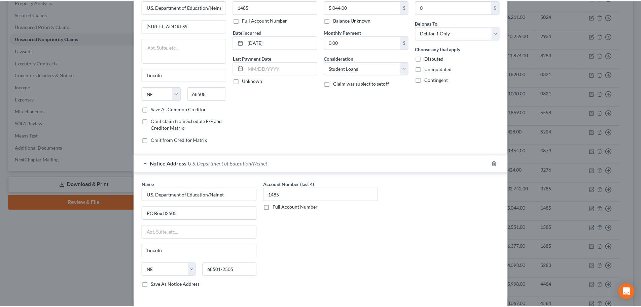
scroll to position [87, 0]
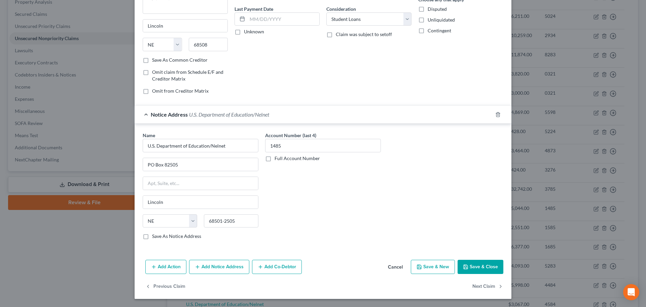
click at [152, 235] on label "Save As Notice Address" at bounding box center [176, 236] width 49 height 7
click at [155, 235] on input "Save As Notice Address" at bounding box center [157, 235] width 4 height 4
click at [478, 265] on button "Save & Close" at bounding box center [481, 267] width 46 height 14
checkbox input "false"
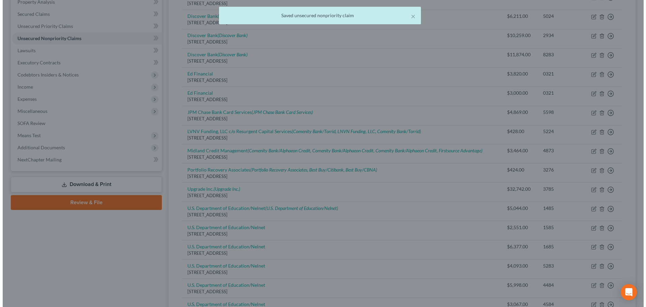
scroll to position [0, 0]
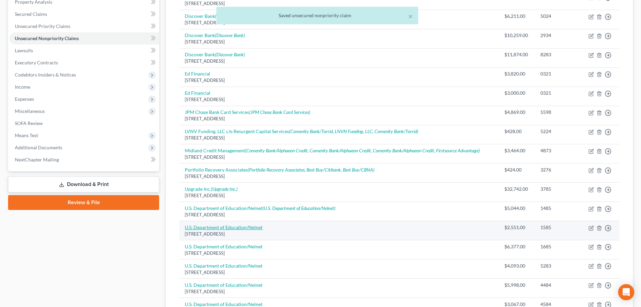
click at [238, 228] on link "U.S. Department of Education/Nelnet" at bounding box center [224, 227] width 78 height 6
select select "30"
select select "17"
select select "0"
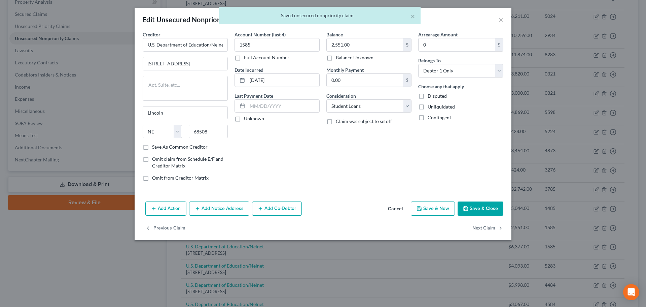
click at [207, 212] on button "Add Notice Address" at bounding box center [219, 208] width 60 height 14
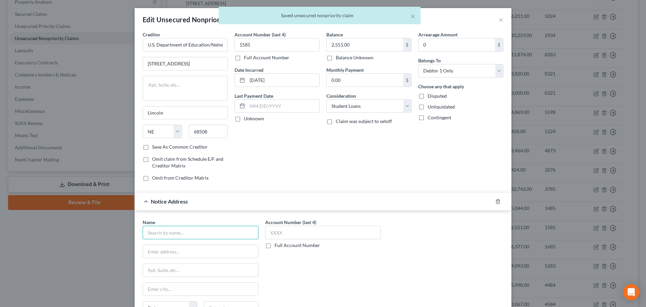
click at [162, 232] on input "text" at bounding box center [201, 232] width 116 height 13
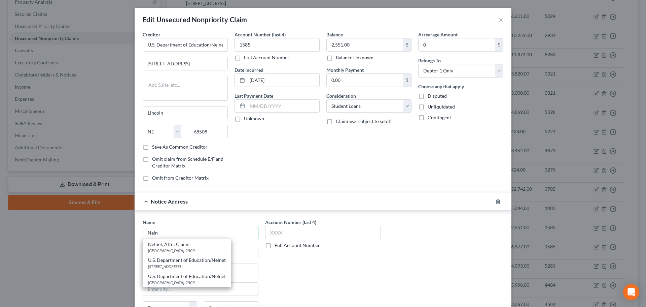
scroll to position [34, 0]
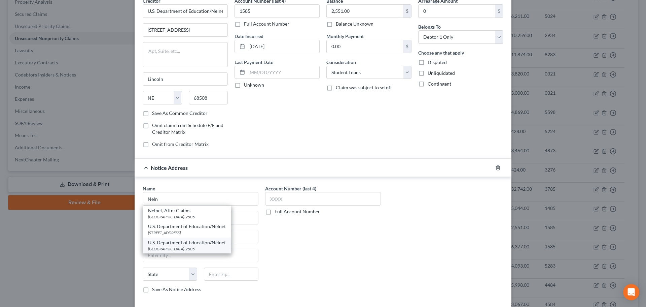
click at [200, 246] on div "[GEOGRAPHIC_DATA]-2505" at bounding box center [187, 249] width 78 height 6
type input "U.S. Department of Education/Nelnet"
type input "PO Box 82505"
type input "Lincoln"
select select "30"
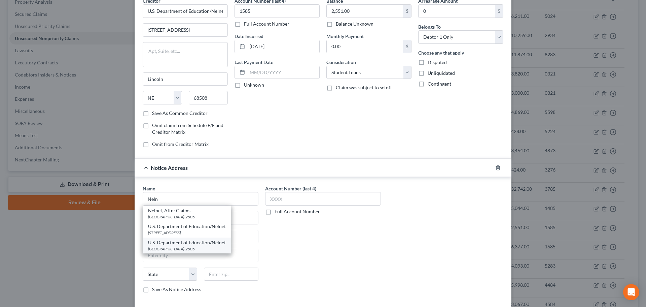
type input "68501-2505"
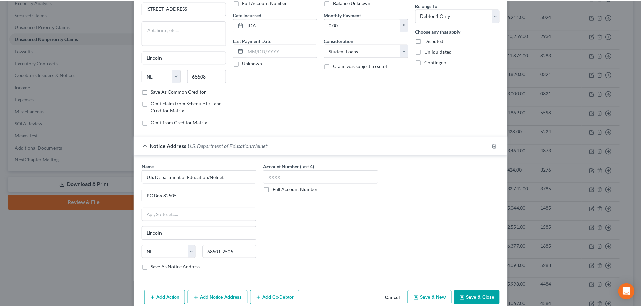
scroll to position [87, 0]
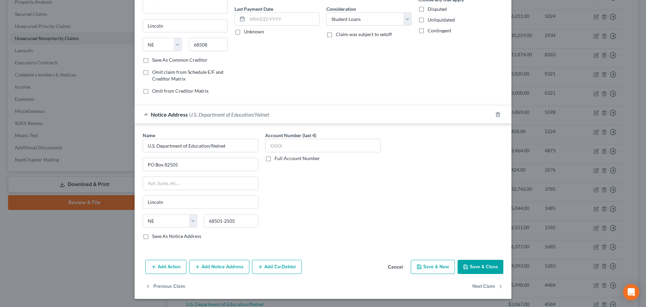
click at [482, 267] on button "Save & Close" at bounding box center [481, 267] width 46 height 14
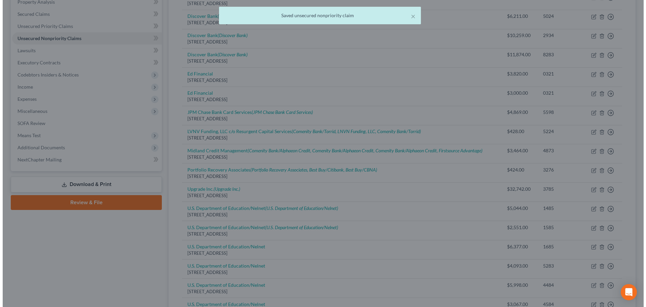
scroll to position [0, 0]
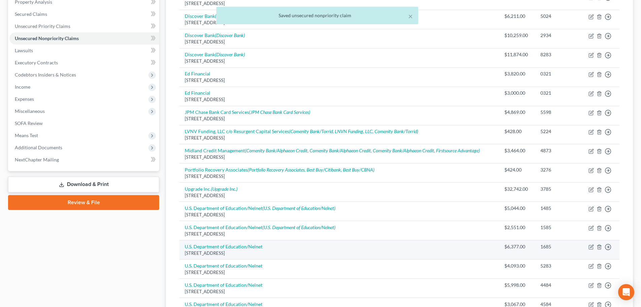
click at [259, 243] on td "U.S. Department of Education/Nelnet [STREET_ADDRESS]" at bounding box center [339, 249] width 320 height 19
click at [259, 247] on link "U.S. Department of Education/Nelnet" at bounding box center [224, 246] width 78 height 6
select select "30"
select select "17"
select select "0"
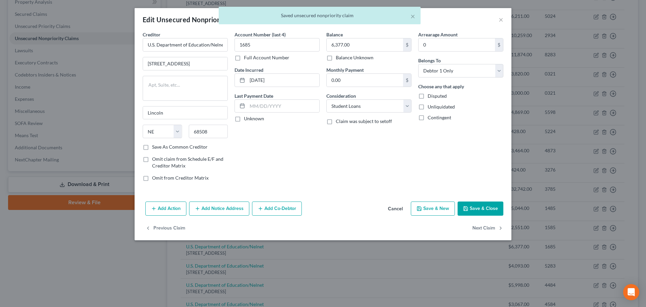
click at [228, 208] on button "Add Notice Address" at bounding box center [219, 208] width 60 height 14
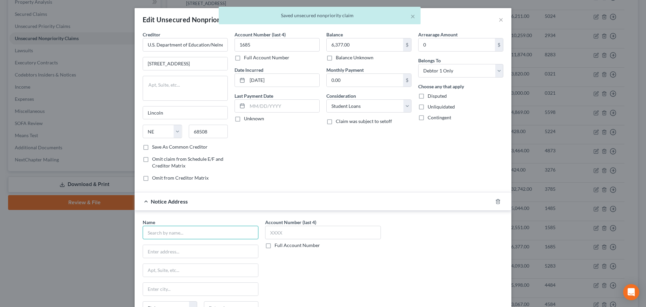
click at [166, 229] on input "text" at bounding box center [201, 232] width 116 height 13
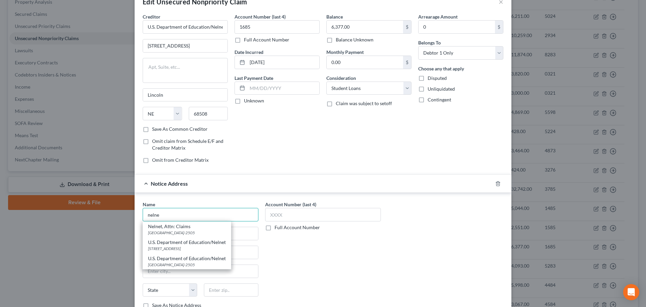
scroll to position [34, 0]
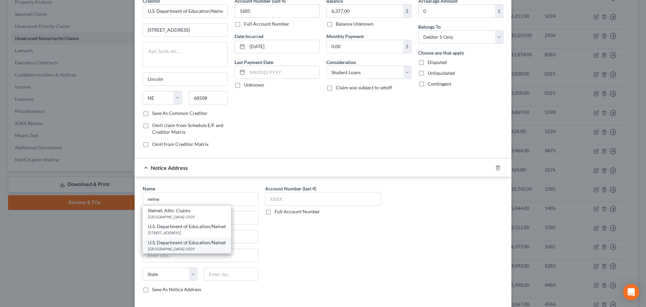
click at [193, 248] on div "[GEOGRAPHIC_DATA]-2505" at bounding box center [187, 249] width 78 height 6
type input "U.S. Department of Education/Nelnet"
type input "PO Box 82505"
type input "Lincoln"
select select "30"
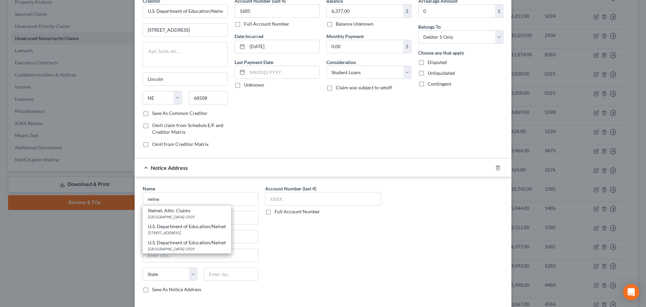
type input "68501-2505"
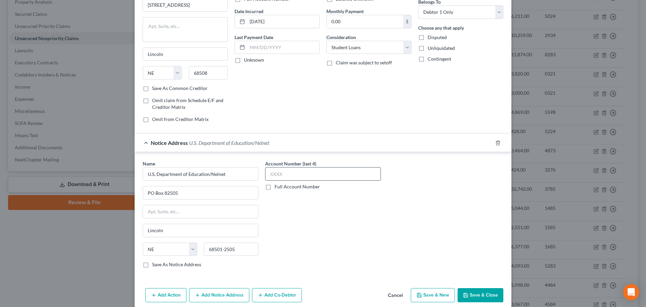
scroll to position [0, 0]
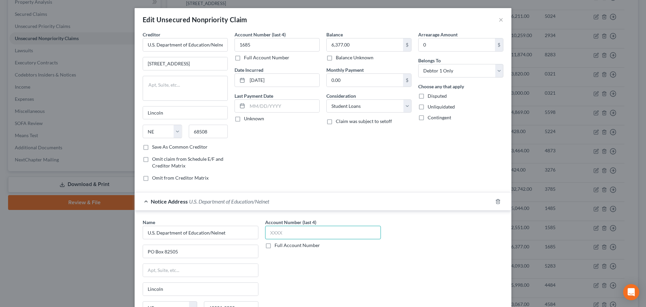
click at [326, 233] on input "text" at bounding box center [323, 232] width 116 height 13
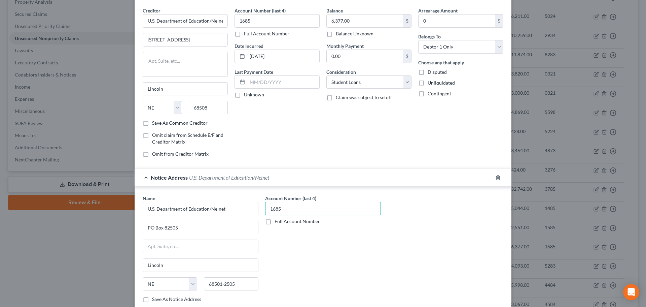
scroll to position [87, 0]
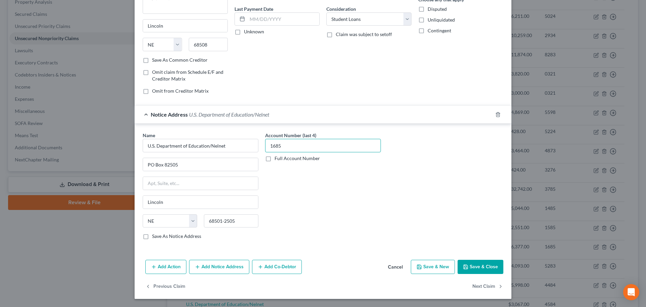
type input "1685"
click at [466, 268] on icon "button" at bounding box center [465, 266] width 5 height 5
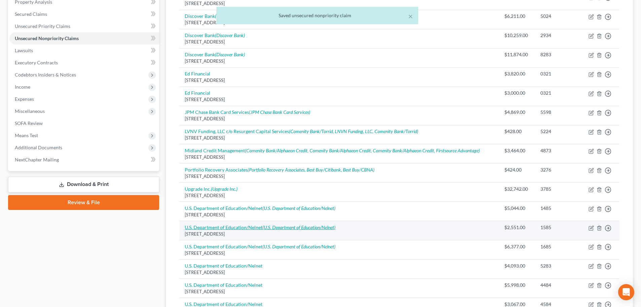
click at [274, 225] on icon "(U.S. Department of Education/Nelnet)" at bounding box center [299, 227] width 73 height 6
select select "30"
select select "17"
select select "0"
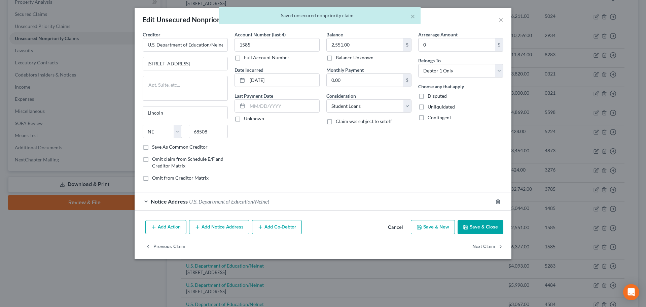
click at [306, 211] on div "Creditor * U.S. Department of Education/Nelnet [STREET_ADDRESS][GEOGRAPHIC_DATA…" at bounding box center [323, 124] width 377 height 186
click at [321, 202] on div "Notice Address U.S. Department of Education/Nelnet" at bounding box center [314, 201] width 358 height 18
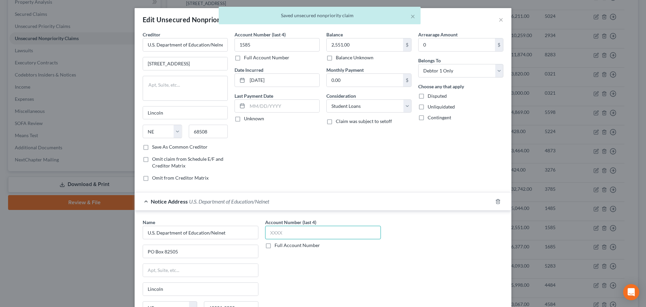
click at [332, 232] on input "text" at bounding box center [323, 232] width 116 height 13
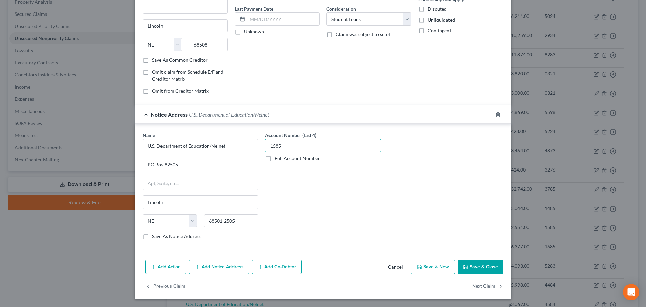
type input "1585"
click at [463, 265] on icon "button" at bounding box center [465, 266] width 5 height 5
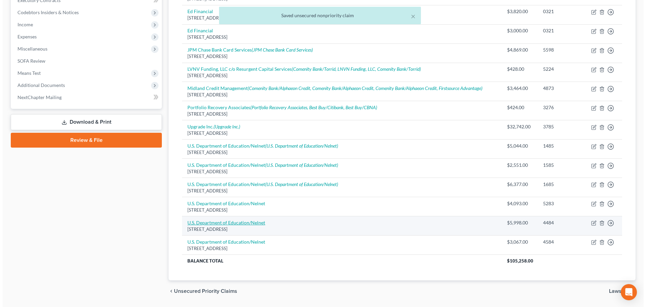
scroll to position [202, 0]
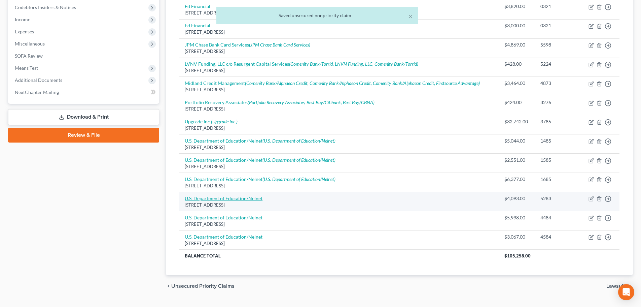
click at [252, 197] on link "U.S. Department of Education/Nelnet" at bounding box center [224, 198] width 78 height 6
select select "30"
select select "17"
select select "0"
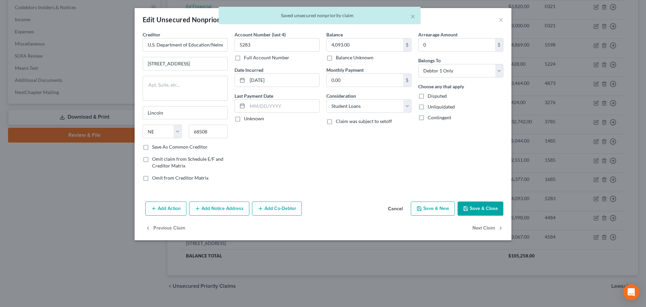
click at [219, 209] on button "Add Notice Address" at bounding box center [219, 208] width 60 height 14
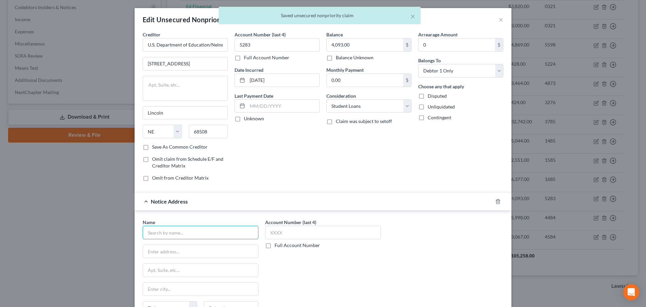
click at [176, 233] on input "text" at bounding box center [201, 232] width 116 height 13
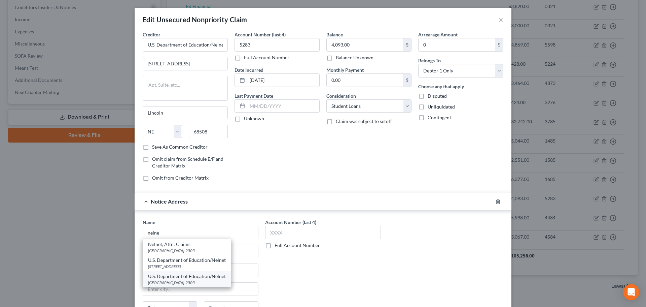
click at [194, 276] on div "U.S. Department of Education/Nelnet" at bounding box center [187, 276] width 78 height 7
type input "U.S. Department of Education/Nelnet"
type input "PO Box 82505"
type input "Lincoln"
select select "30"
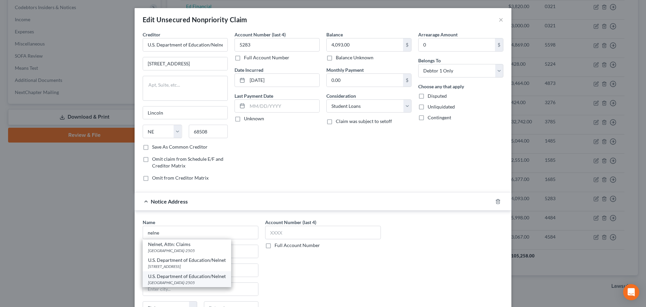
type input "68501-2505"
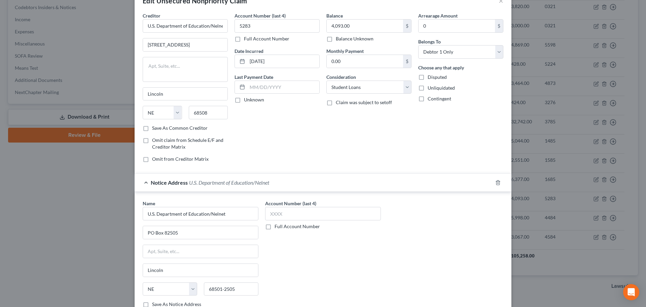
scroll to position [34, 0]
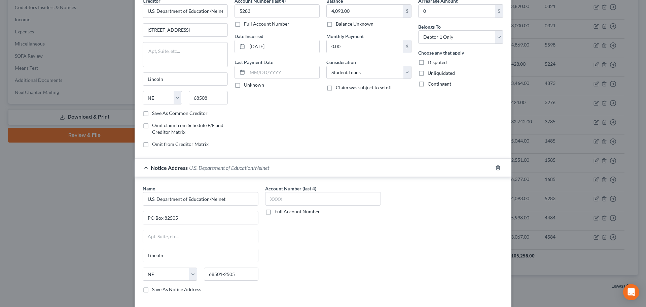
click at [281, 190] on label "Account Number (last 4)" at bounding box center [290, 188] width 51 height 7
click at [280, 197] on input "text" at bounding box center [323, 198] width 116 height 13
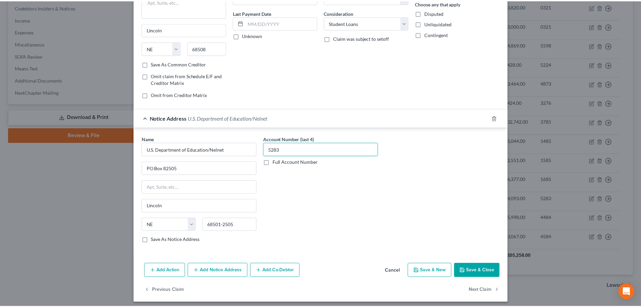
scroll to position [87, 0]
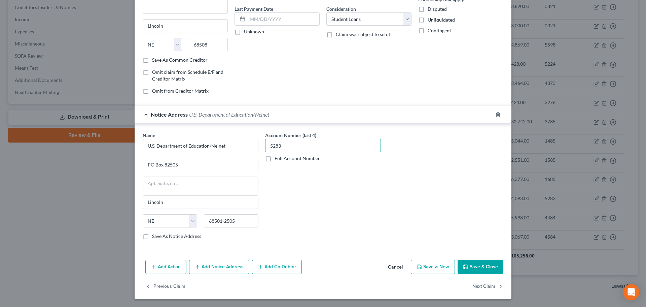
type input "5283"
click at [467, 262] on button "Save & Close" at bounding box center [481, 267] width 46 height 14
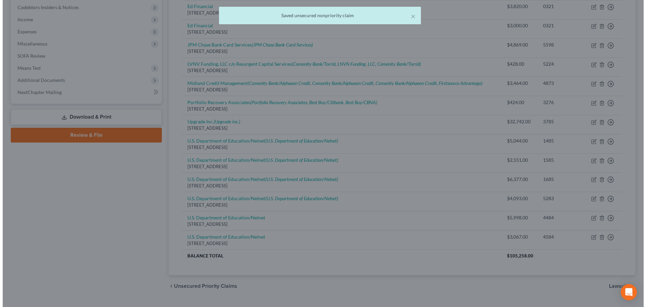
scroll to position [0, 0]
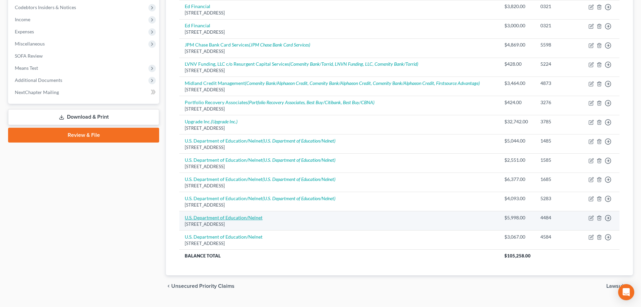
click at [253, 216] on link "U.S. Department of Education/Nelnet" at bounding box center [224, 217] width 78 height 6
select select "30"
select select "17"
select select "0"
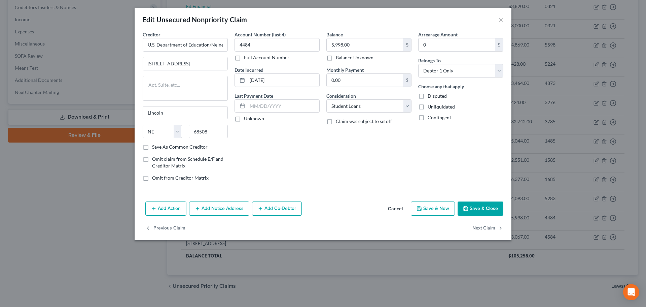
click at [217, 209] on button "Add Notice Address" at bounding box center [219, 208] width 60 height 14
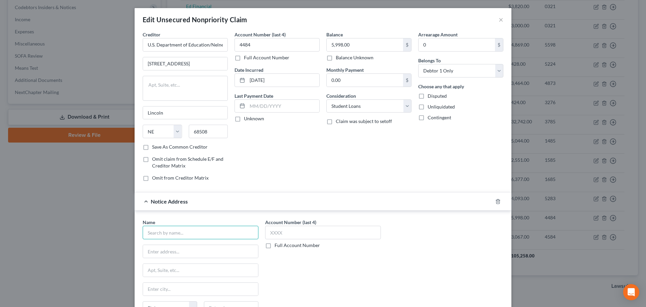
click at [185, 229] on input "text" at bounding box center [201, 232] width 116 height 13
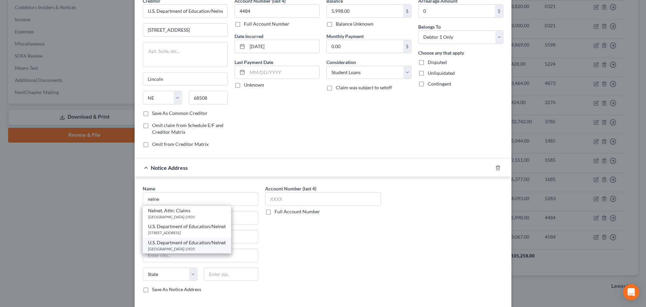
click at [184, 247] on div "PO Box 82505, Lincoln, NE 68501-2505" at bounding box center [187, 249] width 78 height 6
type input "U.S. Department of Education/Nelnet"
type input "PO Box 82505"
type input "Lincoln"
select select "30"
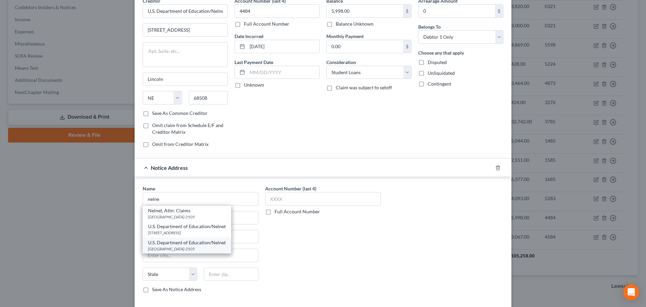
type input "68501-2505"
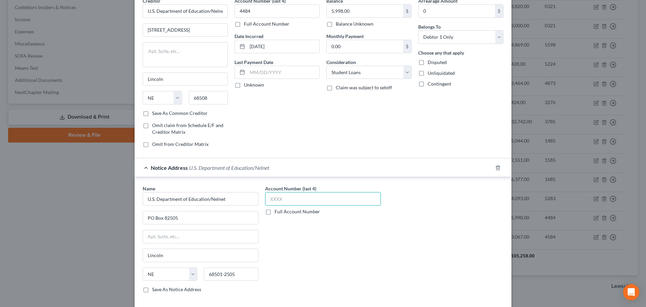
click at [301, 195] on input "text" at bounding box center [323, 198] width 116 height 13
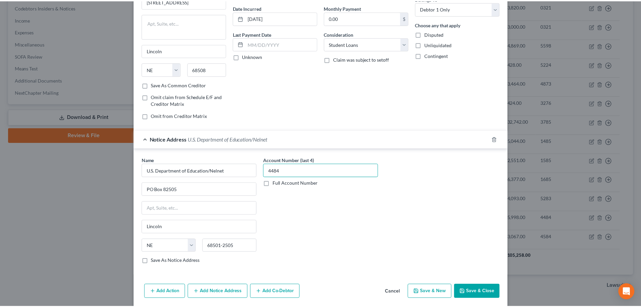
scroll to position [87, 0]
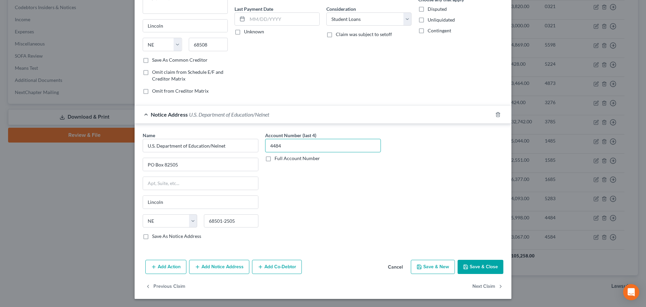
type input "4484"
click at [462, 263] on button "Save & Close" at bounding box center [481, 267] width 46 height 14
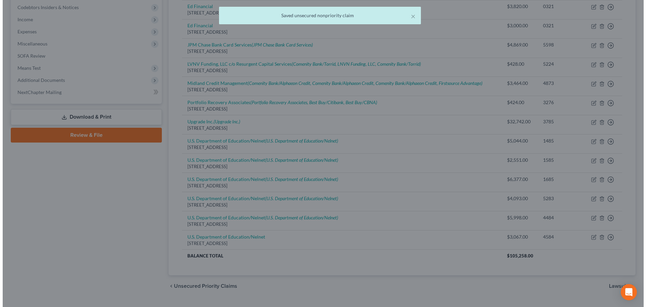
scroll to position [0, 0]
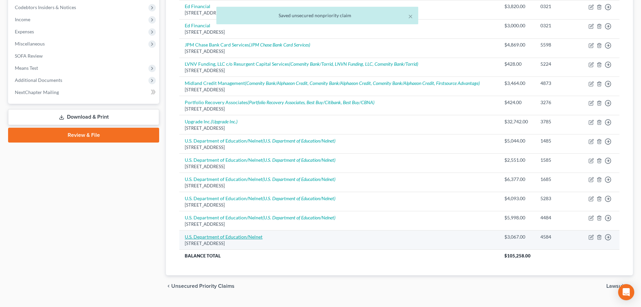
click at [230, 237] on link "U.S. Department of Education/Nelnet" at bounding box center [224, 237] width 78 height 6
select select "30"
select select "17"
select select "0"
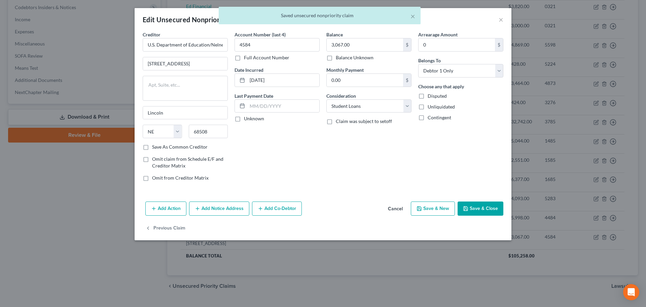
click at [229, 214] on button "Add Notice Address" at bounding box center [219, 208] width 60 height 14
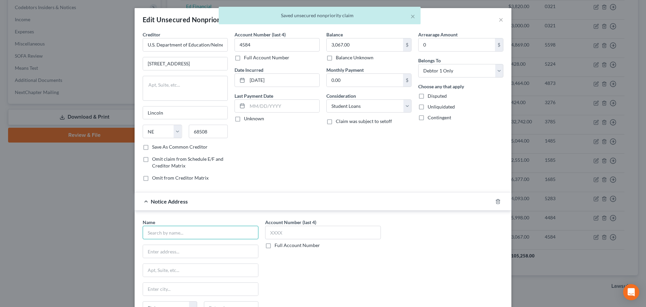
click at [184, 232] on input "text" at bounding box center [201, 232] width 116 height 13
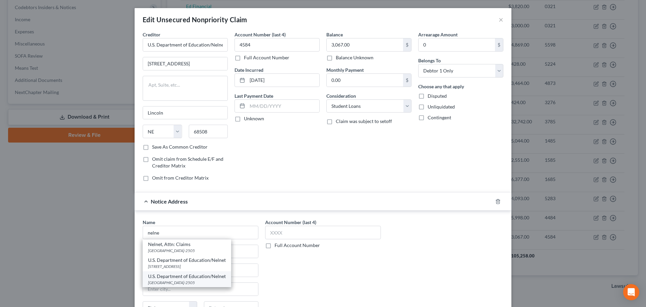
click at [192, 277] on div "U.S. Department of Education/Nelnet" at bounding box center [187, 276] width 78 height 7
type input "U.S. Department of Education/Nelnet"
type input "PO Box 82505"
type input "Lincoln"
select select "30"
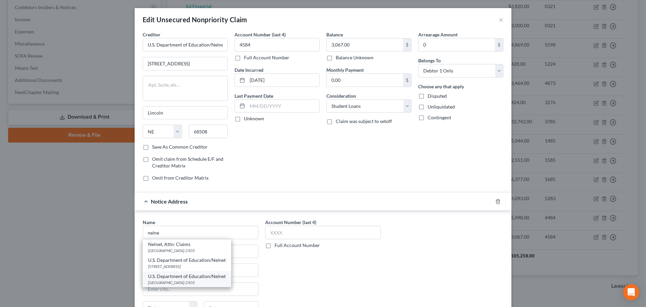
type input "68501-2505"
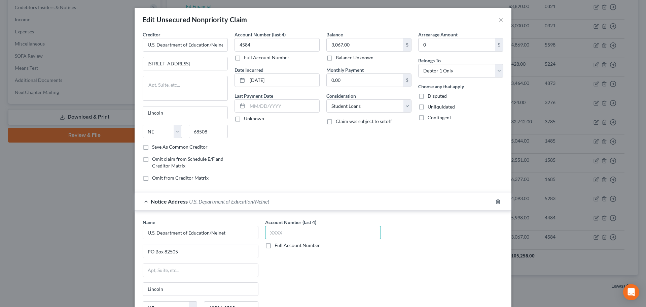
click at [291, 229] on input "text" at bounding box center [323, 232] width 116 height 13
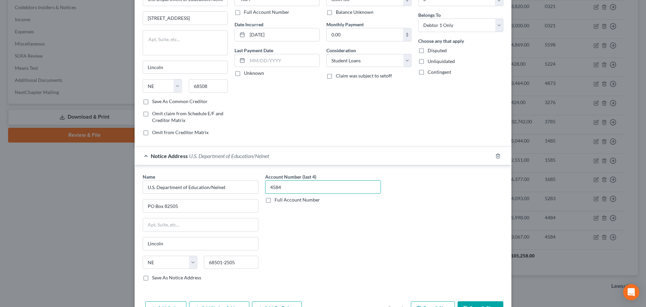
scroll to position [67, 0]
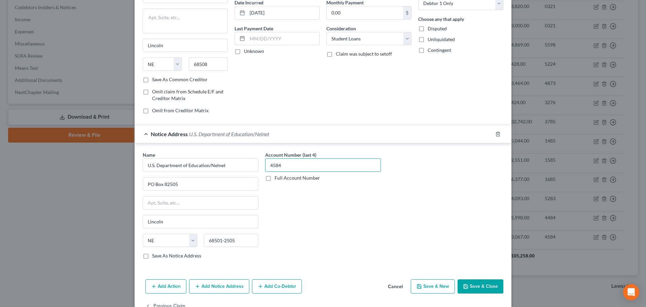
type input "4584"
click at [468, 286] on button "Save & Close" at bounding box center [481, 286] width 46 height 14
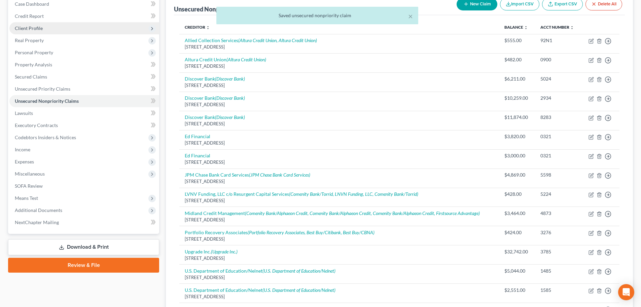
scroll to position [34, 0]
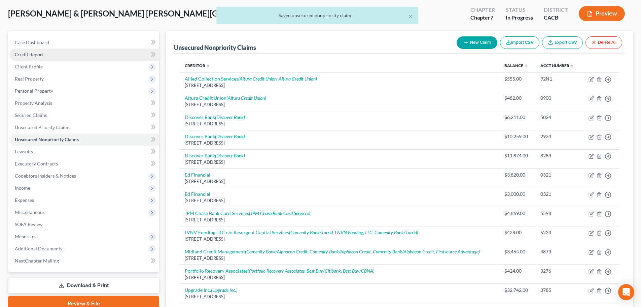
click at [28, 55] on span "Credit Report" at bounding box center [29, 55] width 29 height 6
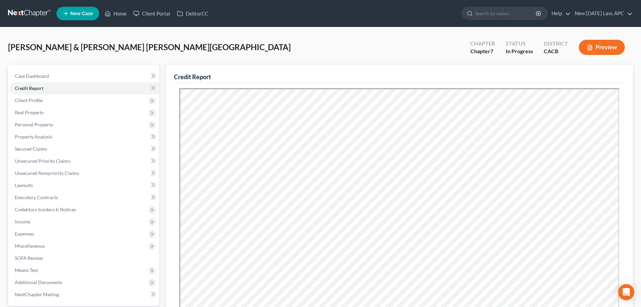
click at [58, 68] on div "Case Dashboard Payments Invoices Payments Payments Credit Report Client Profile…" at bounding box center [83, 185] width 151 height 241
click at [58, 171] on span "Unsecured Nonpriority Claims" at bounding box center [47, 173] width 64 height 6
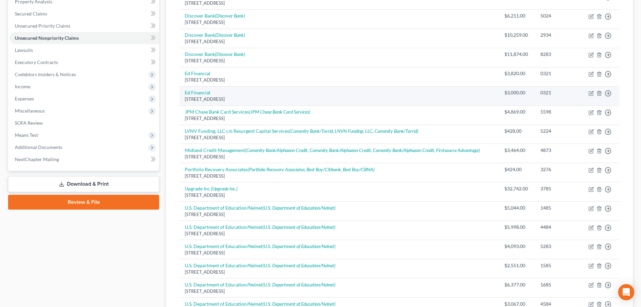
scroll to position [135, 0]
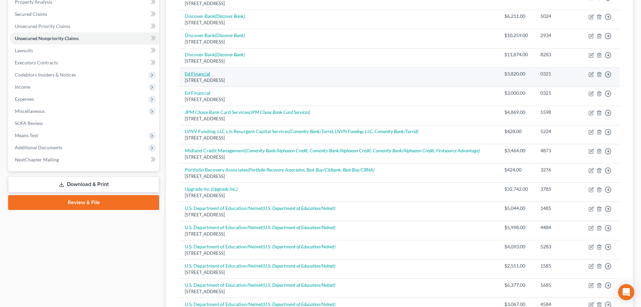
click at [203, 73] on link "Ed Financial" at bounding box center [198, 74] width 26 height 6
select select "44"
select select "17"
select select "1"
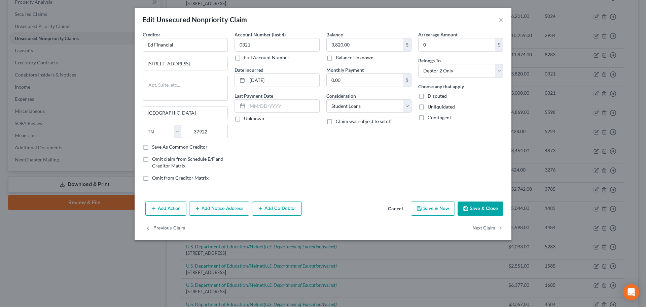
click at [400, 205] on button "Cancel" at bounding box center [396, 208] width 26 height 13
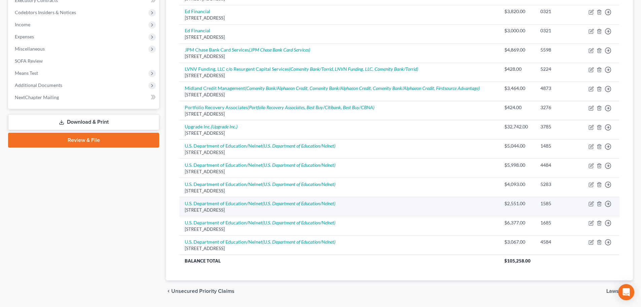
scroll to position [202, 0]
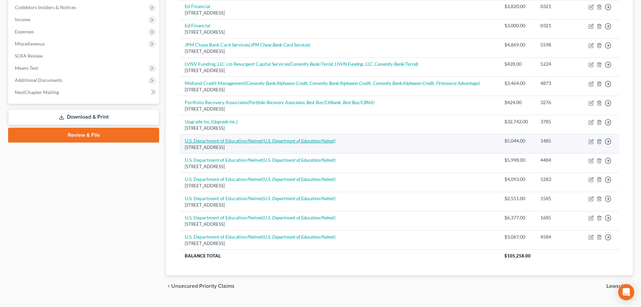
click at [287, 138] on icon "(U.S. Department of Education/Nelnet)" at bounding box center [299, 141] width 73 height 6
select select "30"
select select "17"
select select "0"
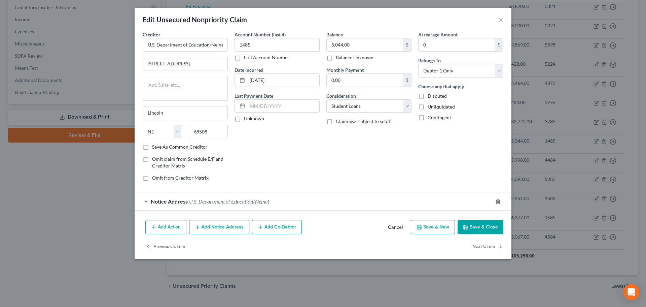
click at [398, 224] on button "Cancel" at bounding box center [396, 227] width 26 height 13
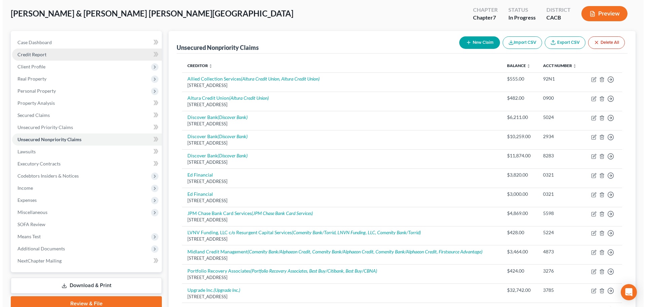
scroll to position [0, 0]
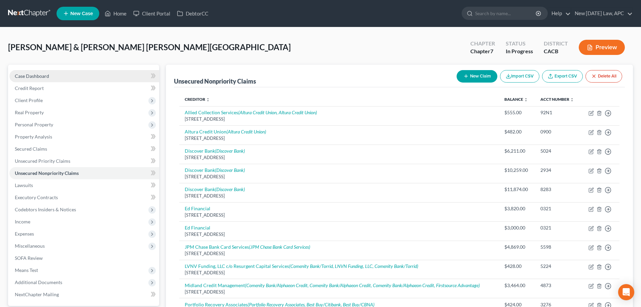
click at [34, 76] on span "Case Dashboard" at bounding box center [32, 76] width 34 height 6
select select "6"
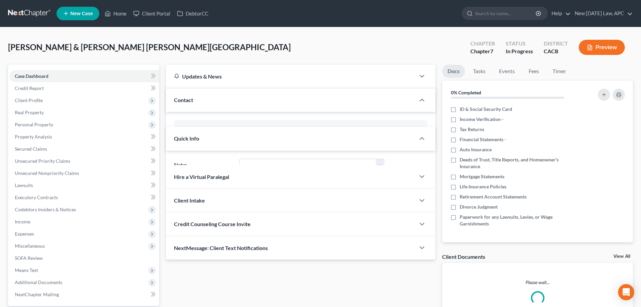
click at [588, 48] on icon "button" at bounding box center [590, 47] width 4 height 5
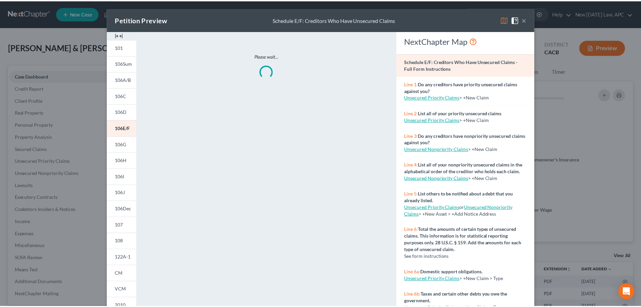
scroll to position [3673, 0]
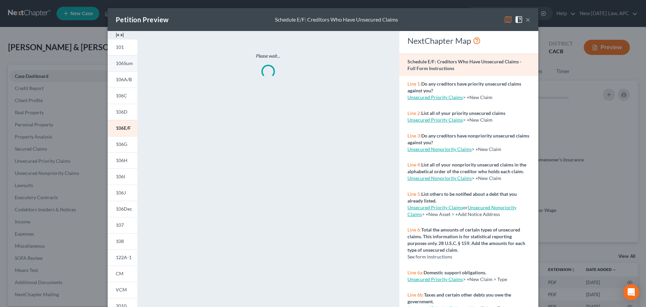
click at [114, 69] on link "106Sum" at bounding box center [123, 63] width 30 height 16
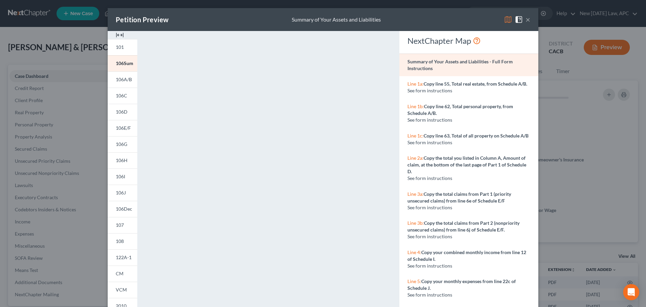
click at [126, 63] on span "106Sum" at bounding box center [125, 63] width 18 height 6
click at [526, 18] on button "×" at bounding box center [528, 19] width 5 height 8
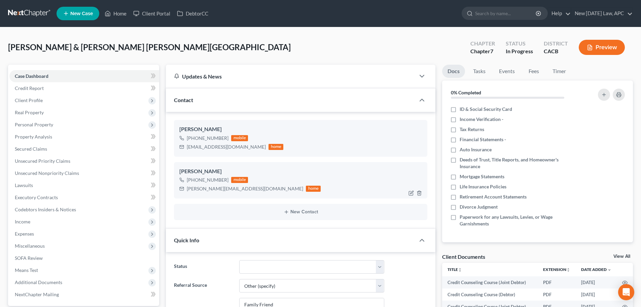
scroll to position [3680, 0]
click at [38, 173] on span "Unsecured Nonpriority Claims" at bounding box center [47, 173] width 64 height 6
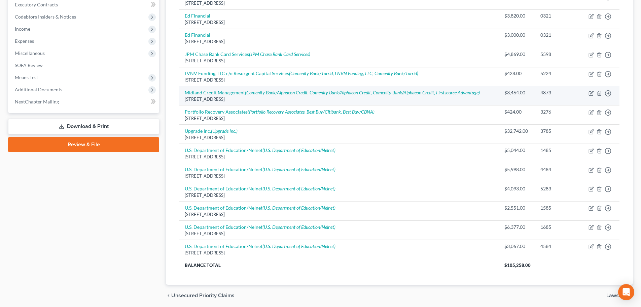
scroll to position [202, 0]
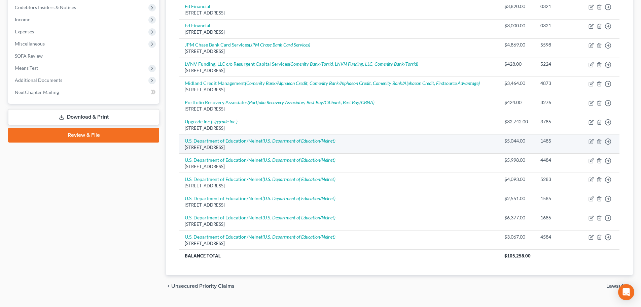
click at [280, 142] on icon "(U.S. Department of Education/Nelnet)" at bounding box center [299, 141] width 73 height 6
select select "30"
select select "17"
select select "0"
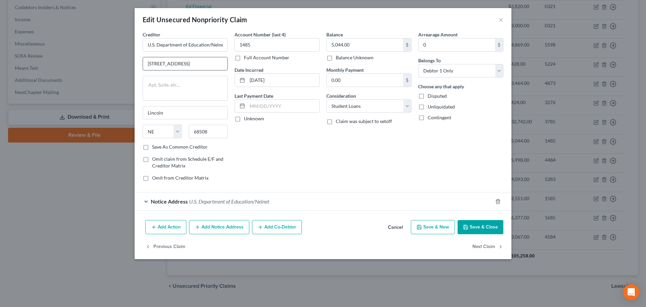
click at [210, 65] on input "121 South 13th St" at bounding box center [185, 63] width 85 height 13
click at [205, 49] on input "U.S. Department of Education/Nelnet" at bounding box center [185, 44] width 85 height 13
click at [193, 72] on div "Creditor * U.S. Department of Education/Nelnet 121 South 13th St Lincoln State …" at bounding box center [185, 87] width 85 height 112
click at [194, 66] on input "121 South 13th St" at bounding box center [185, 63] width 85 height 13
drag, startPoint x: 211, startPoint y: 63, endPoint x: 141, endPoint y: 57, distance: 70.0
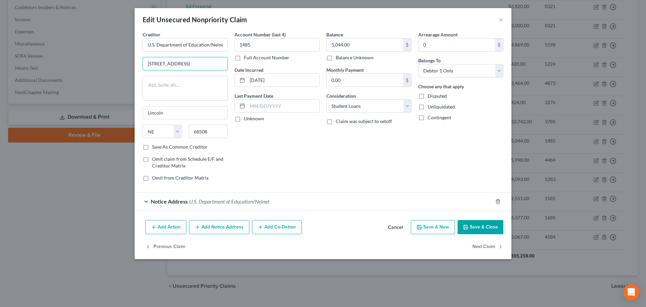
click at [141, 57] on div "Creditor * U.S. Department of Education/Nelnet 121 South 13th St Lincoln State …" at bounding box center [185, 109] width 92 height 156
click at [396, 225] on button "Cancel" at bounding box center [396, 227] width 26 height 13
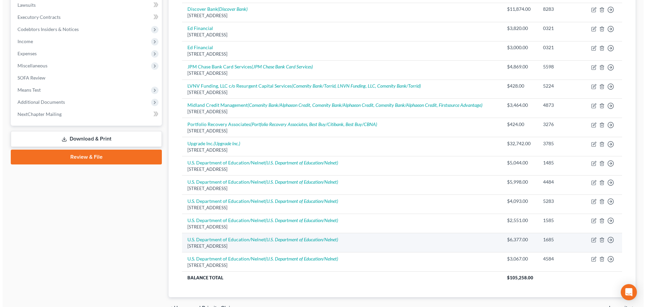
scroll to position [168, 0]
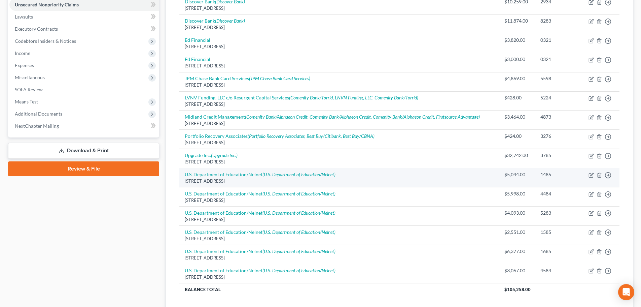
click at [308, 178] on td "U.S. Department of Education/Nelnet (U.S. Department of Education/Nelnet) 121 S…" at bounding box center [339, 177] width 320 height 19
click at [307, 173] on icon "(U.S. Department of Education/Nelnet)" at bounding box center [299, 174] width 73 height 6
select select "30"
select select "17"
select select "0"
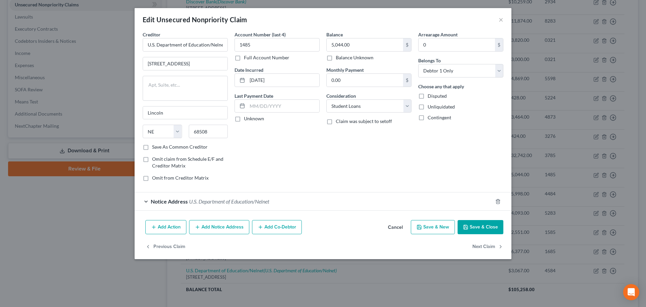
click at [231, 223] on button "Add Notice Address" at bounding box center [219, 227] width 60 height 14
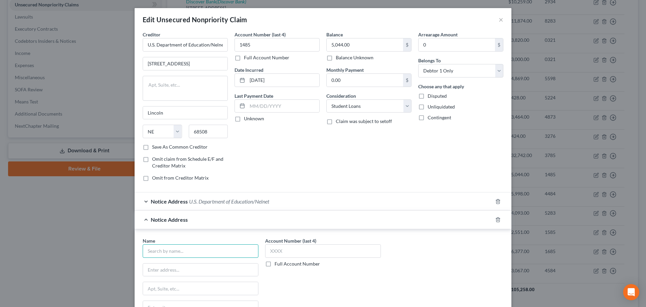
click at [189, 248] on input "text" at bounding box center [201, 250] width 116 height 13
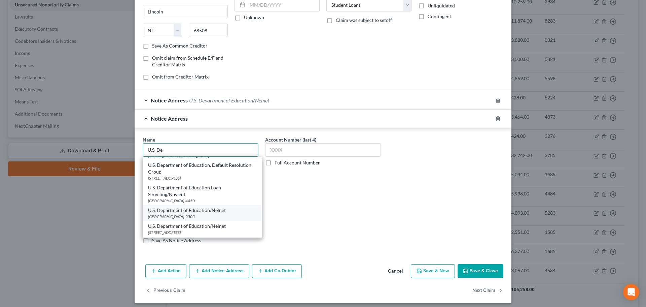
scroll to position [56, 0]
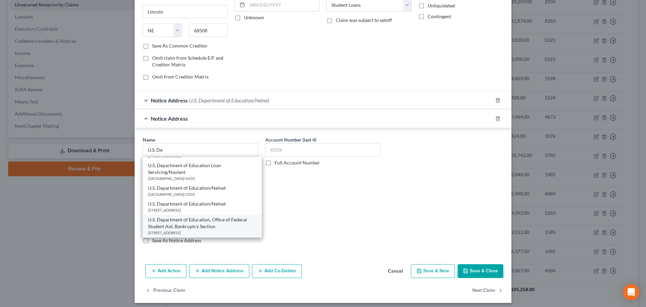
click at [232, 223] on div "U.S. Department of Education, Office of Federal Student Aid, Bankruptcy Section" at bounding box center [202, 222] width 108 height 13
type input "U.S. Department of Education, Office of Federal Student Aid, Bankruptcy Section"
type input "50 United Nations Plaza"
type input "Mail Box 1200"
type input "San Francisco"
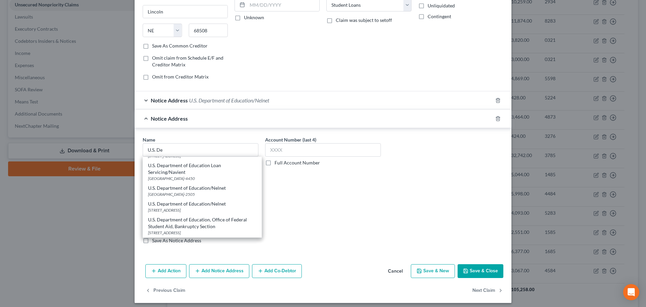
select select "4"
type input "94103"
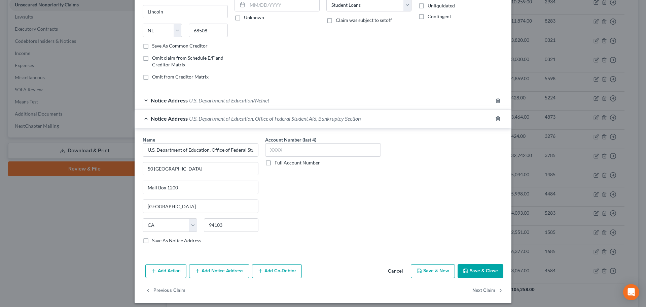
click at [237, 101] on span "U.S. Department of Education/Nelnet" at bounding box center [229, 100] width 80 height 6
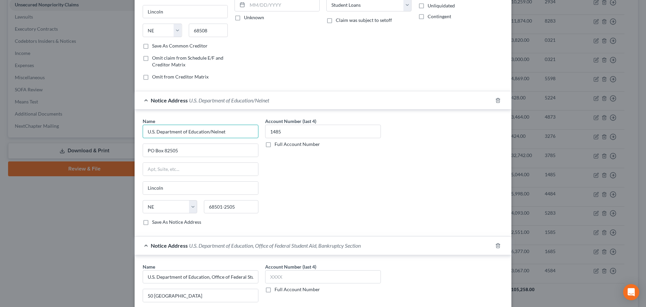
click at [227, 130] on input "U.S. Department of Education/Nelnet" at bounding box center [201, 131] width 116 height 13
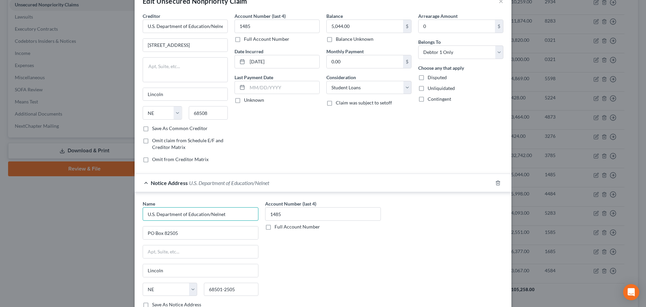
scroll to position [34, 0]
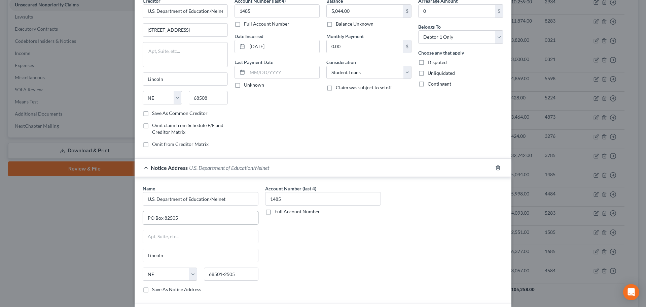
click at [203, 219] on input "PO Box 82505" at bounding box center [200, 217] width 115 height 13
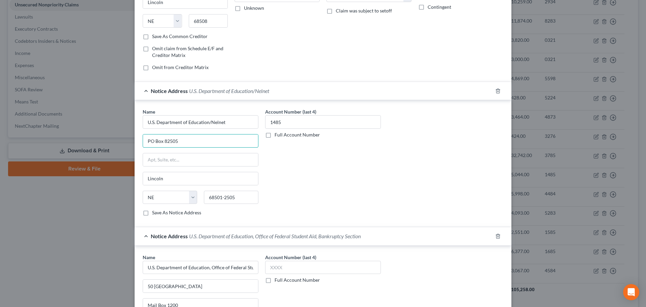
scroll to position [0, 0]
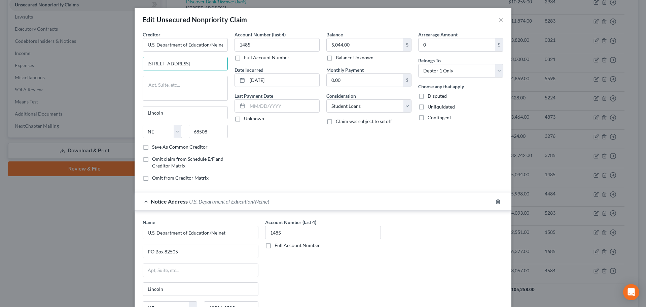
drag, startPoint x: 193, startPoint y: 63, endPoint x: 133, endPoint y: 63, distance: 60.3
click at [135, 63] on div "Creditor * U.S. Department of Education/Nelnet 121 South 13th St Lincoln State …" at bounding box center [323, 260] width 377 height 458
type input "PO Box 82561"
click at [213, 132] on input "68508" at bounding box center [208, 131] width 39 height 13
type input "68501-2561"
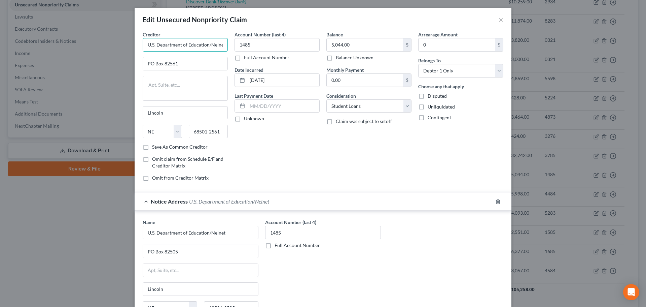
click at [207, 44] on input "U.S. Department of Education/Nelnet" at bounding box center [185, 44] width 85 height 13
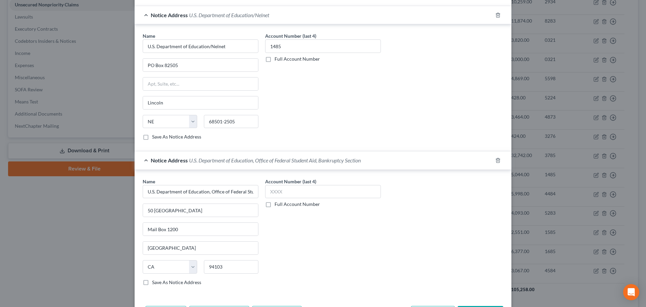
scroll to position [202, 0]
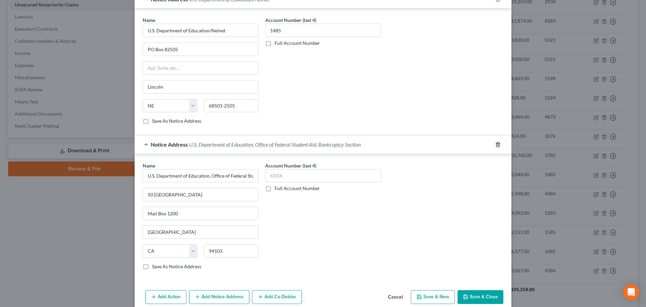
click at [496, 146] on icon "button" at bounding box center [498, 144] width 5 height 5
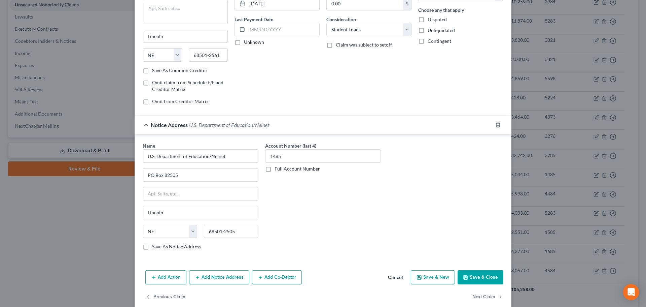
scroll to position [87, 0]
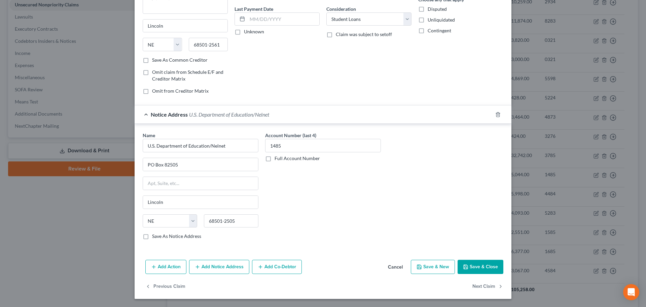
click at [469, 264] on button "Save & Close" at bounding box center [481, 267] width 46 height 14
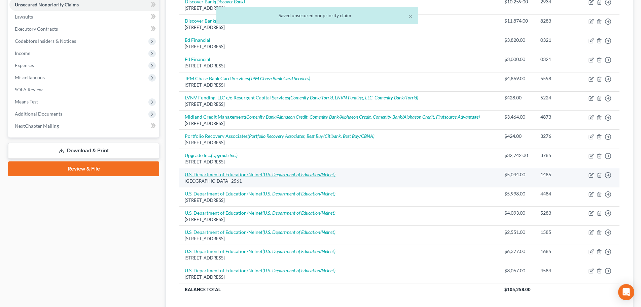
click at [265, 172] on icon "(U.S. Department of Education/Nelnet)" at bounding box center [299, 174] width 73 height 6
select select "30"
select select "17"
select select "0"
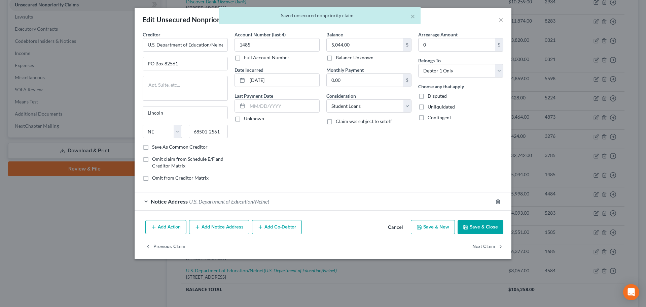
click at [152, 146] on label "Save As Common Creditor" at bounding box center [180, 146] width 56 height 7
click at [155, 146] on input "Save As Common Creditor" at bounding box center [157, 145] width 4 height 4
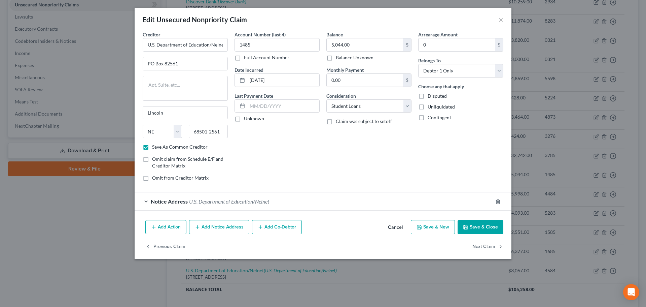
click at [495, 227] on button "Save & Close" at bounding box center [481, 227] width 46 height 14
checkbox input "false"
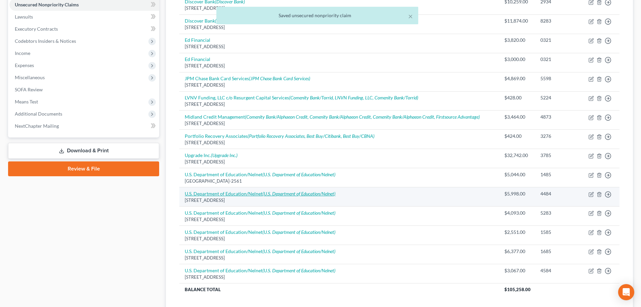
click at [291, 192] on icon "(U.S. Department of Education/Nelnet)" at bounding box center [299, 194] width 73 height 6
select select "30"
select select "17"
select select "0"
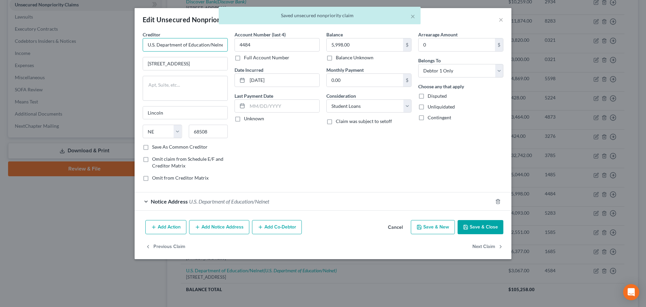
click at [184, 43] on input "U.S. Department of Education/Nelnet" at bounding box center [185, 44] width 85 height 13
click at [157, 45] on input "U.S. Department of Education/Nelnet" at bounding box center [185, 44] width 85 height 13
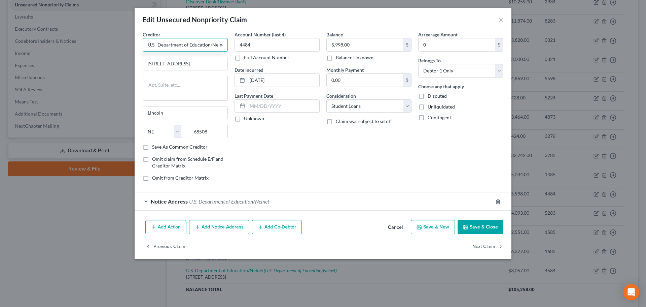
type input "U.S. Department of Education/Nelnet"
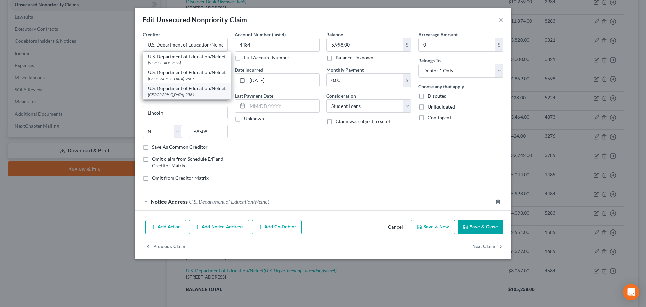
click at [195, 92] on div "U.S. Department of Education/Nelnet" at bounding box center [187, 88] width 78 height 7
type input "PO Box 82561"
type input "68501-2561"
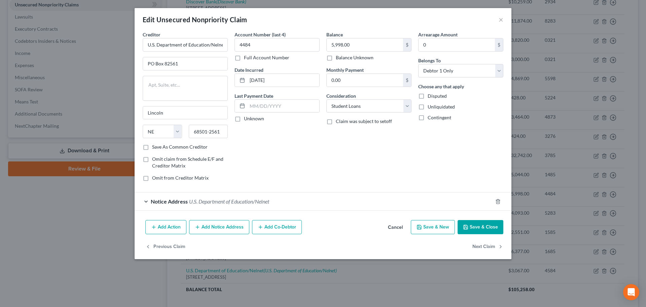
click at [270, 209] on div "Notice Address U.S. Department of Education/Nelnet" at bounding box center [314, 201] width 358 height 18
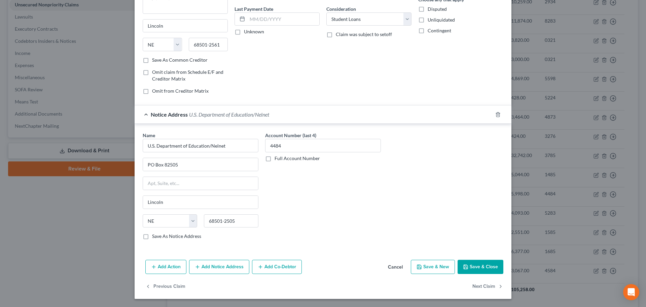
click at [487, 267] on button "Save & Close" at bounding box center [481, 267] width 46 height 14
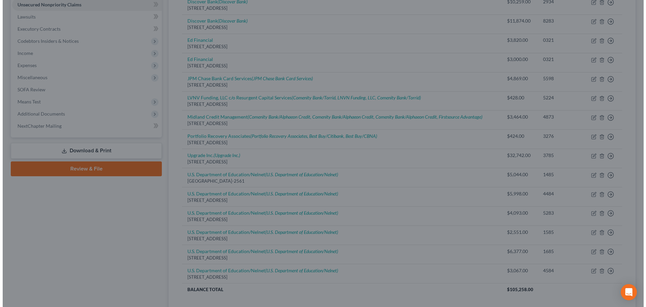
scroll to position [0, 0]
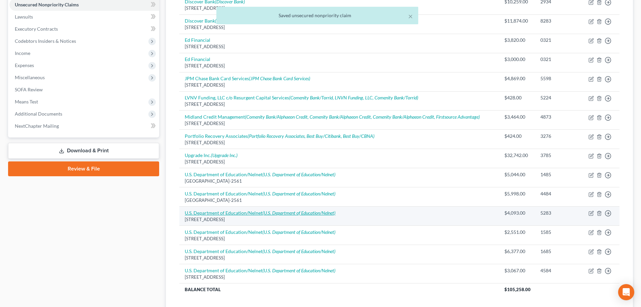
click at [245, 212] on link "U.S. Department of Education/Nelnet (U.S. Department of Education/Nelnet)" at bounding box center [260, 213] width 151 height 6
select select "30"
select select "17"
select select "0"
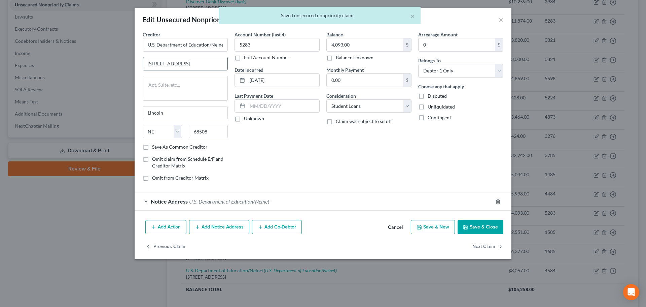
click at [208, 63] on input "121 South 13th St" at bounding box center [185, 63] width 85 height 13
click at [159, 46] on input "U.S. Department of Education/Nelnet" at bounding box center [185, 44] width 85 height 13
type input "U.S. Department of Education/Nelnet"
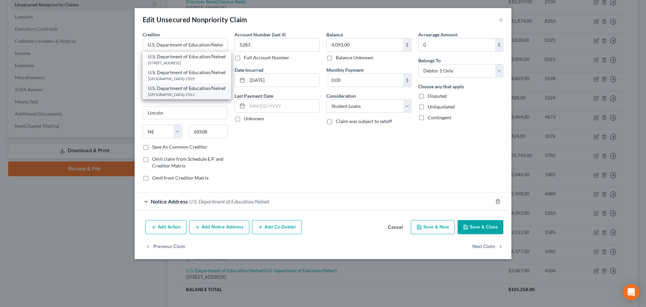
click at [180, 92] on div "U.S. Department of Education/Nelnet" at bounding box center [187, 88] width 78 height 7
type input "PO Box 82561"
type input "68501-2561"
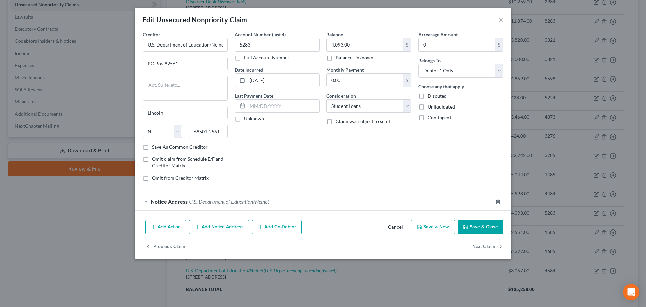
click at [322, 197] on div "Notice Address U.S. Department of Education/Nelnet" at bounding box center [314, 201] width 358 height 18
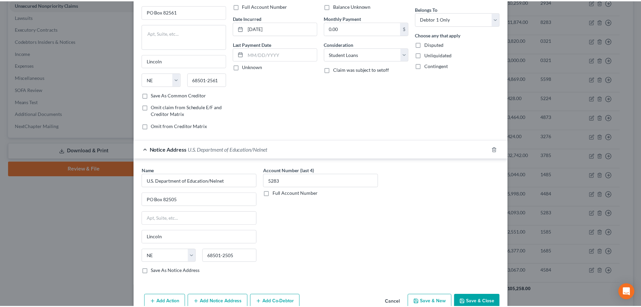
scroll to position [87, 0]
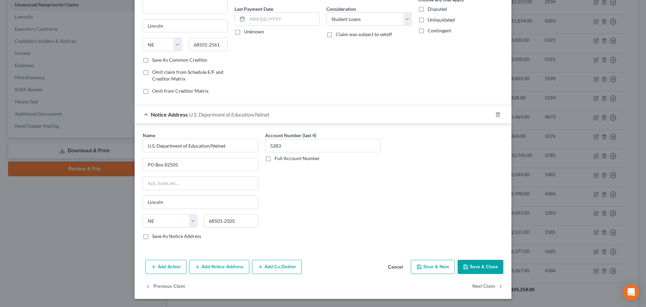
click at [471, 265] on button "Save & Close" at bounding box center [481, 267] width 46 height 14
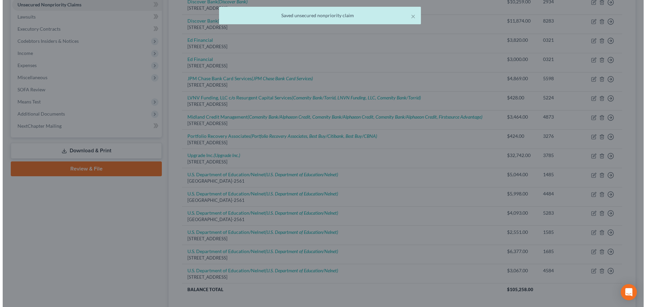
scroll to position [0, 0]
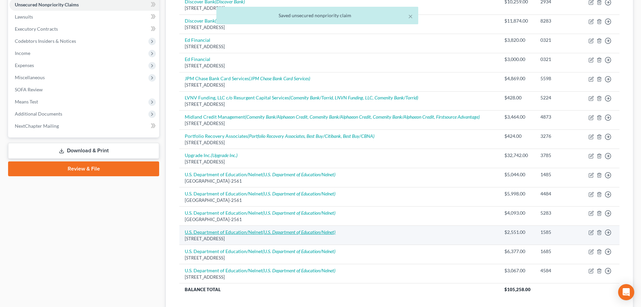
click at [268, 234] on icon "(U.S. Department of Education/Nelnet)" at bounding box center [299, 232] width 73 height 6
select select "30"
select select "17"
select select "0"
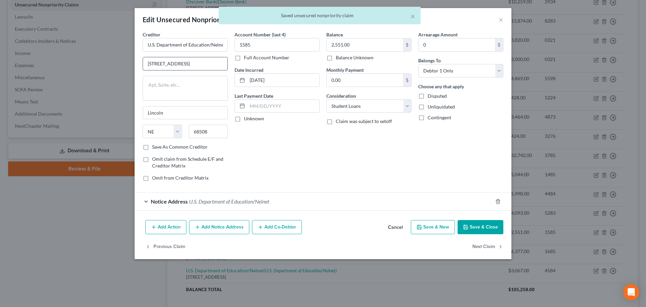
click at [192, 61] on input "121 South 13th St" at bounding box center [185, 63] width 85 height 13
click at [160, 44] on input "U.S. Department of Education/Nelnet" at bounding box center [185, 44] width 85 height 13
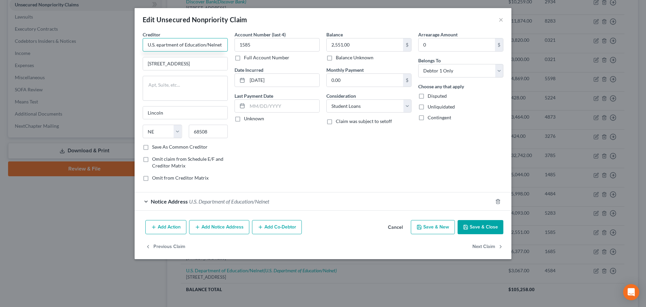
type input "U.S. Department of Education/Nelnet"
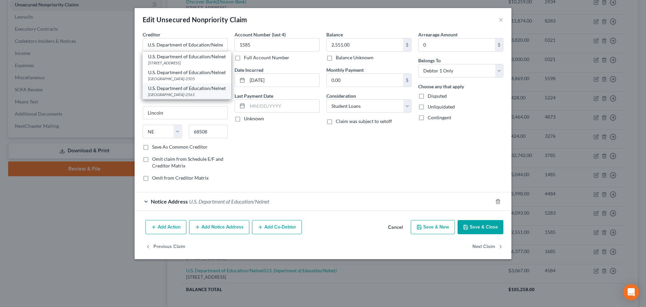
click at [179, 97] on div "[GEOGRAPHIC_DATA]-2561" at bounding box center [187, 95] width 78 height 6
type input "PO Box 82561"
type input "68501-2561"
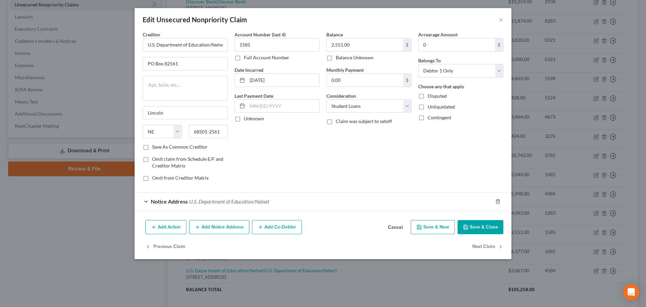
click at [478, 224] on button "Save & Close" at bounding box center [481, 227] width 46 height 14
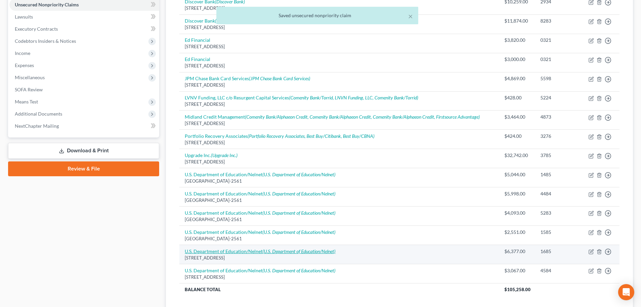
click at [264, 251] on icon "(U.S. Department of Education/Nelnet)" at bounding box center [299, 251] width 73 height 6
select select "30"
select select "17"
select select "0"
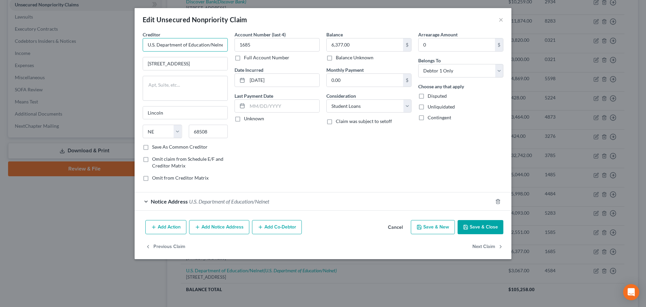
click at [185, 49] on input "U.S. Department of Education/Nelnet" at bounding box center [185, 44] width 85 height 13
click at [159, 44] on input "U.S. Department of Education/Nelnet" at bounding box center [185, 44] width 85 height 13
type input "U.S. Department of Education/Nelnet"
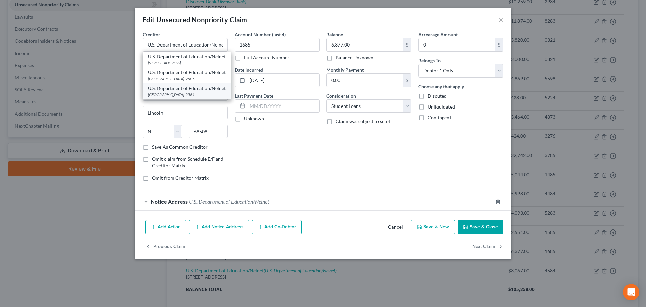
click at [180, 97] on div "[GEOGRAPHIC_DATA]-2561" at bounding box center [187, 95] width 78 height 6
type input "PO Box 82561"
type input "68501-2561"
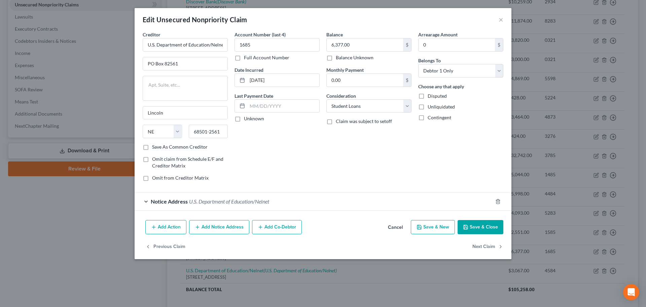
click at [481, 228] on button "Save & Close" at bounding box center [481, 227] width 46 height 14
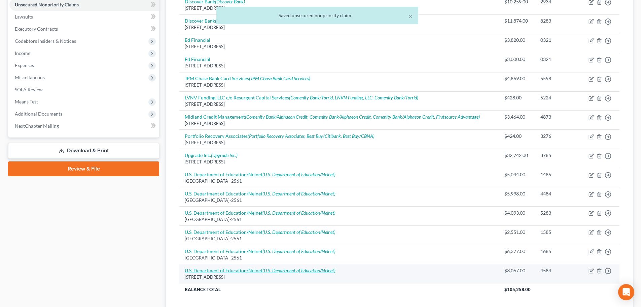
click at [260, 269] on link "U.S. Department of Education/Nelnet (U.S. Department of Education/Nelnet)" at bounding box center [260, 270] width 151 height 6
select select "30"
select select "17"
select select "0"
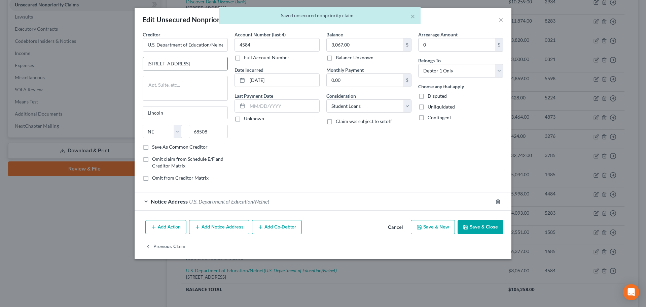
click at [188, 62] on input "121 South 13th St" at bounding box center [185, 63] width 85 height 13
click at [219, 227] on button "Add Notice Address" at bounding box center [219, 227] width 60 height 14
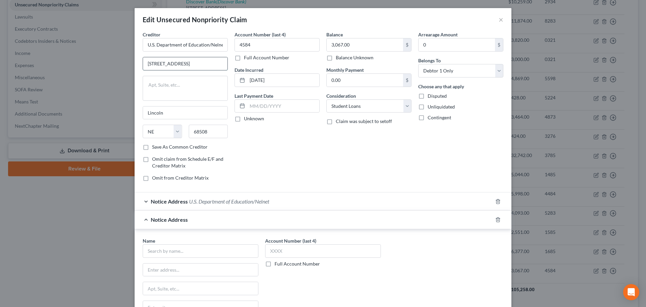
drag, startPoint x: 188, startPoint y: 62, endPoint x: 141, endPoint y: 62, distance: 46.5
click at [143, 62] on input "121 South 13th St" at bounding box center [185, 63] width 85 height 13
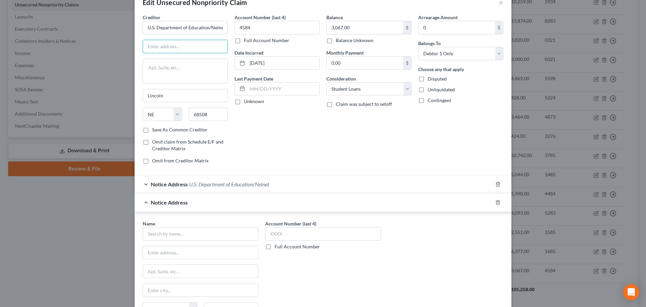
scroll to position [34, 0]
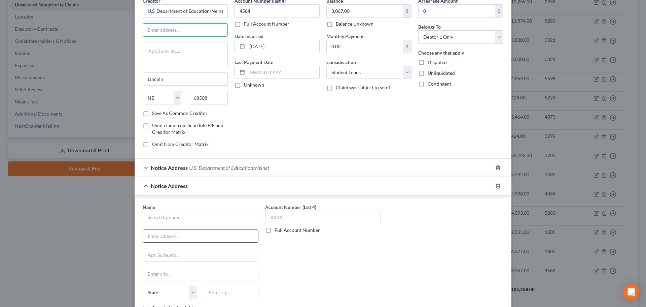
click at [174, 234] on input "text" at bounding box center [200, 236] width 115 height 13
paste input "121 South 13th St"
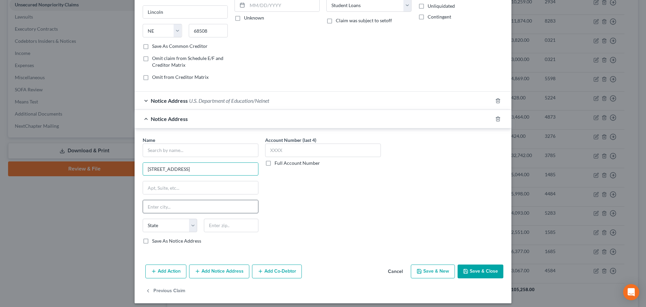
scroll to position [101, 0]
type input "121 South 13th St"
click at [220, 223] on input "text" at bounding box center [231, 224] width 55 height 13
type input "68508"
click at [207, 206] on input "text" at bounding box center [200, 206] width 115 height 13
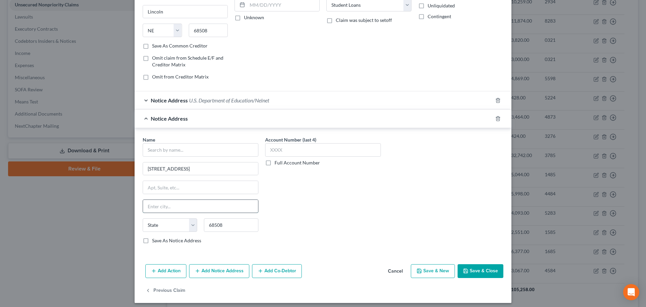
type input "Lincoln"
select select "30"
click at [209, 152] on input "text" at bounding box center [201, 149] width 116 height 13
type input "U.S Department of Education/Nelnet"
click at [288, 155] on input "text" at bounding box center [323, 149] width 116 height 13
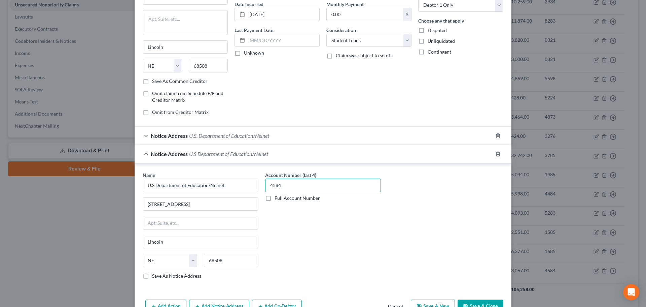
scroll to position [0, 0]
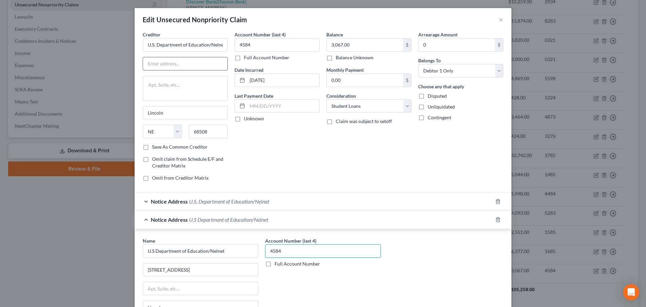
type input "4584"
click at [167, 64] on input "text" at bounding box center [185, 63] width 85 height 13
click at [170, 40] on input "U.S. Department of Education/Nelnet" at bounding box center [185, 44] width 85 height 13
click at [155, 46] on input "U.S. Department of Education/Nelnet" at bounding box center [185, 44] width 85 height 13
type input "U.S. Department of Education/Nelnet"
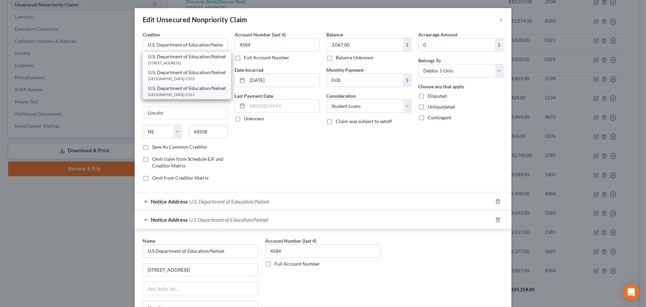
click at [177, 92] on div "U.S. Department of Education/Nelnet" at bounding box center [187, 88] width 78 height 7
type input "PO Box 82561"
type input "68501-2561"
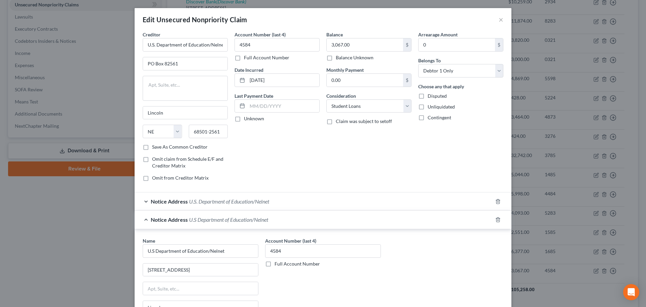
click at [227, 203] on span "U.S. Department of Education/Nelnet" at bounding box center [229, 201] width 80 height 6
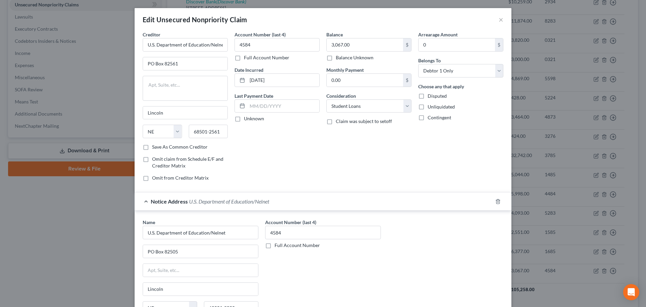
click at [228, 203] on span "U.S. Department of Education/Nelnet" at bounding box center [229, 201] width 80 height 6
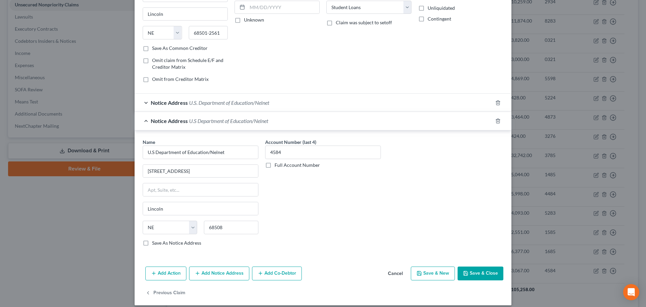
scroll to position [101, 0]
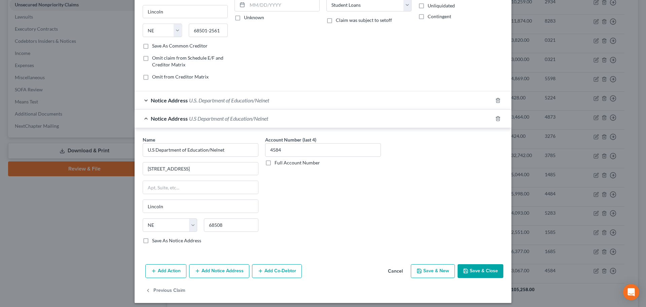
click at [468, 265] on button "Save & Close" at bounding box center [481, 271] width 46 height 14
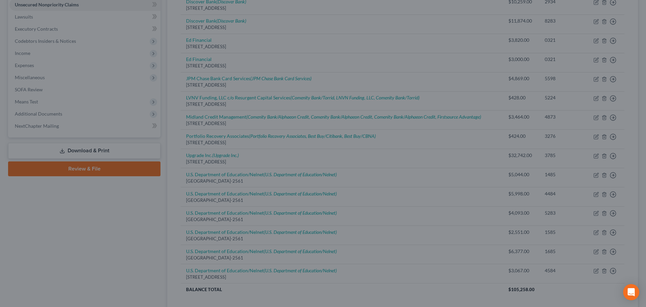
scroll to position [0, 0]
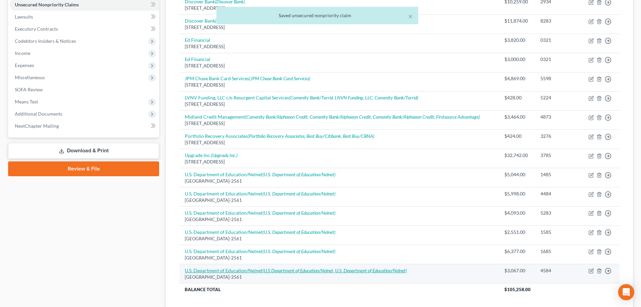
click at [305, 271] on icon "(U.S Department of Education/Nelnet, U.S. Department of Education/Nelnet)" at bounding box center [335, 270] width 144 height 6
select select "30"
select select "17"
select select "0"
select select "30"
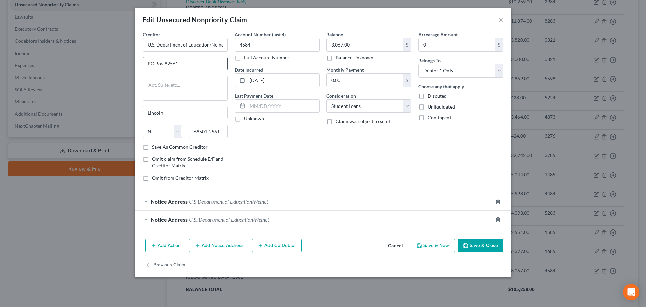
click at [187, 64] on input "PO Box 82561" at bounding box center [185, 63] width 85 height 13
click at [252, 224] on div "Notice Address U.S. Department of Education/Nelnet" at bounding box center [314, 219] width 358 height 18
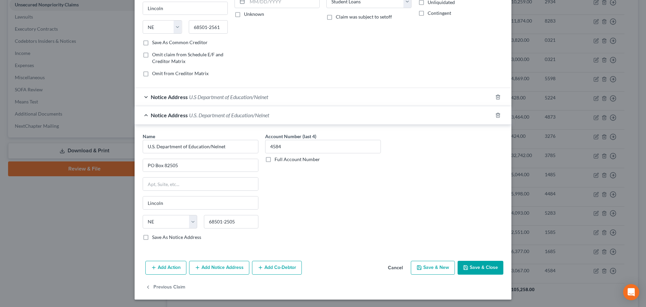
scroll to position [105, 0]
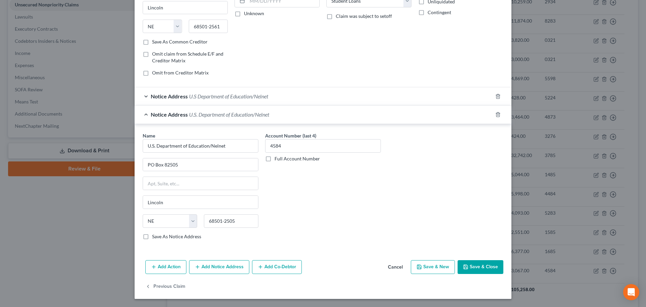
click at [224, 92] on div "Notice Address U.S Department of Education/Nelnet" at bounding box center [314, 96] width 358 height 18
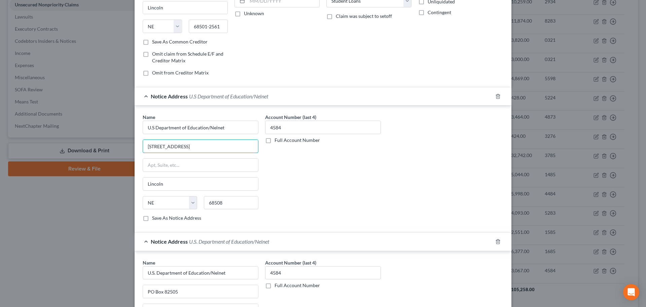
drag, startPoint x: 197, startPoint y: 147, endPoint x: 101, endPoint y: 143, distance: 96.7
click at [101, 143] on div "Edit Unsecured Nonpriority Claim × Creditor * U.S. Department of Education/Neln…" at bounding box center [323, 153] width 646 height 307
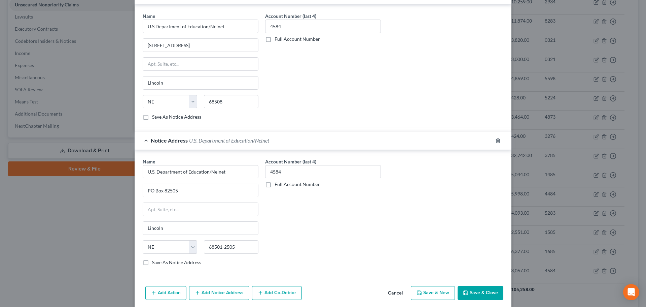
click at [392, 291] on button "Cancel" at bounding box center [396, 293] width 26 height 13
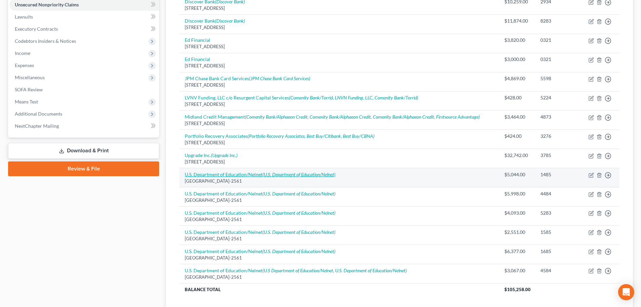
click at [259, 174] on link "U.S. Department of Education/Nelnet (U.S. Department of Education/Nelnet)" at bounding box center [260, 174] width 151 height 6
select select "30"
select select "17"
select select "0"
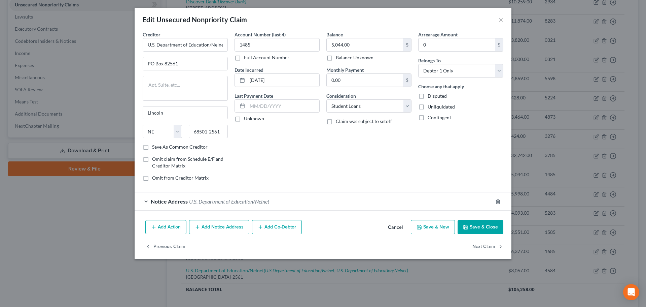
click at [213, 227] on button "Add Notice Address" at bounding box center [219, 227] width 60 height 14
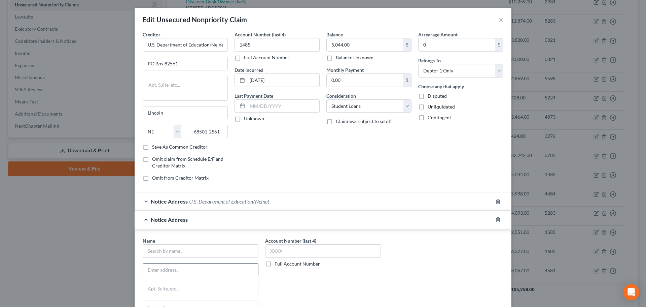
click at [163, 270] on input "text" at bounding box center [200, 269] width 115 height 13
paste input "121 South 13th St"
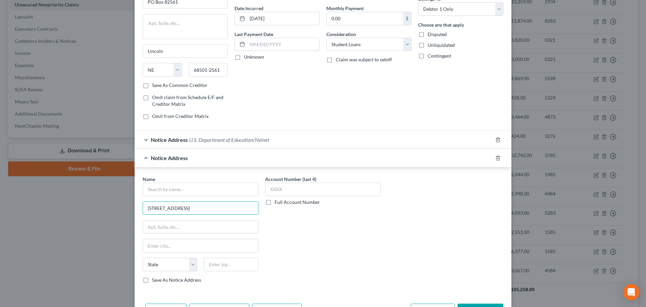
scroll to position [67, 0]
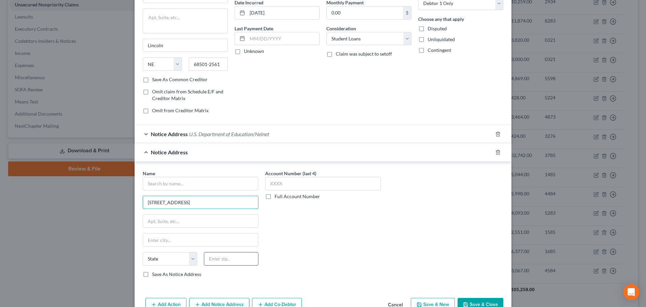
type input "121 South 13th St"
drag, startPoint x: 221, startPoint y: 259, endPoint x: 216, endPoint y: 251, distance: 10.3
click at [221, 259] on input "text" at bounding box center [231, 258] width 55 height 13
type input "68508"
click at [193, 187] on input "text" at bounding box center [201, 183] width 116 height 13
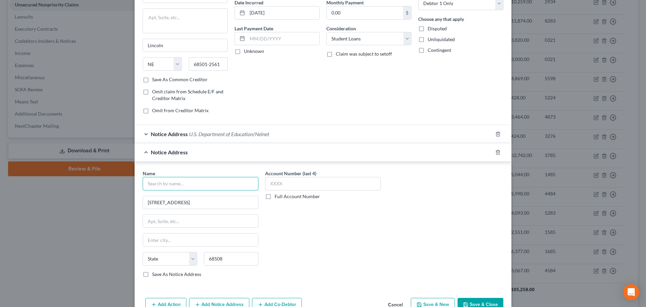
type input "Lincoln"
select select "30"
type input "U.S Department of Education/Nelnet"
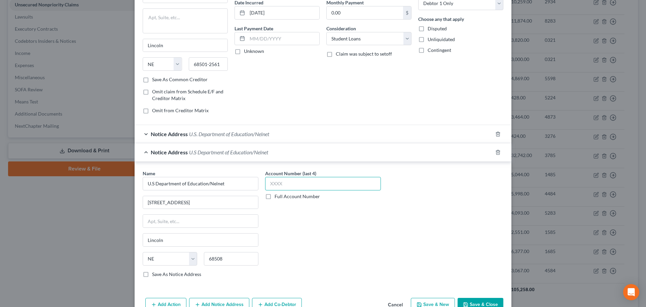
click at [276, 181] on input "text" at bounding box center [323, 183] width 116 height 13
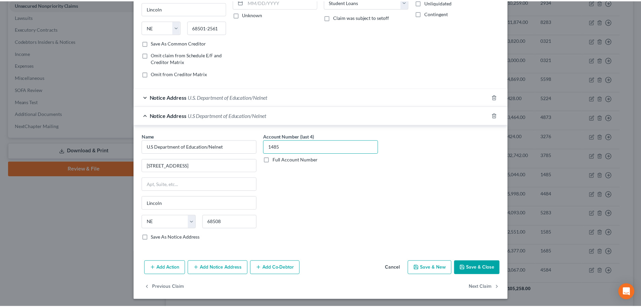
scroll to position [105, 0]
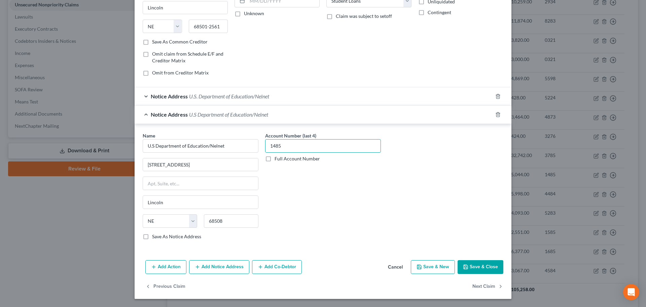
type input "1485"
click at [471, 264] on button "Save & Close" at bounding box center [481, 267] width 46 height 14
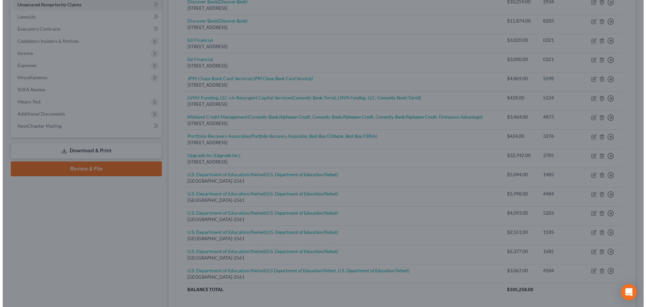
scroll to position [0, 0]
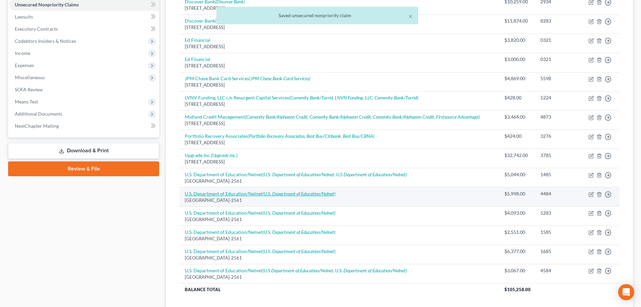
click at [323, 196] on icon "(U.S. Department of Education/Nelnet)" at bounding box center [299, 194] width 73 height 6
select select "30"
select select "17"
select select "0"
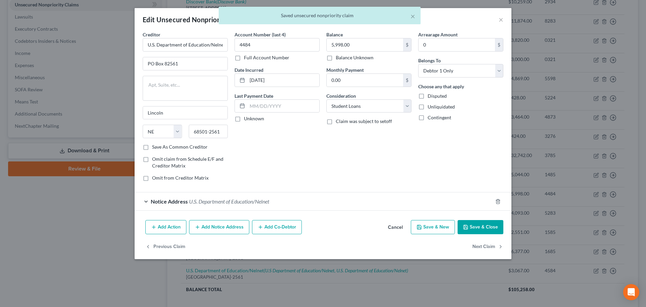
click at [213, 227] on button "Add Notice Address" at bounding box center [219, 227] width 60 height 14
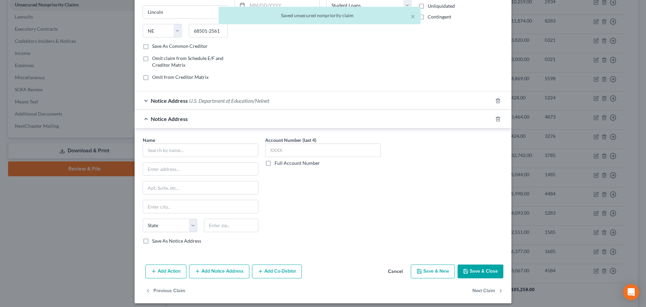
scroll to position [101, 0]
click at [186, 173] on input "text" at bounding box center [200, 168] width 115 height 13
paste input "121 South 13th St"
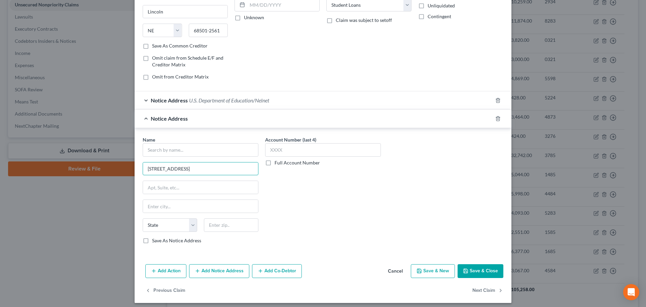
type input "121 South 13th St"
click at [250, 232] on div "State AL AK AR AZ CA CO CT DE DC FL GA GU HI ID IL IN IA KS KY LA ME MD MA MI M…" at bounding box center [200, 227] width 123 height 19
click at [244, 231] on input "text" at bounding box center [231, 224] width 55 height 13
type input "68508"
click at [178, 142] on div "Name *" at bounding box center [201, 146] width 116 height 21
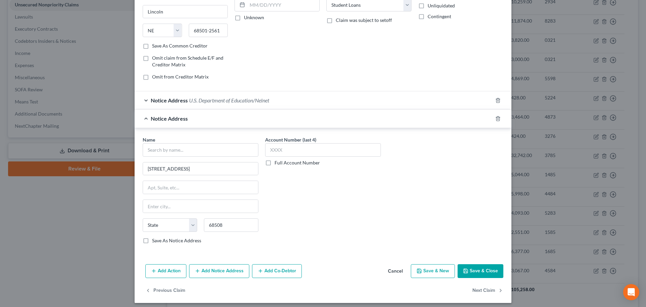
type input "Lincoln"
click at [180, 148] on input "text" at bounding box center [201, 149] width 116 height 13
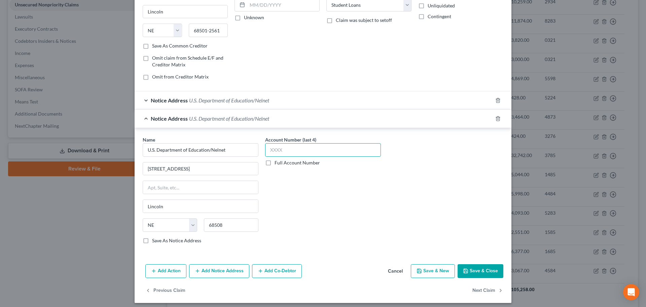
click at [281, 155] on input "text" at bounding box center [323, 149] width 116 height 13
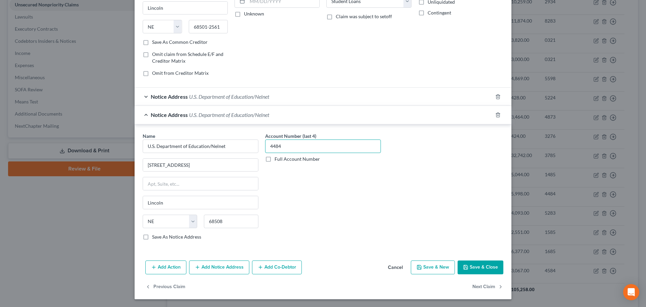
scroll to position [105, 0]
click at [330, 90] on div "Notice Address U.S. Department of Education/Nelnet" at bounding box center [314, 96] width 358 height 18
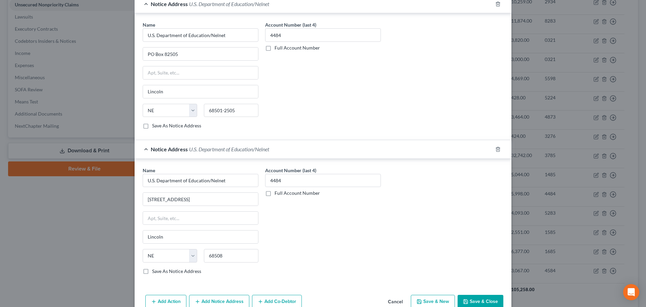
scroll to position [206, 0]
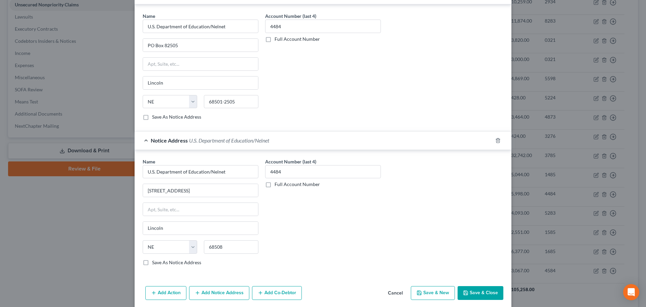
click at [473, 296] on button "Save & Close" at bounding box center [481, 293] width 46 height 14
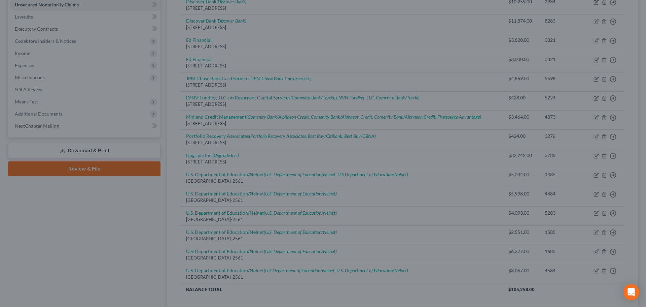
scroll to position [0, 0]
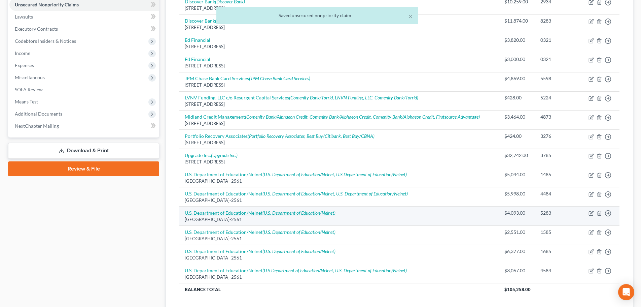
click at [323, 213] on icon "(U.S. Department of Education/Nelnet)" at bounding box center [299, 213] width 73 height 6
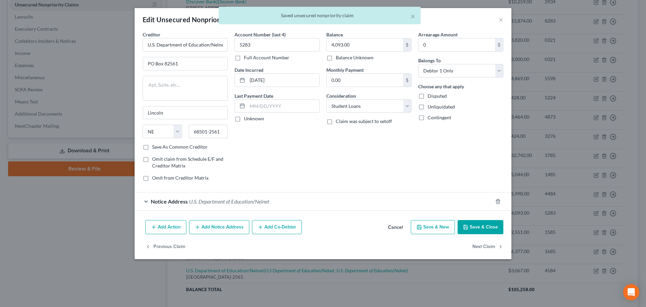
click at [231, 226] on button "Add Notice Address" at bounding box center [219, 227] width 60 height 14
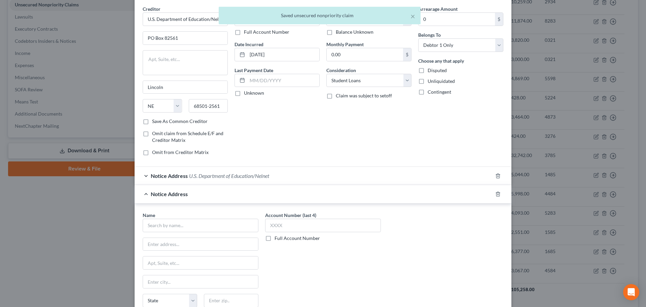
scroll to position [67, 0]
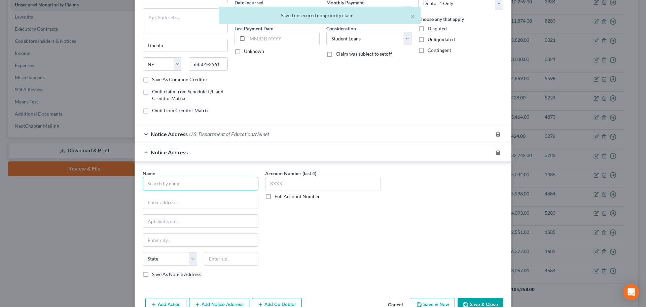
click at [172, 182] on input "text" at bounding box center [201, 183] width 116 height 13
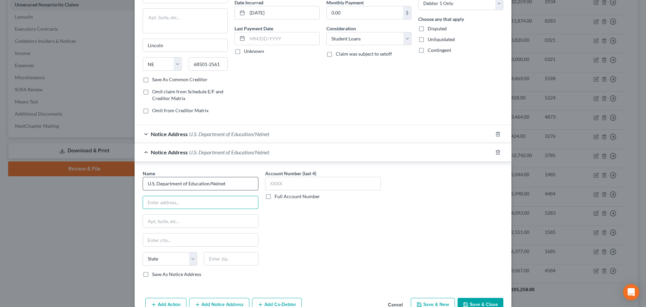
paste input "121 South 13th St"
click at [213, 257] on input "text" at bounding box center [231, 258] width 55 height 13
drag, startPoint x: 146, startPoint y: 236, endPoint x: 153, endPoint y: 237, distance: 6.5
click at [146, 236] on input "text" at bounding box center [200, 239] width 115 height 13
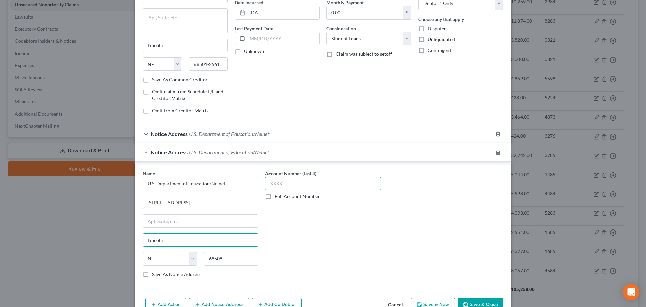
click at [307, 182] on input "text" at bounding box center [323, 183] width 116 height 13
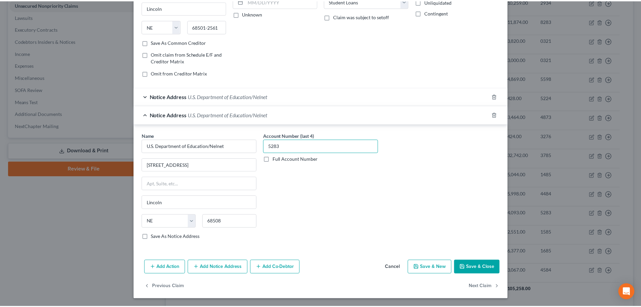
scroll to position [105, 0]
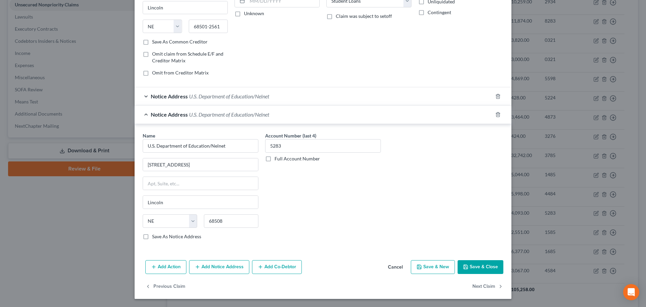
click at [483, 266] on button "Save & Close" at bounding box center [481, 267] width 46 height 14
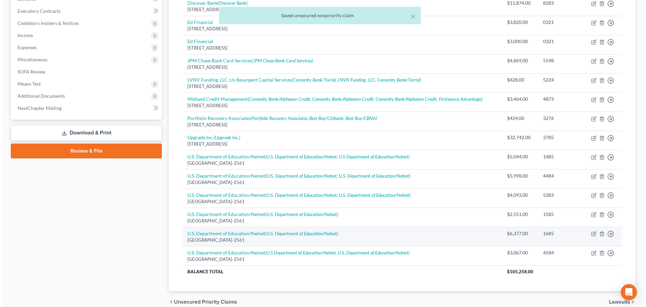
scroll to position [202, 0]
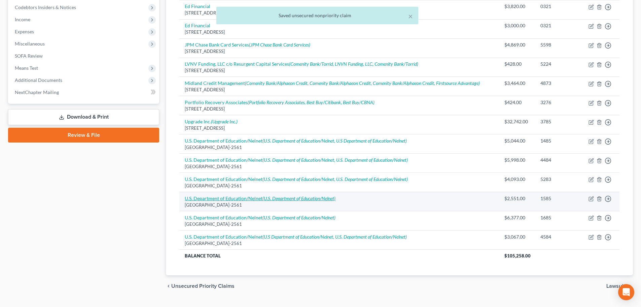
click at [318, 196] on icon "(U.S. Department of Education/Nelnet)" at bounding box center [299, 198] width 73 height 6
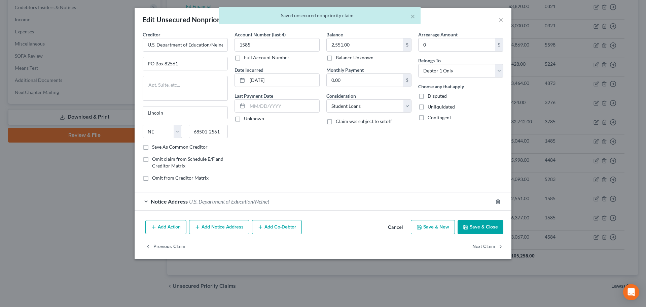
click at [228, 223] on button "Add Notice Address" at bounding box center [219, 227] width 60 height 14
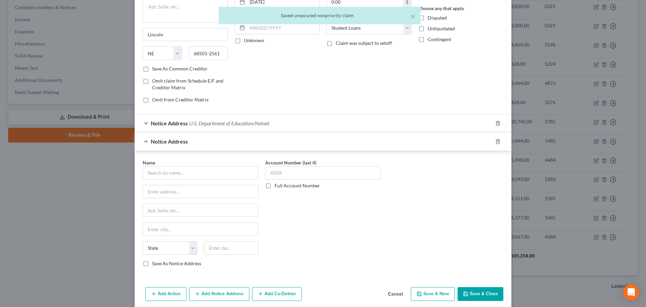
scroll to position [101, 0]
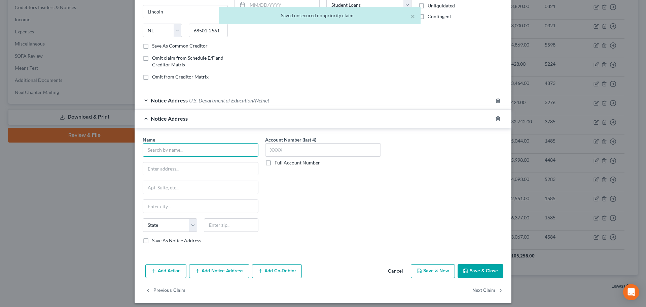
click at [193, 154] on input "text" at bounding box center [201, 149] width 116 height 13
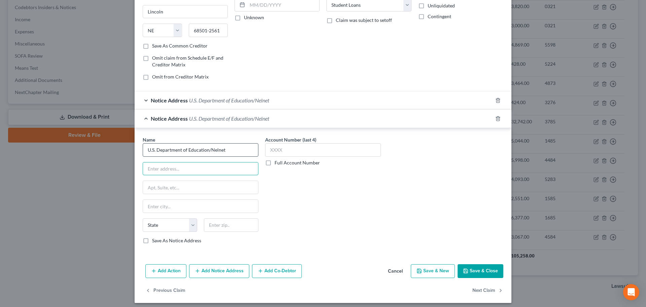
paste input "121 South 13th St"
click at [192, 203] on input "text" at bounding box center [200, 206] width 115 height 13
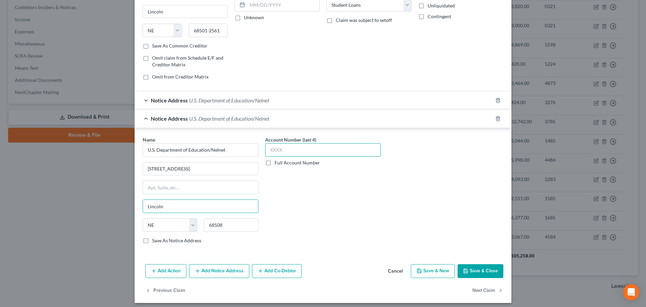
click at [278, 152] on input "text" at bounding box center [323, 149] width 116 height 13
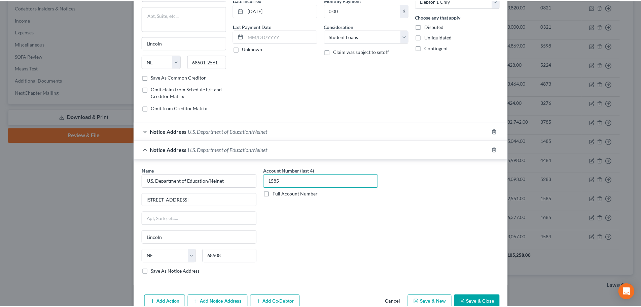
scroll to position [105, 0]
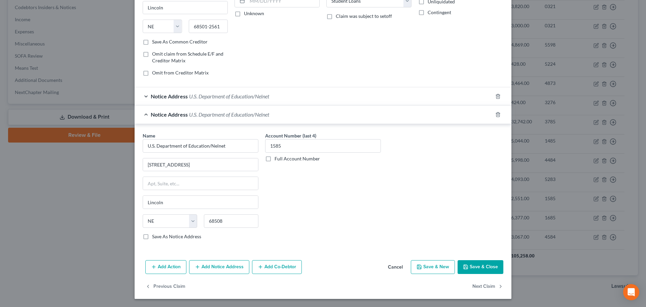
click at [475, 264] on button "Save & Close" at bounding box center [481, 267] width 46 height 14
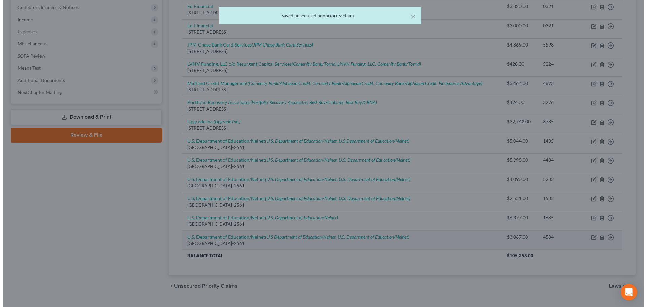
scroll to position [0, 0]
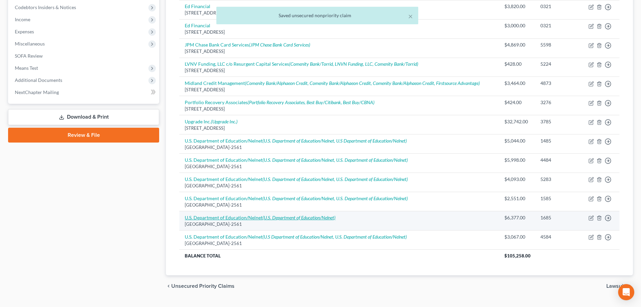
click at [310, 217] on icon "(U.S. Department of Education/Nelnet)" at bounding box center [299, 217] width 73 height 6
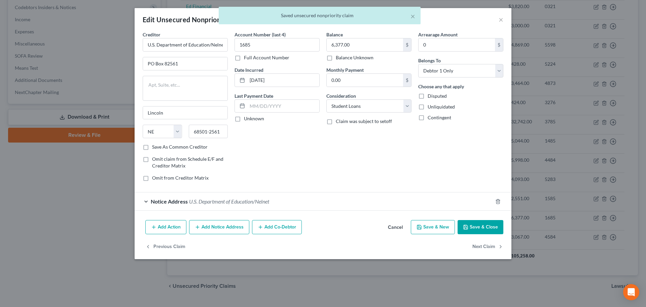
click at [237, 228] on button "Add Notice Address" at bounding box center [219, 227] width 60 height 14
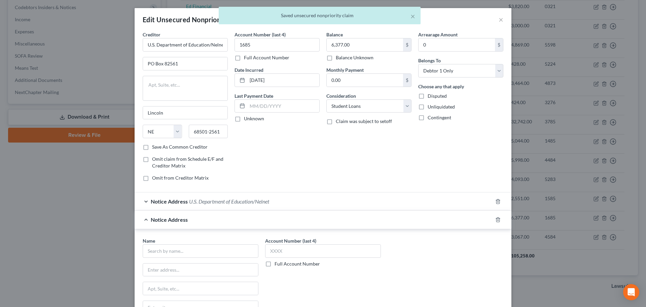
click at [175, 243] on div "Name *" at bounding box center [201, 247] width 116 height 21
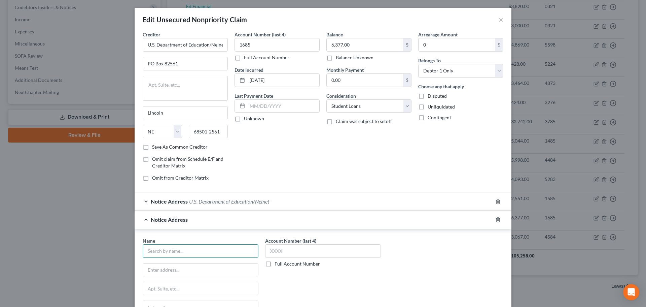
click at [176, 247] on input "text" at bounding box center [201, 250] width 116 height 13
paste input "121 South 13th St"
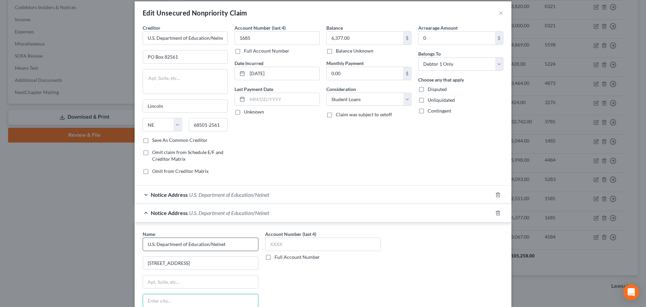
scroll to position [105, 0]
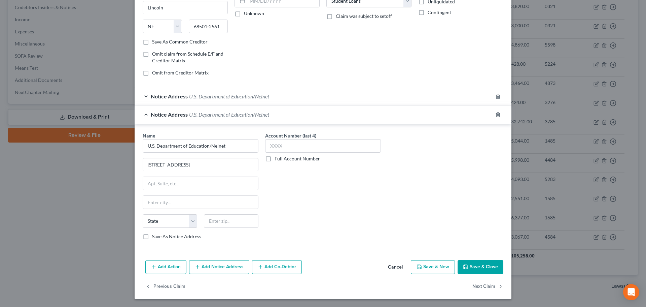
click at [213, 229] on div "State AL AK AR AZ CA CO CT DE DC FL GA GU HI ID IL IN IA KS KY LA ME MD MA MI M…" at bounding box center [200, 223] width 123 height 19
click at [213, 224] on input "text" at bounding box center [231, 220] width 55 height 13
click at [300, 140] on input "text" at bounding box center [323, 145] width 116 height 13
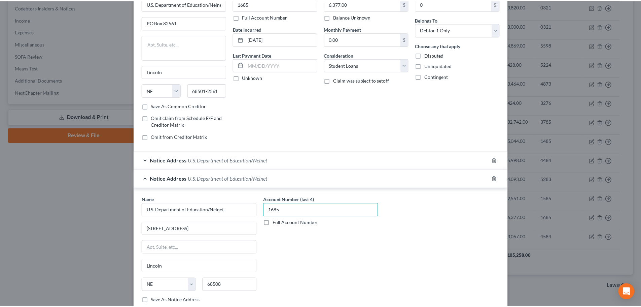
scroll to position [71, 0]
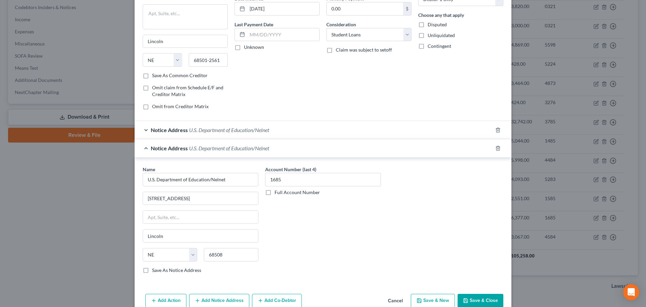
click at [476, 301] on button "Save & Close" at bounding box center [481, 301] width 46 height 14
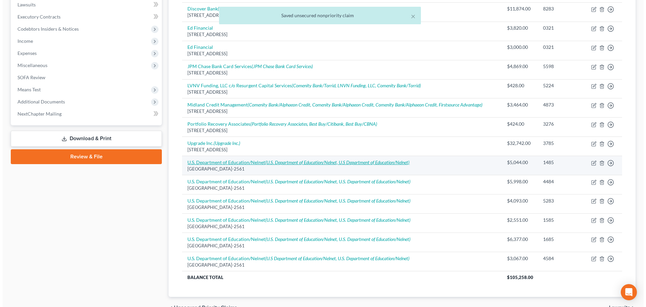
scroll to position [168, 0]
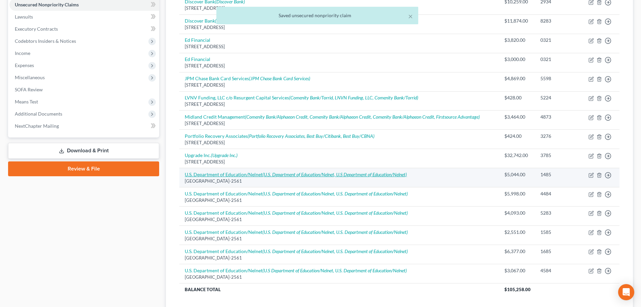
click at [369, 172] on icon "(U.S. Department of Education/Nelnet, U.S Department of Education/Nelnet)" at bounding box center [335, 174] width 144 height 6
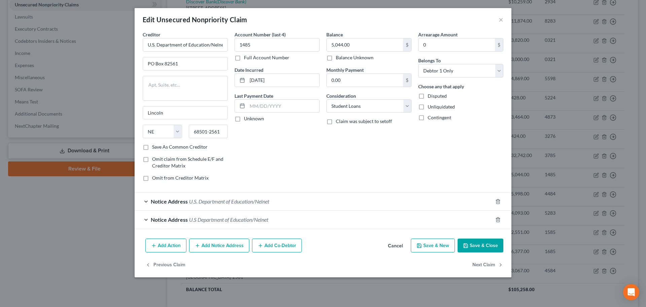
click at [257, 203] on span "U.S. Department of Education/Nelnet" at bounding box center [229, 201] width 80 height 6
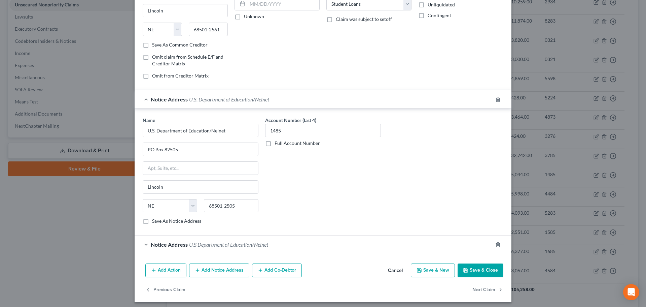
scroll to position [105, 0]
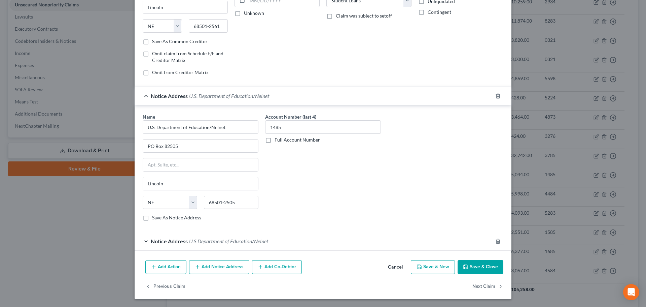
click at [474, 264] on button "Save & Close" at bounding box center [481, 267] width 46 height 14
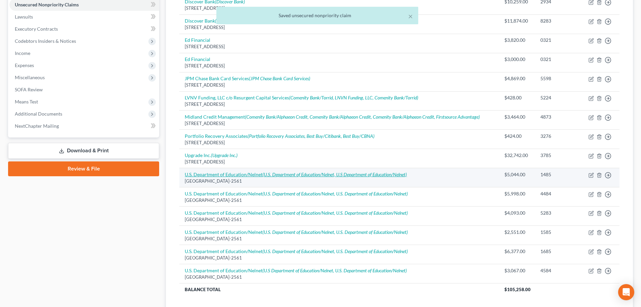
click at [274, 172] on icon "(U.S. Department of Education/Nelnet, U.S Department of Education/Nelnet)" at bounding box center [335, 174] width 144 height 6
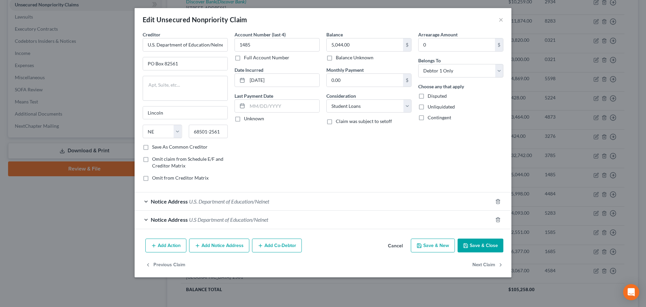
click at [490, 244] on button "Save & Close" at bounding box center [481, 245] width 46 height 14
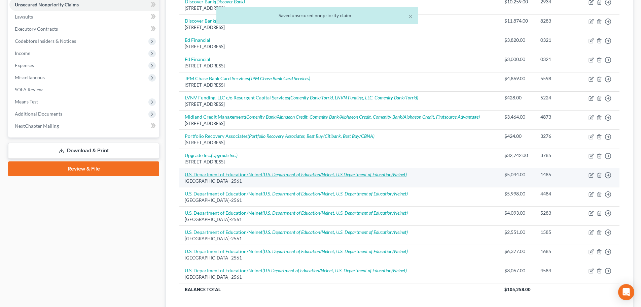
click at [371, 174] on icon "(U.S. Department of Education/Nelnet, U.S Department of Education/Nelnet)" at bounding box center [335, 174] width 144 height 6
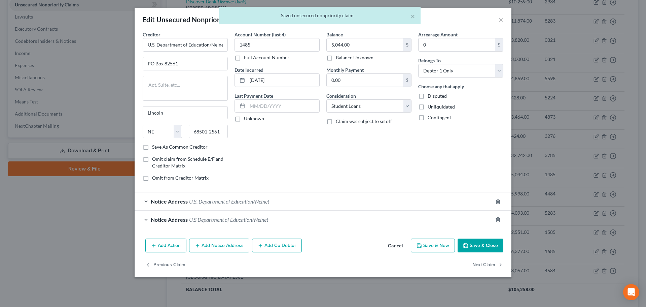
click at [219, 243] on button "Add Notice Address" at bounding box center [219, 245] width 60 height 14
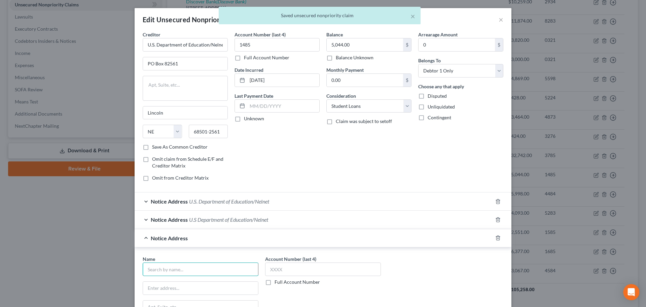
click at [199, 263] on input "text" at bounding box center [201, 268] width 116 height 13
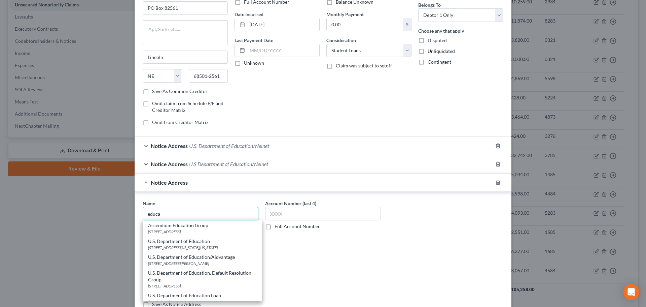
scroll to position [67, 0]
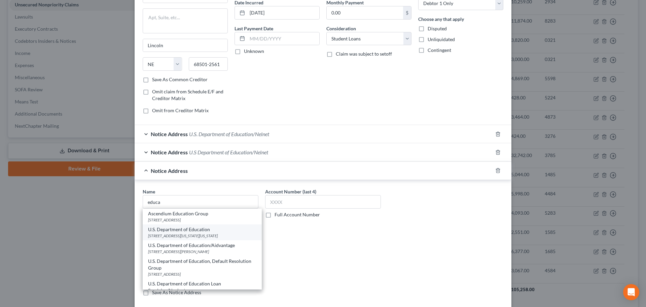
click at [207, 235] on div "400 Maryland Avenue, SW, Washington, DC 20202" at bounding box center [202, 236] width 108 height 6
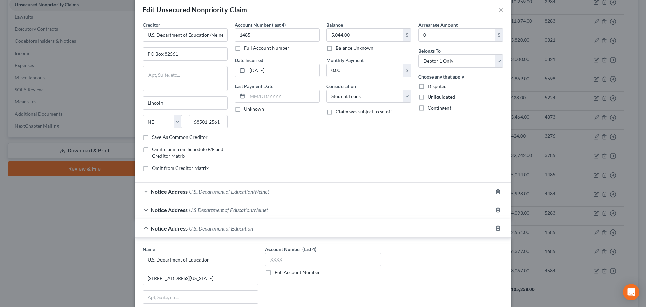
scroll to position [0, 0]
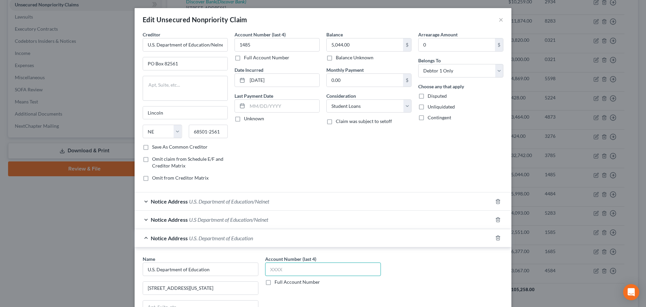
click at [313, 264] on input "text" at bounding box center [323, 268] width 116 height 13
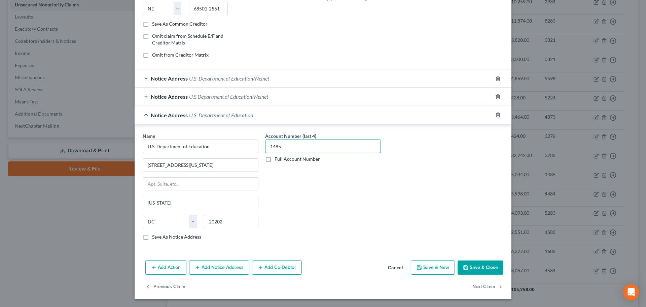
scroll to position [123, 0]
click at [472, 265] on button "Save & Close" at bounding box center [481, 267] width 46 height 14
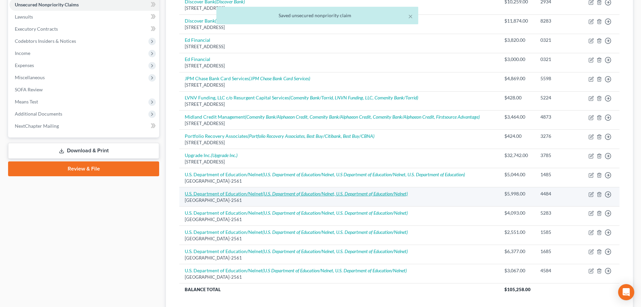
click at [358, 191] on icon "(U.S. Department of Education/Nelnet, U.S. Department of Education/Nelnet)" at bounding box center [335, 194] width 145 height 6
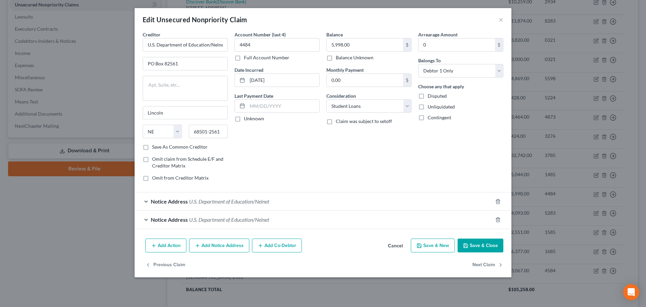
click at [220, 246] on button "Add Notice Address" at bounding box center [219, 245] width 60 height 14
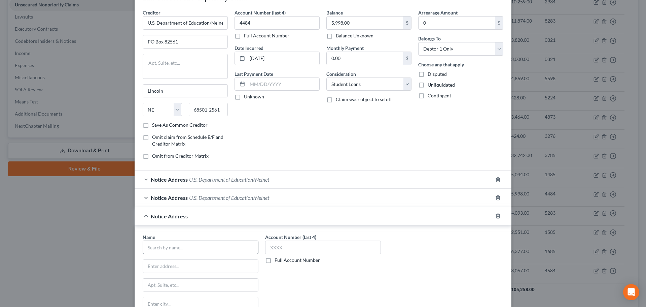
scroll to position [34, 0]
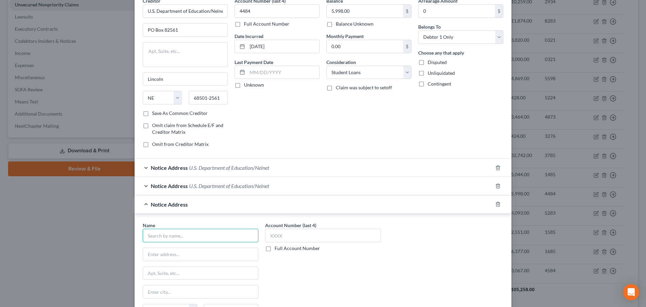
click at [203, 232] on input "text" at bounding box center [201, 235] width 116 height 13
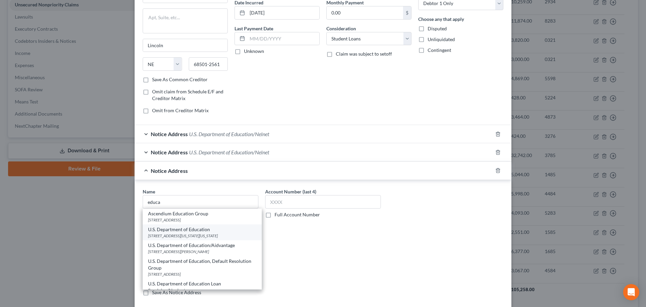
click at [195, 234] on div "400 Maryland Avenue, SW, Washington, DC 20202" at bounding box center [202, 236] width 108 height 6
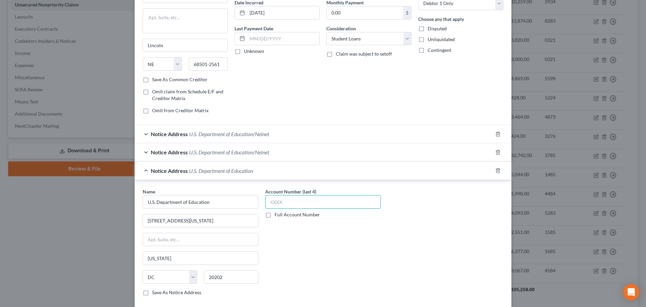
click at [286, 198] on input "text" at bounding box center [323, 201] width 116 height 13
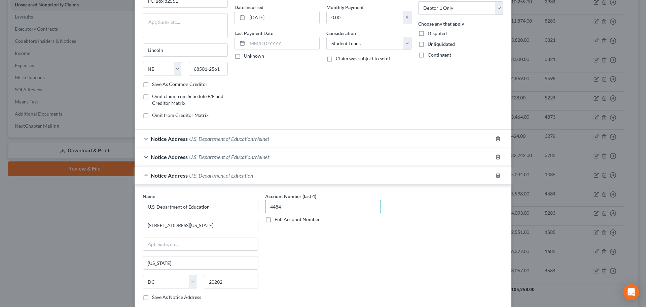
scroll to position [123, 0]
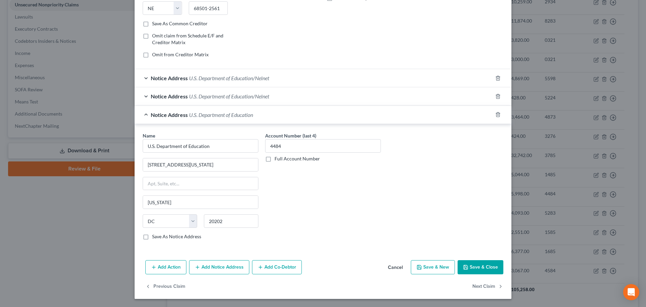
click at [471, 265] on button "Save & Close" at bounding box center [481, 267] width 46 height 14
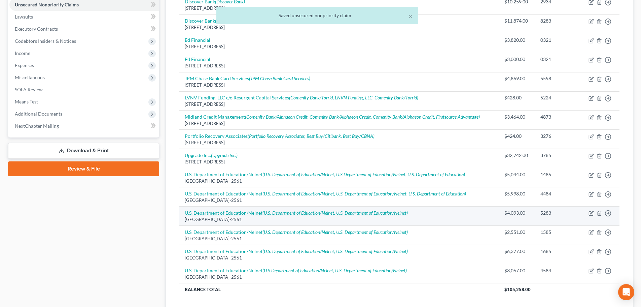
click at [362, 215] on icon "(U.S. Department of Education/Nelnet, U.S. Department of Education/Nelnet)" at bounding box center [335, 213] width 145 height 6
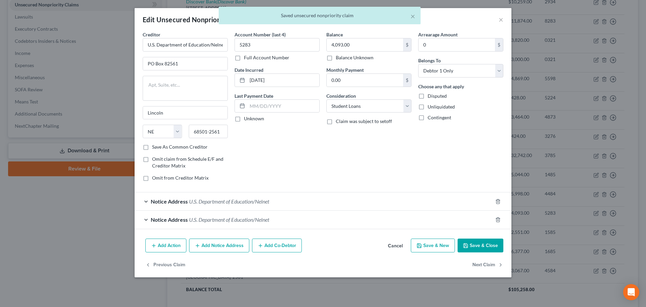
click at [224, 247] on button "Add Notice Address" at bounding box center [219, 245] width 60 height 14
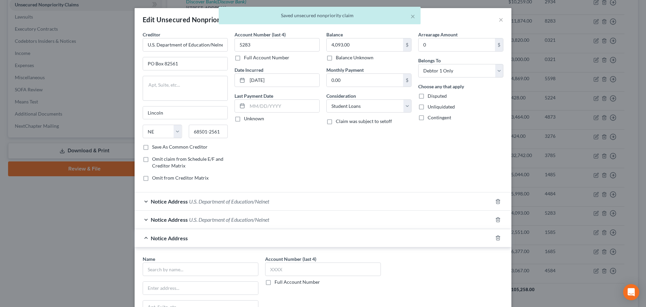
scroll to position [67, 0]
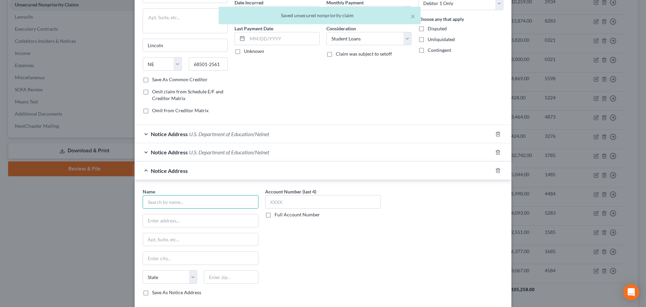
click at [194, 204] on input "text" at bounding box center [201, 201] width 116 height 13
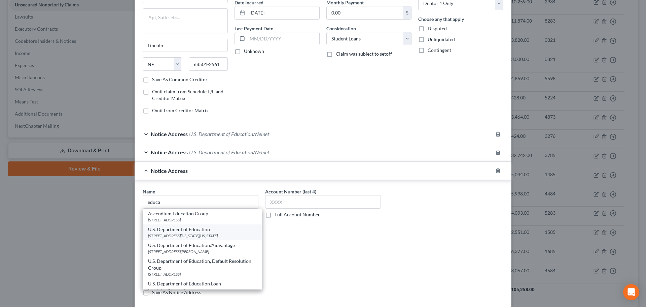
click at [193, 235] on div "400 Maryland Avenue, SW, Washington, DC 20202" at bounding box center [202, 236] width 108 height 6
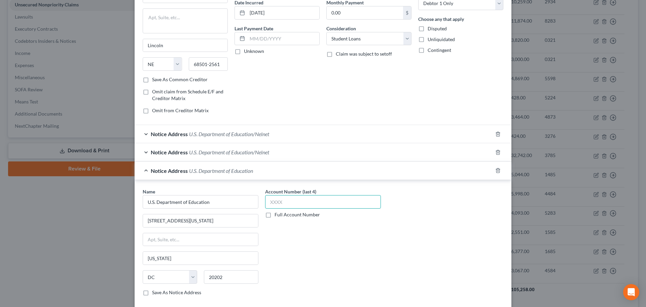
click at [281, 200] on input "text" at bounding box center [323, 201] width 116 height 13
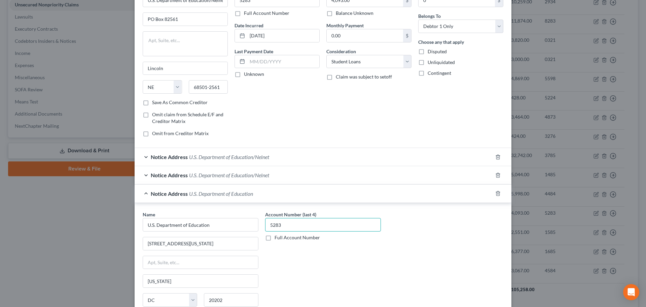
scroll to position [123, 0]
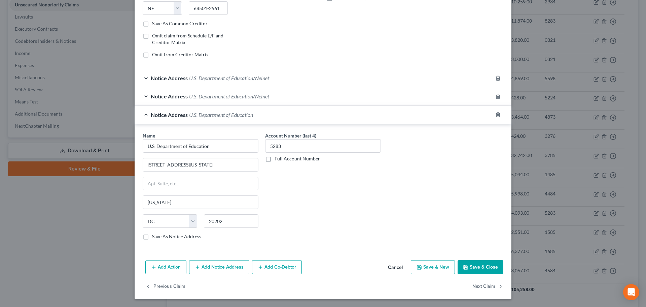
click at [480, 267] on button "Save & Close" at bounding box center [481, 267] width 46 height 14
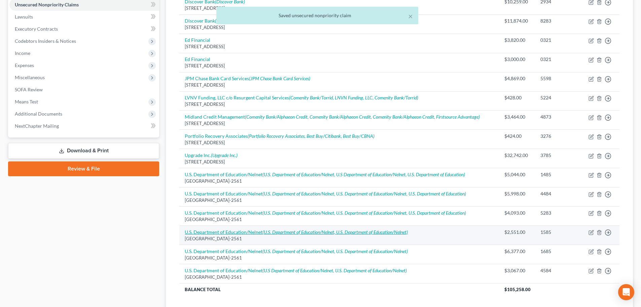
click at [353, 233] on icon "(U.S. Department of Education/Nelnet, U.S. Department of Education/Nelnet)" at bounding box center [335, 232] width 145 height 6
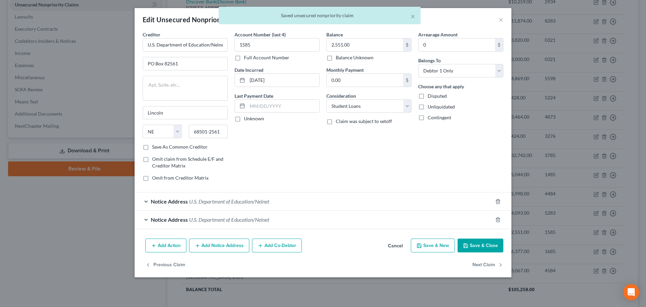
click at [235, 246] on button "Add Notice Address" at bounding box center [219, 245] width 60 height 14
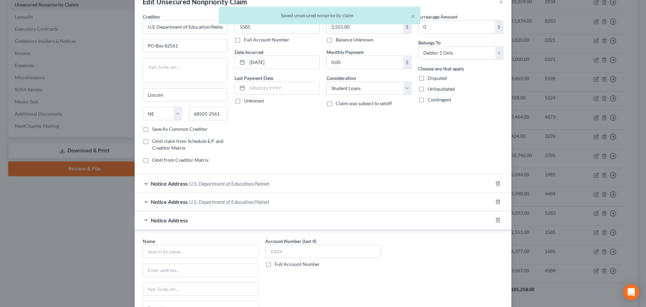
scroll to position [34, 0]
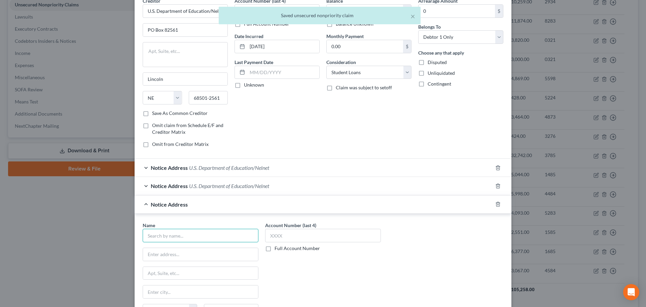
click at [236, 234] on input "text" at bounding box center [201, 235] width 116 height 13
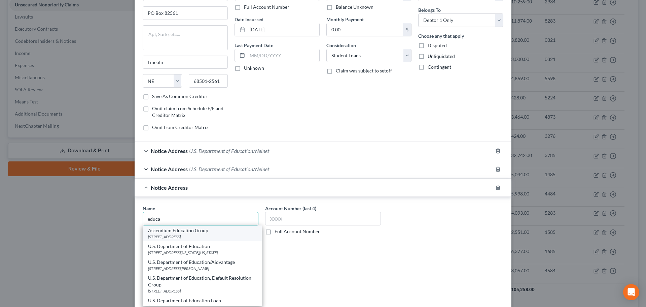
scroll to position [67, 0]
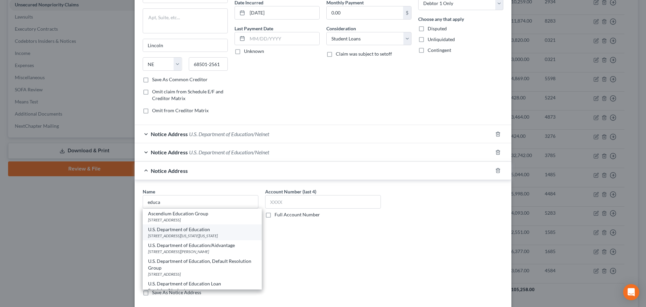
click at [211, 236] on div "400 Maryland Avenue, SW, Washington, DC 20202" at bounding box center [202, 236] width 108 height 6
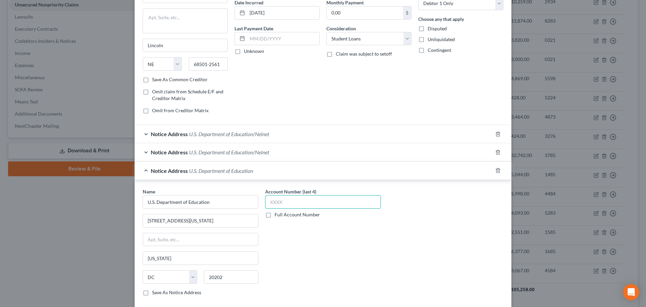
click at [276, 202] on input "text" at bounding box center [323, 201] width 116 height 13
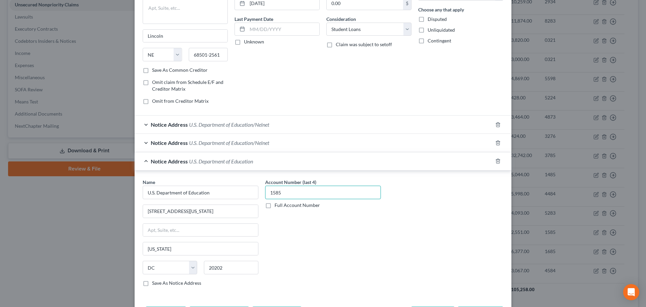
scroll to position [123, 0]
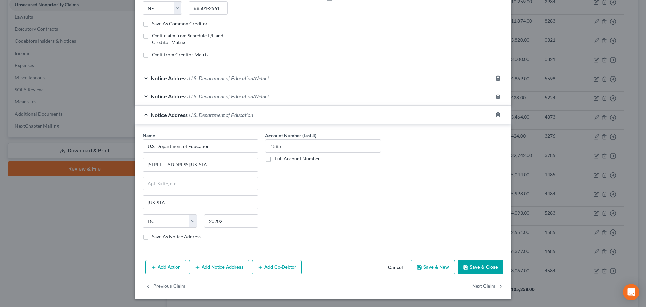
click at [487, 265] on button "Save & Close" at bounding box center [481, 267] width 46 height 14
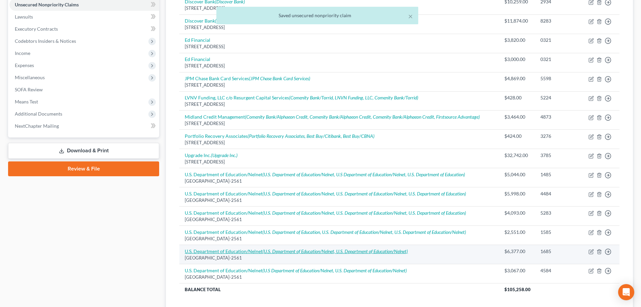
click at [398, 251] on icon "(U.S. Department of Education/Nelnet, U.S. Department of Education/Nelnet)" at bounding box center [335, 251] width 145 height 6
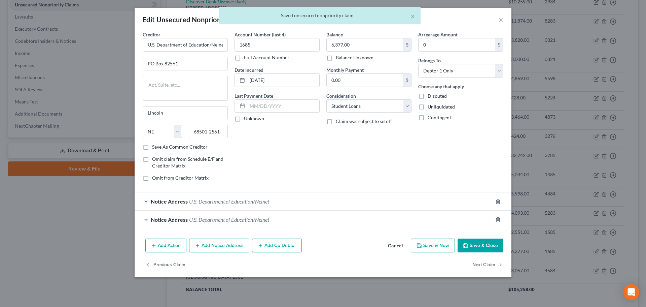
click at [230, 246] on button "Add Notice Address" at bounding box center [219, 245] width 60 height 14
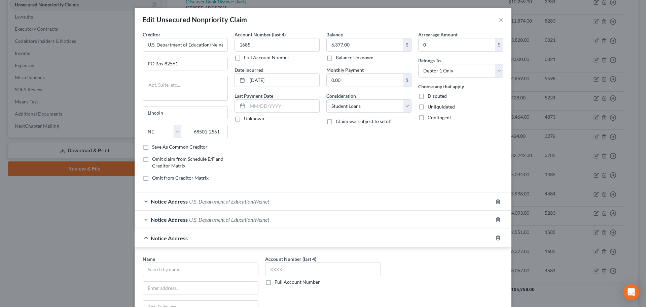
click at [210, 262] on div "Name *" at bounding box center [201, 265] width 116 height 21
click at [210, 265] on input "text" at bounding box center [201, 268] width 116 height 13
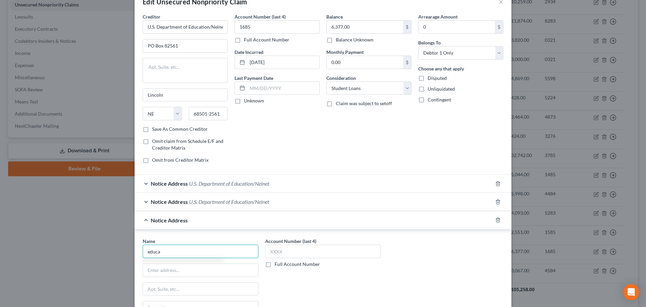
scroll to position [34, 0]
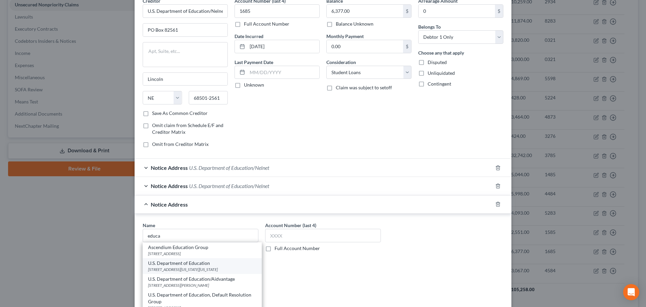
click at [201, 272] on div "400 Maryland Avenue, SW, Washington, DC 20202" at bounding box center [202, 269] width 108 height 6
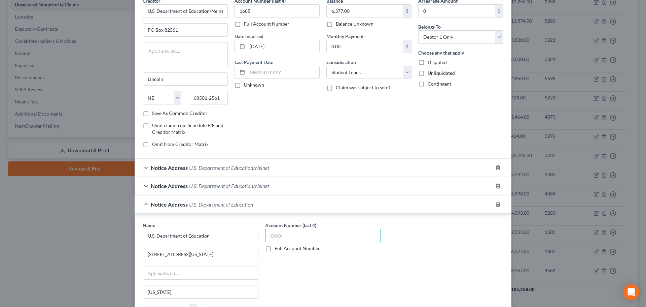
click at [318, 231] on input "text" at bounding box center [323, 235] width 116 height 13
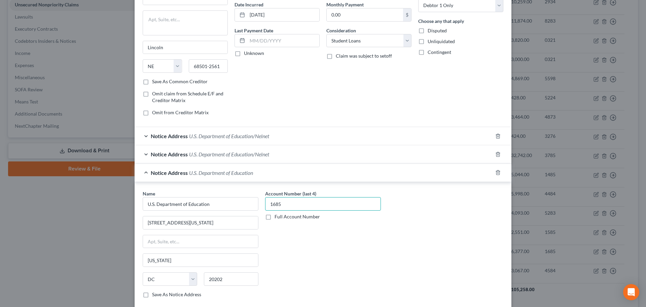
scroll to position [123, 0]
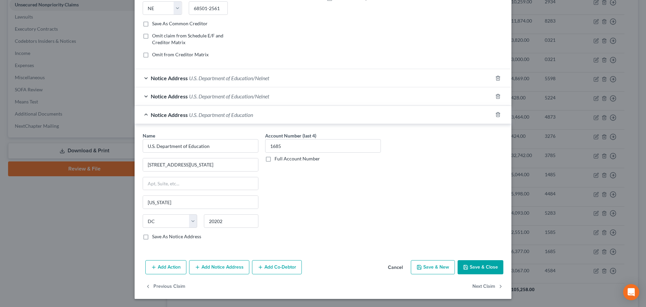
click at [489, 264] on button "Save & Close" at bounding box center [481, 267] width 46 height 14
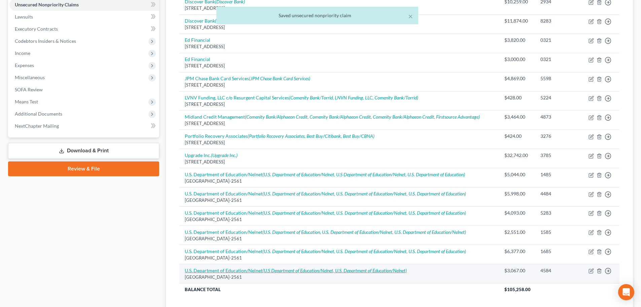
click at [347, 268] on icon "(U.S Department of Education/Nelnet, U.S. Department of Education/Nelnet)" at bounding box center [335, 270] width 144 height 6
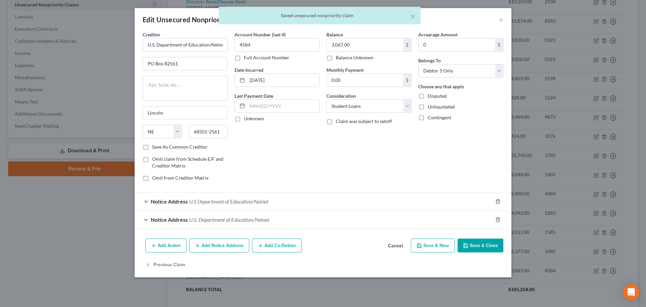
click at [219, 244] on button "Add Notice Address" at bounding box center [219, 245] width 60 height 14
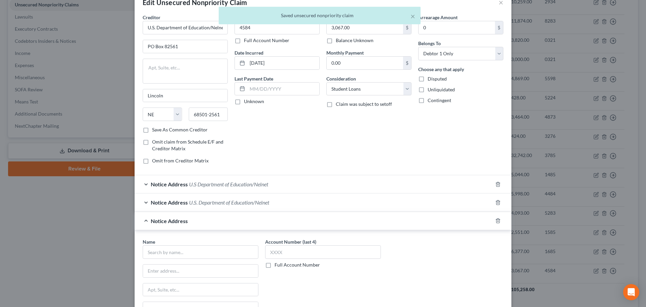
scroll to position [34, 0]
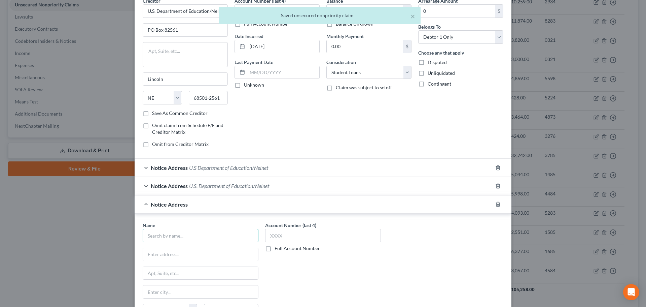
click at [204, 233] on input "text" at bounding box center [201, 235] width 116 height 13
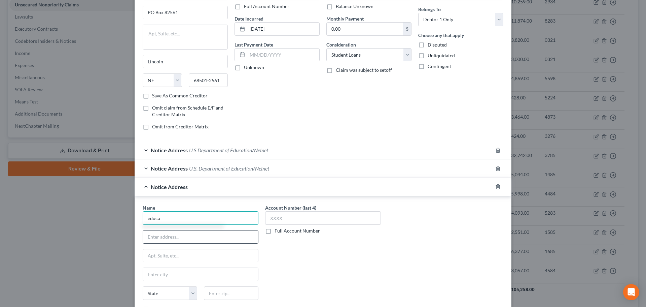
scroll to position [67, 0]
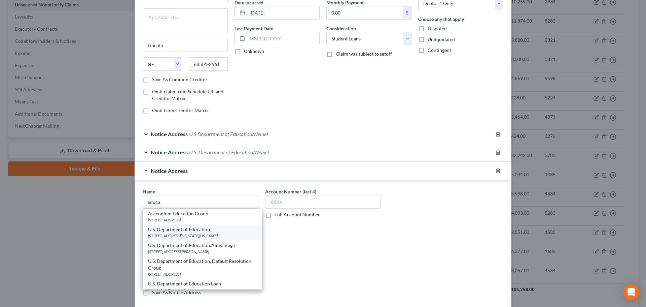
click at [194, 229] on div "U.S. Department of Education" at bounding box center [202, 229] width 108 height 7
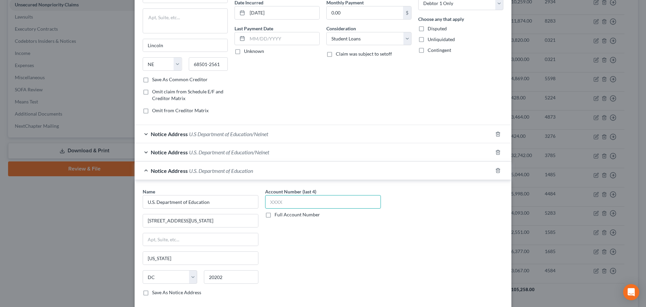
click at [279, 202] on input "text" at bounding box center [323, 201] width 116 height 13
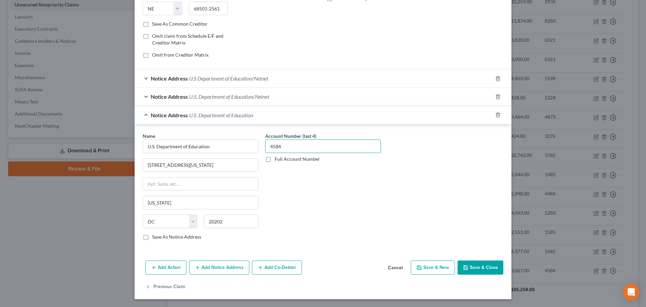
scroll to position [123, 0]
click at [470, 265] on button "Save & Close" at bounding box center [481, 267] width 46 height 14
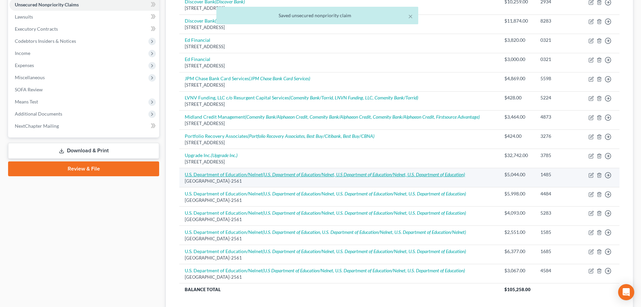
click at [315, 173] on icon "(U.S. Department of Education/Nelnet, U.S Department of Education/Nelnet, U.S. …" at bounding box center [364, 174] width 203 height 6
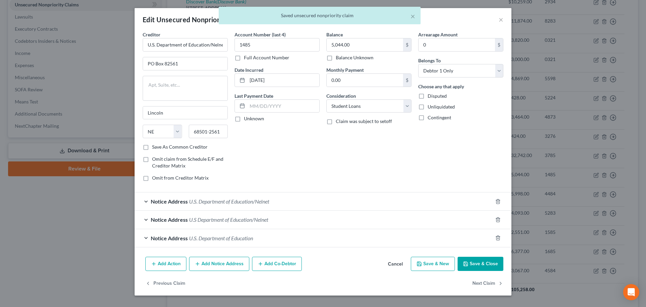
click at [344, 220] on div "Notice Address U.S Department of Education/Nelnet" at bounding box center [314, 219] width 358 height 18
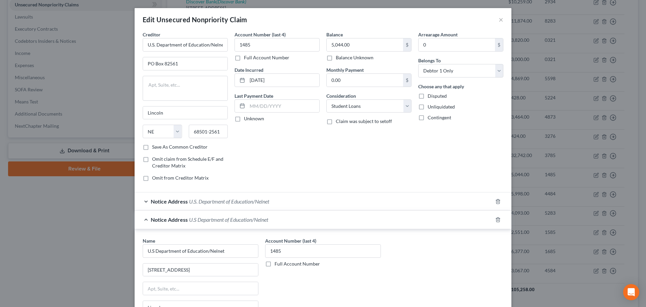
click at [344, 220] on div "Notice Address U.S Department of Education/Nelnet" at bounding box center [314, 219] width 358 height 18
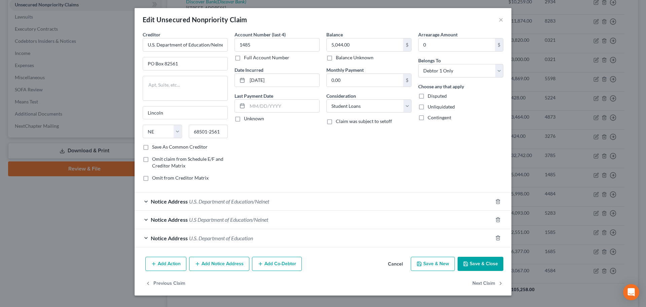
click at [344, 220] on div "Notice Address U.S Department of Education/Nelnet" at bounding box center [314, 219] width 358 height 18
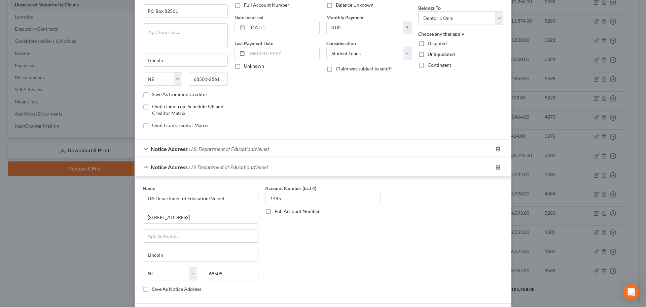
scroll to position [67, 0]
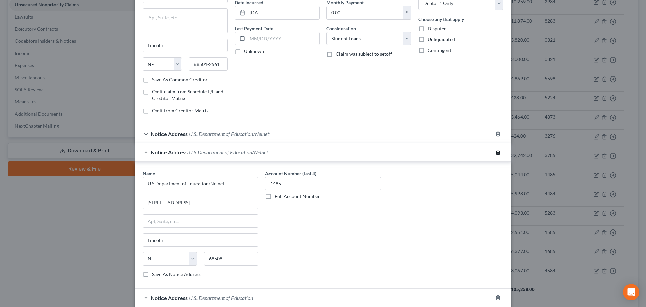
click at [499, 153] on line "button" at bounding box center [499, 152] width 0 height 1
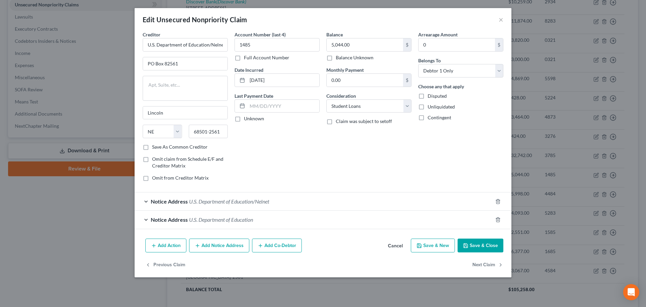
scroll to position [0, 0]
click at [468, 242] on button "Save & Close" at bounding box center [481, 245] width 46 height 14
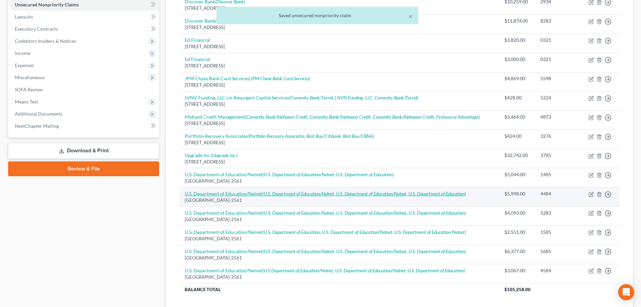
click at [321, 193] on icon "(U.S. Department of Education/Nelnet, U.S. Department of Education/Nelnet, U.S.…" at bounding box center [365, 194] width 204 height 6
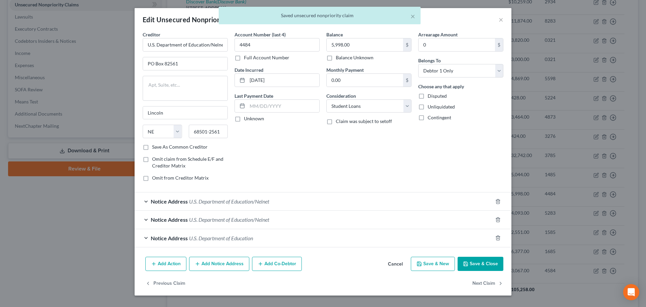
click at [260, 220] on span "U.S. Department of Education/Nelnet" at bounding box center [229, 219] width 80 height 6
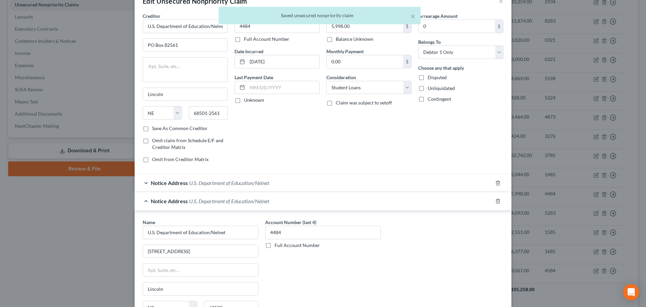
scroll to position [34, 0]
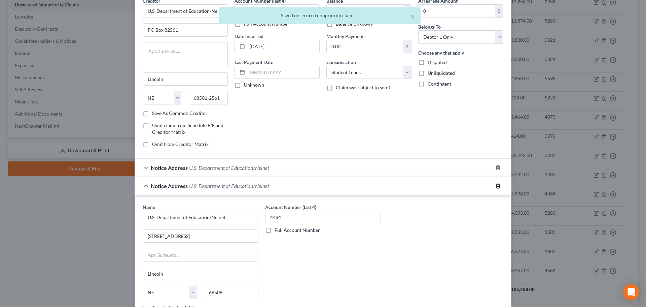
click at [499, 186] on line "button" at bounding box center [499, 186] width 0 height 1
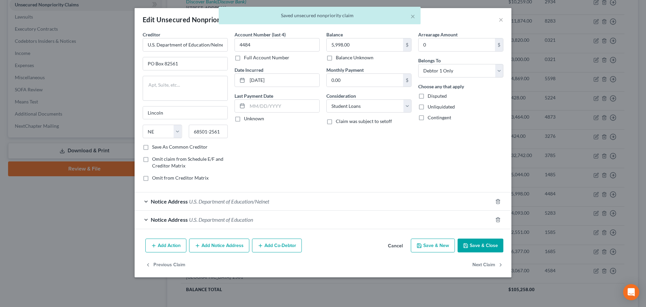
scroll to position [0, 0]
click at [482, 248] on button "Save & Close" at bounding box center [481, 245] width 46 height 14
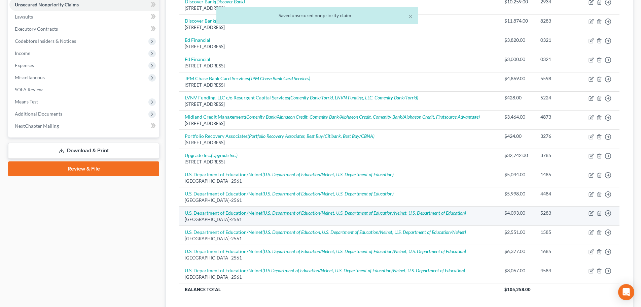
click at [340, 213] on icon "(U.S. Department of Education/Nelnet, U.S. Department of Education/Nelnet, U.S.…" at bounding box center [365, 213] width 204 height 6
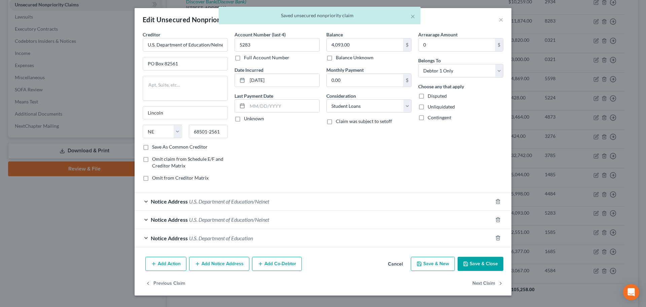
click at [235, 219] on span "U.S. Department of Education/Nelnet" at bounding box center [229, 219] width 80 height 6
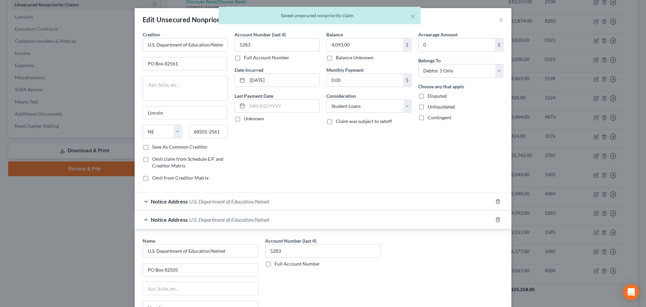
click at [264, 203] on span "U.S. Department of Education/Nelnet" at bounding box center [229, 201] width 80 height 6
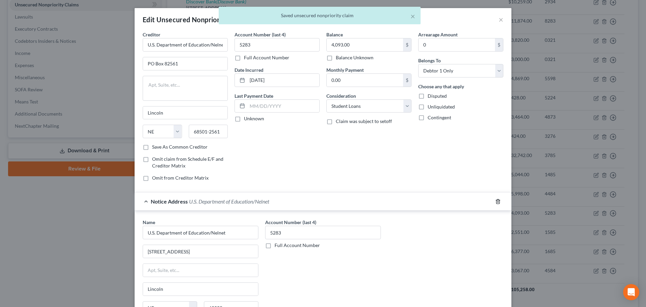
click at [496, 201] on icon "button" at bounding box center [498, 201] width 5 height 5
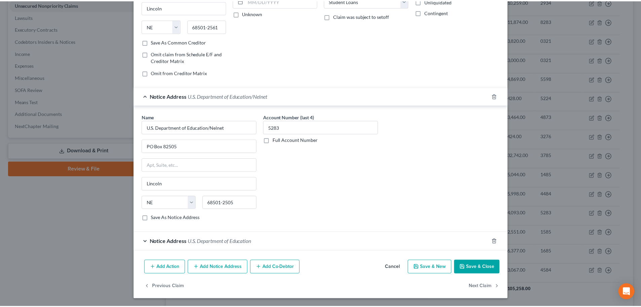
scroll to position [105, 0]
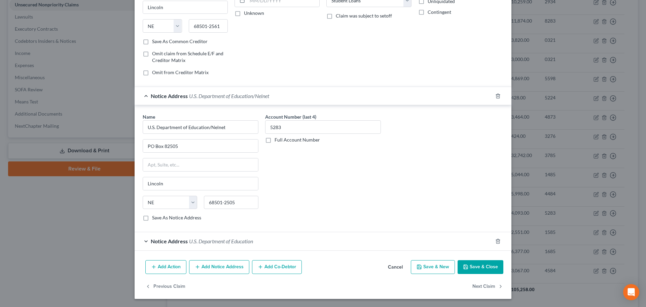
click at [486, 263] on button "Save & Close" at bounding box center [481, 267] width 46 height 14
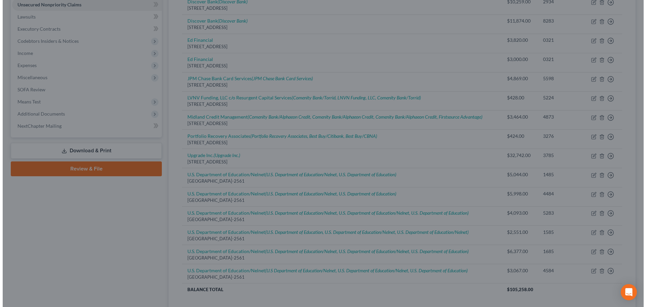
scroll to position [0, 0]
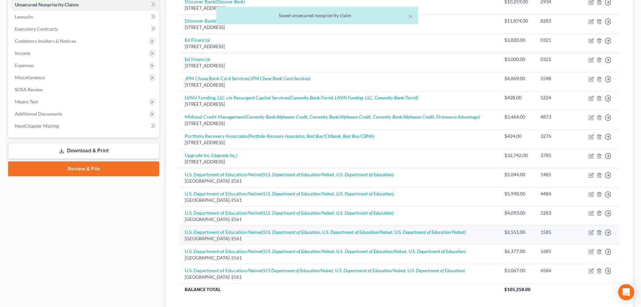
click at [364, 235] on div "[GEOGRAPHIC_DATA]-2561" at bounding box center [339, 238] width 309 height 6
click at [368, 232] on icon "(U.S. Department of Education, U.S. Department of Education/Nelnet, U.S. Depart…" at bounding box center [365, 232] width 204 height 6
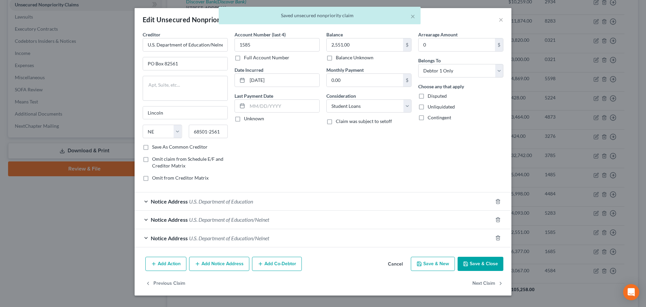
click at [274, 220] on div "Notice Address U.S. Department of Education/Nelnet" at bounding box center [314, 219] width 358 height 18
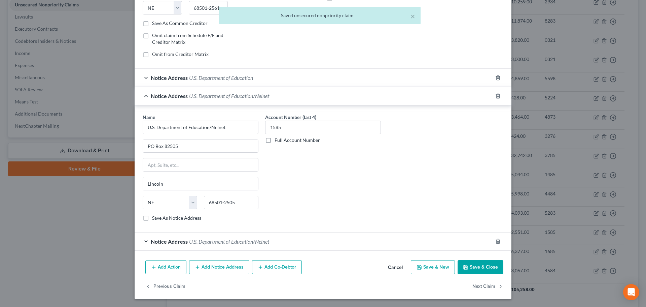
click at [356, 242] on div "Notice Address U.S. Department of Education/Nelnet" at bounding box center [314, 241] width 358 height 18
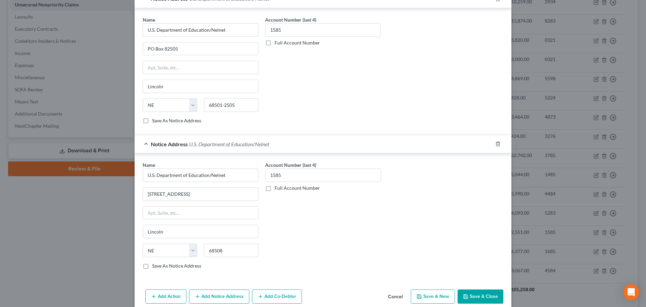
scroll to position [225, 0]
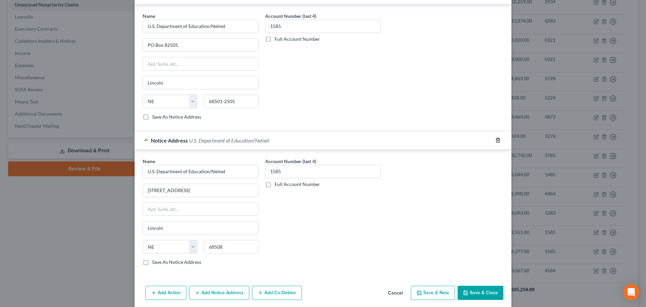
click at [497, 140] on icon "button" at bounding box center [498, 139] width 5 height 5
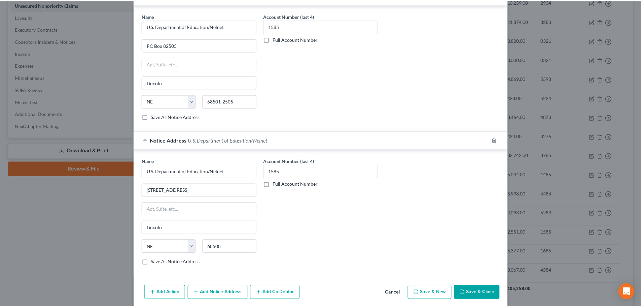
scroll to position [105, 0]
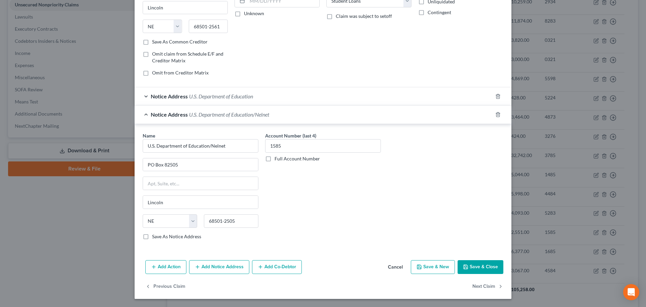
click at [490, 265] on button "Save & Close" at bounding box center [481, 267] width 46 height 14
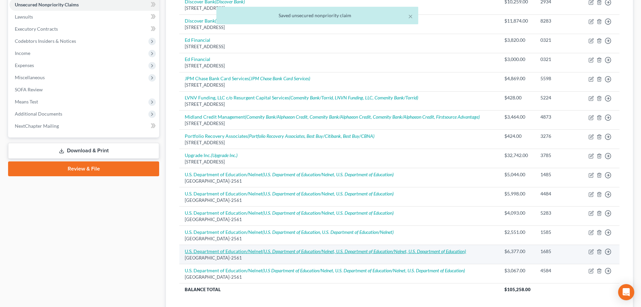
click at [428, 251] on icon "(U.S. Department of Education/Nelnet, U.S. Department of Education/Nelnet, U.S.…" at bounding box center [365, 251] width 204 height 6
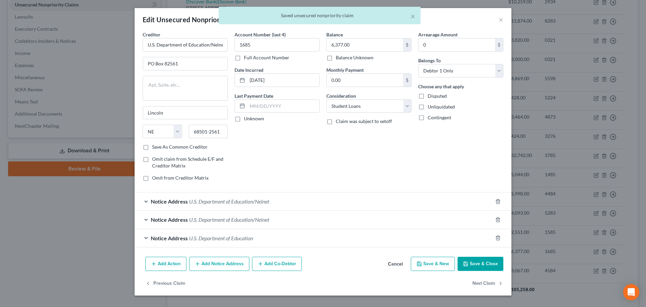
click at [248, 206] on div "Notice Address U.S. Department of Education/Nelnet" at bounding box center [314, 201] width 358 height 18
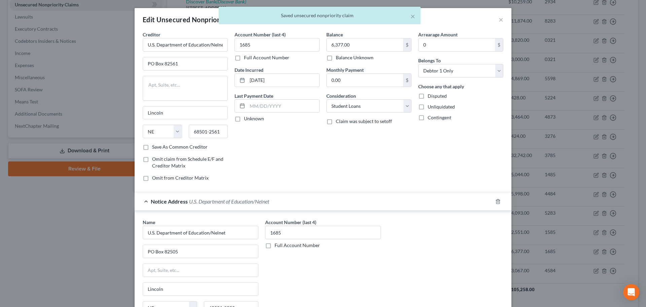
click at [249, 203] on span "U.S. Department of Education/Nelnet" at bounding box center [229, 201] width 80 height 6
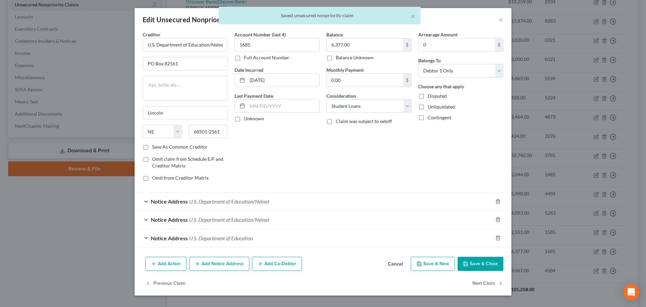
click at [248, 221] on span "U.S. Department of Education/Nelnet" at bounding box center [229, 219] width 80 height 6
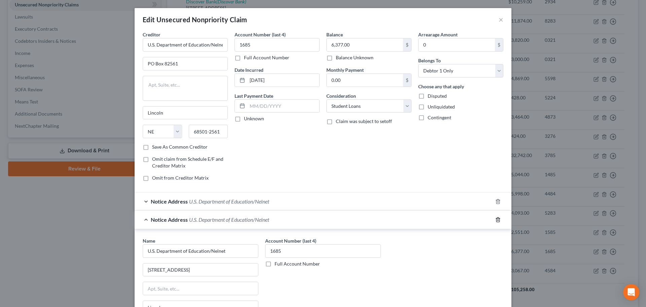
click at [497, 220] on icon "button" at bounding box center [498, 219] width 3 height 4
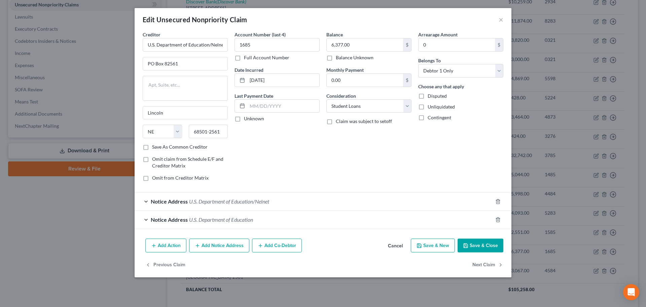
click at [489, 248] on button "Save & Close" at bounding box center [481, 245] width 46 height 14
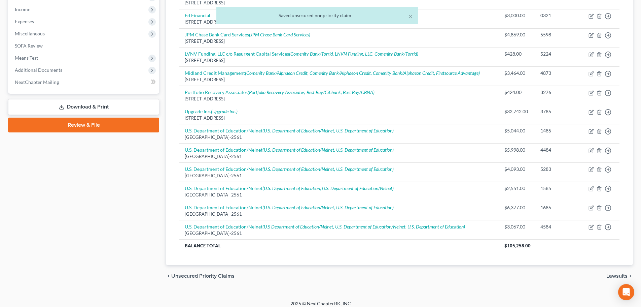
scroll to position [218, 0]
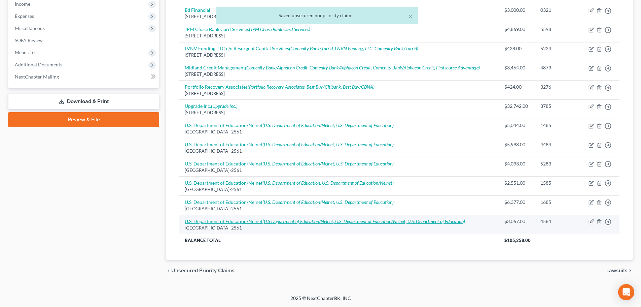
click at [393, 222] on icon "(U.S Department of Education/Nelnet, U.S. Department of Education/Nelnet, U.S. …" at bounding box center [364, 221] width 203 height 6
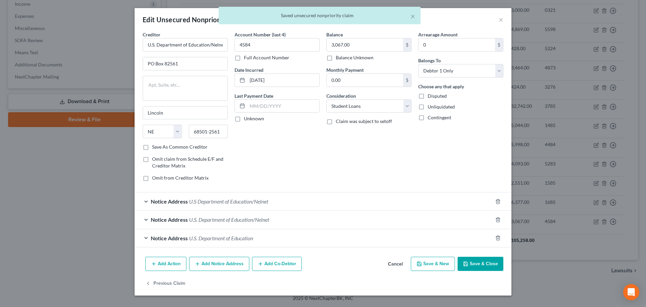
click at [258, 218] on span "U.S. Department of Education/Nelnet" at bounding box center [229, 219] width 80 height 6
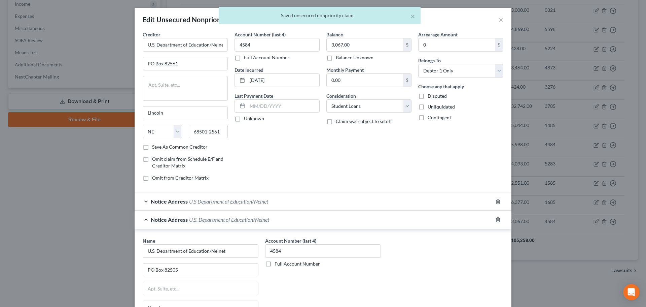
click at [259, 217] on span "U.S. Department of Education/Nelnet" at bounding box center [229, 219] width 80 height 6
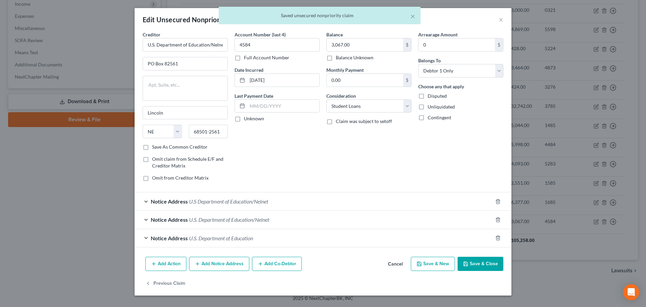
click at [259, 204] on span "U.S Department of Education/Nelnet" at bounding box center [228, 201] width 79 height 6
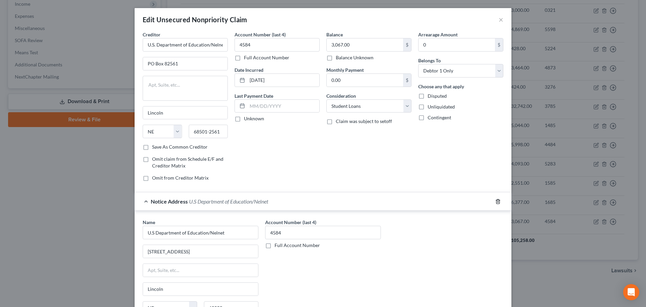
click at [496, 201] on icon "button" at bounding box center [498, 201] width 5 height 5
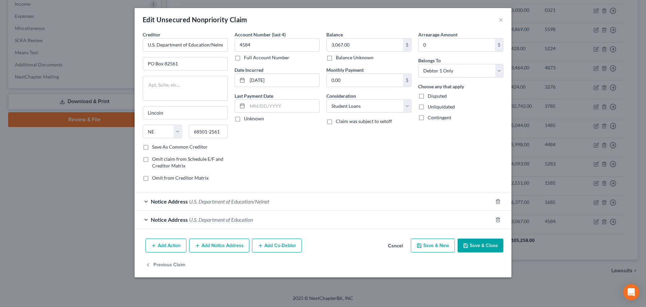
click at [494, 243] on button "Save & Close" at bounding box center [481, 245] width 46 height 14
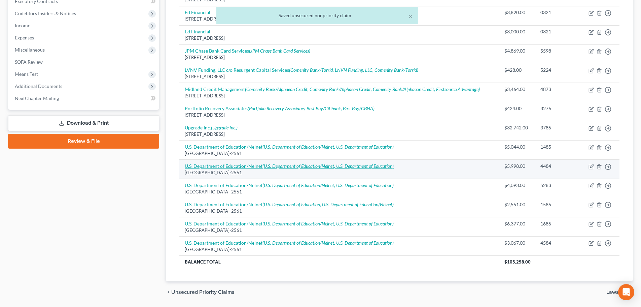
scroll to position [49, 0]
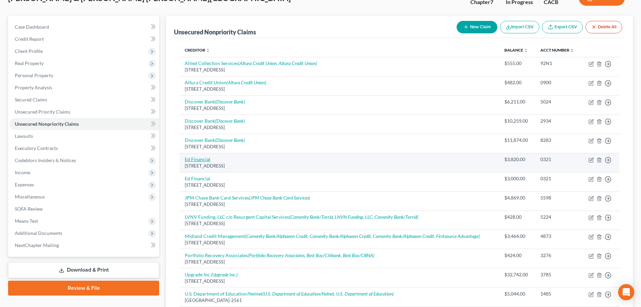
click at [198, 158] on link "Ed Financial" at bounding box center [198, 159] width 26 height 6
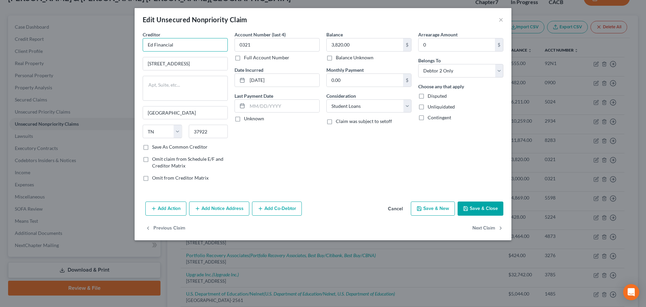
drag, startPoint x: 176, startPoint y: 45, endPoint x: 153, endPoint y: 44, distance: 23.3
click at [153, 44] on input "Ed Financial" at bounding box center [185, 44] width 85 height 13
click at [174, 61] on div "[STREET_ADDRESS]" at bounding box center [183, 63] width 70 height 6
click at [148, 44] on input "Edfinancial Services" at bounding box center [185, 44] width 85 height 13
click at [308, 178] on div "Account Number (last 4) 0321 Full Account Number Date Incurred 03/10/2020 Last …" at bounding box center [277, 109] width 92 height 156
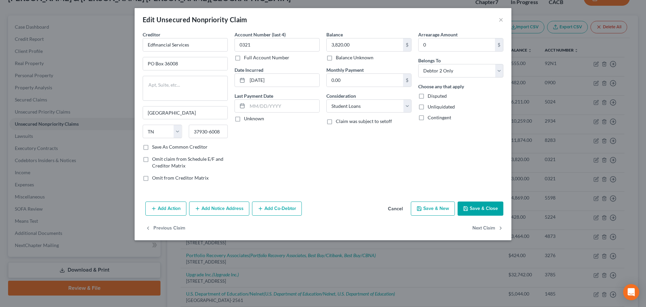
click at [482, 206] on button "Save & Close" at bounding box center [481, 208] width 46 height 14
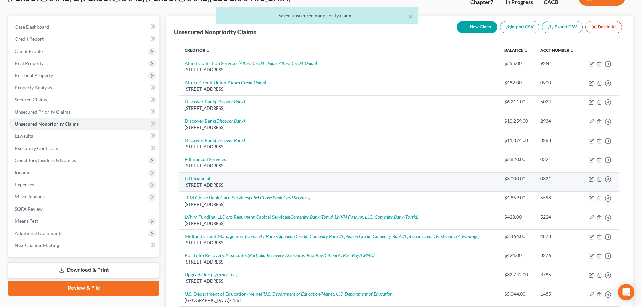
click at [203, 179] on link "Ed Financial" at bounding box center [198, 178] width 26 height 6
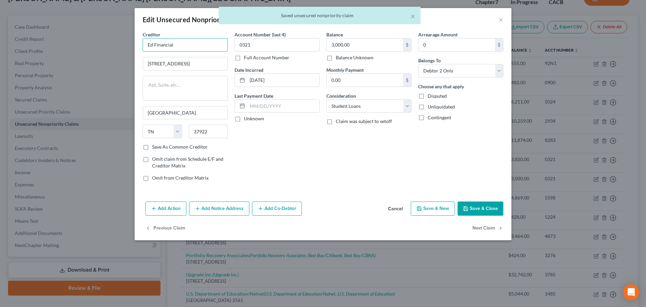
click at [184, 43] on input "Ed Financial" at bounding box center [185, 44] width 85 height 13
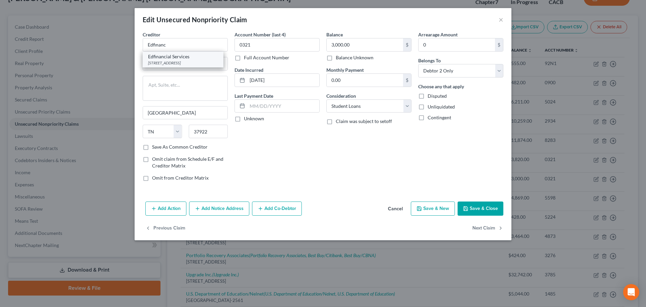
click at [184, 60] on div "[STREET_ADDRESS]" at bounding box center [183, 63] width 70 height 6
click at [468, 208] on icon "button" at bounding box center [465, 208] width 5 height 5
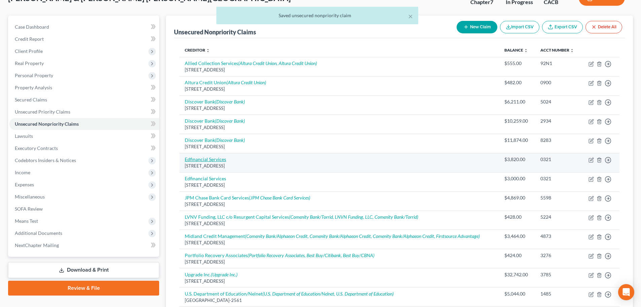
click at [211, 159] on link "Edfinancial Services" at bounding box center [205, 159] width 41 height 6
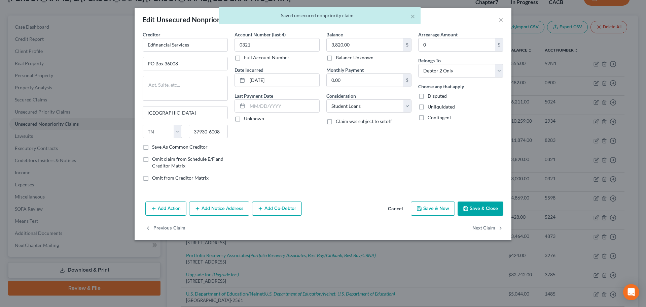
click at [397, 207] on button "Cancel" at bounding box center [396, 208] width 26 height 13
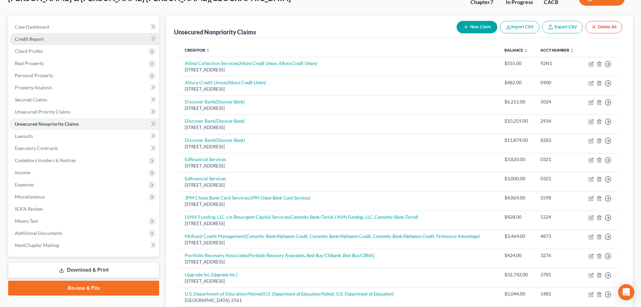
click at [45, 40] on link "Credit Report" at bounding box center [84, 39] width 150 height 12
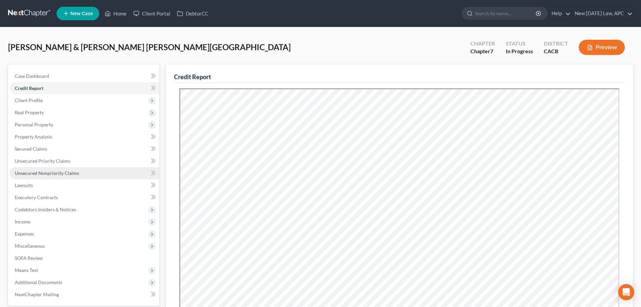
click at [48, 170] on span "Unsecured Nonpriority Claims" at bounding box center [47, 173] width 64 height 6
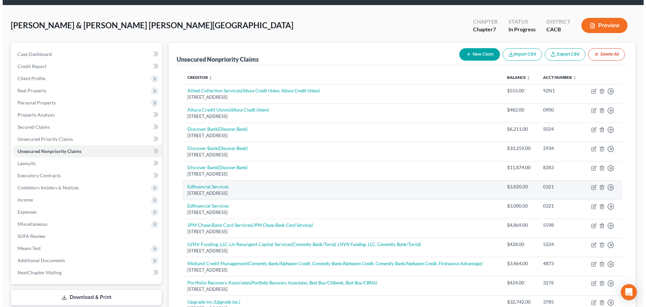
scroll to position [34, 0]
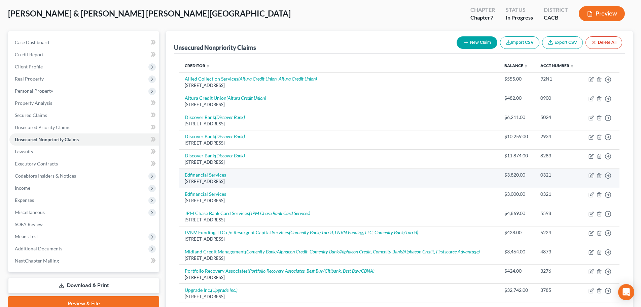
click at [218, 177] on link "Edfinancial Services" at bounding box center [205, 175] width 41 height 6
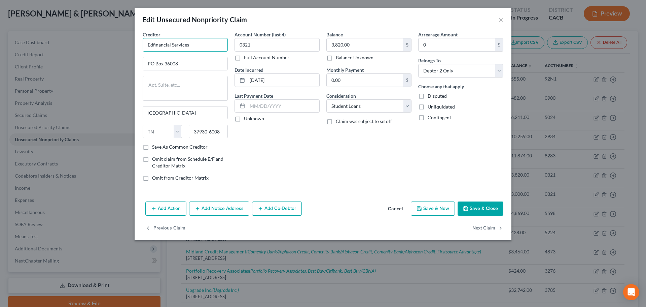
click at [150, 42] on input "Edfinancial Services" at bounding box center [185, 44] width 85 height 13
click at [147, 44] on input "Edfinancial Services" at bounding box center [185, 44] width 85 height 13
click at [188, 65] on input "PO Box 36008" at bounding box center [185, 63] width 85 height 13
click at [158, 44] on input "U.S. Department of Education/Edfinancial Services" at bounding box center [185, 44] width 85 height 13
click at [185, 48] on input "U.S. Department of Education/Edfinancial Services" at bounding box center [185, 44] width 85 height 13
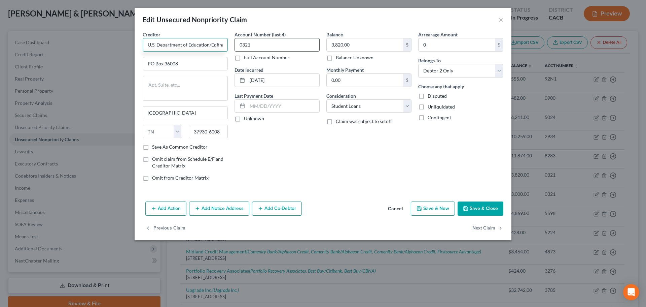
scroll to position [0, 28]
drag, startPoint x: 146, startPoint y: 43, endPoint x: 245, endPoint y: 49, distance: 99.2
click at [245, 49] on div "Creditor * U.S. Department of Education/Edfinancial Services PO Box 36008 Knoxv…" at bounding box center [323, 109] width 368 height 156
click at [186, 59] on div "Edfinancial Services" at bounding box center [183, 56] width 70 height 7
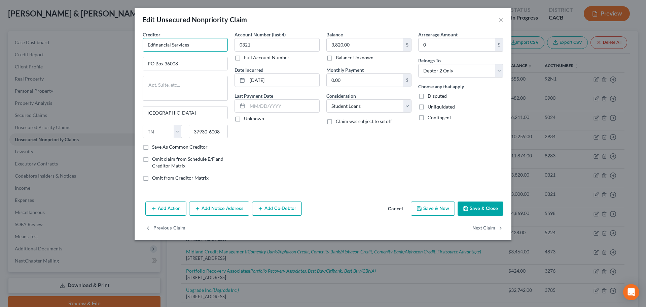
click at [148, 44] on input "Edfinancial Services" at bounding box center [185, 44] width 85 height 13
click at [221, 207] on button "Add Notice Address" at bounding box center [219, 208] width 60 height 14
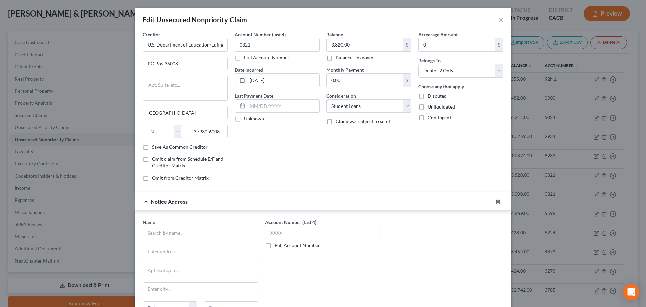
click at [187, 233] on input "text" at bounding box center [201, 232] width 116 height 13
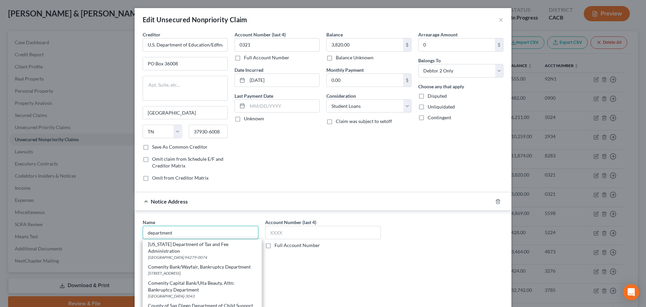
scroll to position [34, 0]
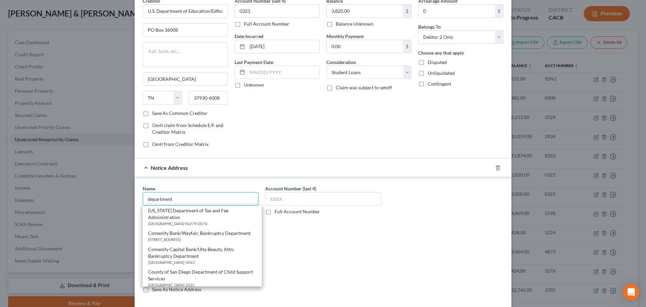
drag, startPoint x: 190, startPoint y: 199, endPoint x: 128, endPoint y: 194, distance: 62.1
click at [128, 194] on div "Edit Unsecured Nonpriority Claim × Creditor * U.S. Department of Education/Edfi…" at bounding box center [323, 153] width 646 height 307
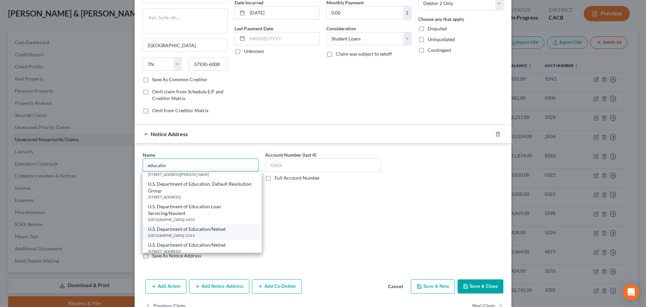
scroll to position [0, 0]
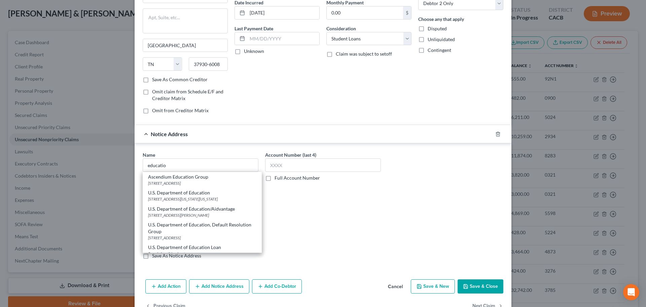
click at [187, 196] on div "400 Maryland Avenue, SW, Washington, DC 20202" at bounding box center [202, 199] width 108 height 6
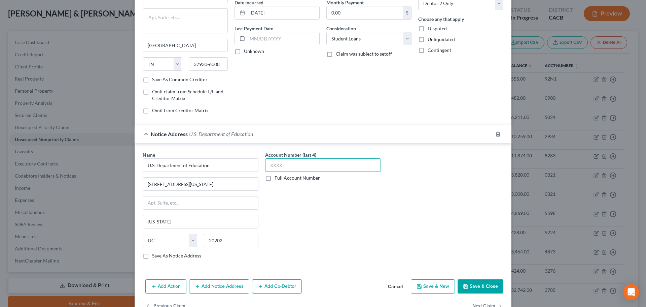
click at [286, 166] on input "text" at bounding box center [323, 164] width 116 height 13
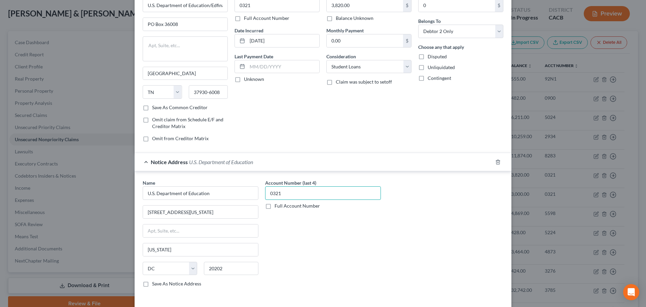
scroll to position [87, 0]
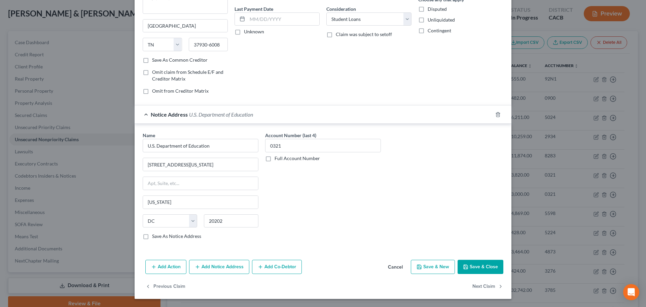
click at [214, 266] on button "Add Notice Address" at bounding box center [219, 267] width 60 height 14
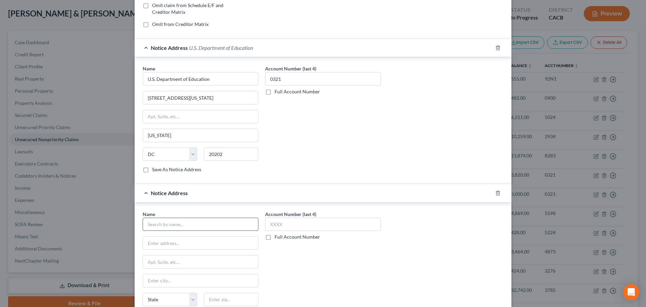
scroll to position [154, 0]
click at [145, 240] on input "text" at bounding box center [200, 242] width 115 height 13
click at [169, 223] on input "text" at bounding box center [201, 223] width 116 height 13
click at [201, 220] on input "Edfinancial Services" at bounding box center [201, 223] width 116 height 13
click at [254, 259] on input "text" at bounding box center [200, 261] width 115 height 13
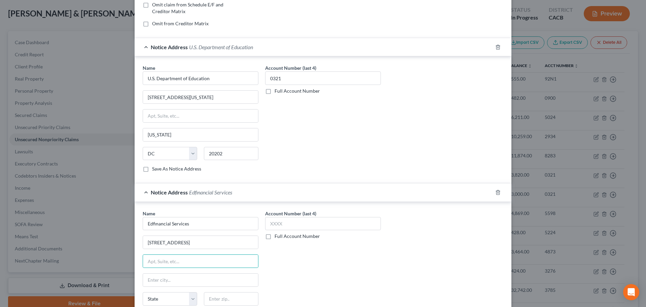
click at [294, 286] on div "Account Number (last 4) Full Account Number" at bounding box center [323, 266] width 123 height 113
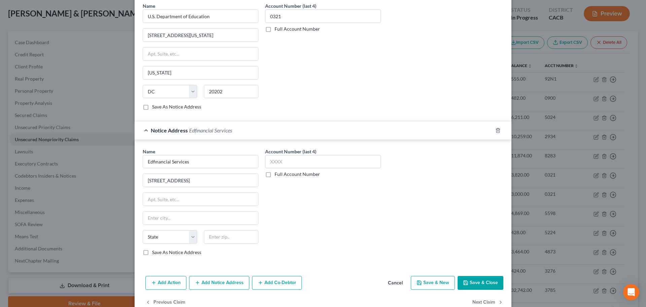
scroll to position [222, 0]
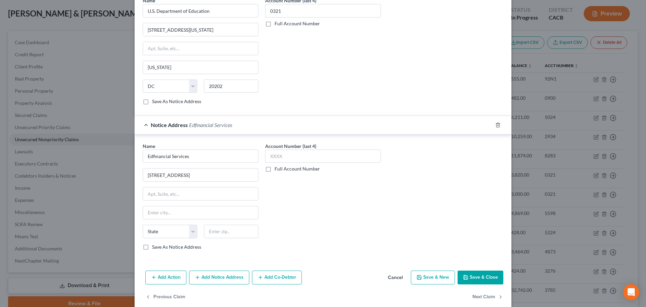
click at [152, 246] on label "Save As Notice Address" at bounding box center [176, 246] width 49 height 7
click at [155, 246] on input "Save As Notice Address" at bounding box center [157, 245] width 4 height 4
click at [216, 172] on input "120 N Seven Oaks Dr" at bounding box center [200, 174] width 115 height 13
drag, startPoint x: 224, startPoint y: 229, endPoint x: 221, endPoint y: 227, distance: 3.9
click at [224, 229] on input "text" at bounding box center [231, 231] width 55 height 13
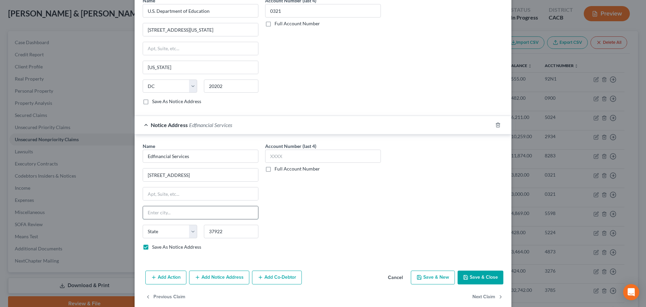
click at [212, 216] on input "text" at bounding box center [200, 212] width 115 height 13
click at [301, 154] on input "text" at bounding box center [323, 155] width 116 height 13
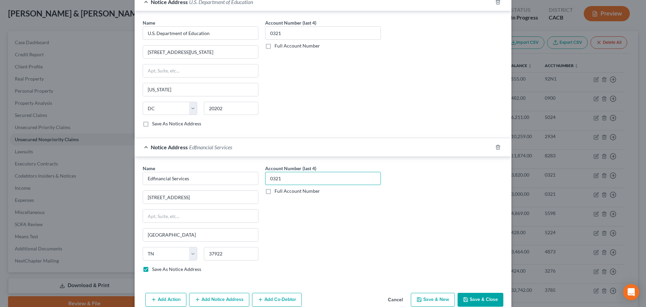
scroll to position [232, 0]
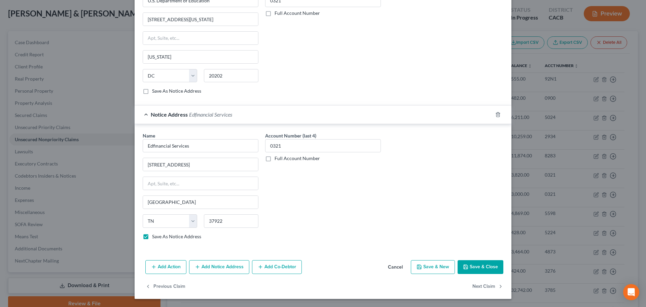
click at [479, 265] on button "Save & Close" at bounding box center [481, 267] width 46 height 14
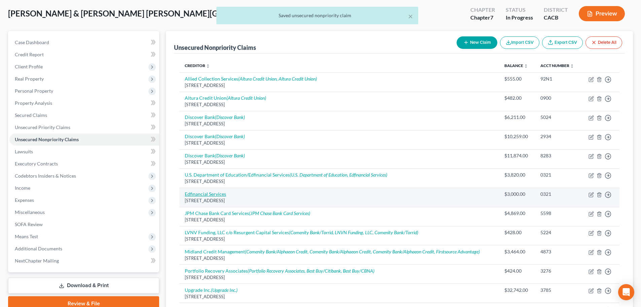
click at [219, 192] on link "Edfinancial Services" at bounding box center [205, 194] width 41 height 6
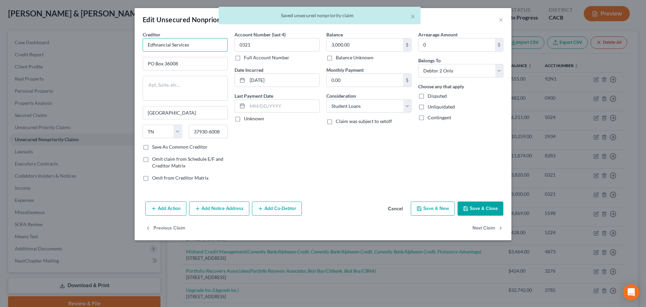
click at [148, 47] on input "Edfinancial Services" at bounding box center [185, 44] width 85 height 13
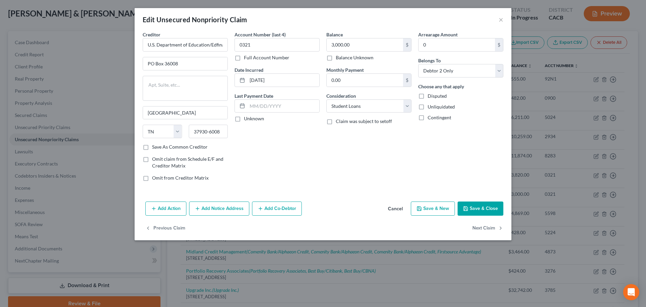
click at [213, 210] on button "Add Notice Address" at bounding box center [219, 208] width 60 height 14
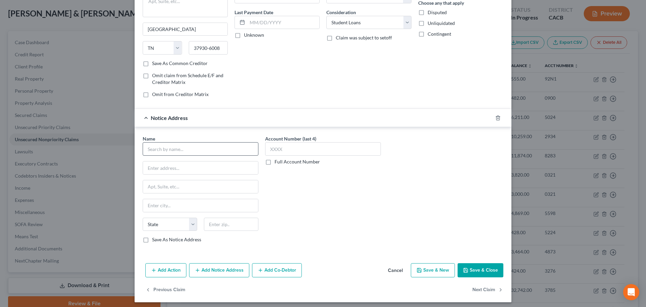
scroll to position [87, 0]
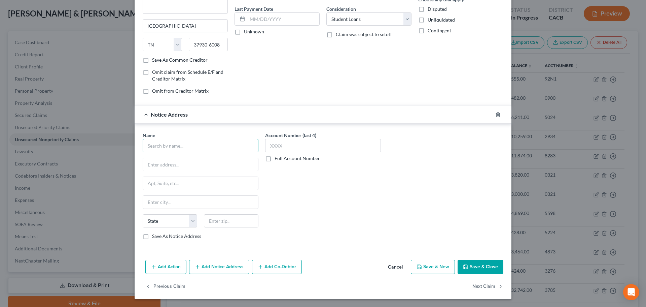
click at [184, 147] on input "text" at bounding box center [201, 145] width 116 height 13
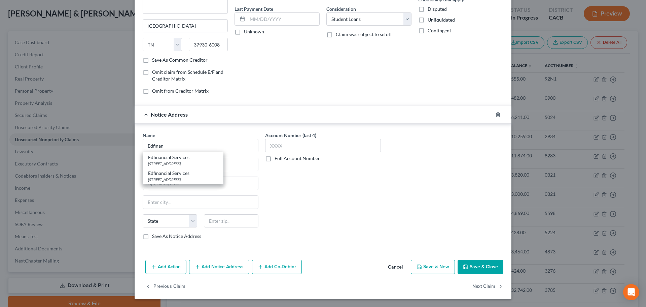
click at [161, 175] on div "Edfinancial Services" at bounding box center [183, 173] width 70 height 7
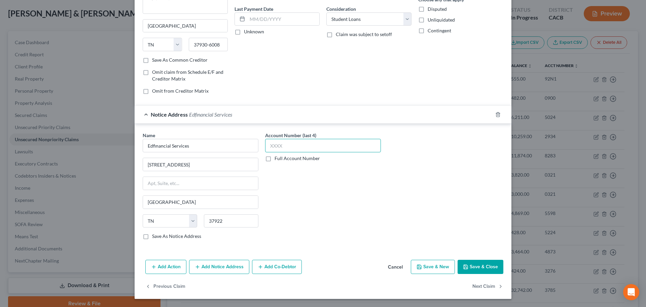
click at [284, 143] on input "text" at bounding box center [323, 145] width 116 height 13
click at [204, 269] on button "Add Notice Address" at bounding box center [219, 267] width 60 height 14
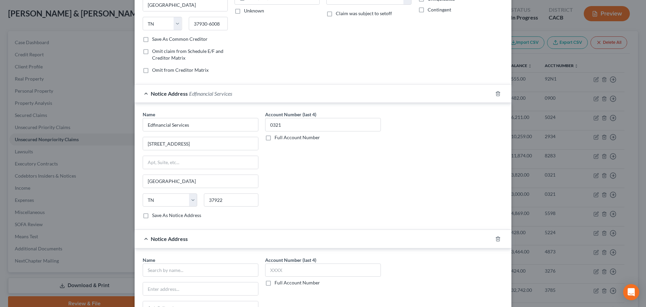
scroll to position [154, 0]
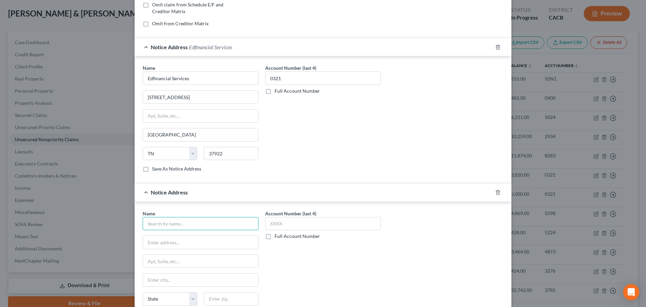
drag, startPoint x: 168, startPoint y: 224, endPoint x: 161, endPoint y: 225, distance: 6.8
click at [168, 224] on input "text" at bounding box center [201, 223] width 116 height 13
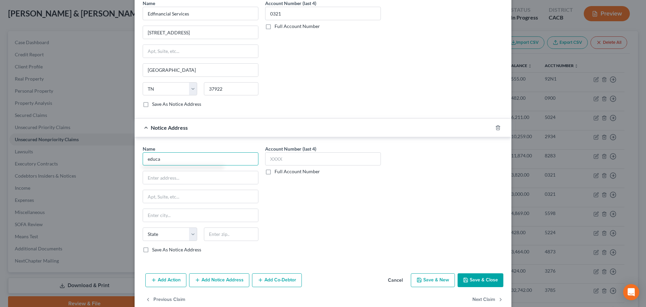
scroll to position [222, 0]
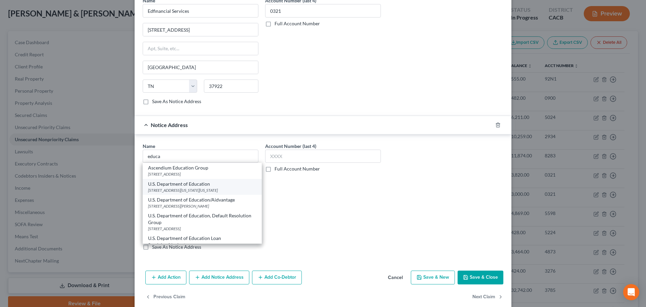
click at [186, 192] on div "400 Maryland Avenue, SW, Washington, DC 20202" at bounding box center [202, 190] width 108 height 6
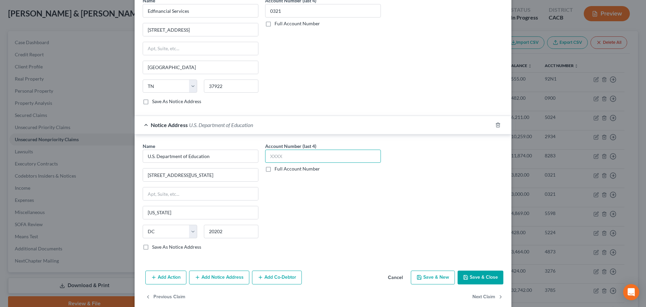
drag, startPoint x: 263, startPoint y: 160, endPoint x: 270, endPoint y: 159, distance: 6.5
click at [266, 159] on input "text" at bounding box center [323, 155] width 116 height 13
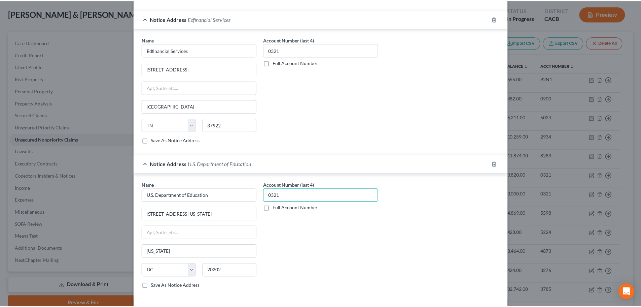
scroll to position [232, 0]
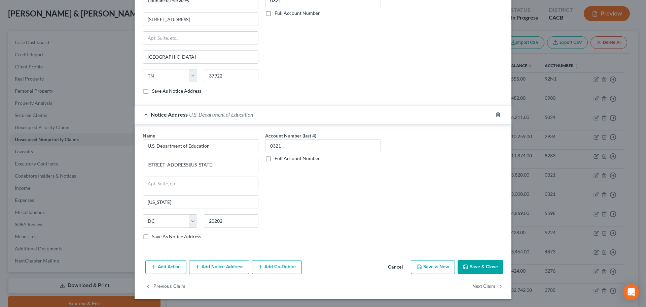
click at [475, 264] on button "Save & Close" at bounding box center [481, 267] width 46 height 14
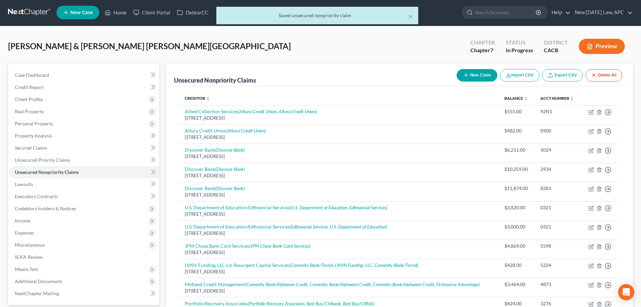
scroll to position [0, 0]
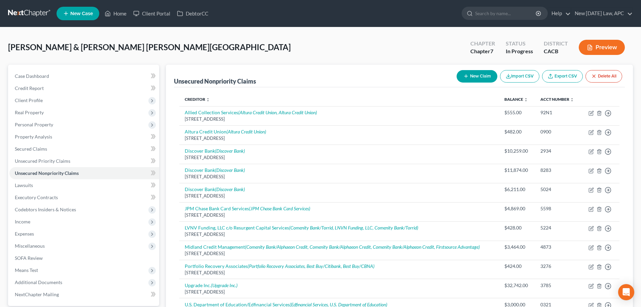
click at [601, 45] on button "Preview" at bounding box center [602, 47] width 46 height 15
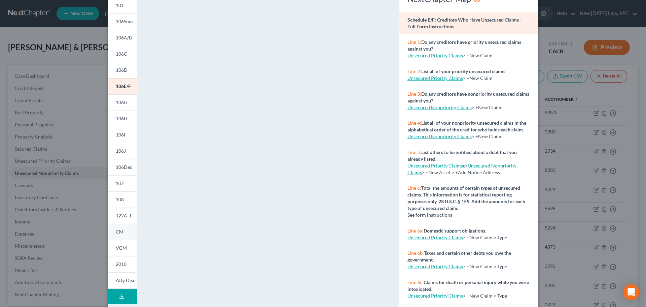
scroll to position [73, 0]
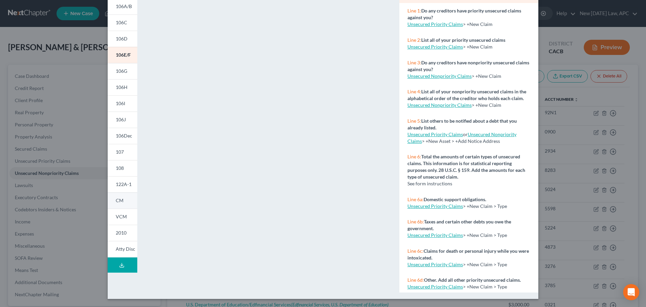
click at [120, 198] on span "CM" at bounding box center [120, 200] width 8 height 6
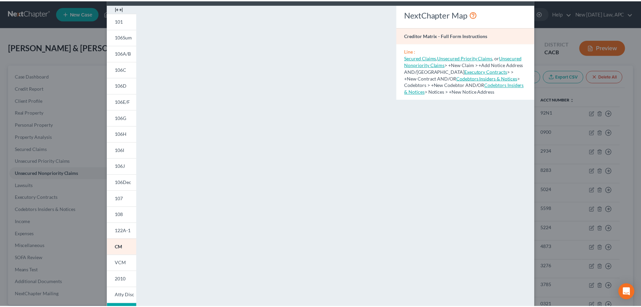
scroll to position [0, 0]
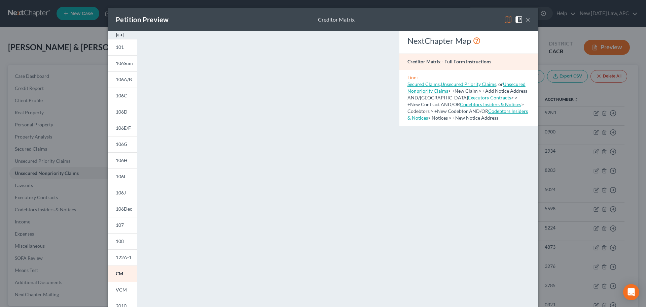
click at [526, 17] on button "×" at bounding box center [528, 19] width 5 height 8
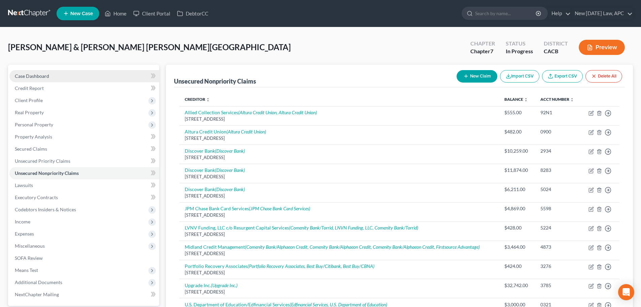
click at [65, 77] on link "Case Dashboard" at bounding box center [84, 76] width 150 height 12
select select "6"
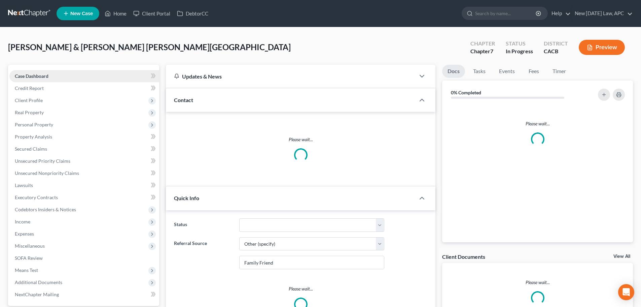
scroll to position [3680, 0]
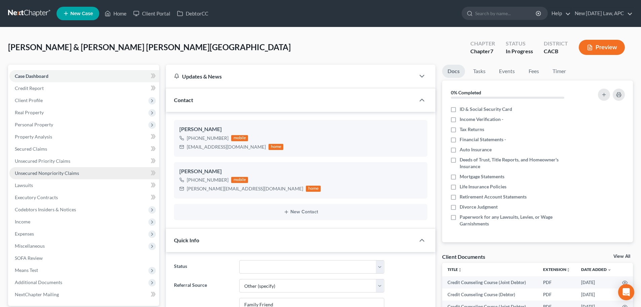
click at [50, 172] on span "Unsecured Nonpriority Claims" at bounding box center [47, 173] width 64 height 6
